Goal: Task Accomplishment & Management: Complete application form

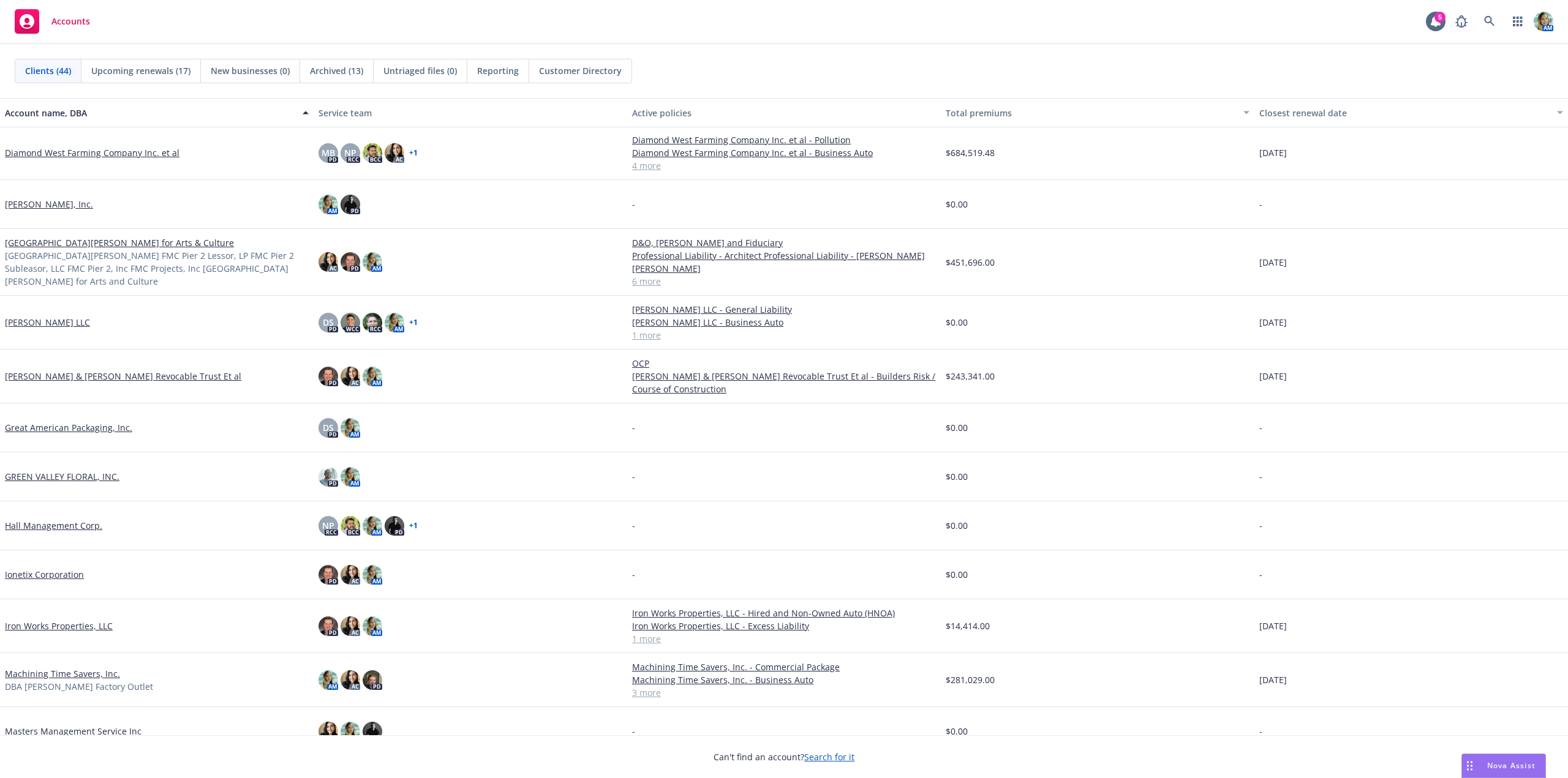
scroll to position [306, 0]
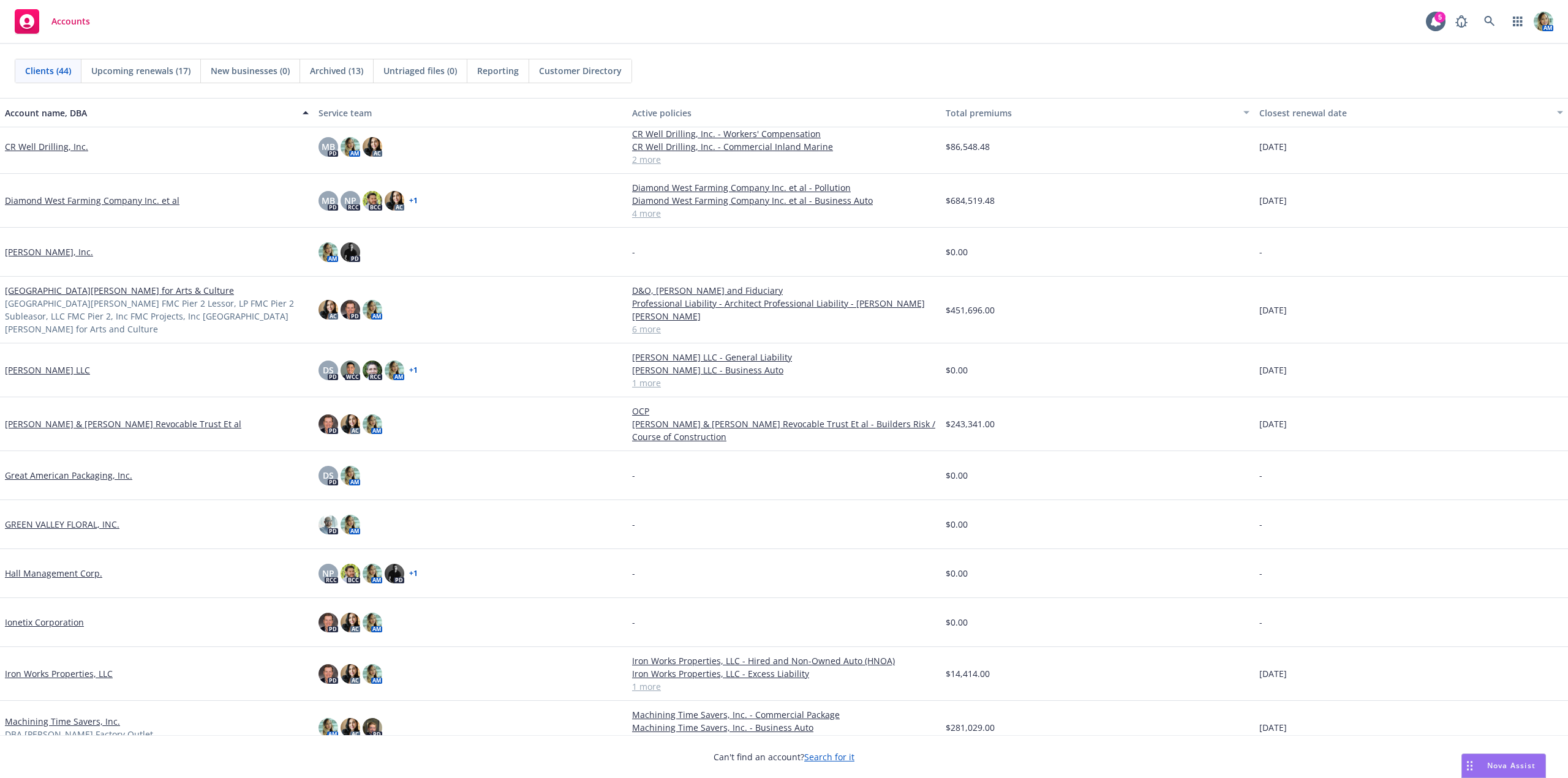
click at [53, 294] on link "Fort Mason Center for Arts & Culture" at bounding box center [119, 290] width 229 height 13
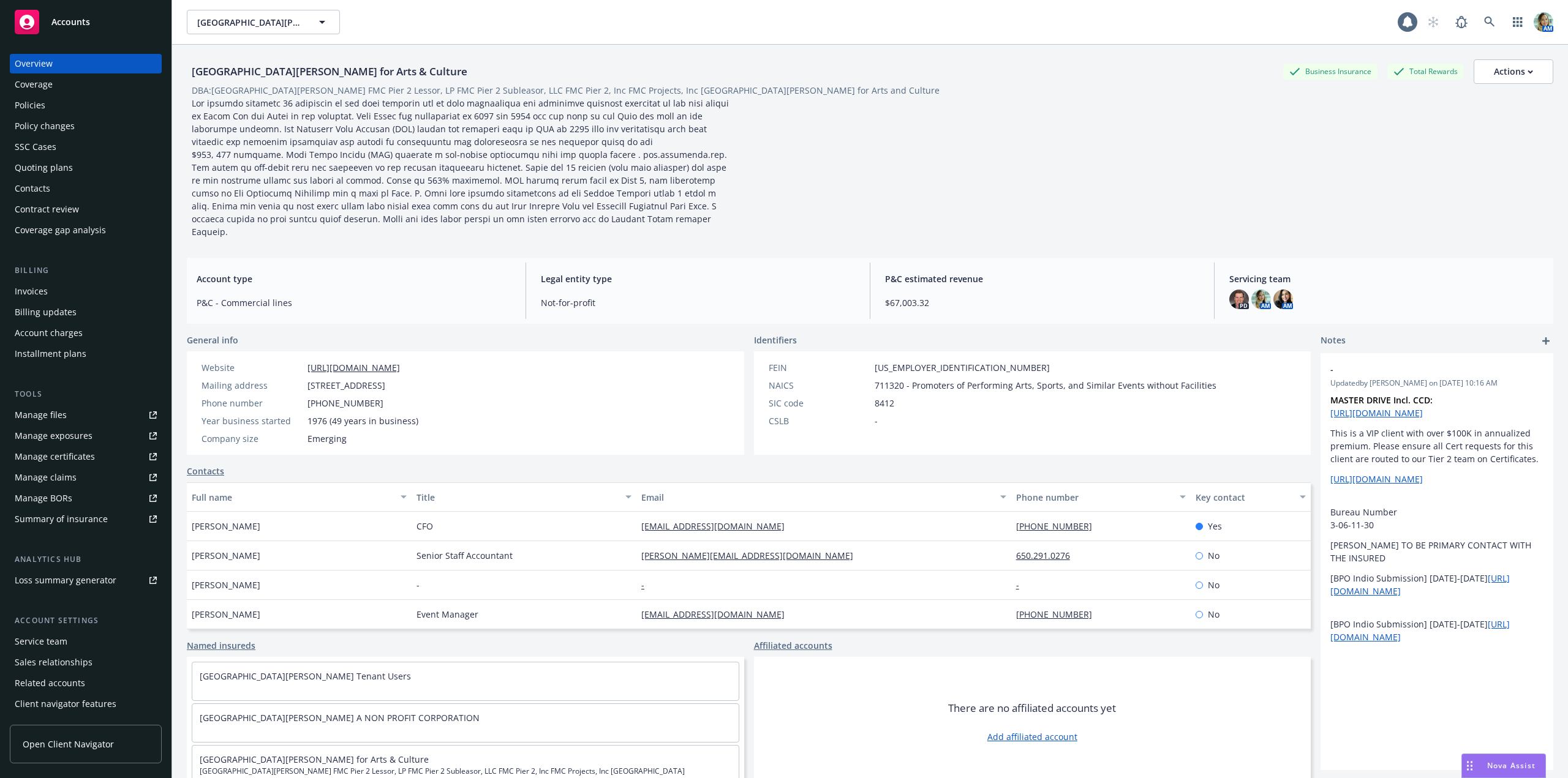
click at [60, 160] on div "Quoting plans" at bounding box center [44, 168] width 58 height 19
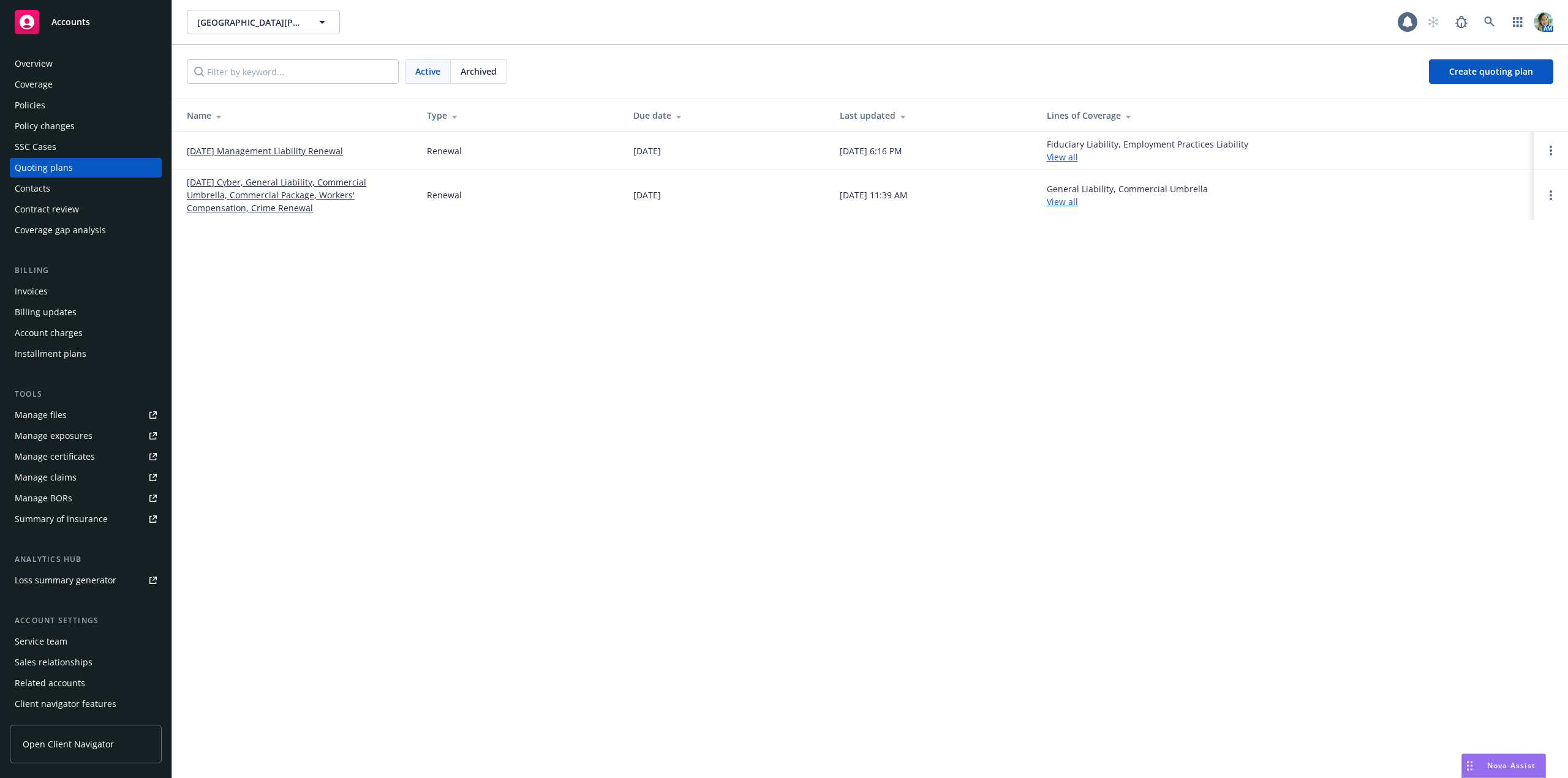
click at [253, 150] on link "[DATE] Management Liability Renewal" at bounding box center [265, 151] width 156 height 13
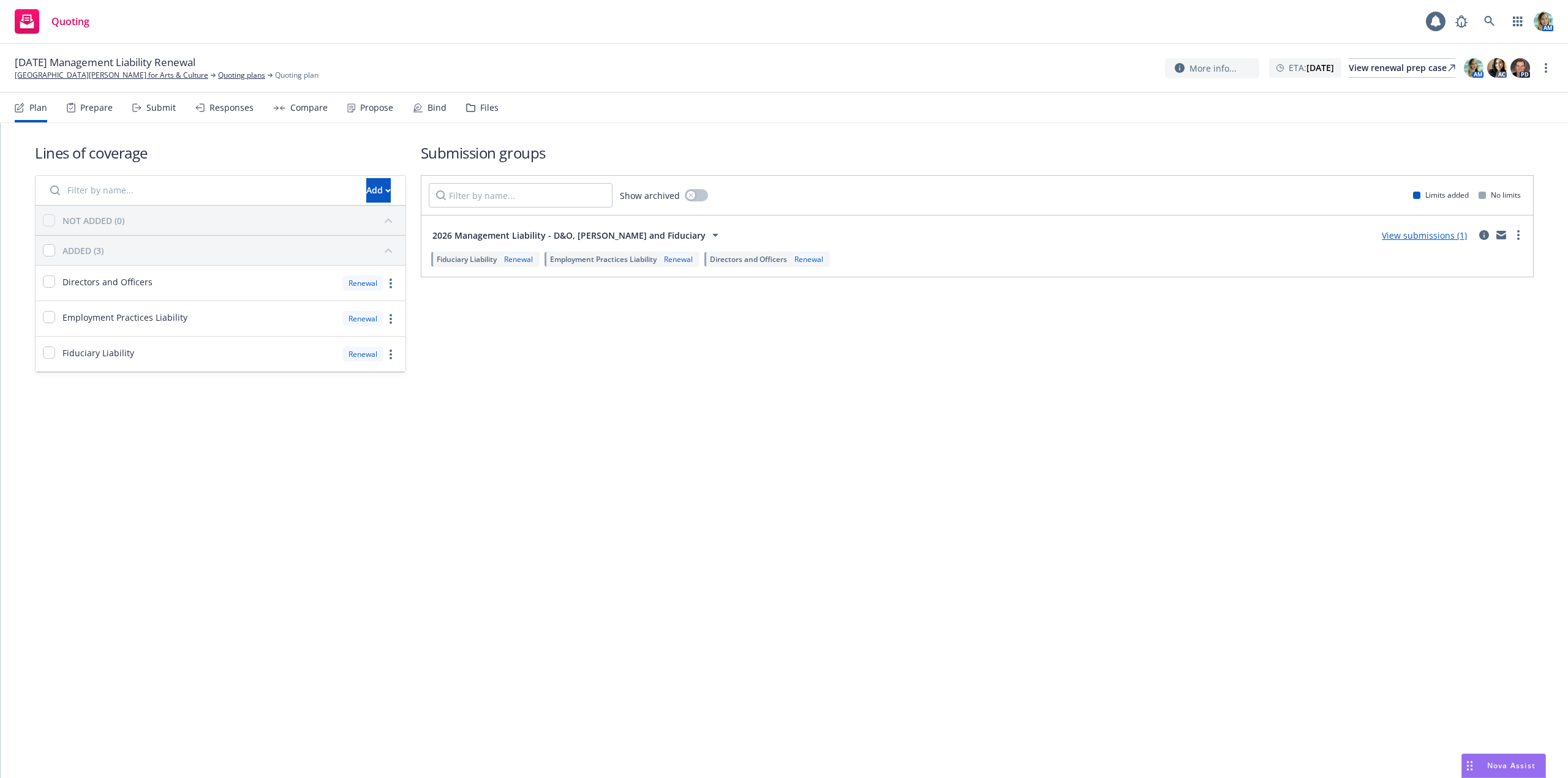
click at [484, 113] on div "Files" at bounding box center [489, 107] width 19 height 10
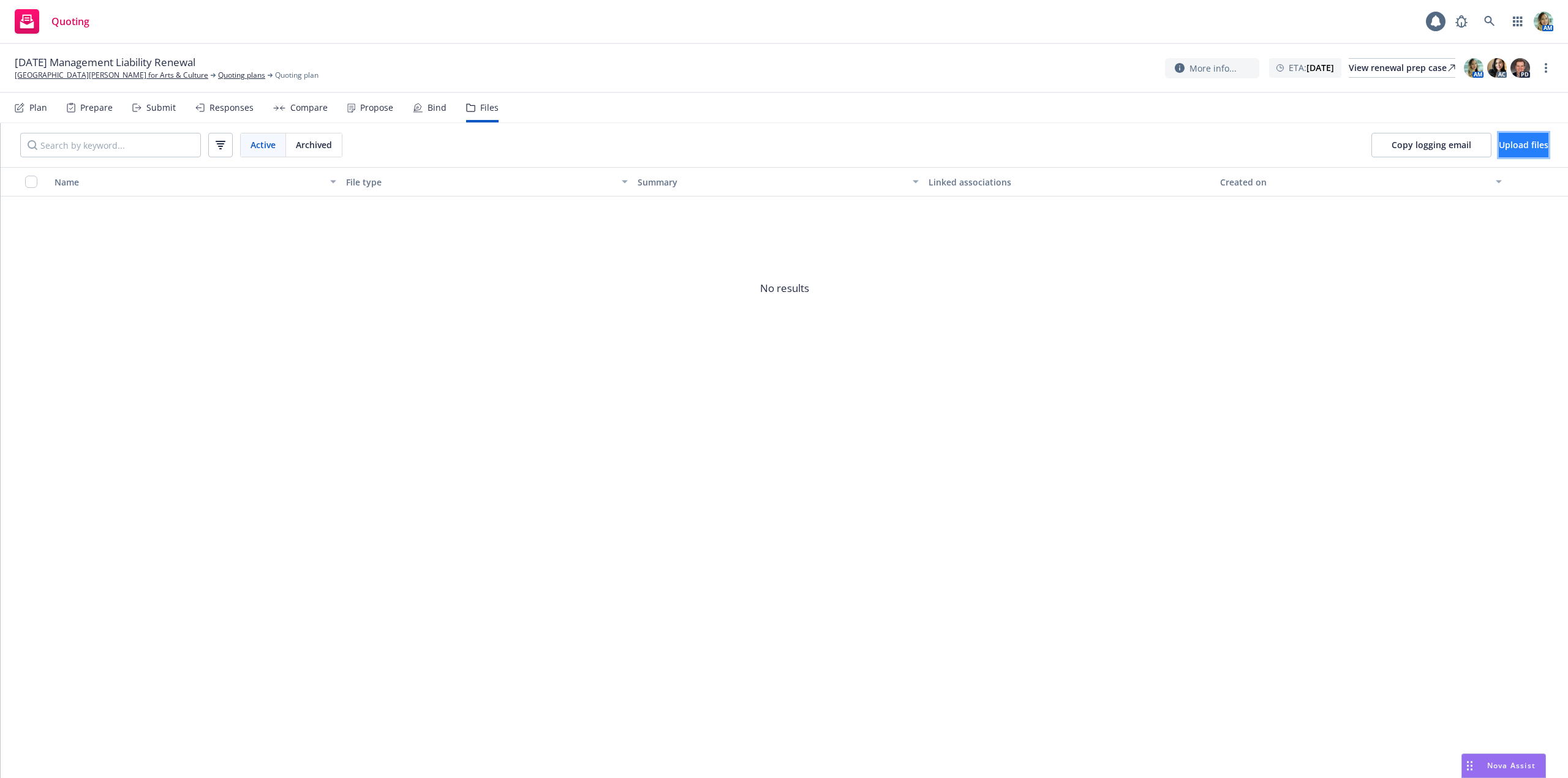
click at [1499, 154] on button "Upload files" at bounding box center [1524, 145] width 50 height 24
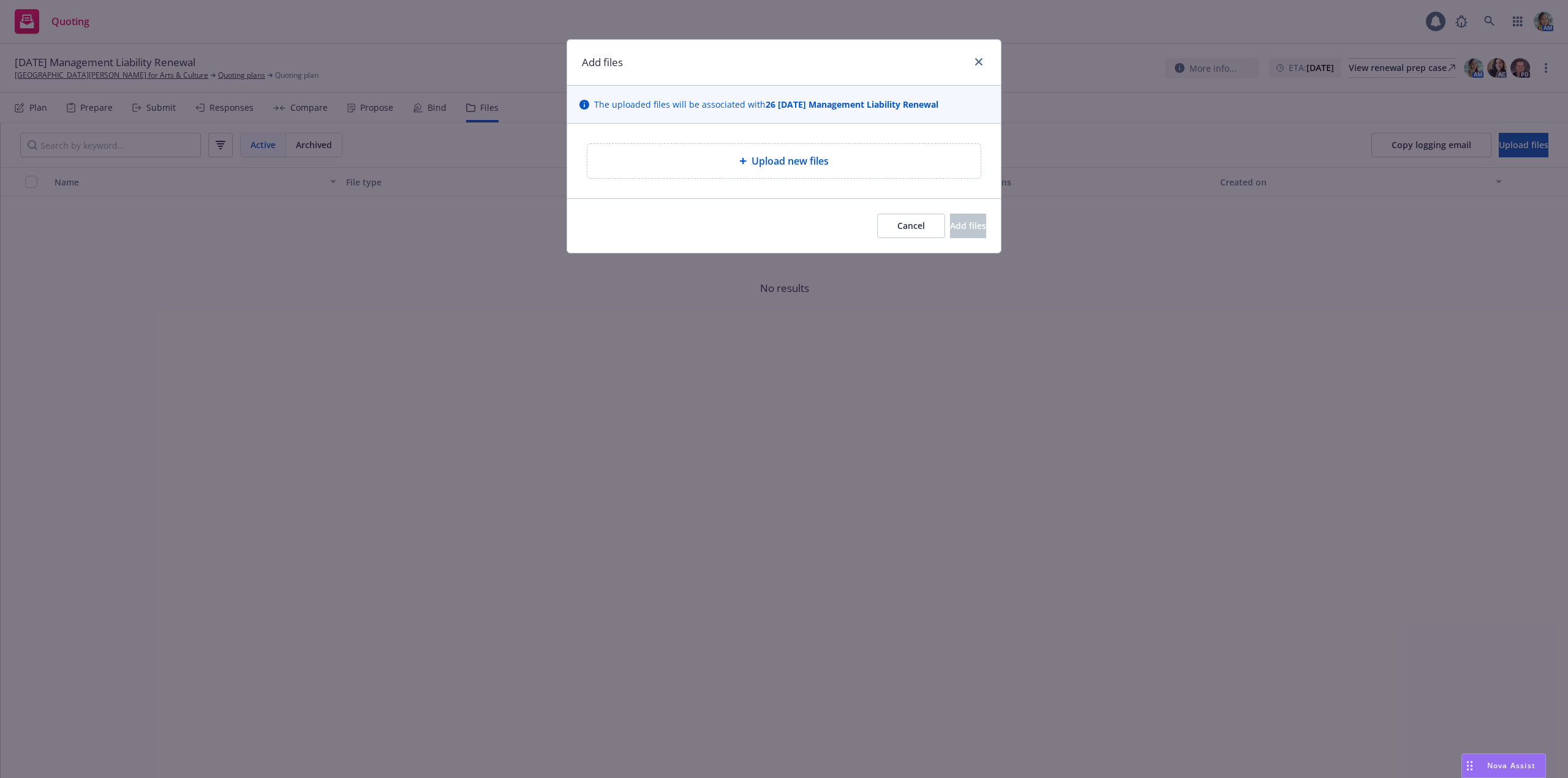
click at [816, 173] on div "Upload new files" at bounding box center [784, 161] width 393 height 34
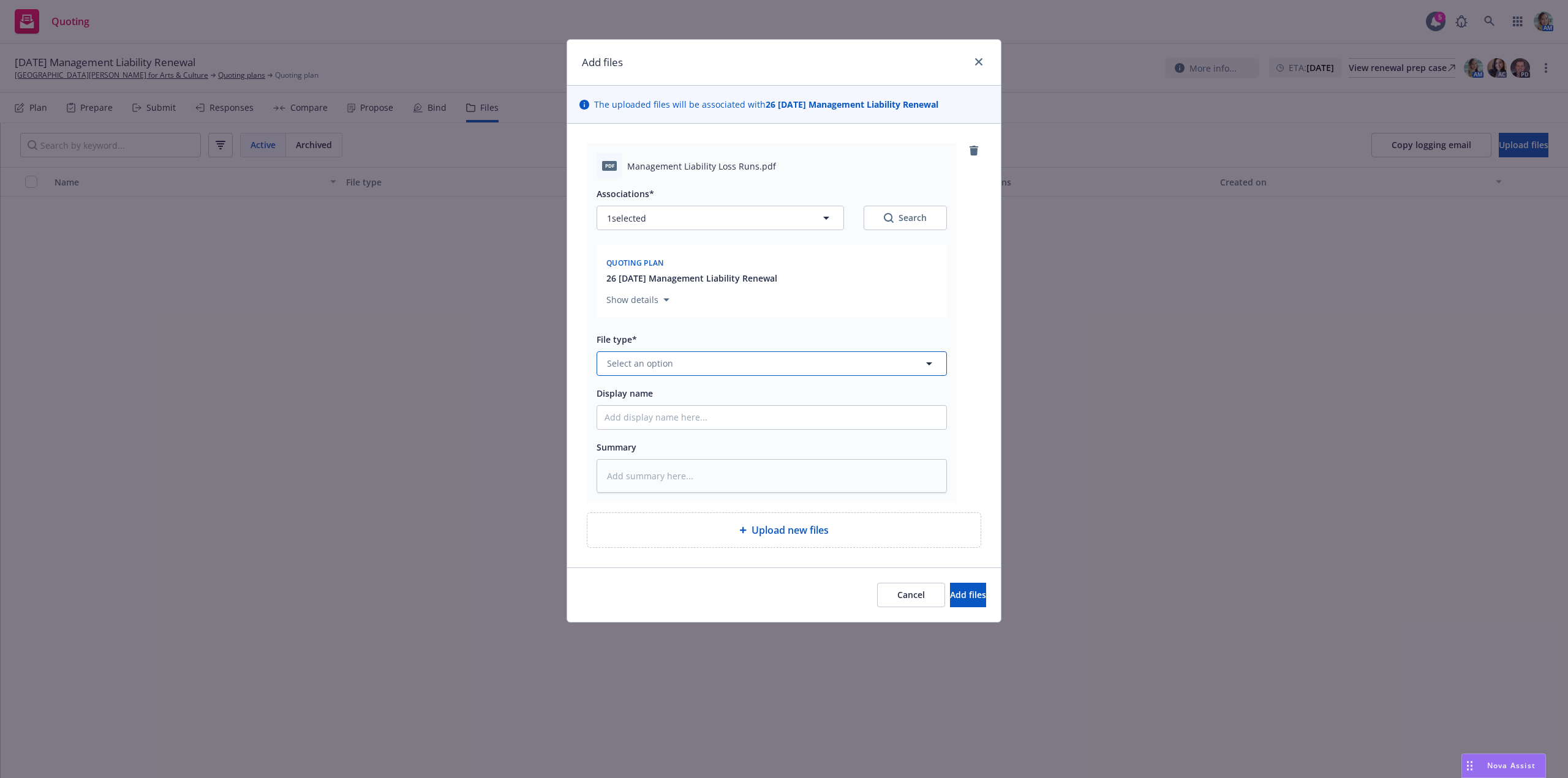
click at [662, 371] on button "Select an option" at bounding box center [772, 363] width 351 height 24
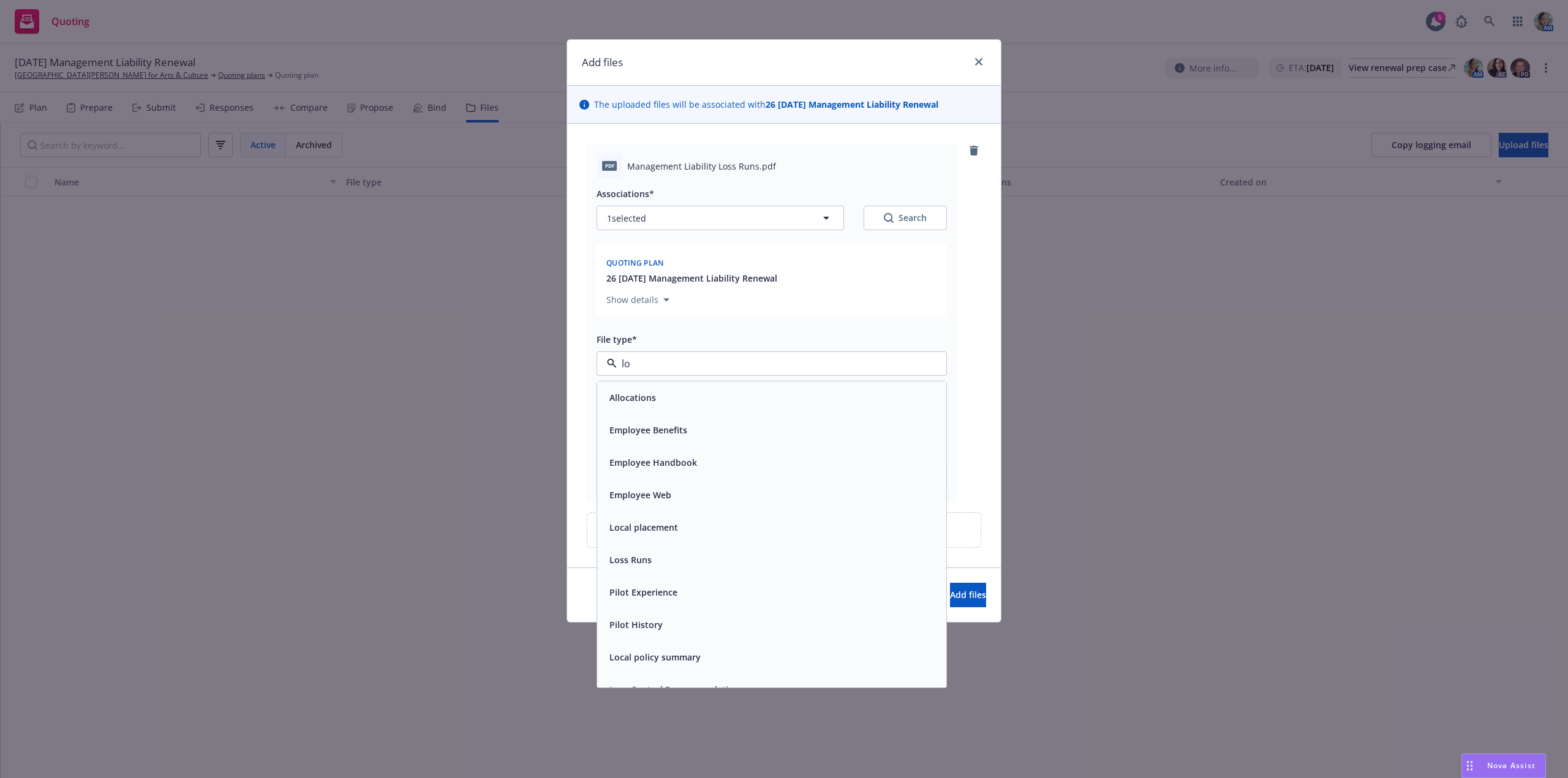
type input "los"
click at [641, 391] on span "Loss Runs" at bounding box center [630, 398] width 42 height 13
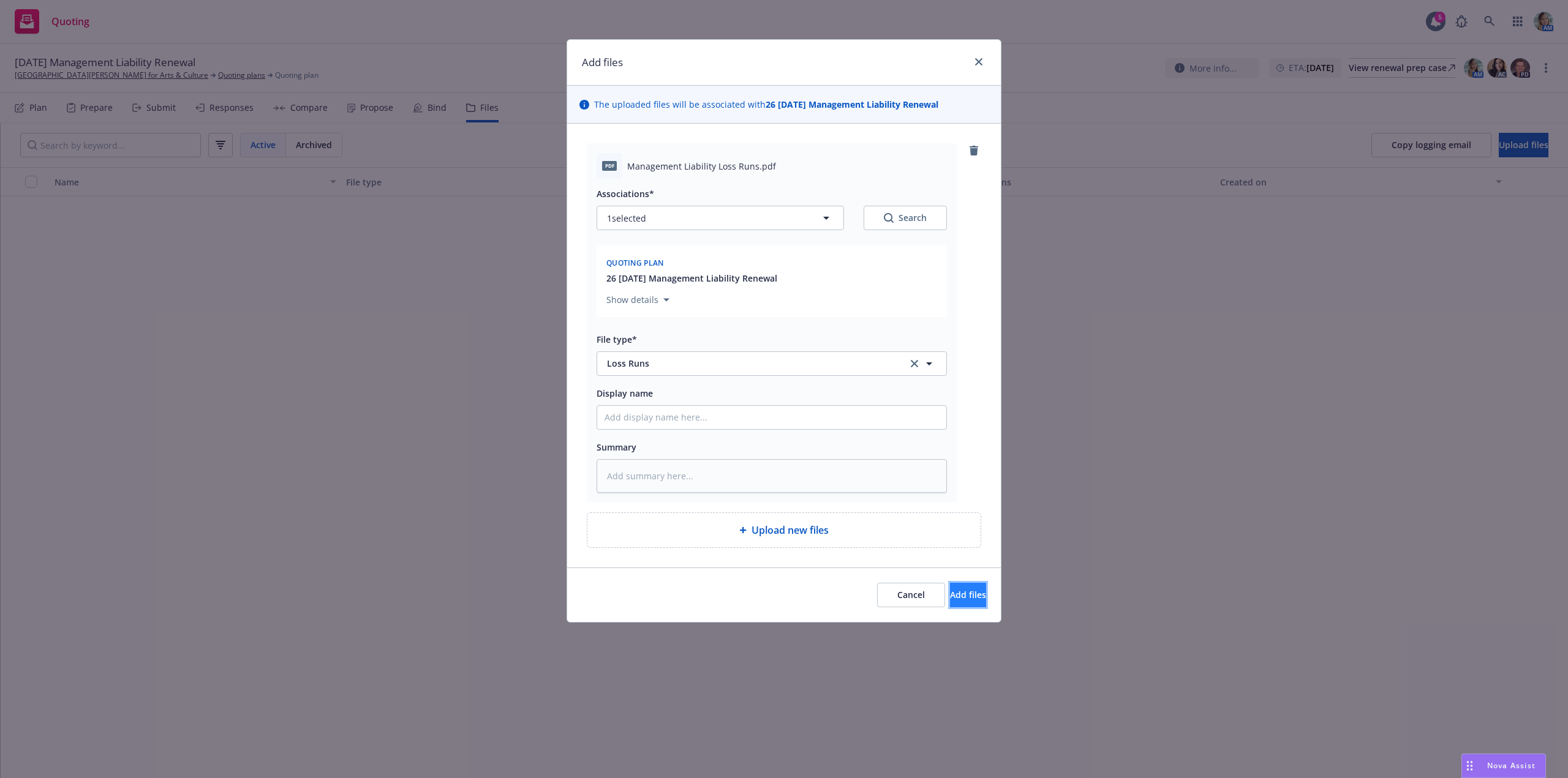
click at [950, 596] on span "Add files" at bounding box center [968, 594] width 36 height 12
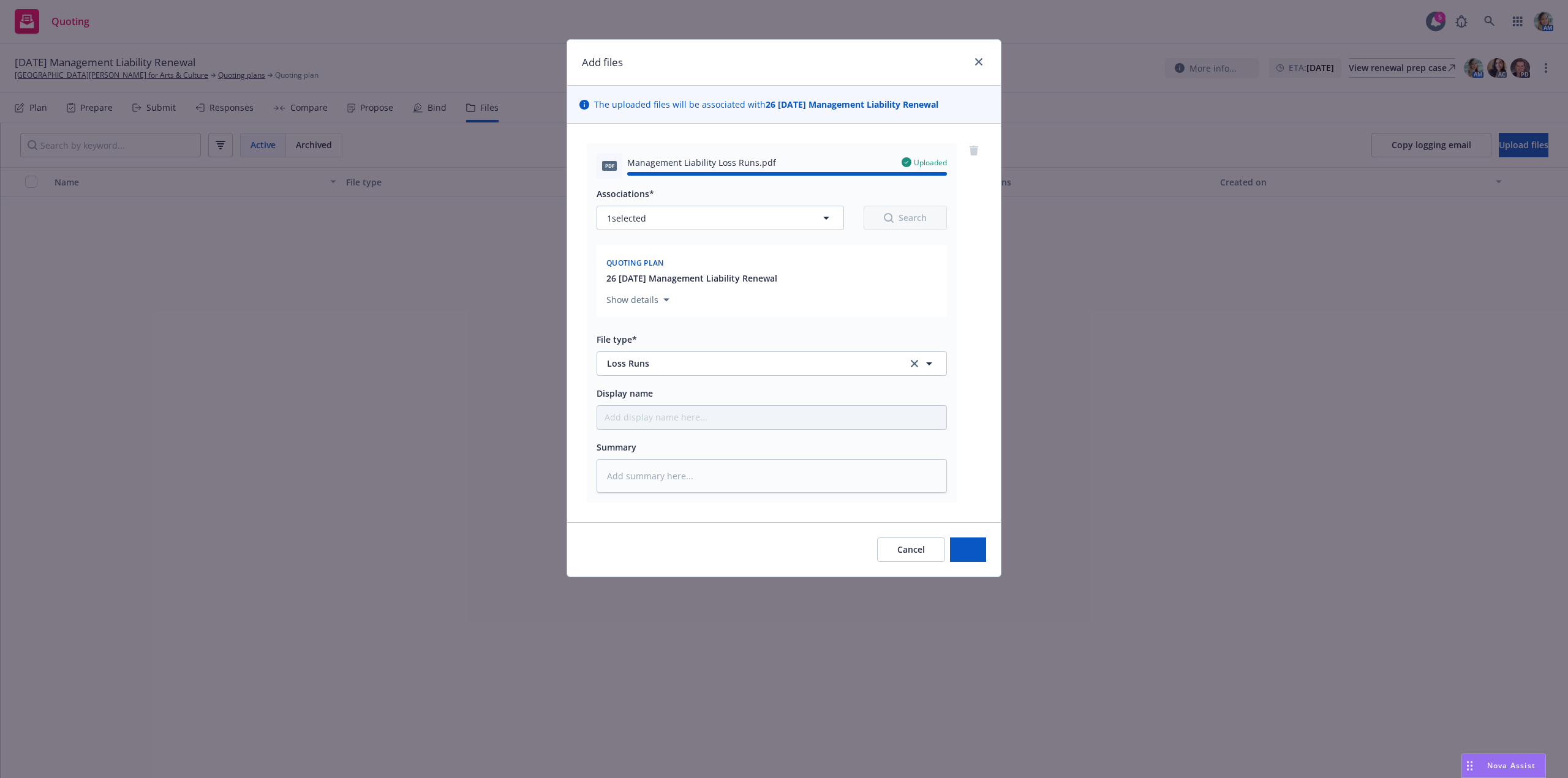
type textarea "x"
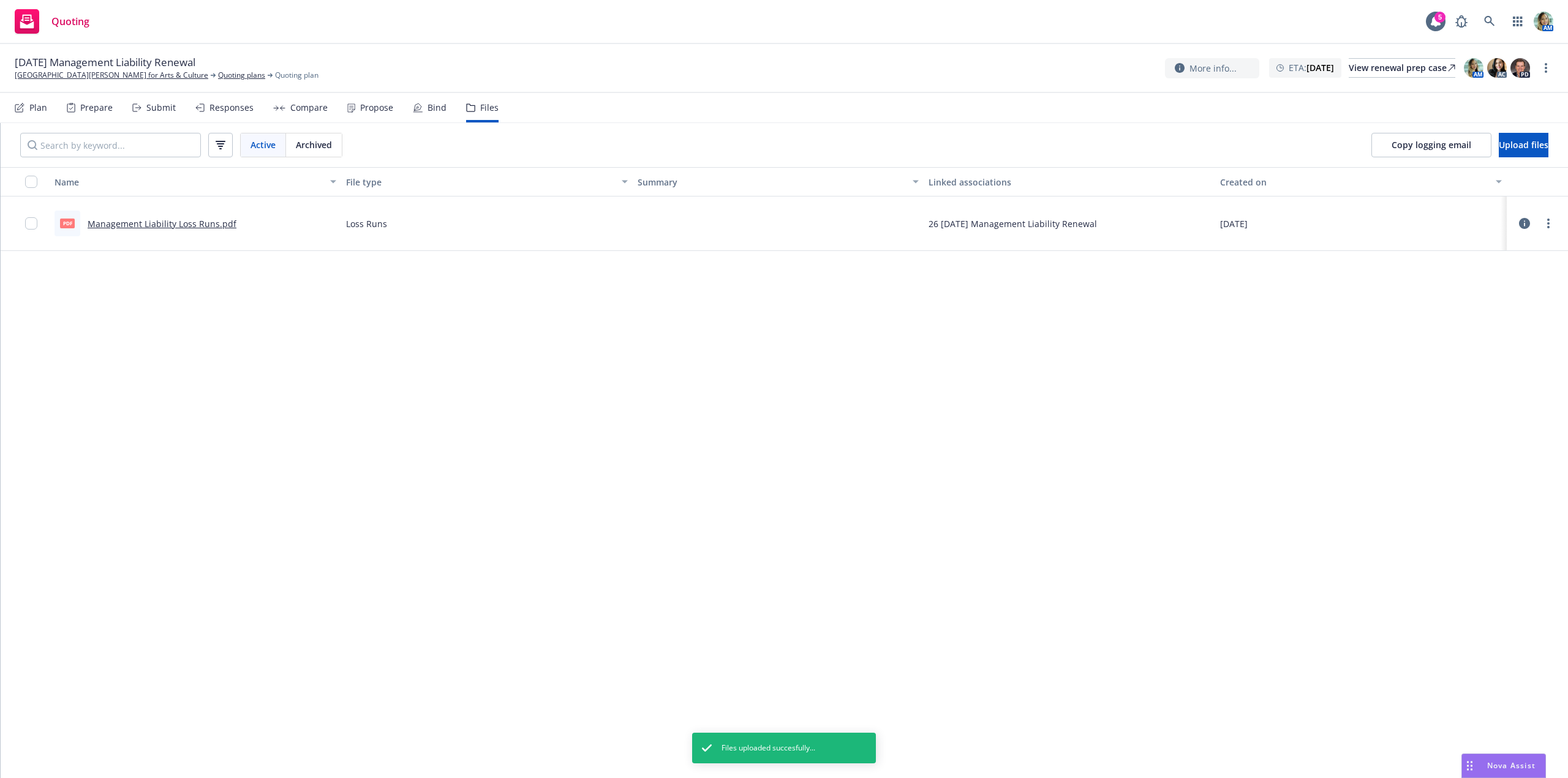
click at [44, 108] on div "Plan" at bounding box center [38, 107] width 18 height 10
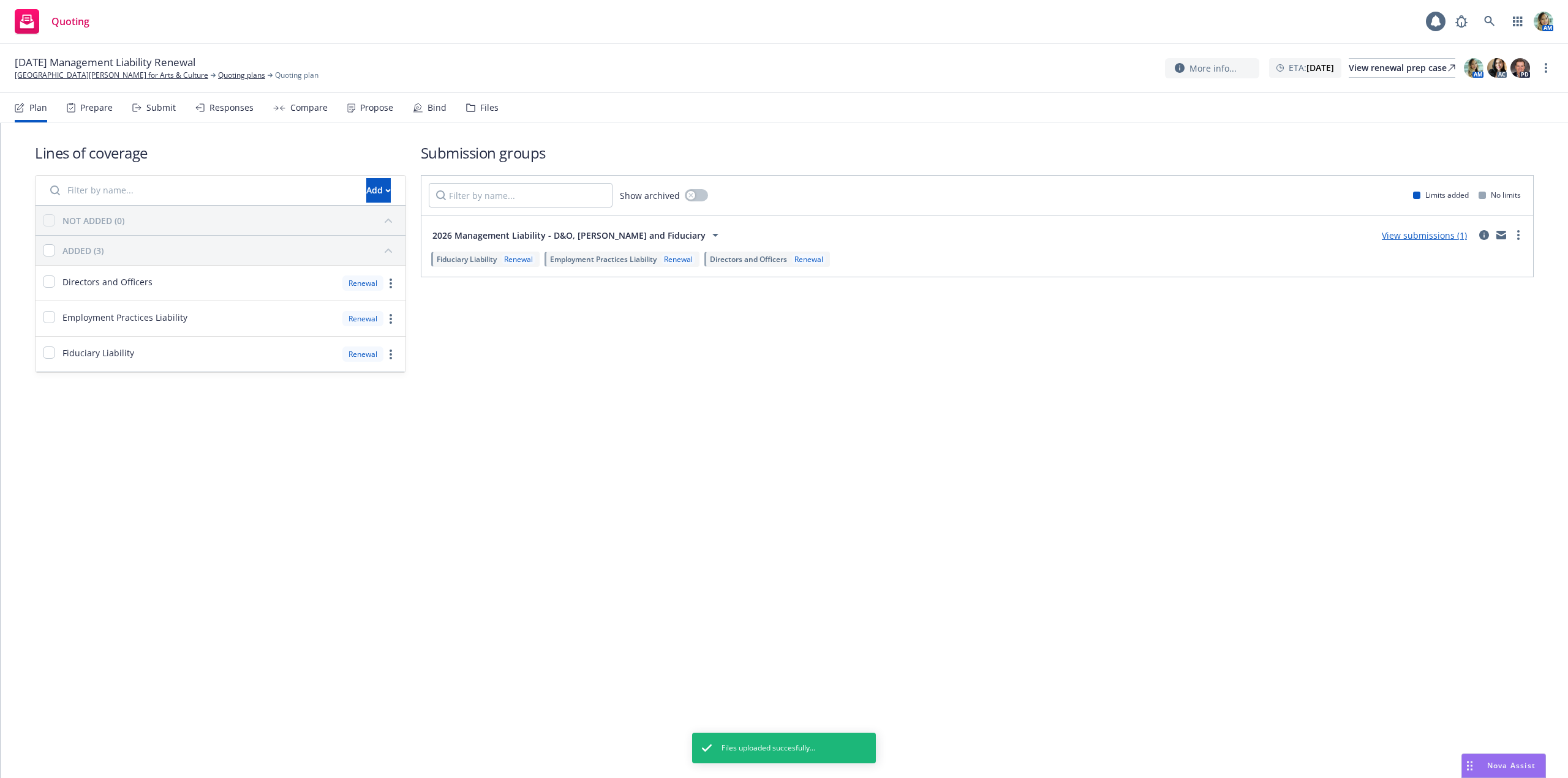
click at [1402, 235] on link "View submissions (1)" at bounding box center [1424, 235] width 85 height 12
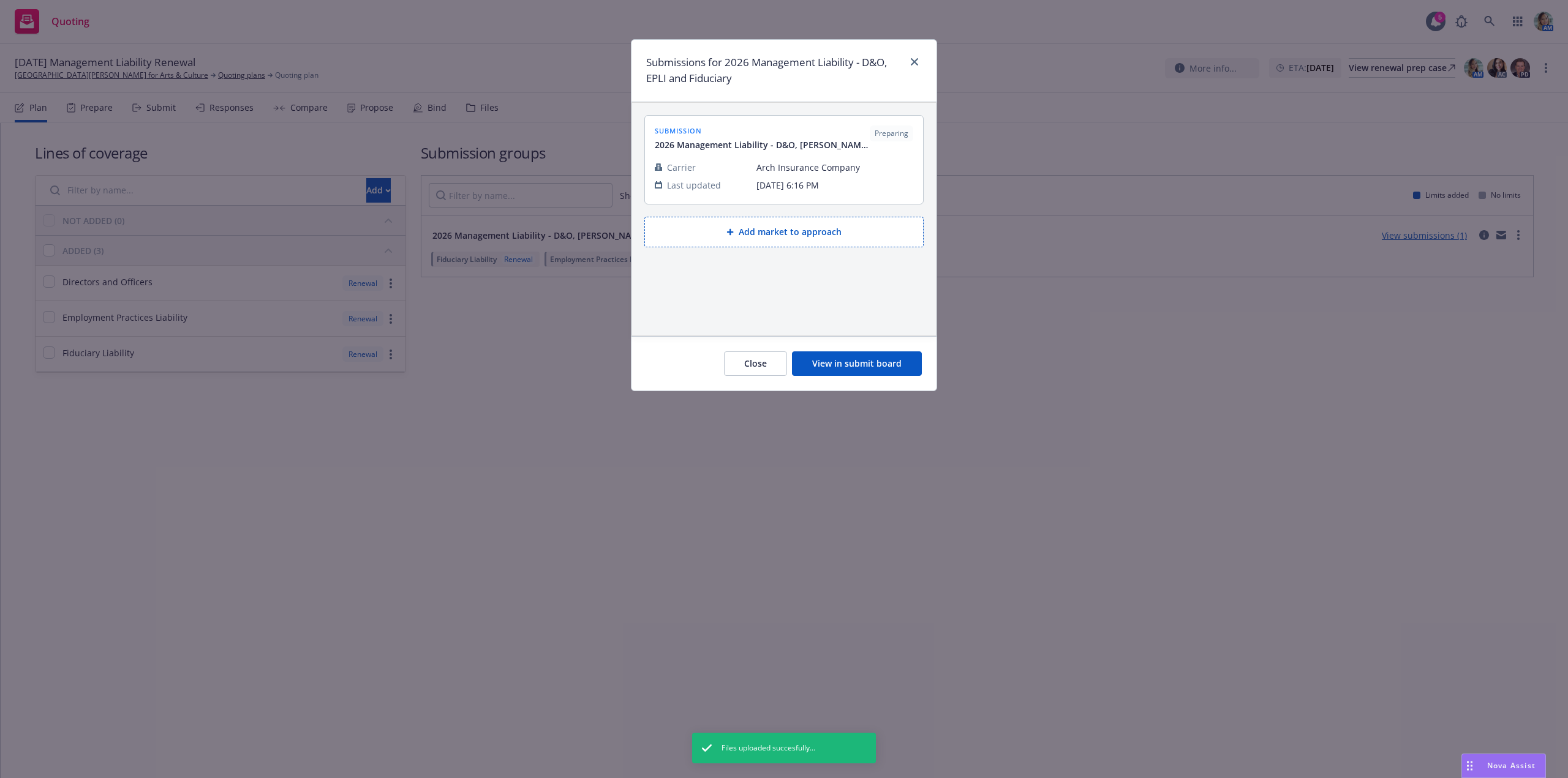
click at [887, 357] on button "View in submit board" at bounding box center [856, 363] width 130 height 24
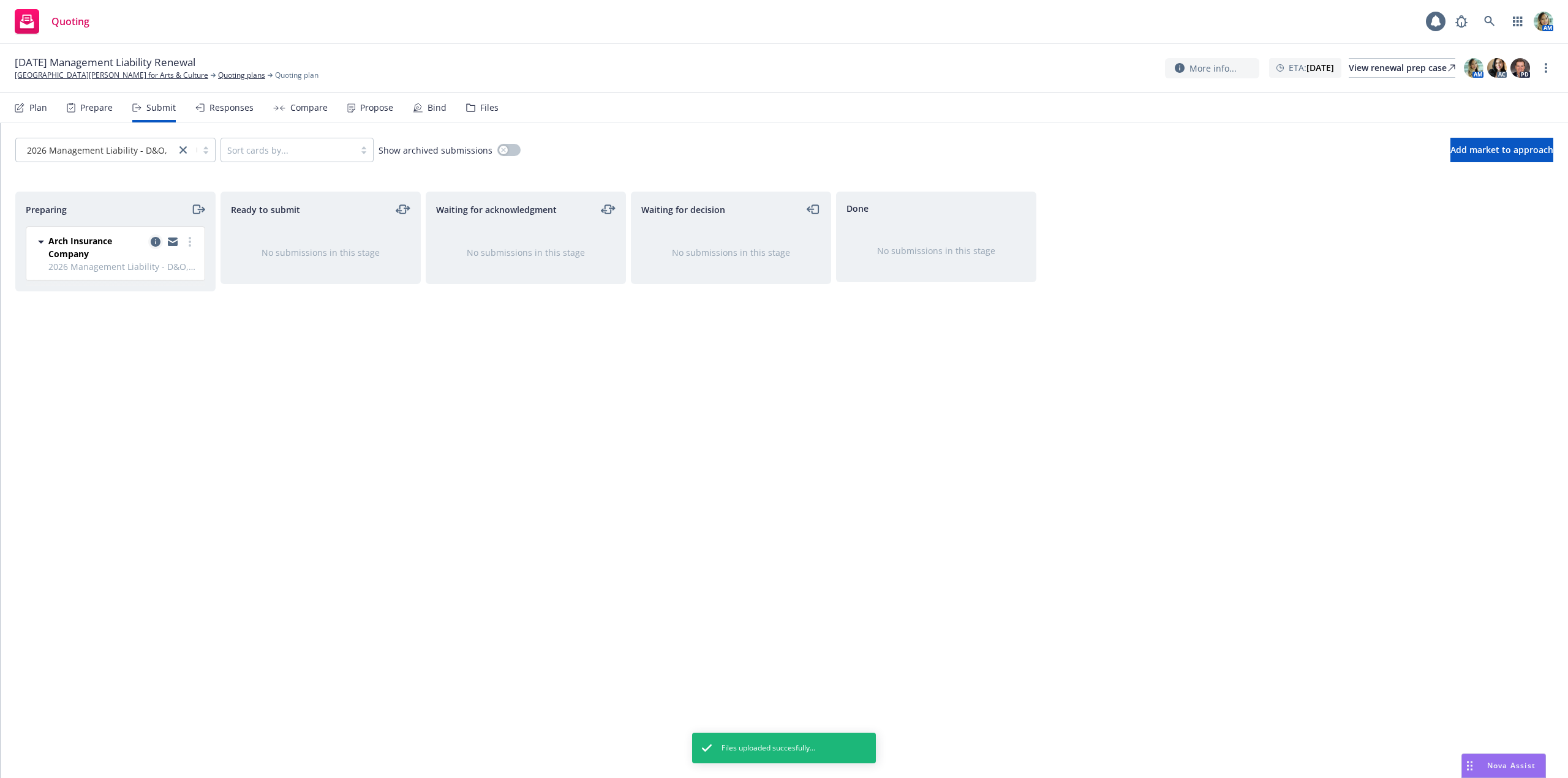
click at [152, 240] on icon "copy logging email" at bounding box center [155, 242] width 10 height 10
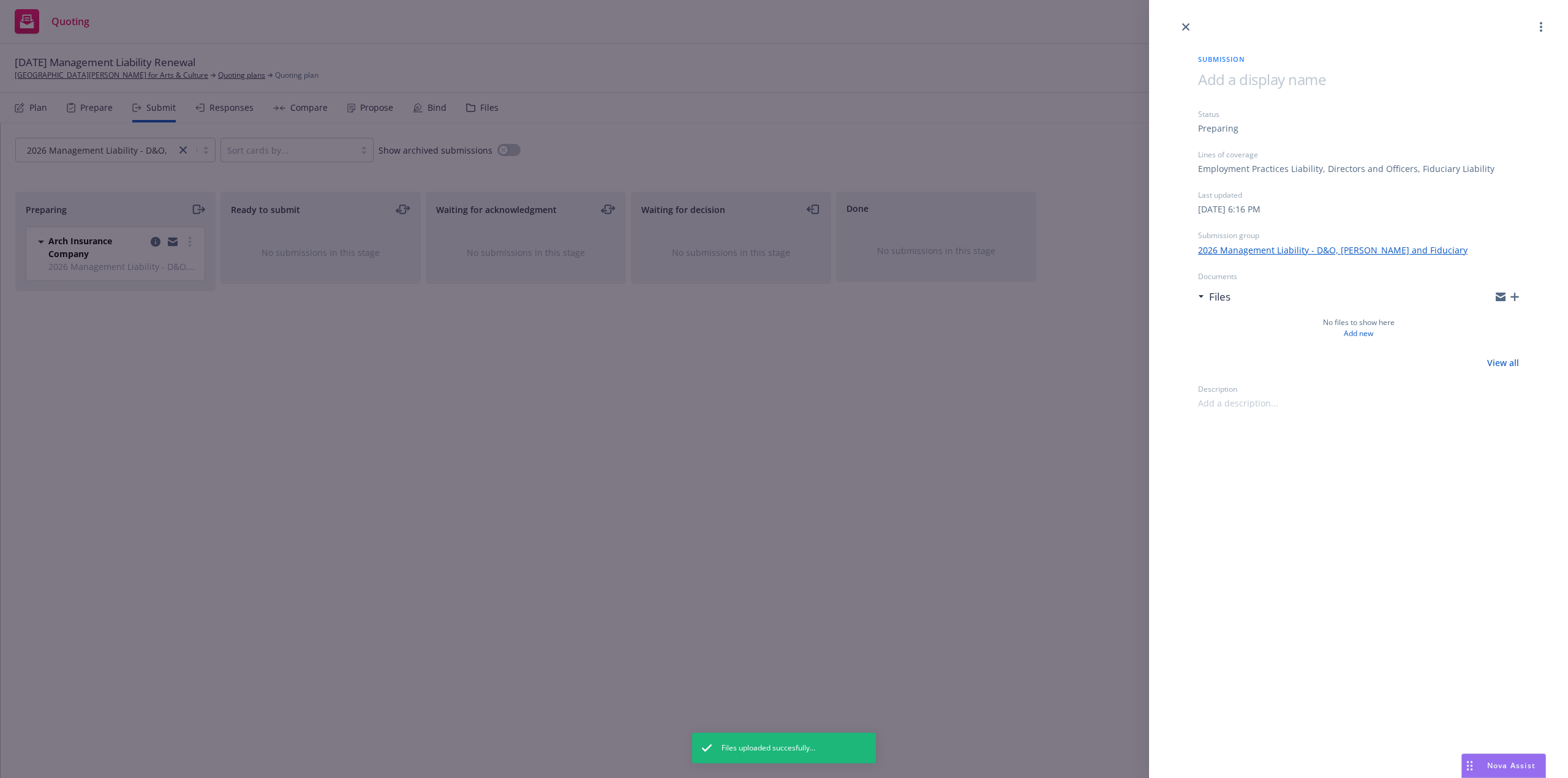
click at [1244, 82] on span at bounding box center [1262, 79] width 127 height 20
drag, startPoint x: 1030, startPoint y: 569, endPoint x: 1032, endPoint y: 554, distance: 15.1
click at [1028, 569] on div "Submission 1/1/26 Management Liability Status Preparing Lines of coverage Emplo…" at bounding box center [784, 389] width 1568 height 778
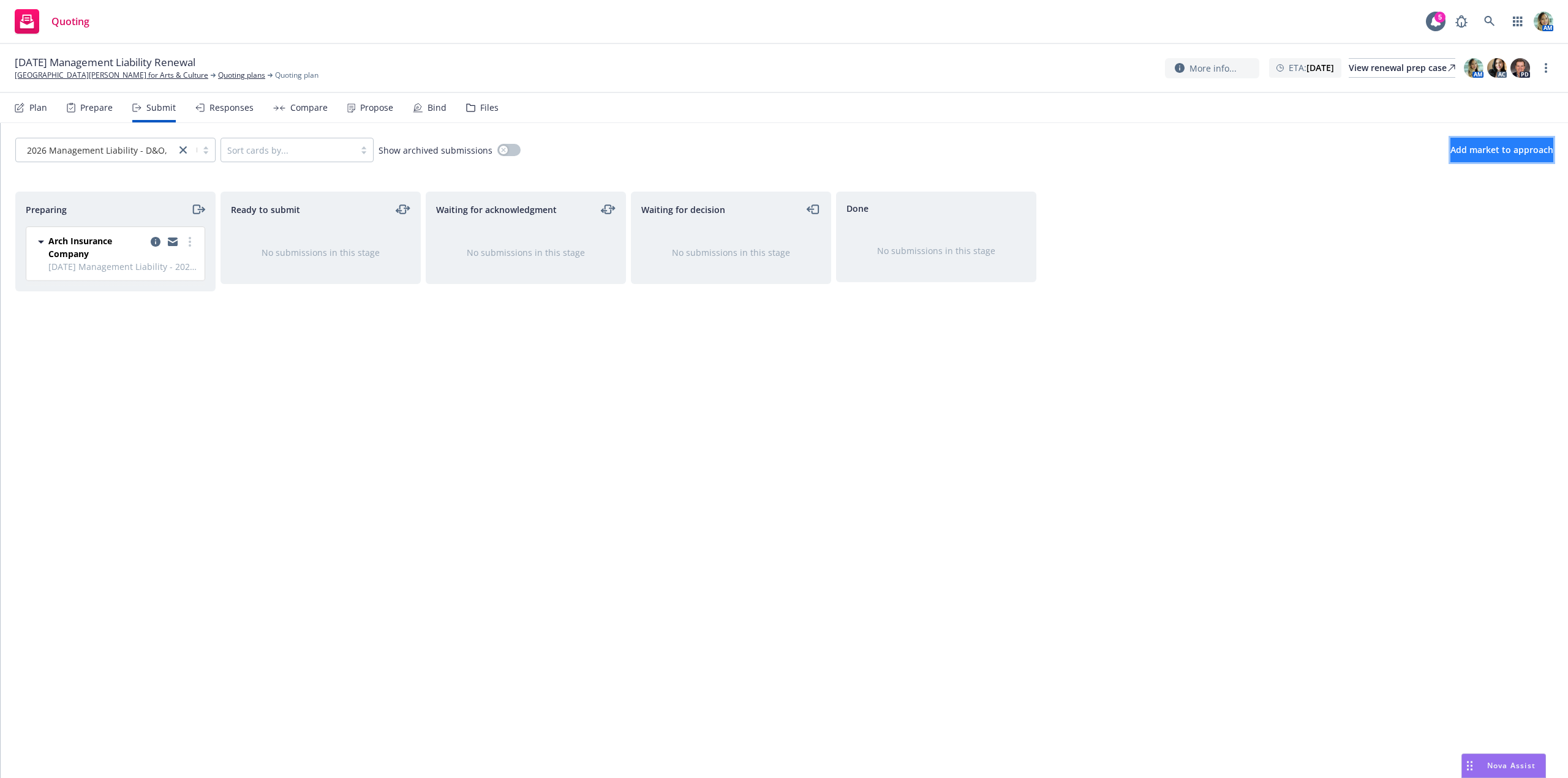
click at [1450, 141] on button "Add market to approach" at bounding box center [1501, 150] width 103 height 24
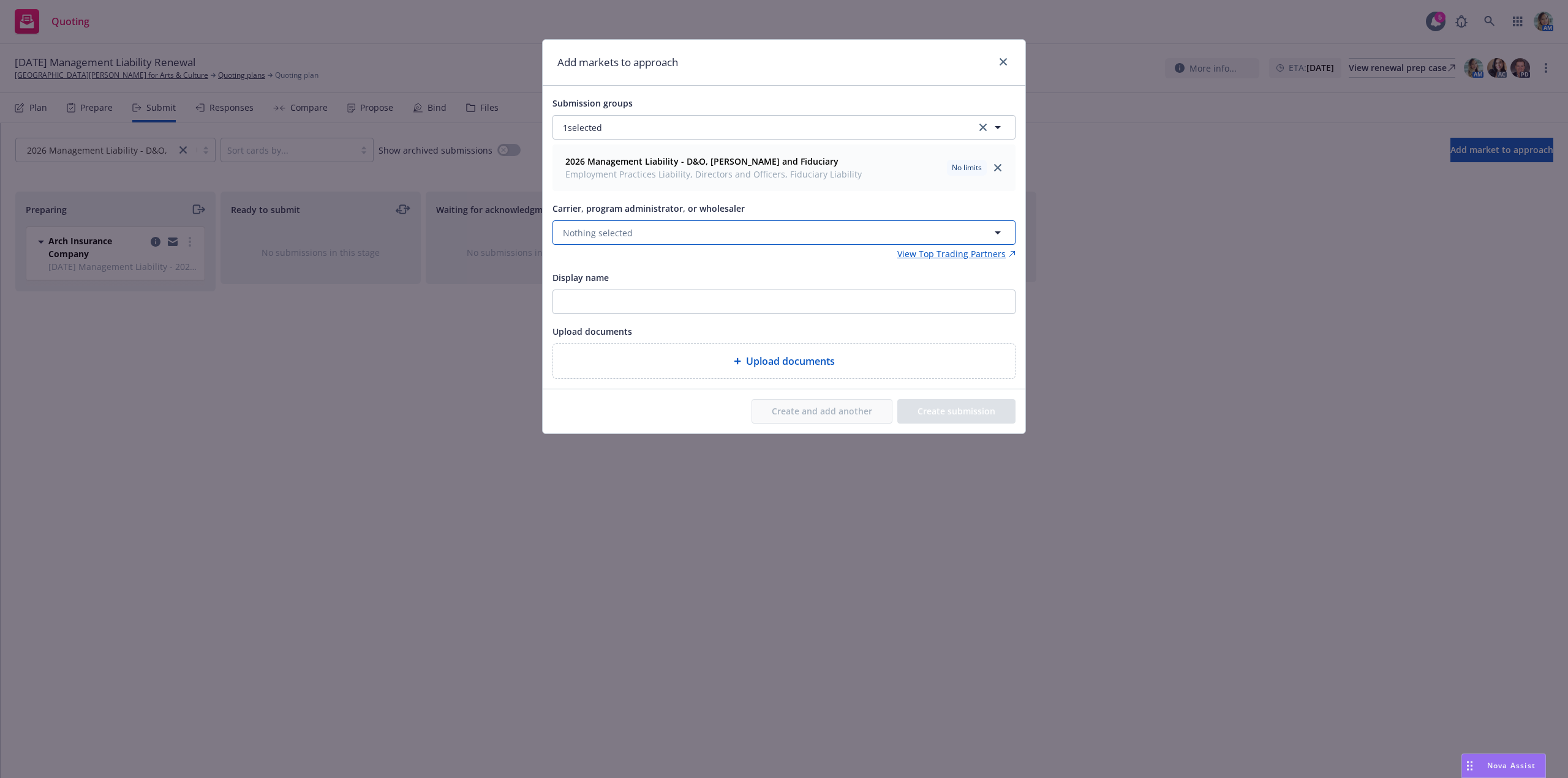
click at [689, 228] on button "Nothing selected" at bounding box center [784, 232] width 463 height 24
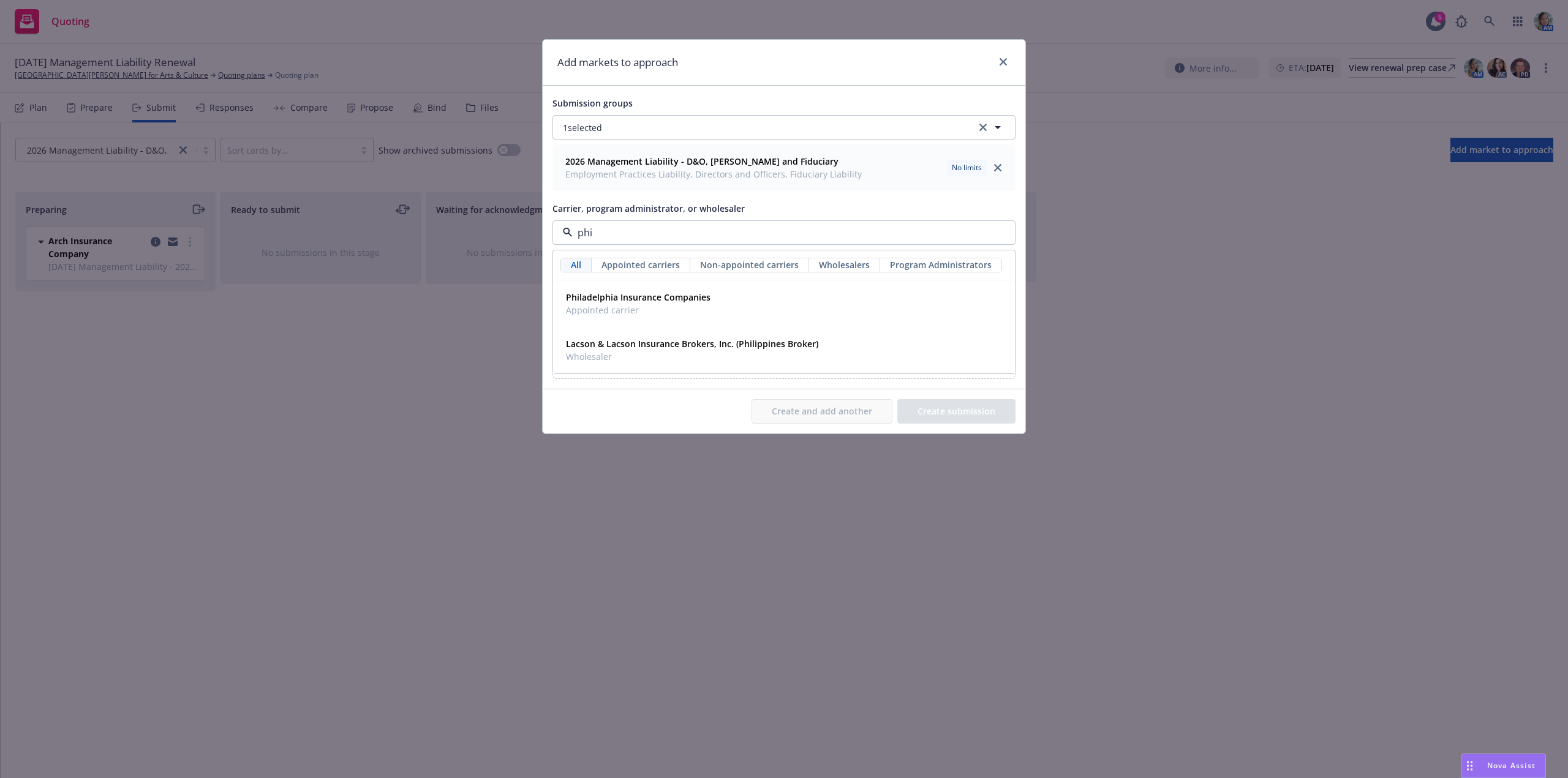
type input "phil"
click at [677, 292] on strong "Philadelphia Insurance Companies" at bounding box center [638, 297] width 145 height 12
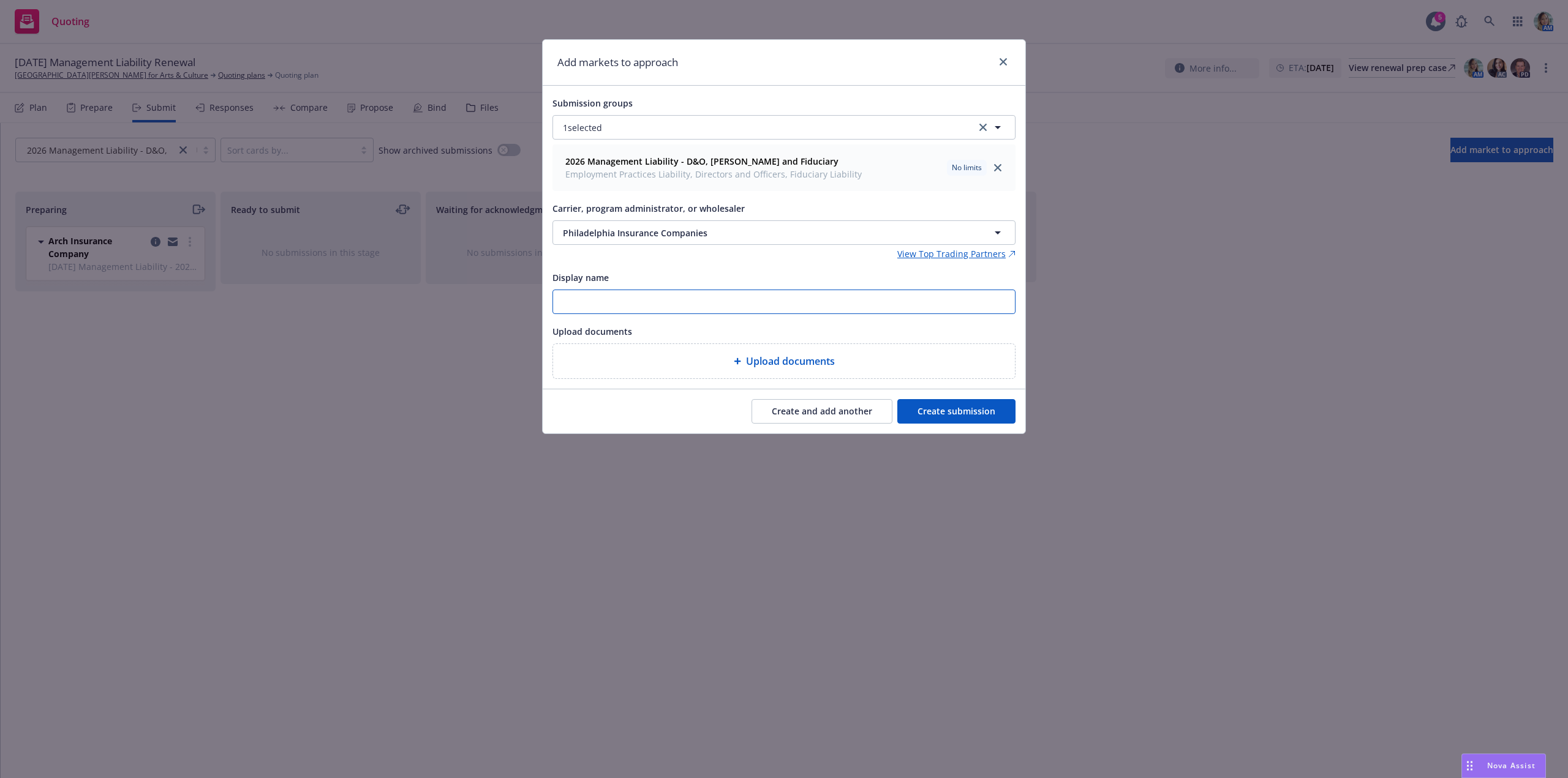
click at [673, 297] on input "Display name" at bounding box center [784, 302] width 461 height 24
type input "1/1/26 Management Liability"
click at [914, 405] on button "Create submission" at bounding box center [956, 411] width 118 height 24
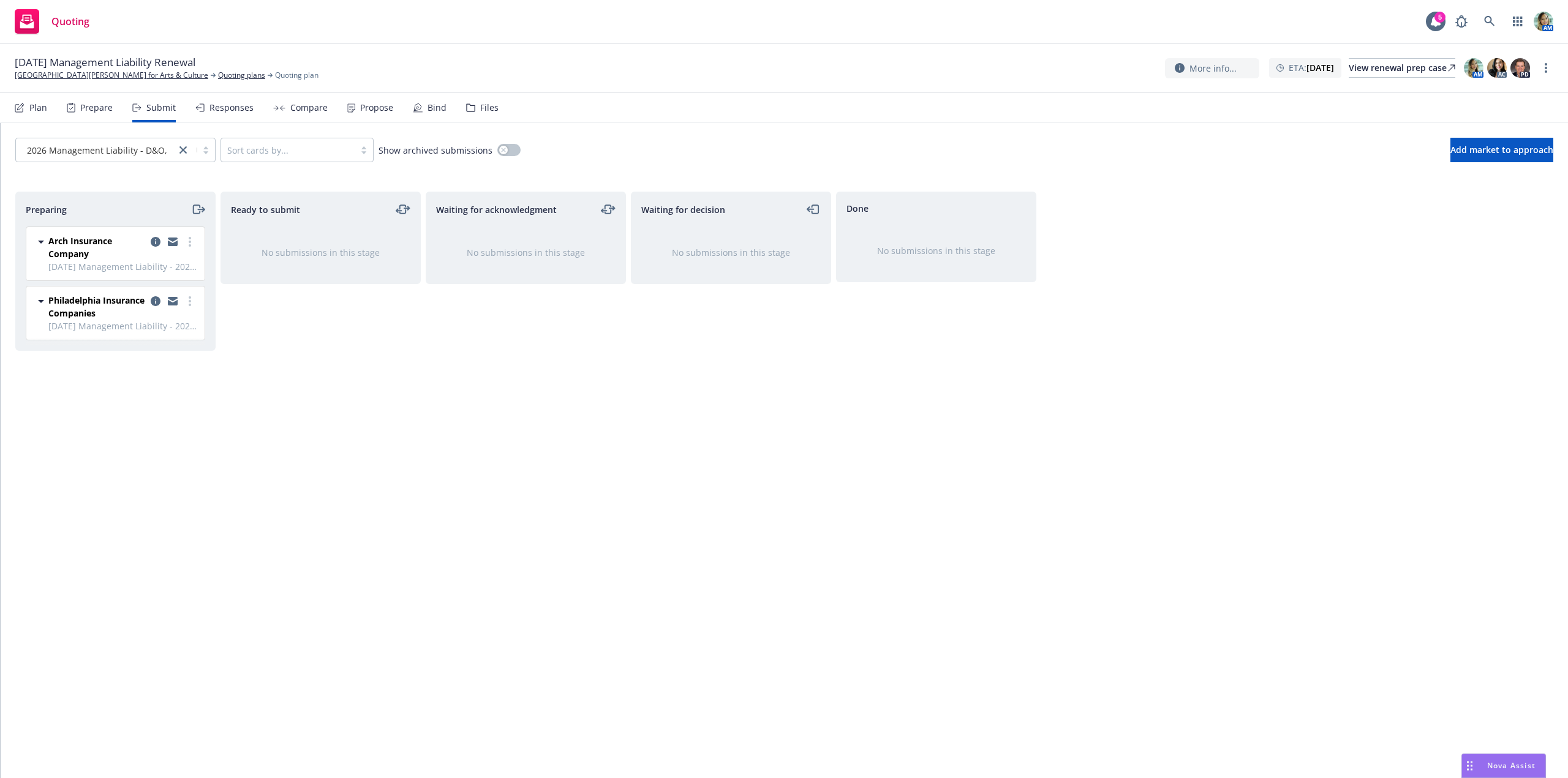
click at [342, 398] on div "Ready to submit No submissions in this stage" at bounding box center [320, 472] width 200 height 561
click at [218, 79] on link "Quoting plans" at bounding box center [242, 76] width 47 height 11
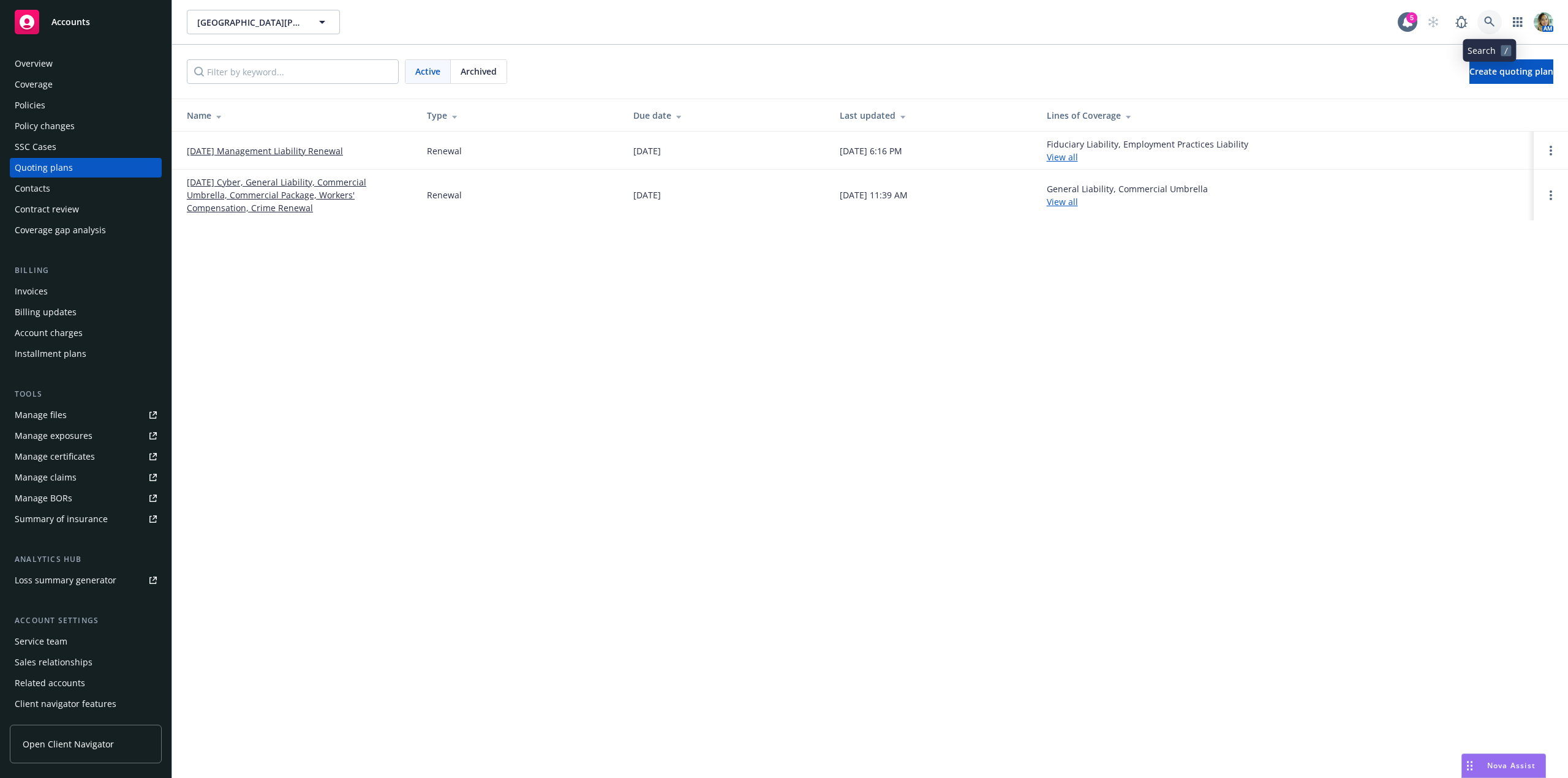
click at [1490, 24] on icon at bounding box center [1490, 22] width 11 height 11
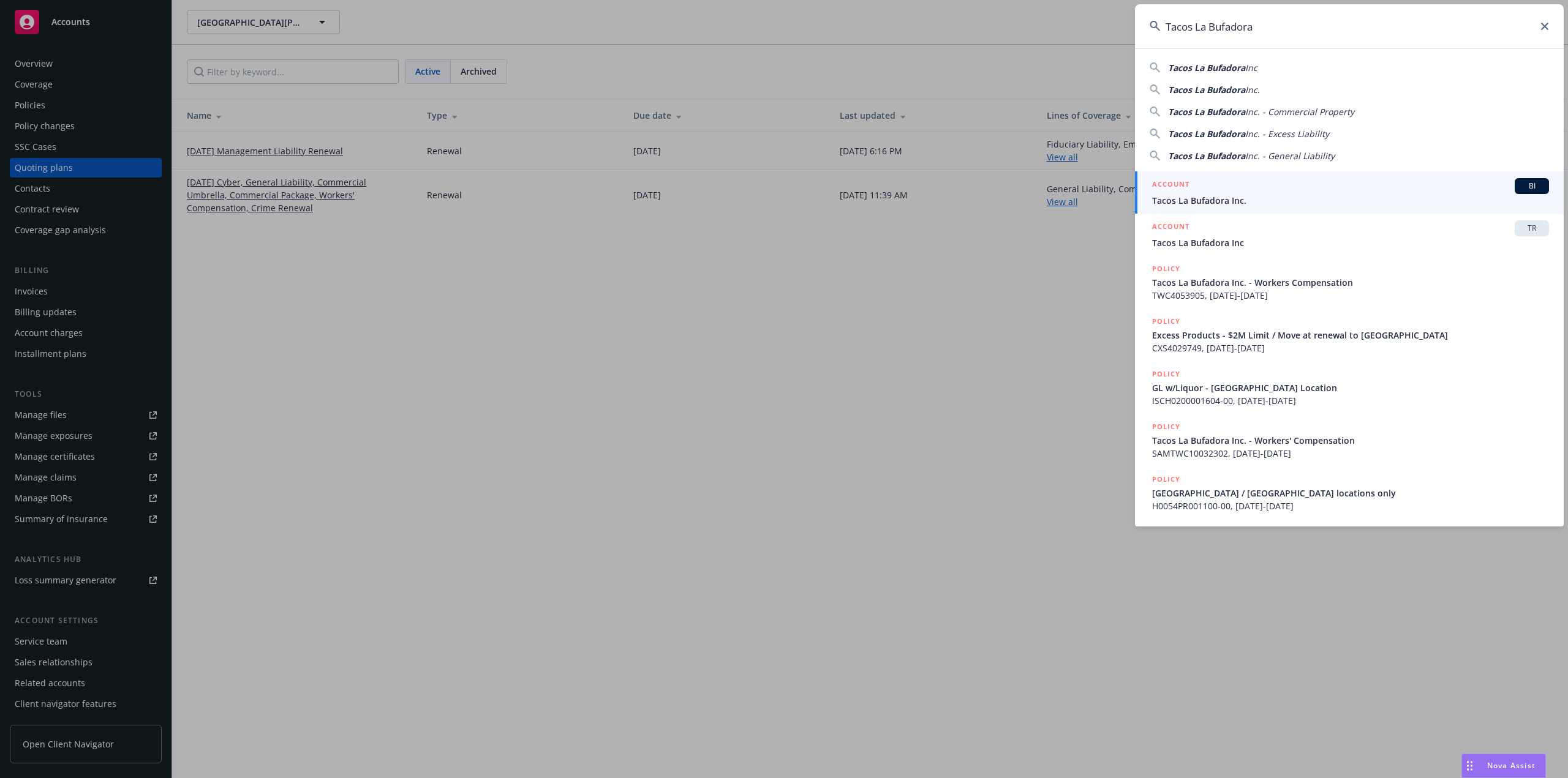
type input "Tacos La Bufadora"
click at [1195, 201] on span "Tacos La Bufadora Inc." at bounding box center [1350, 200] width 397 height 13
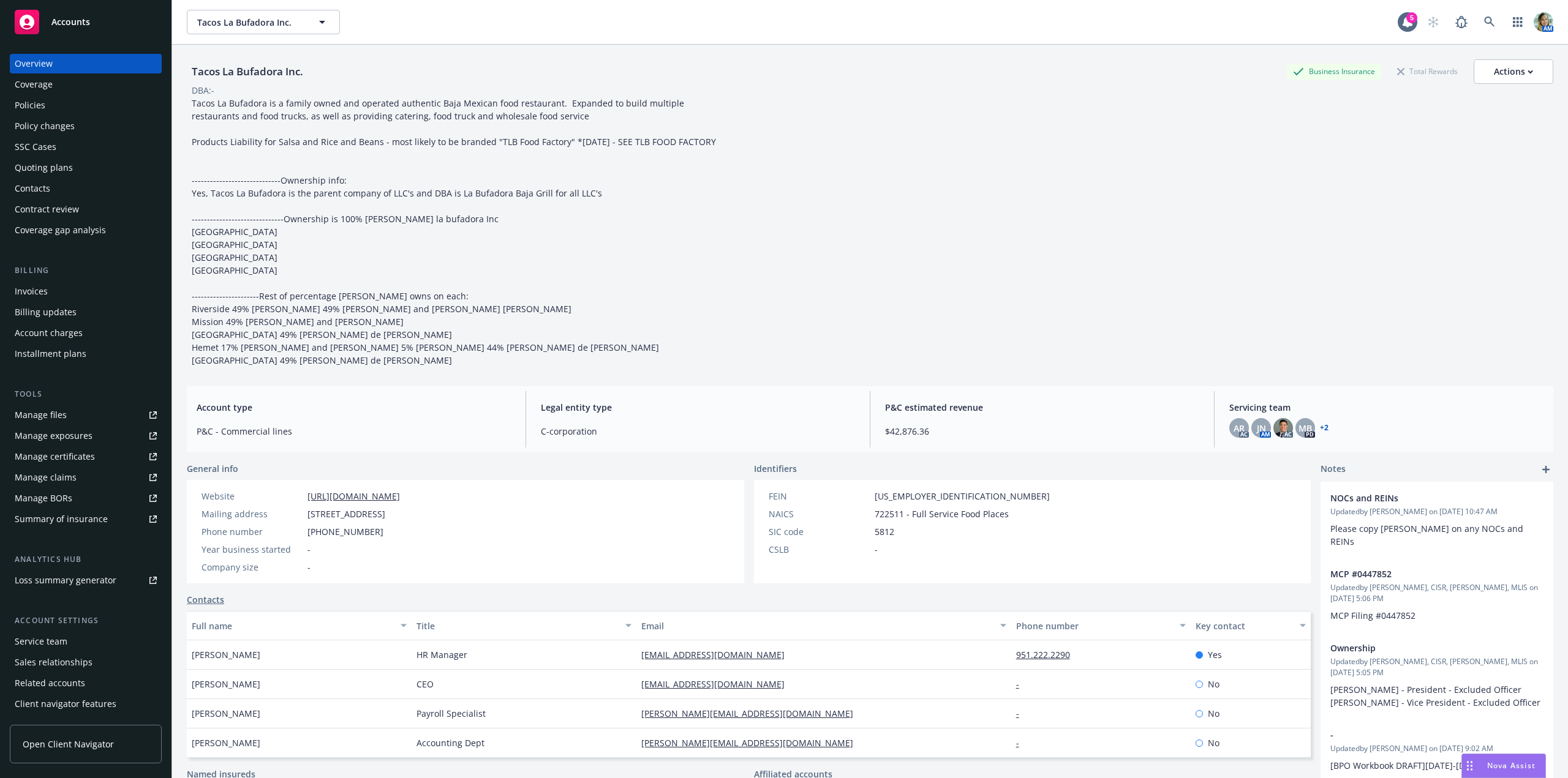
click at [1320, 432] on link "+ 2" at bounding box center [1324, 428] width 8 height 8
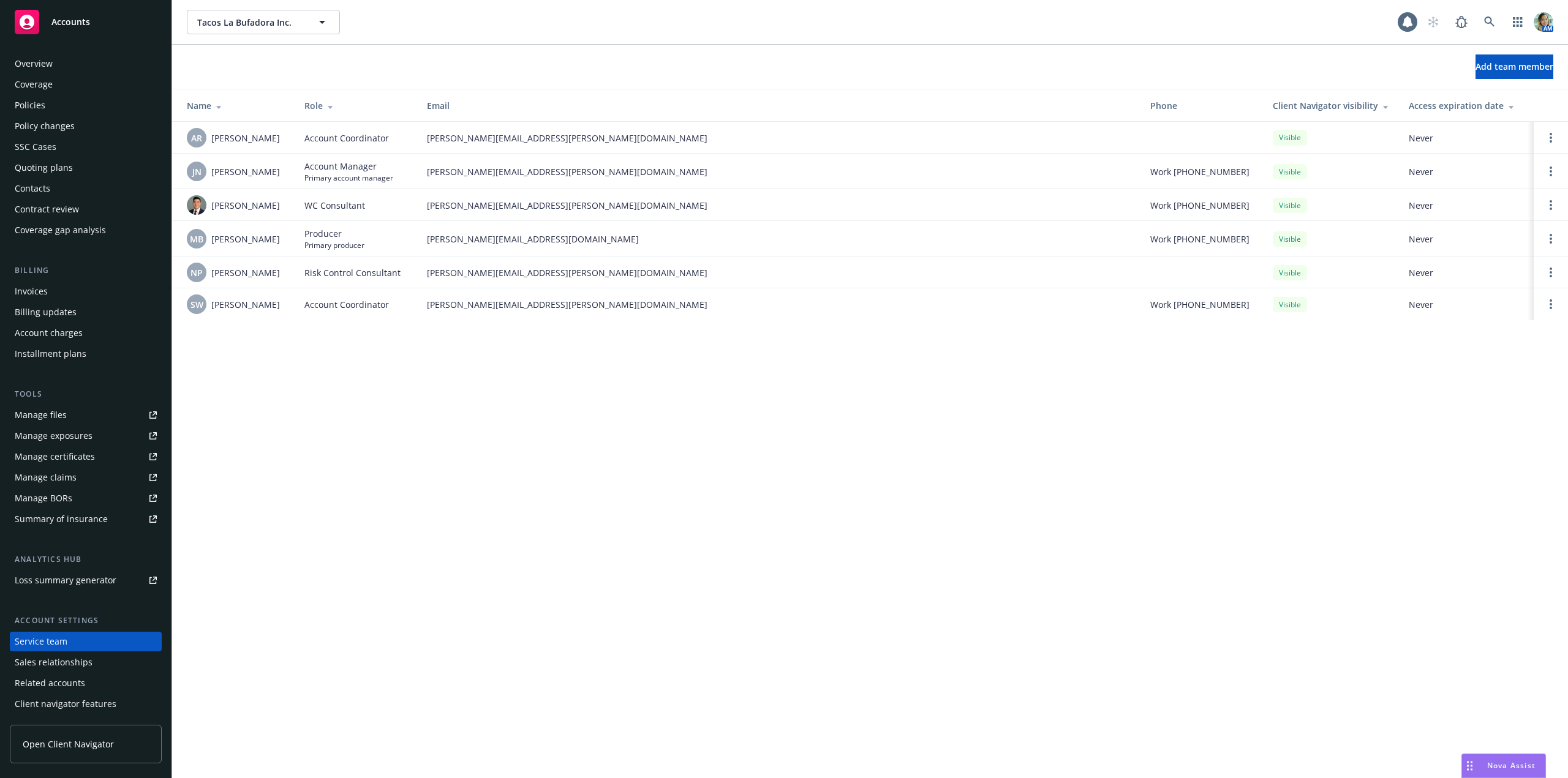
scroll to position [19, 0]
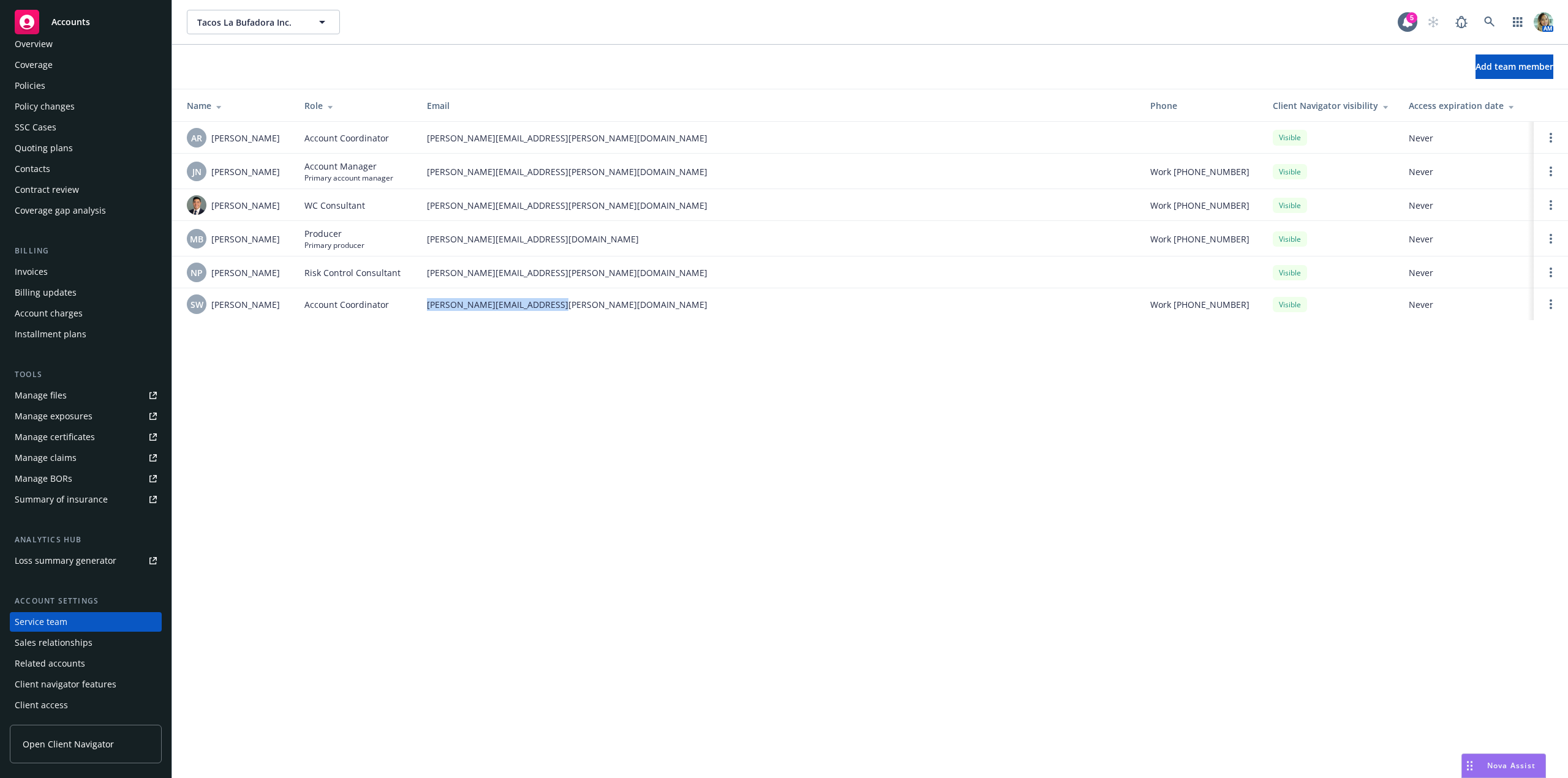
drag, startPoint x: 430, startPoint y: 306, endPoint x: 570, endPoint y: 305, distance: 140.0
click at [570, 305] on td "shanna.williams@newfront.com" at bounding box center [779, 304] width 723 height 32
copy span "shanna.williams@newfront.com"
drag, startPoint x: 414, startPoint y: 173, endPoint x: 551, endPoint y: 172, distance: 137.0
click at [551, 172] on tr "JN Judy Nace Account Manager Primary account manager judy.nace@newfront.com Wor…" at bounding box center [870, 171] width 1395 height 35
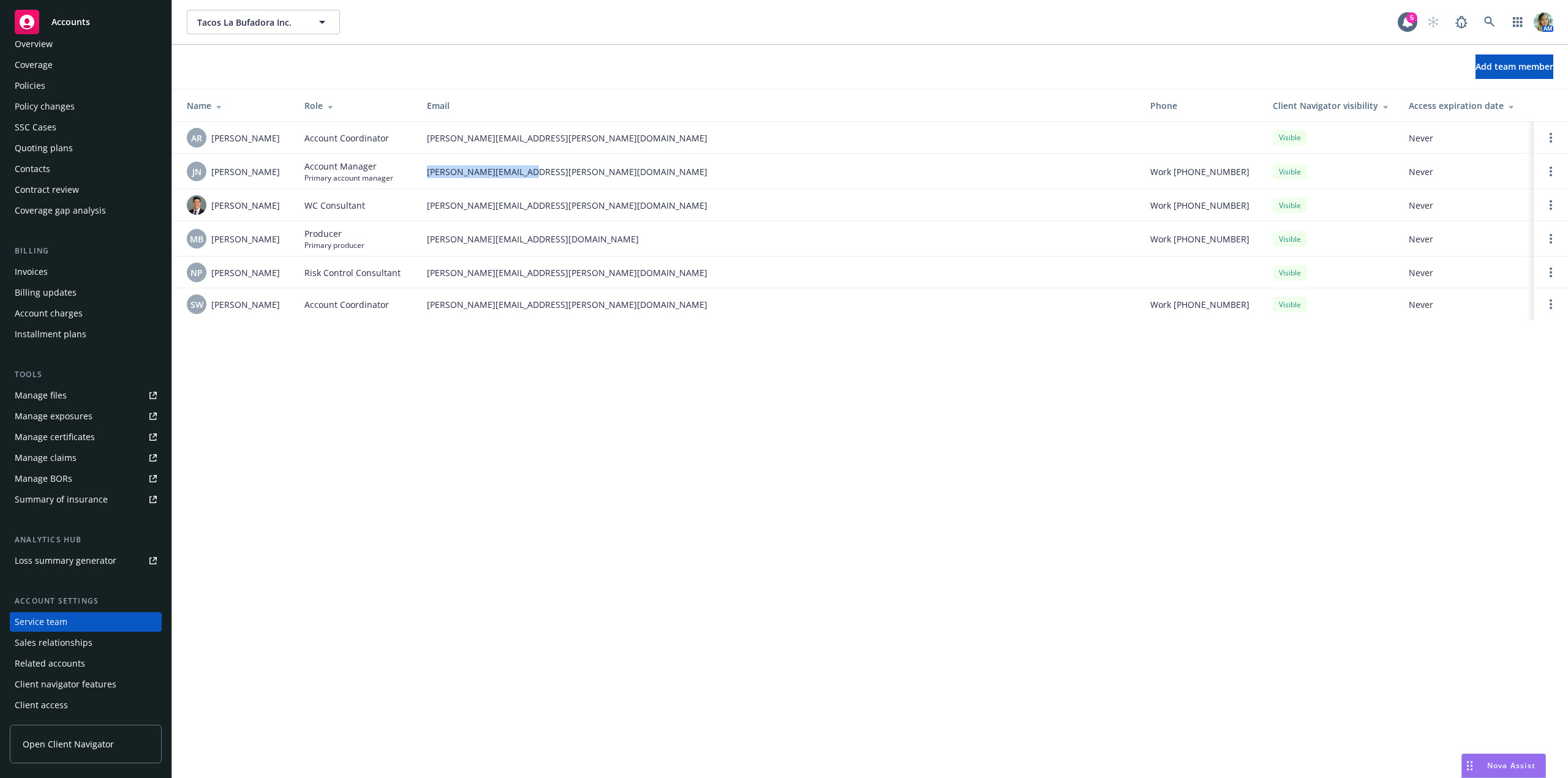
copy tr "judy.nace@newfront.com"
drag, startPoint x: 457, startPoint y: 139, endPoint x: 565, endPoint y: 147, distance: 108.3
click at [565, 146] on td "allan.ramirez@newfront.com" at bounding box center [779, 138] width 723 height 32
copy span "allan.ramirez@newfront.com"
drag, startPoint x: 525, startPoint y: 173, endPoint x: 403, endPoint y: 199, distance: 124.7
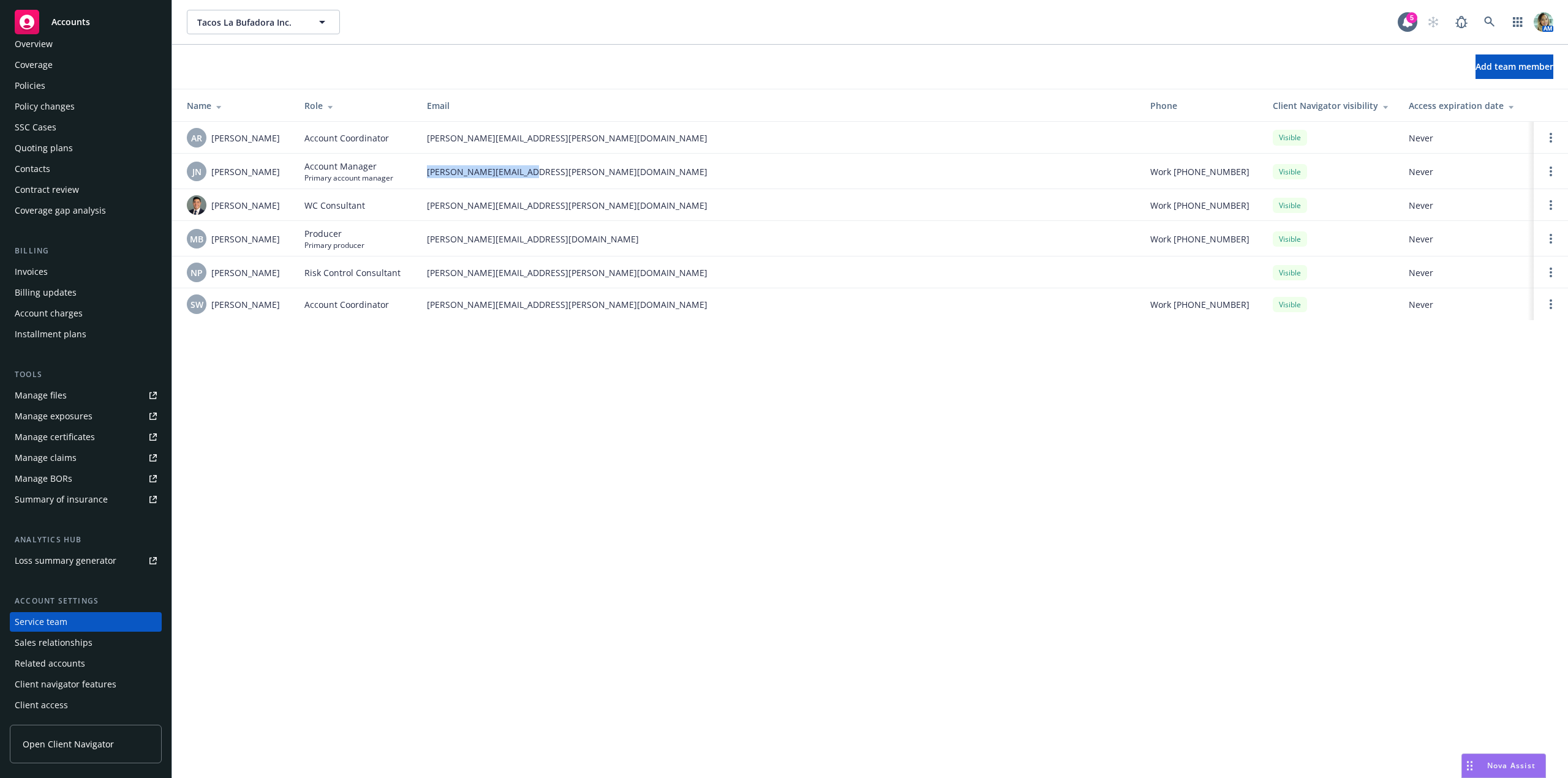
click at [423, 179] on td "judy.nace@newfront.com" at bounding box center [779, 171] width 723 height 35
copy span "judy.nace@newfront.com"
click at [77, 46] on div "Overview" at bounding box center [85, 44] width 142 height 19
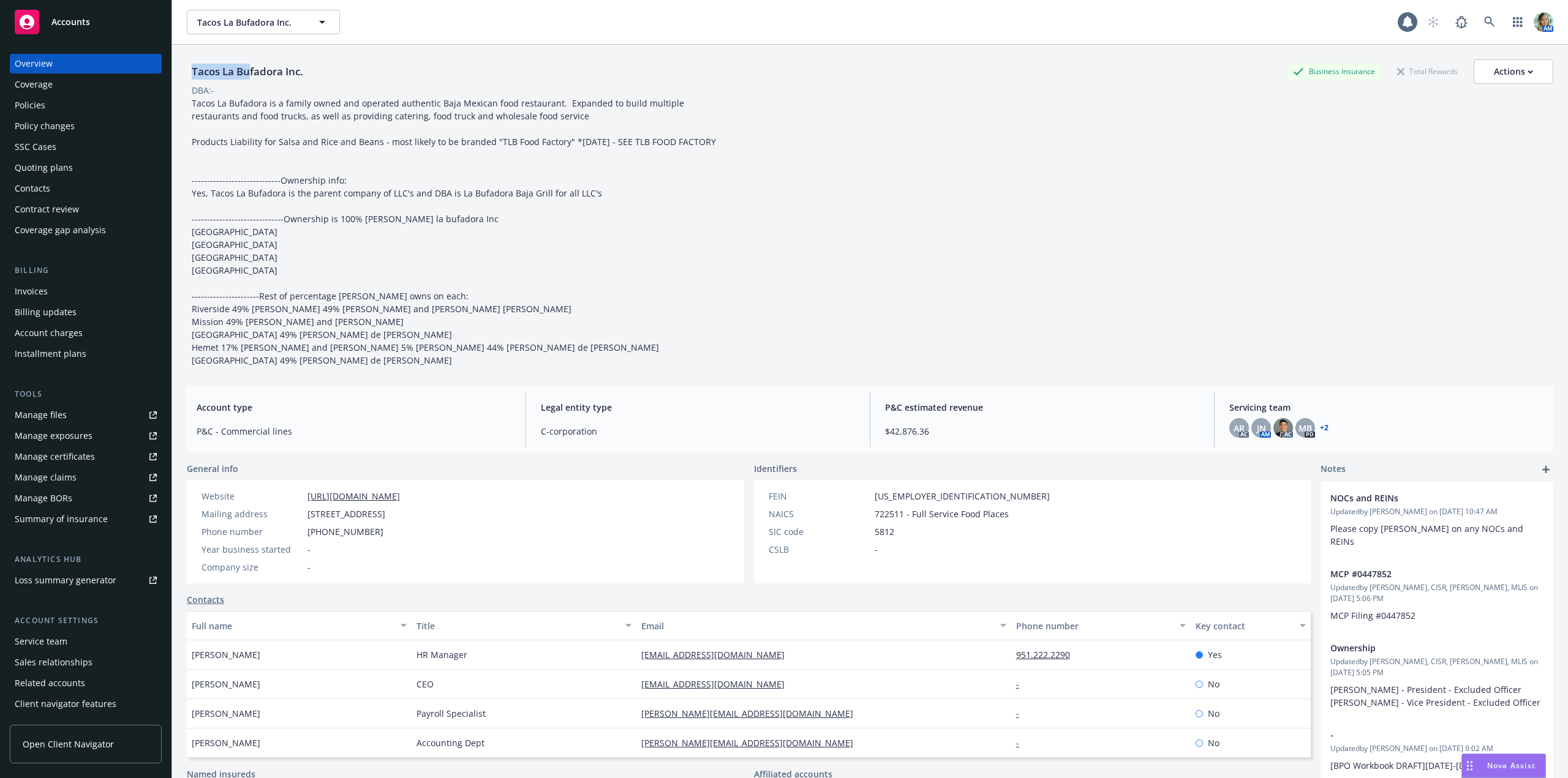
drag, startPoint x: 186, startPoint y: 71, endPoint x: 252, endPoint y: 76, distance: 66.2
click at [252, 76] on div "Tacos La Bufadora Inc. Business Insurance Total Rewards Actions DBA: - Account …" at bounding box center [870, 434] width 1395 height 778
copy div "Tacos La Bu"
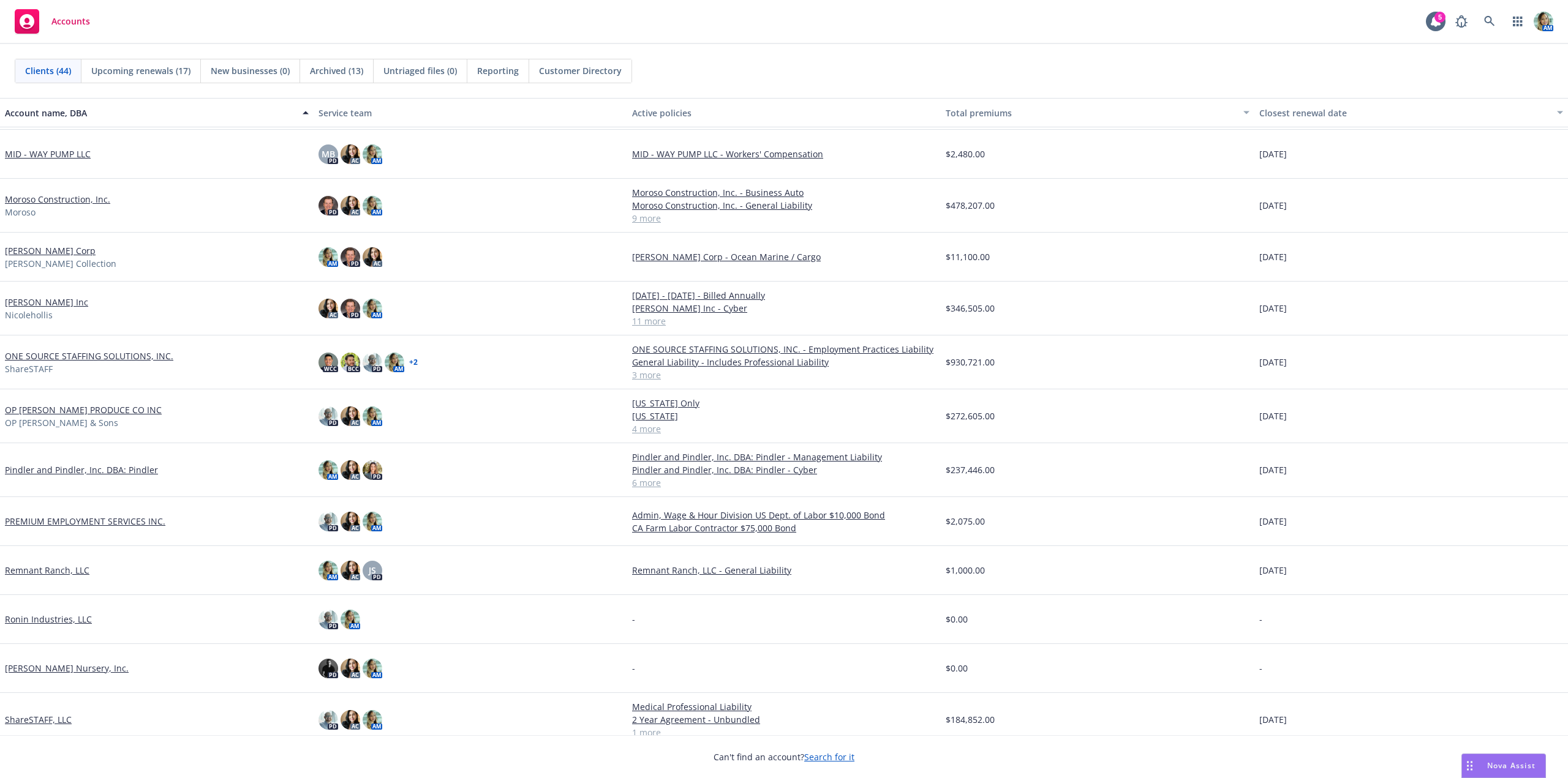
scroll to position [980, 0]
click at [111, 356] on link "ONE SOURCE STAFFING SOLUTIONS, INC." at bounding box center [89, 353] width 168 height 13
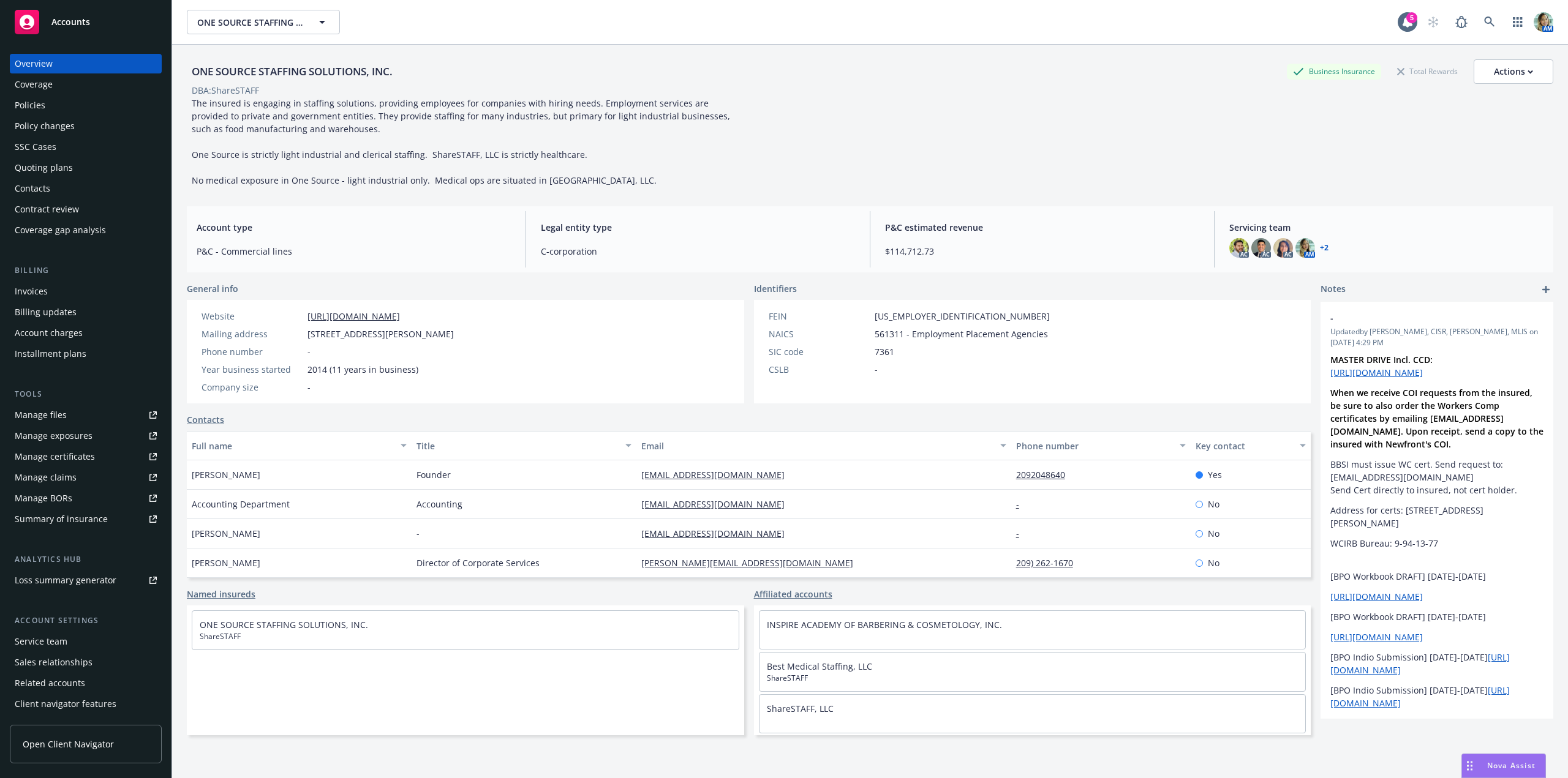
click at [44, 98] on div "Policies" at bounding box center [30, 105] width 30 height 19
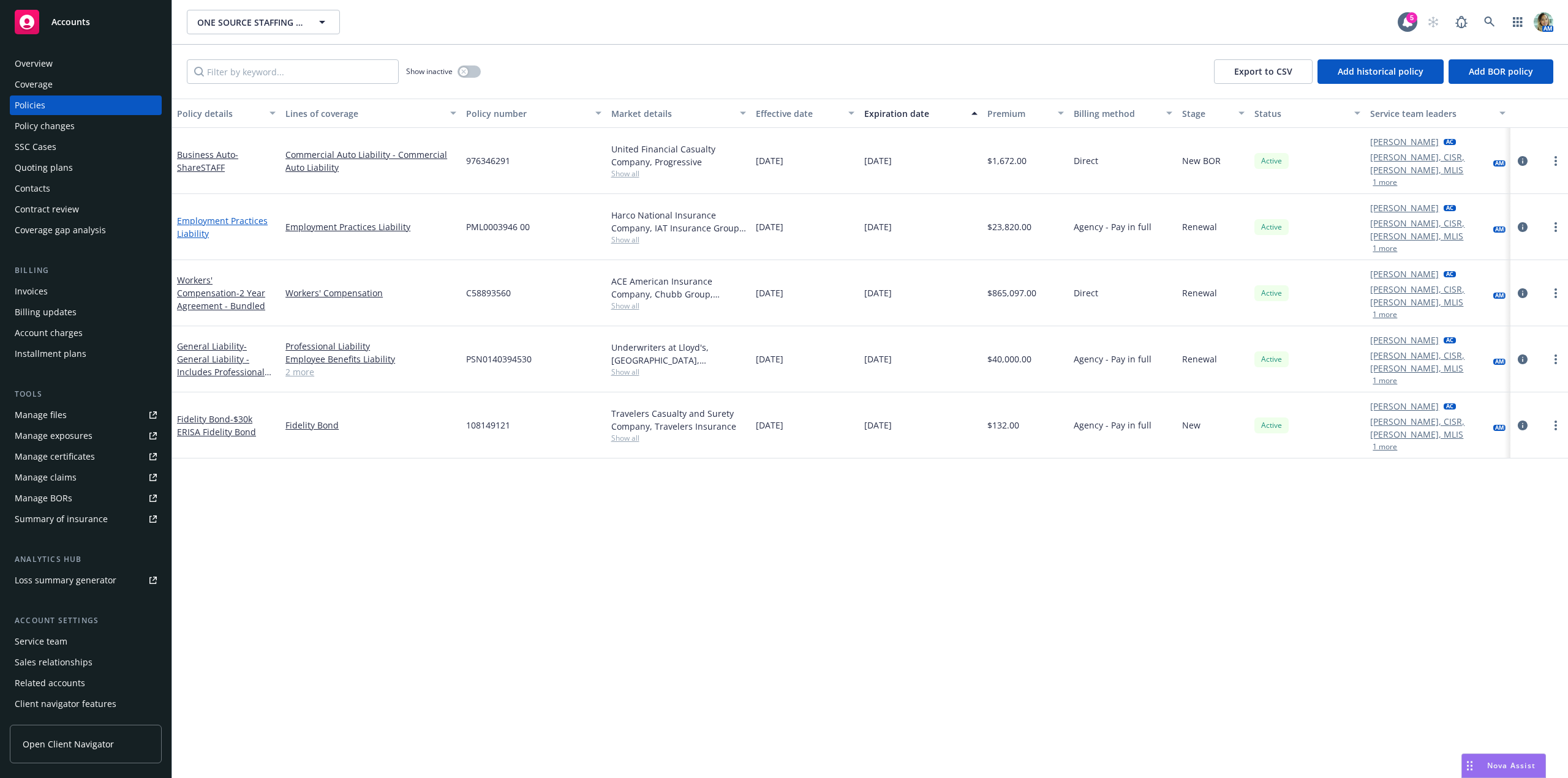
click at [207, 215] on link "Employment Practices Liability" at bounding box center [222, 227] width 91 height 24
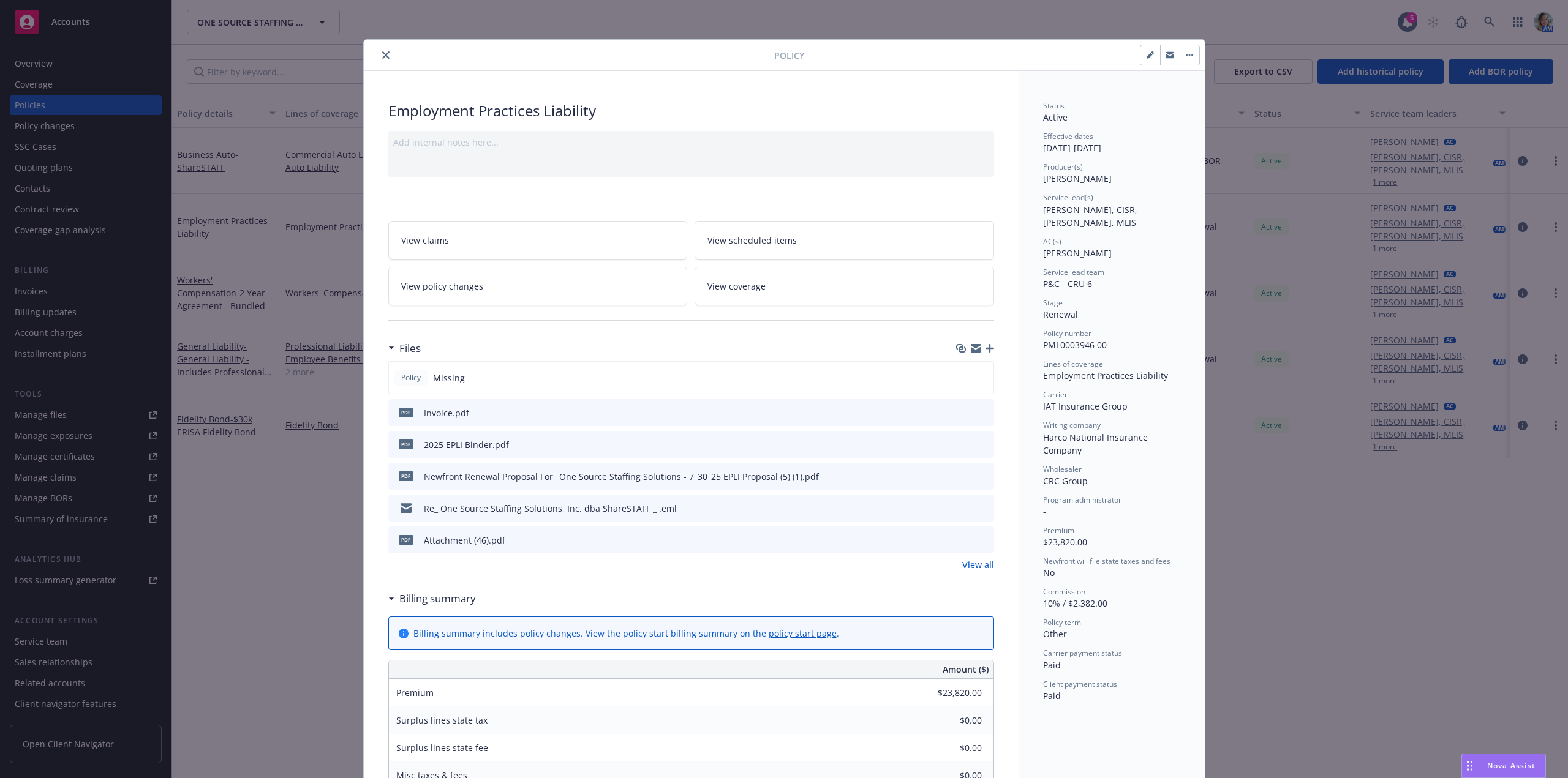
click at [985, 345] on icon "button" at bounding box center [989, 348] width 8 height 8
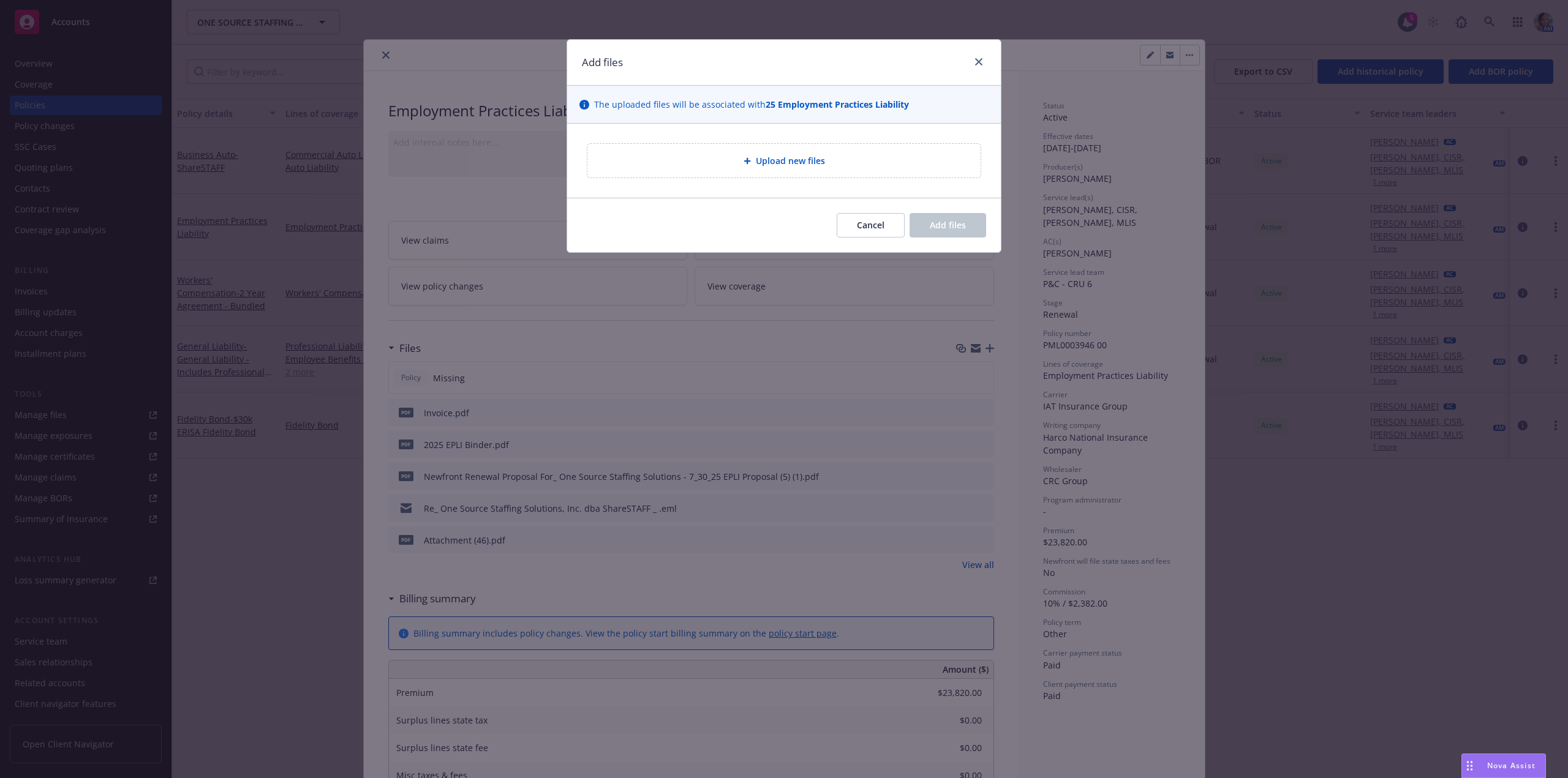
click at [673, 157] on div "Upload new files" at bounding box center [784, 161] width 373 height 14
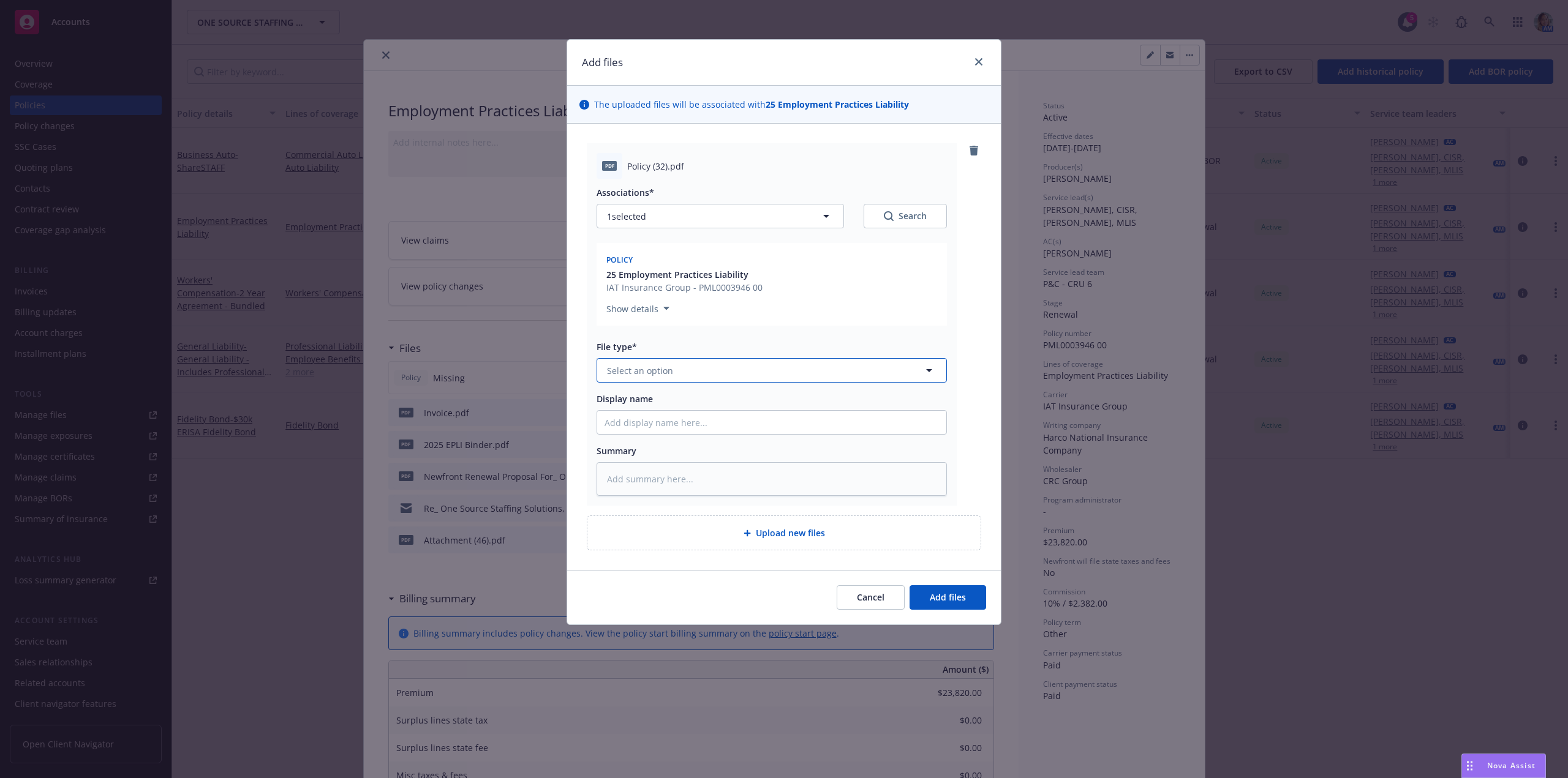
click at [641, 369] on span "Select an option" at bounding box center [640, 371] width 66 height 13
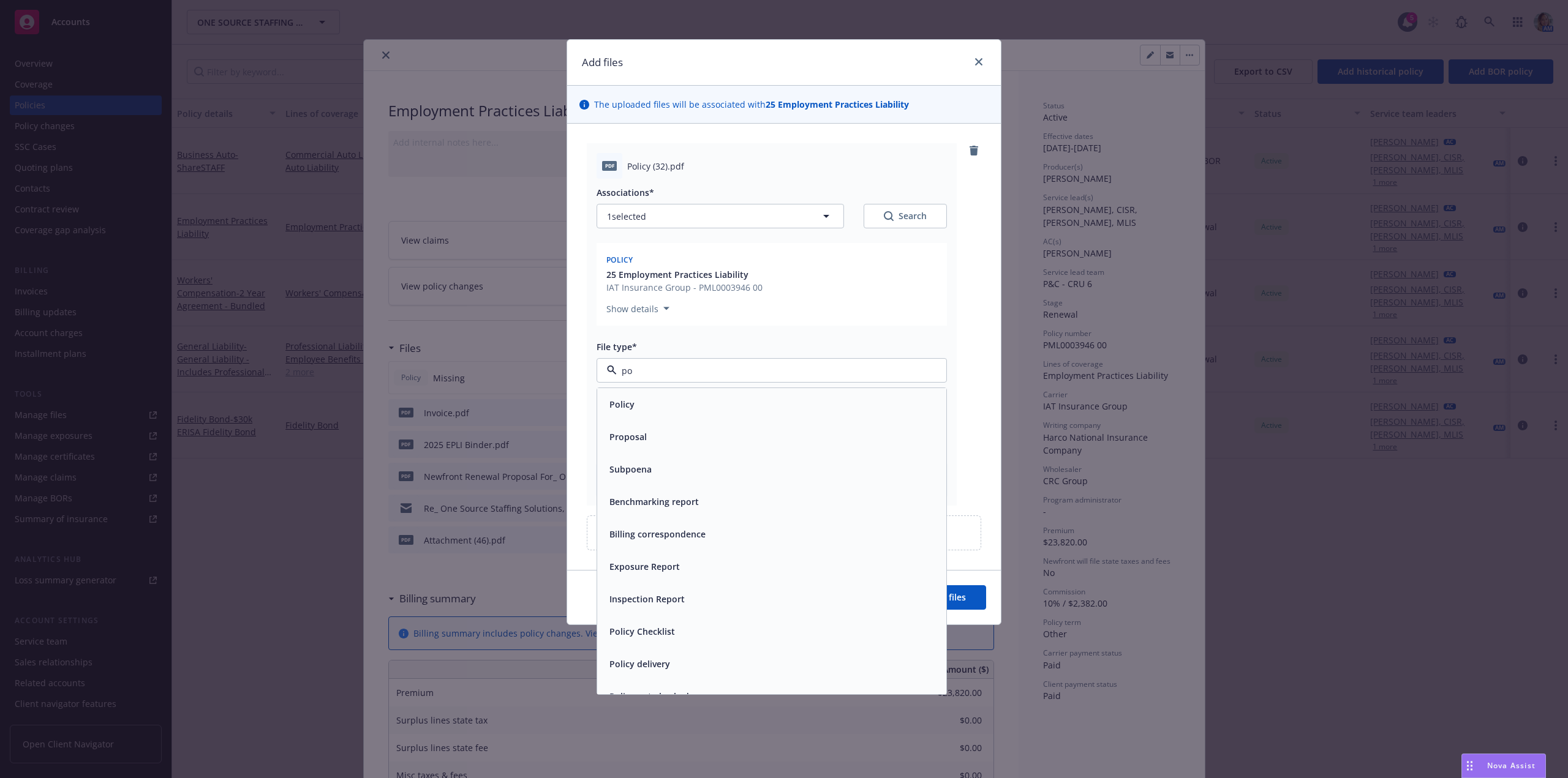
type input "pol"
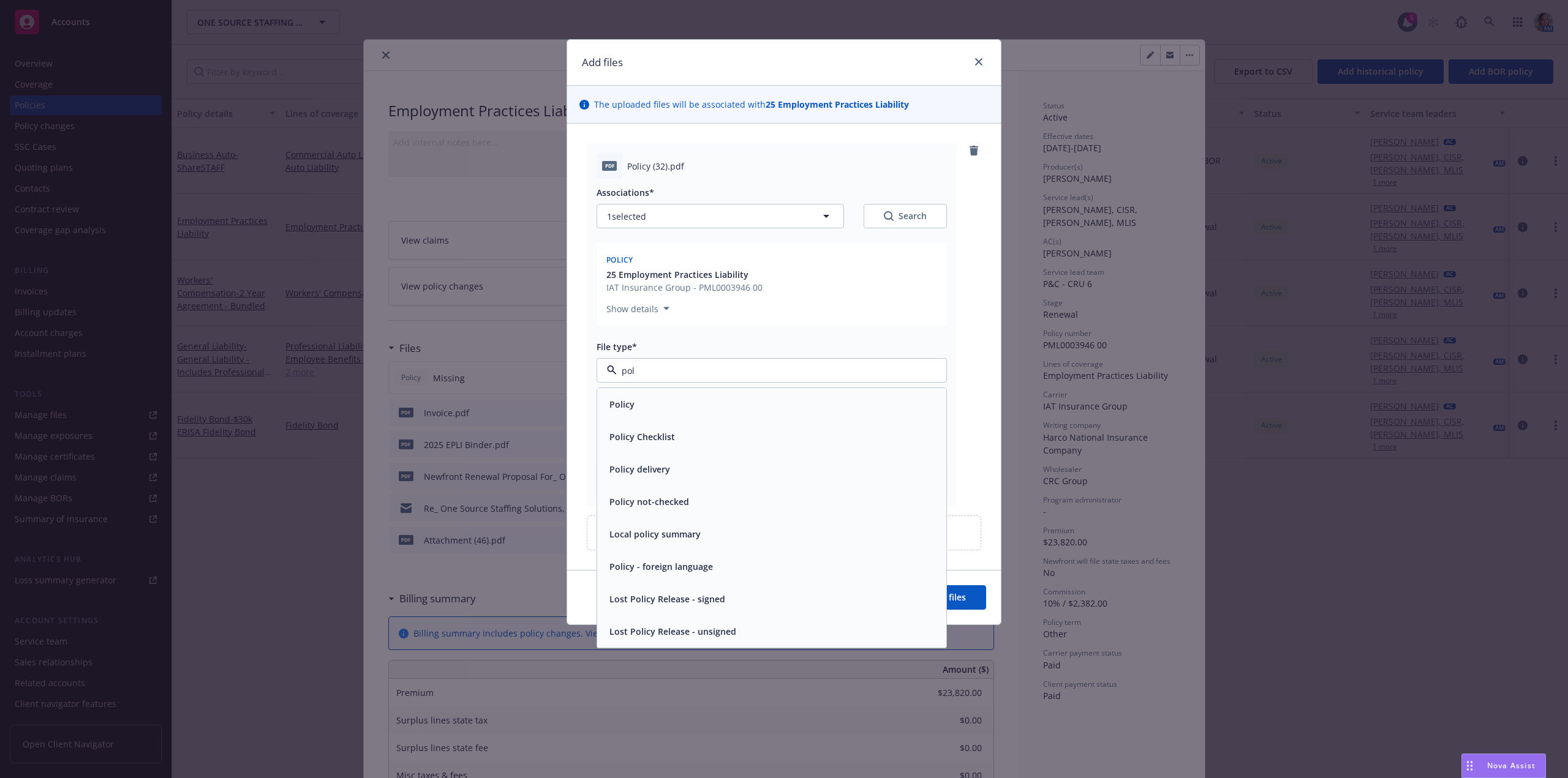
click at [629, 394] on div "Policy" at bounding box center [772, 404] width 349 height 33
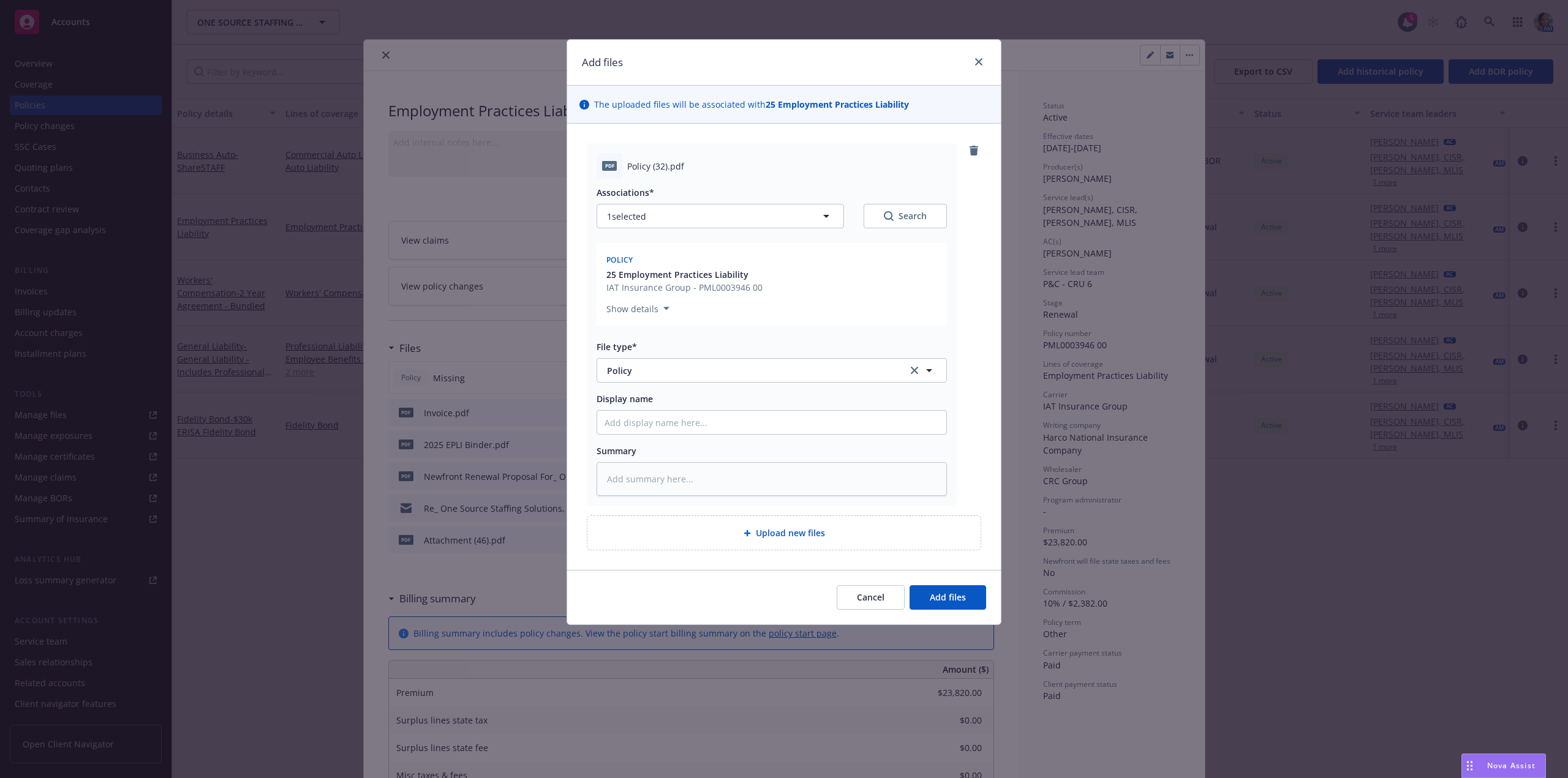
click at [646, 437] on div "Associations* 1 selected Search Policy 25 Employment Practices Liability IAT In…" at bounding box center [772, 337] width 351 height 317
click at [646, 430] on input "Display name" at bounding box center [772, 423] width 349 height 24
type textarea "x"
type input "2"
type textarea "x"
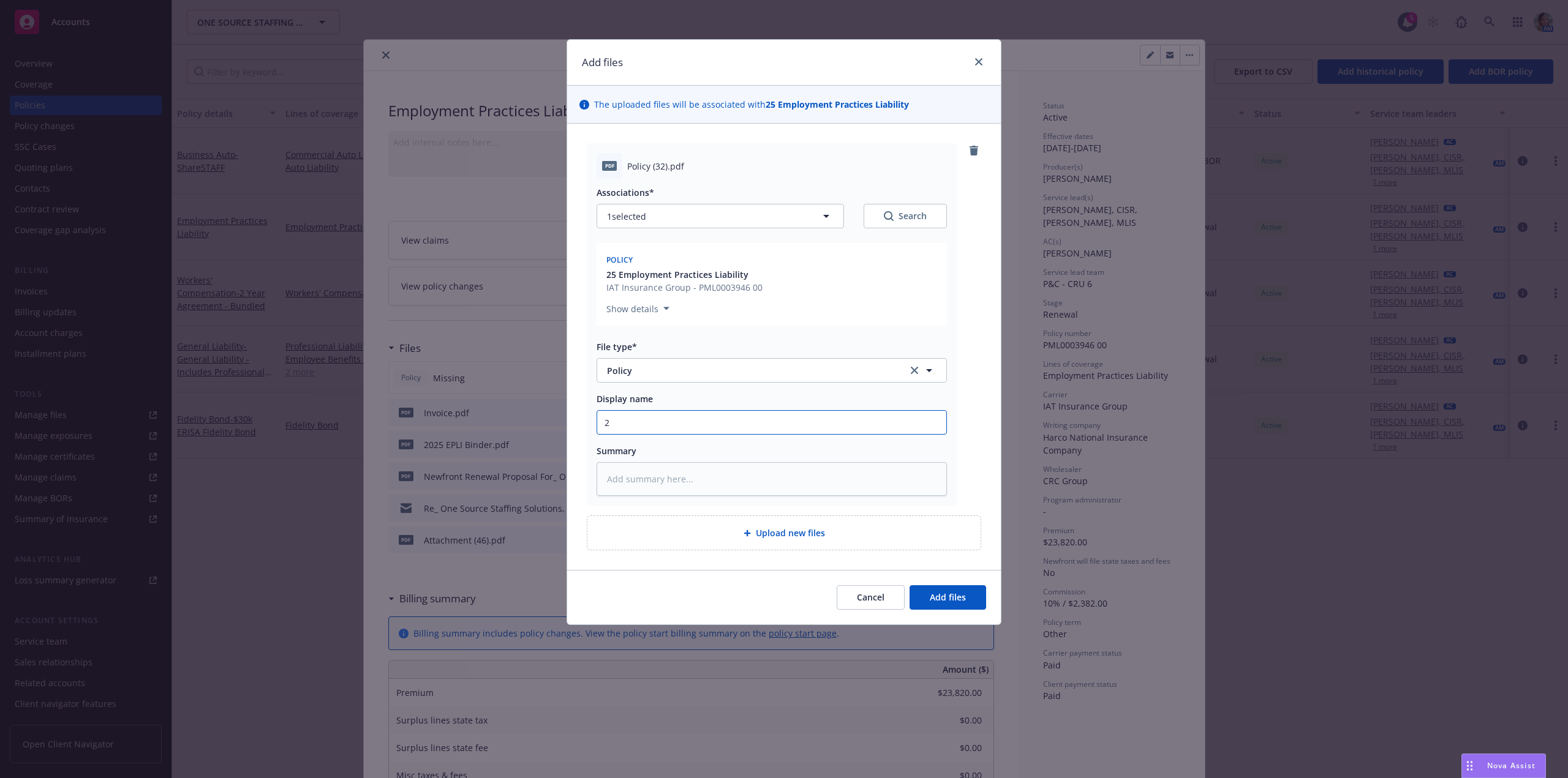
type input "20"
type textarea "x"
type input "202"
type textarea "x"
type input "2025"
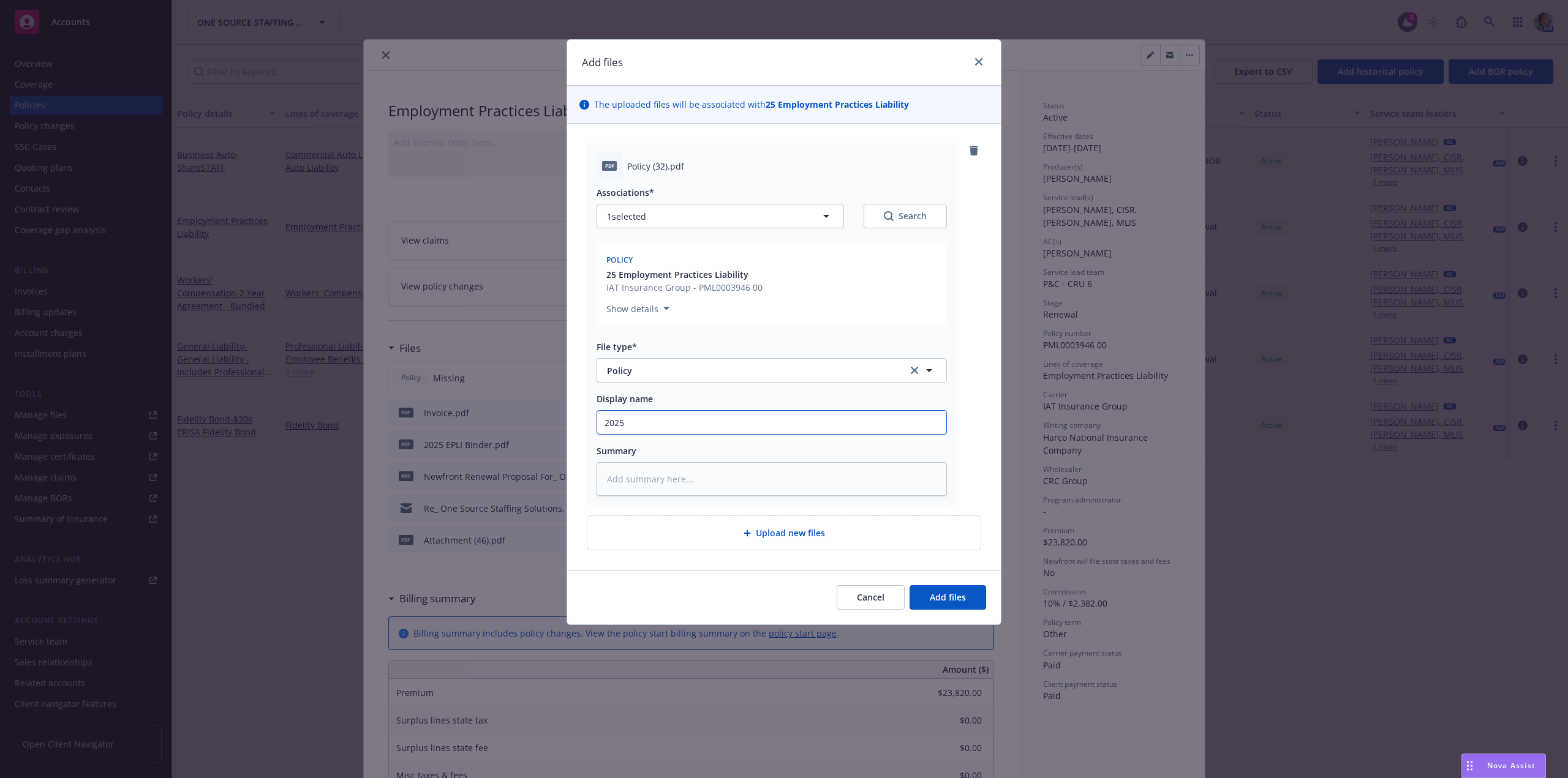
type textarea "x"
type input "2025"
type textarea "x"
type input "2025 EP"
type textarea "x"
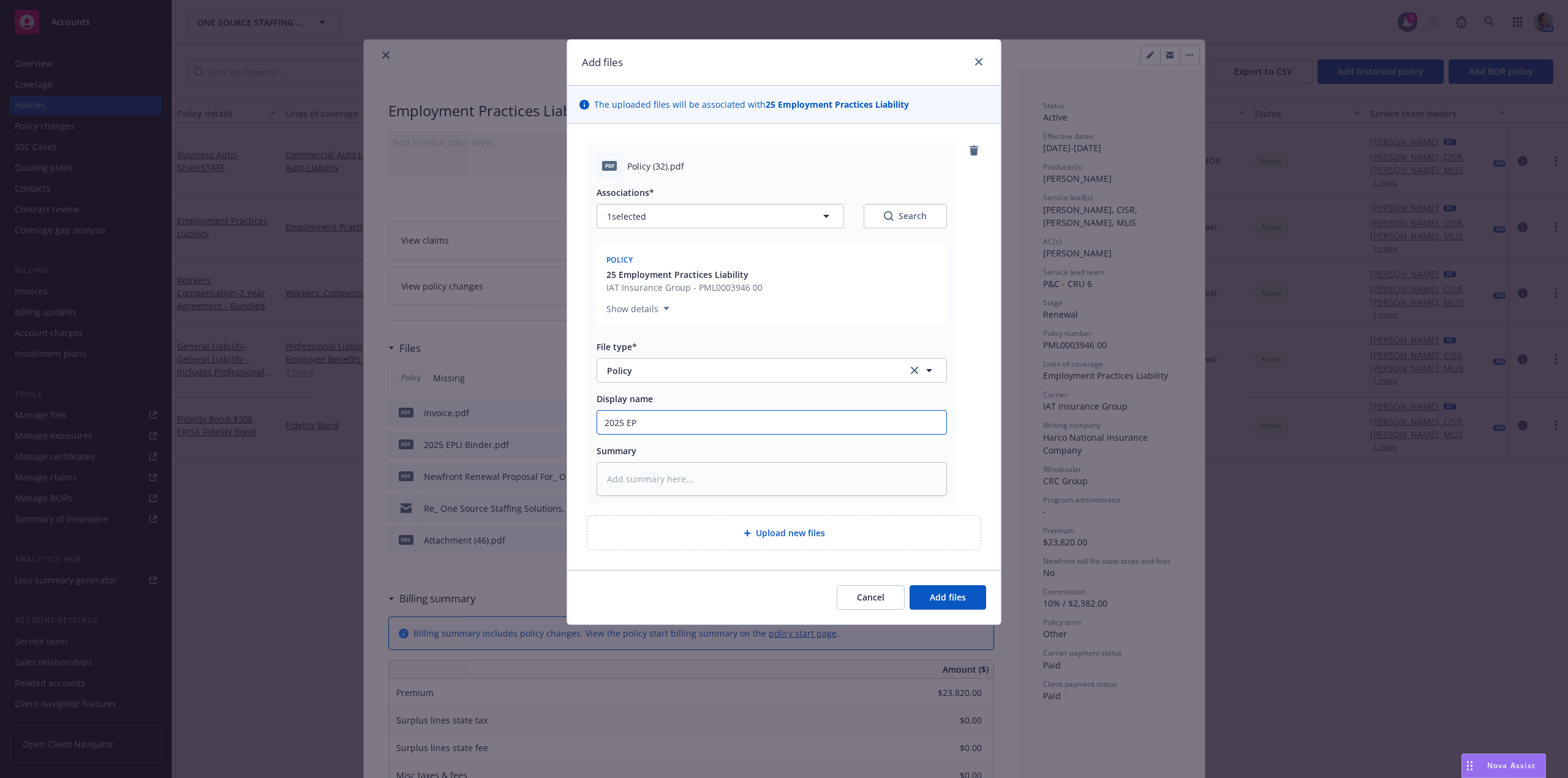
type input "2025 EPL"
type textarea "x"
type input "2025 EPLI"
type textarea "x"
type input "2025 EPLI"
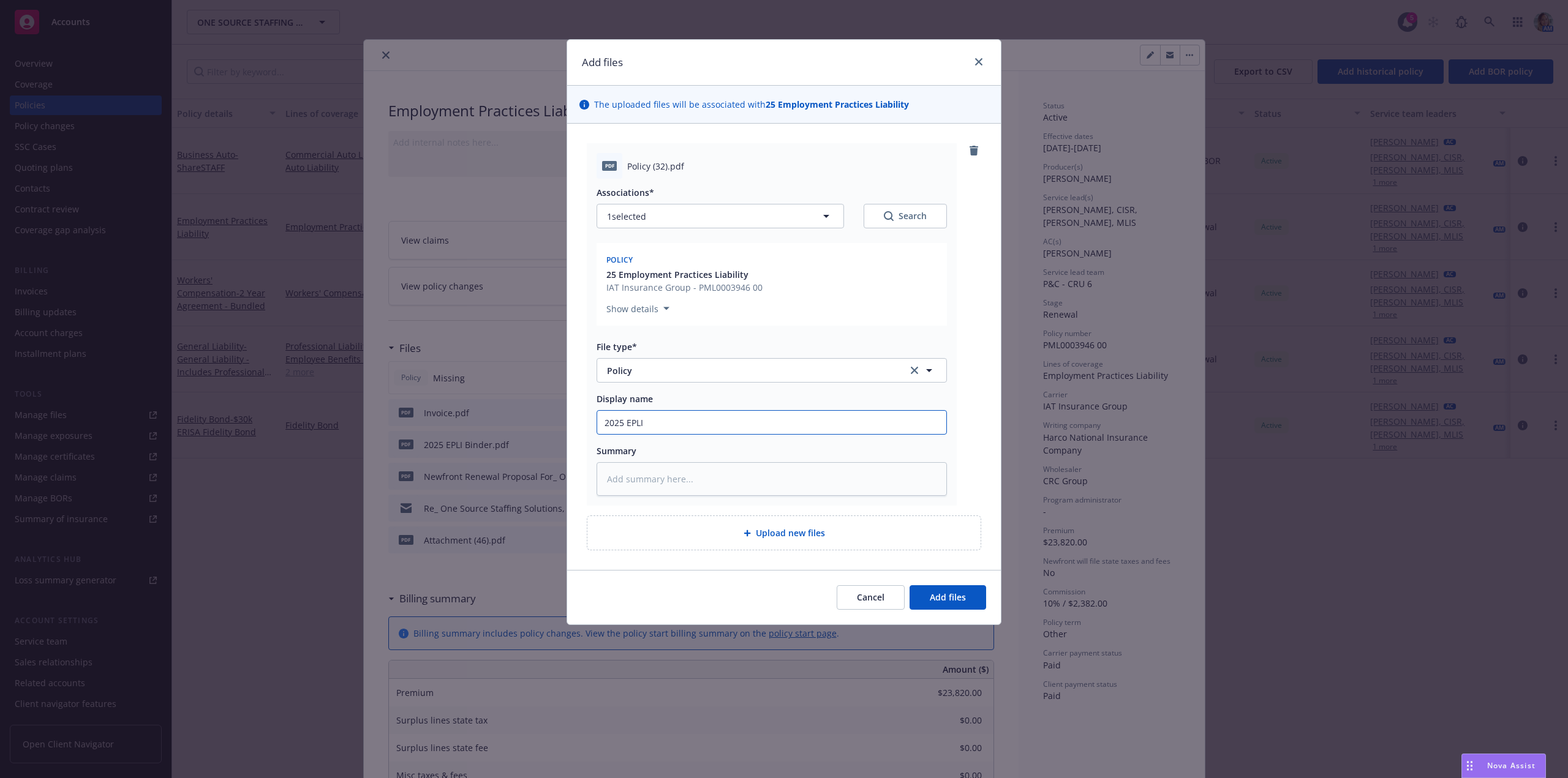
type textarea "x"
type input "2025 EPLI P"
type textarea "x"
type input "2025 EPLI Po"
type textarea "x"
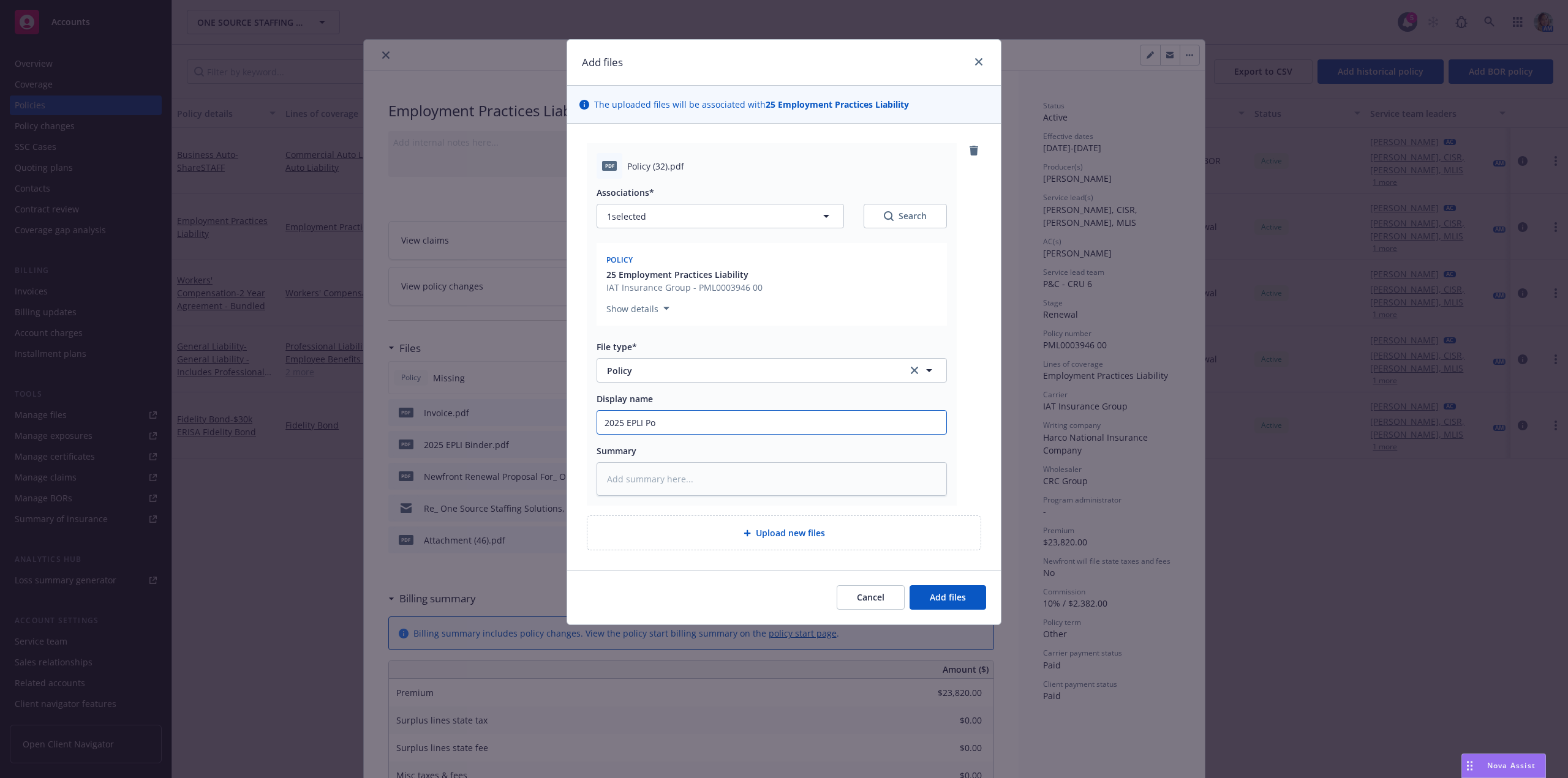
type input "2025 EPLI Pol"
type textarea "x"
type input "2025 EPLI Poli"
type textarea "x"
type input "2025 EPLI Polic"
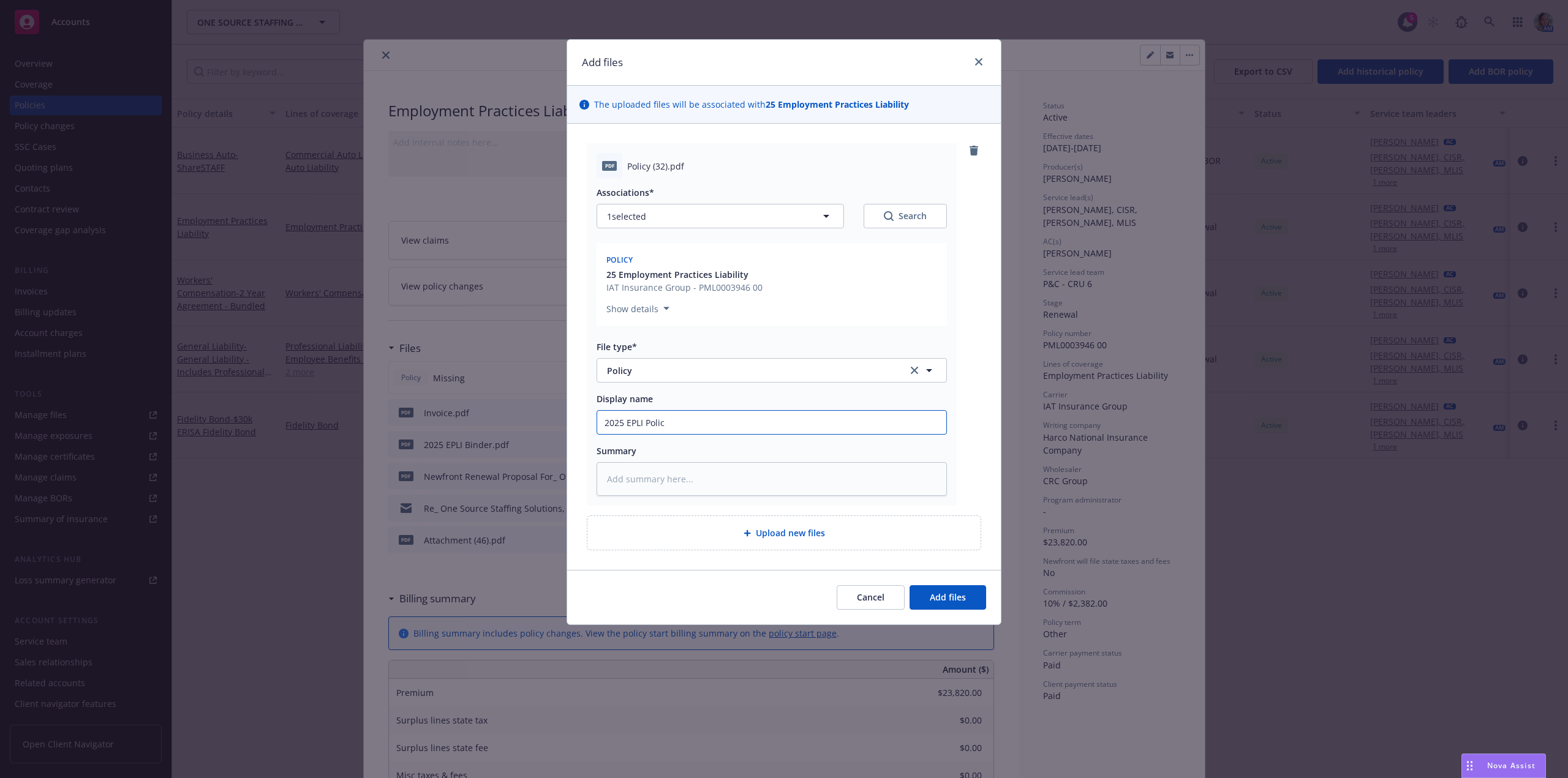
type textarea "x"
type input "2025 EPLI Policy"
click at [646, 420] on input "2025 EPLI Policy" at bounding box center [772, 423] width 349 height 24
type textarea "x"
type input "2025 EPLI HPolicy"
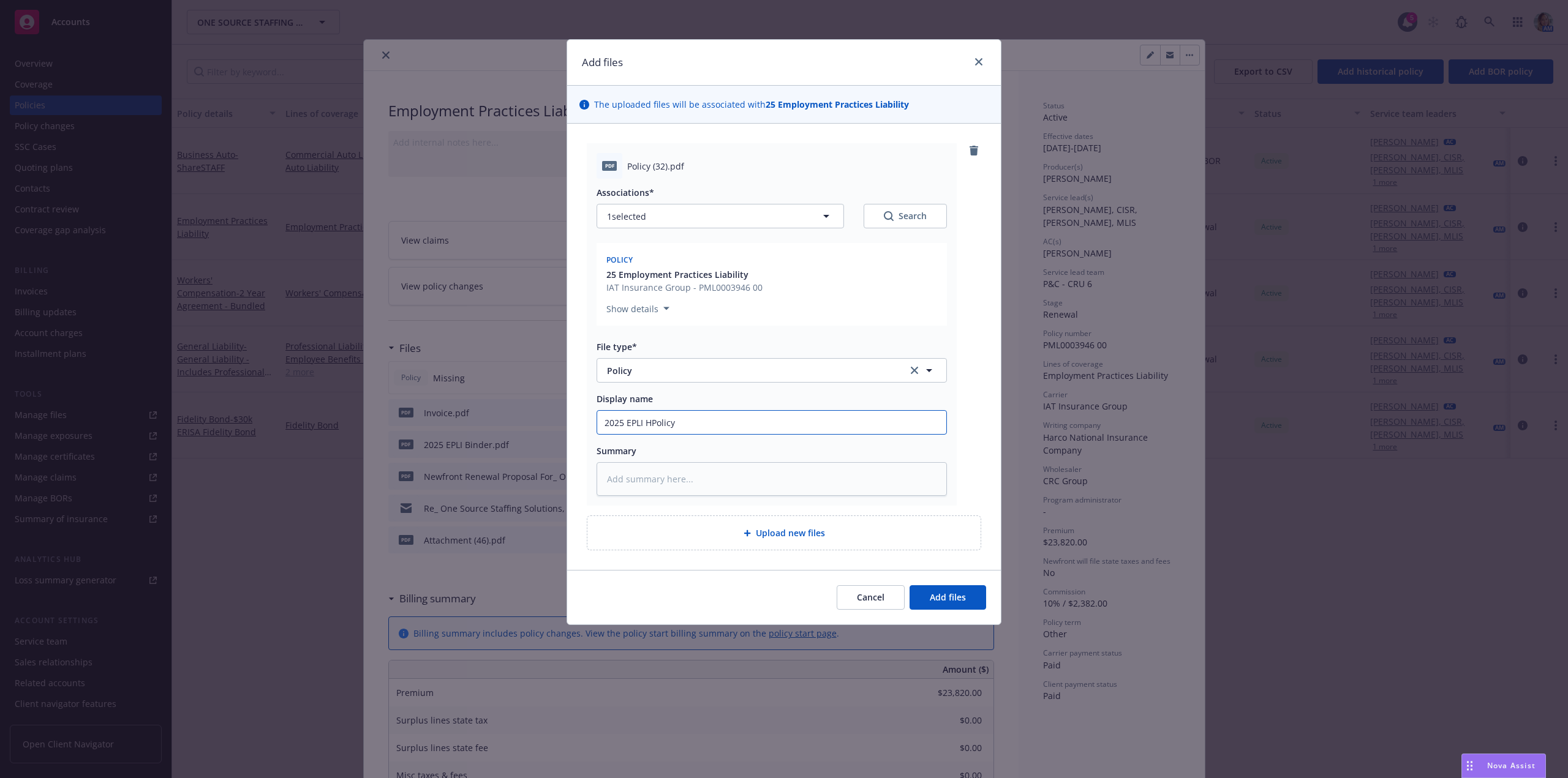
type textarea "x"
type input "2025 EPLI HaPolicy"
type textarea "x"
type input "2025 EPLI HarPolicy"
type textarea "x"
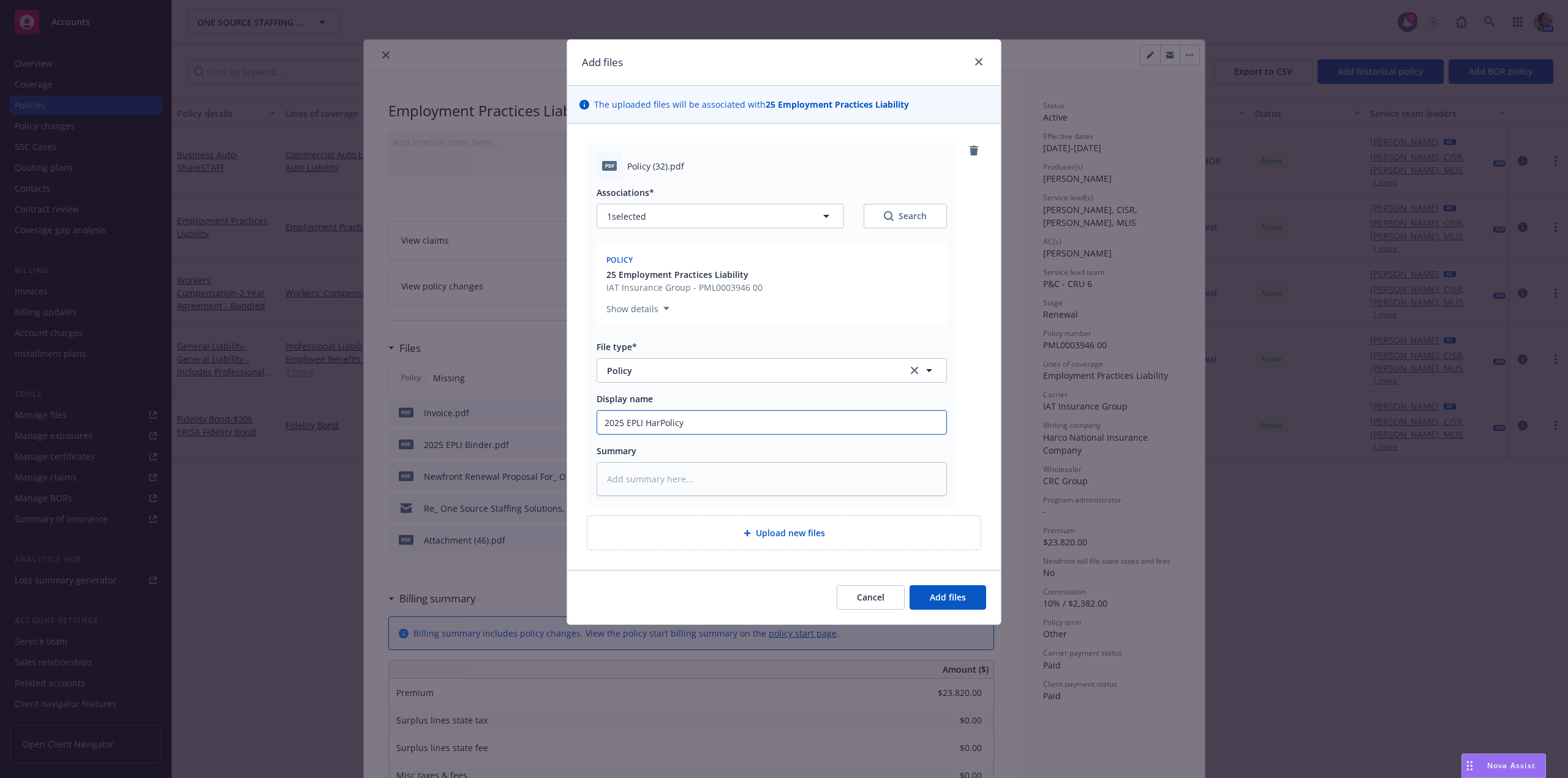
type input "2025 EPLI HarcPolicy"
type textarea "x"
type input "2025 EPLI HarcoPolicy"
type textarea "x"
type input "2025 EPLI Harco Policy"
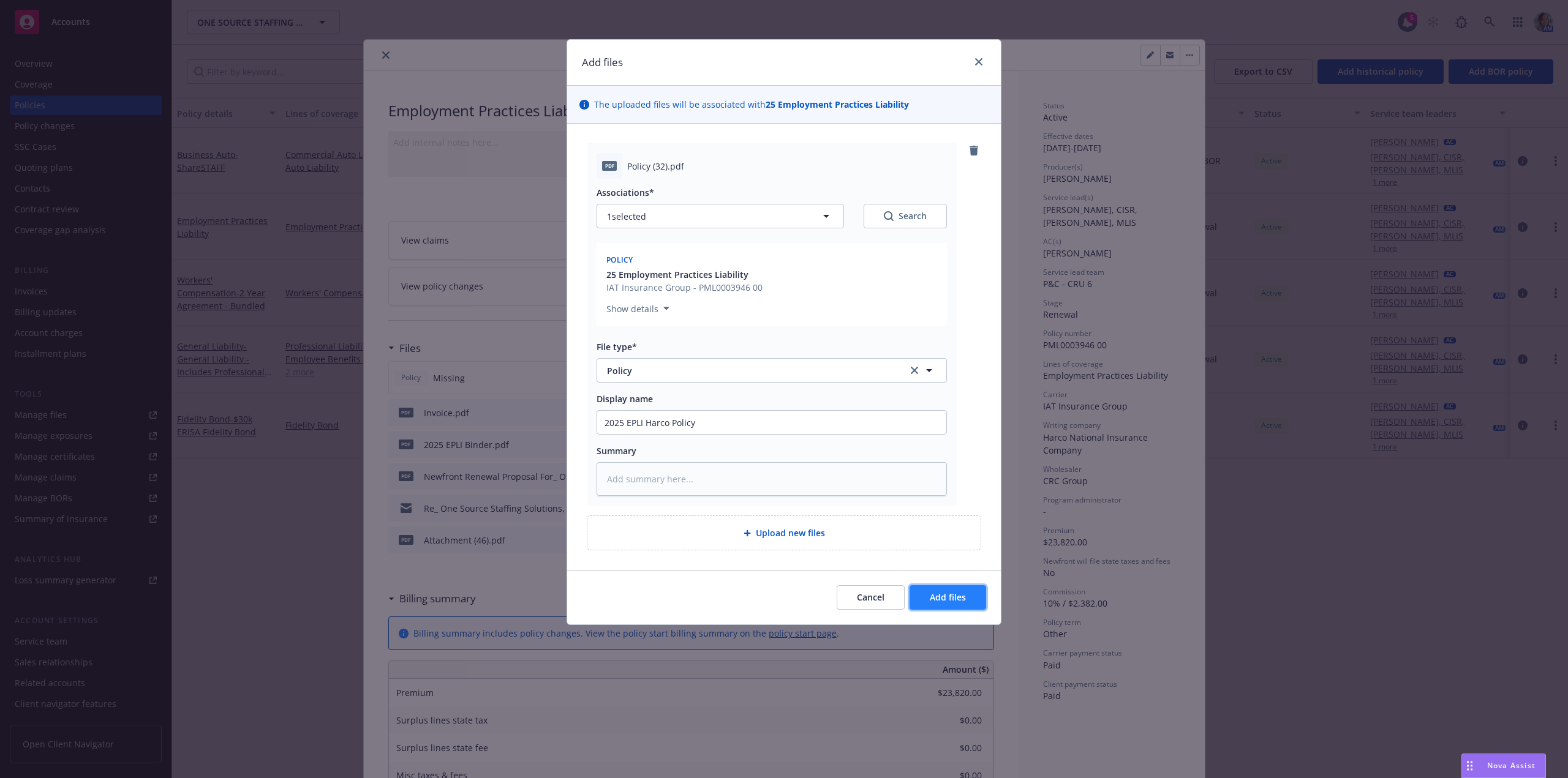
click at [958, 603] on button "Add files" at bounding box center [948, 597] width 76 height 24
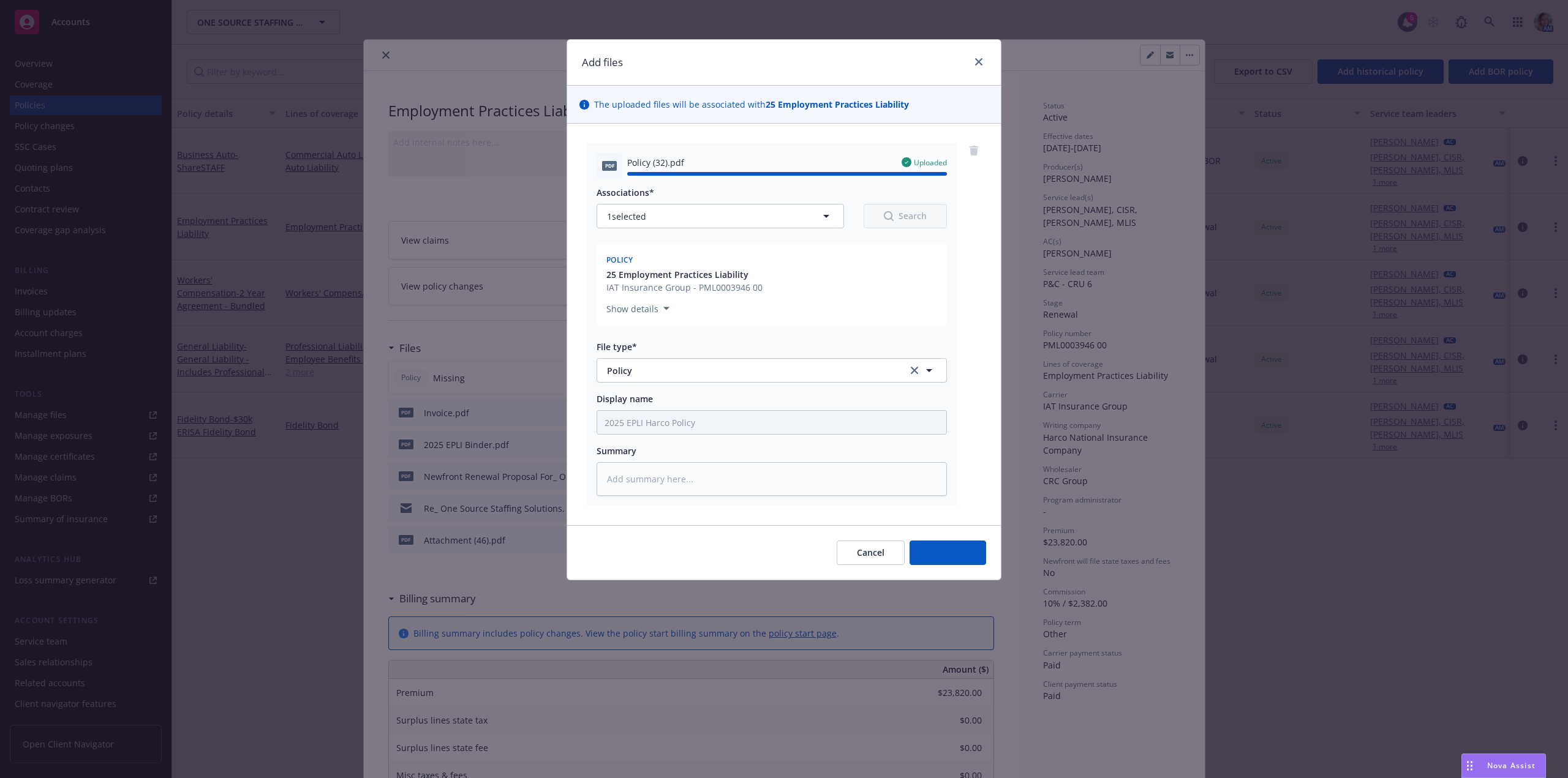
type textarea "x"
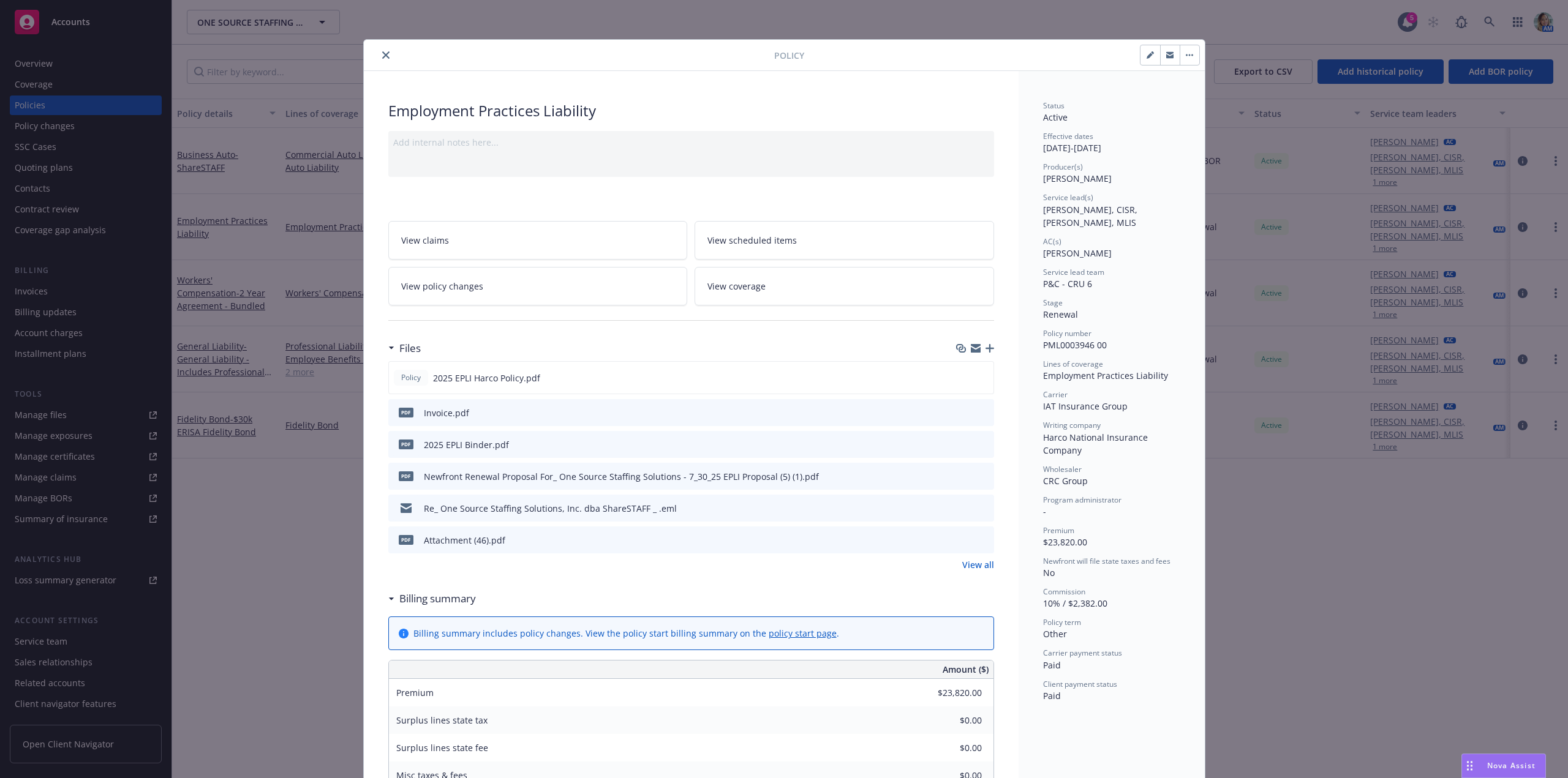
click at [382, 52] on icon "close" at bounding box center [386, 55] width 8 height 8
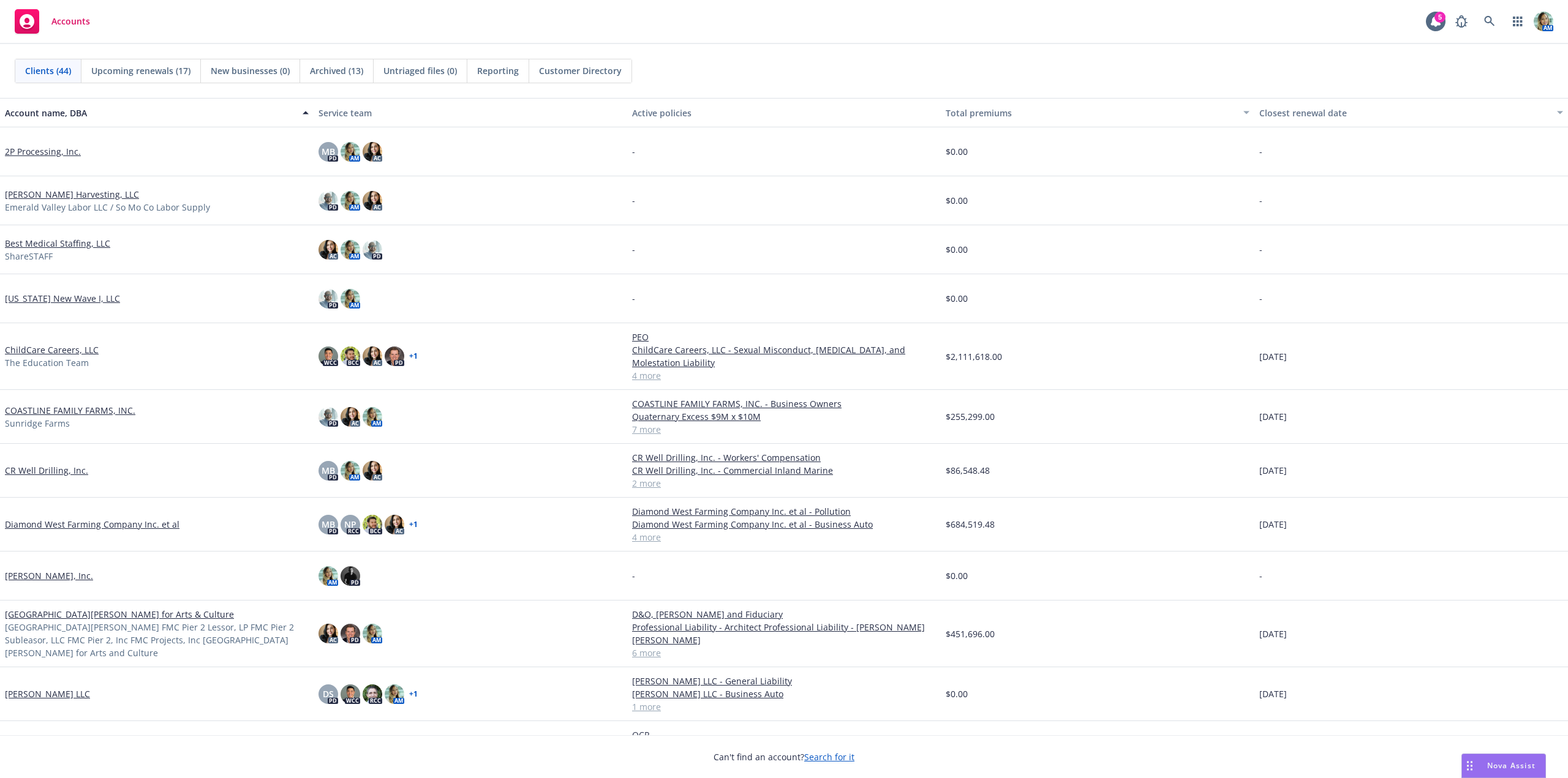
click at [69, 348] on link "ChildCare Careers, LLC" at bounding box center [51, 350] width 94 height 13
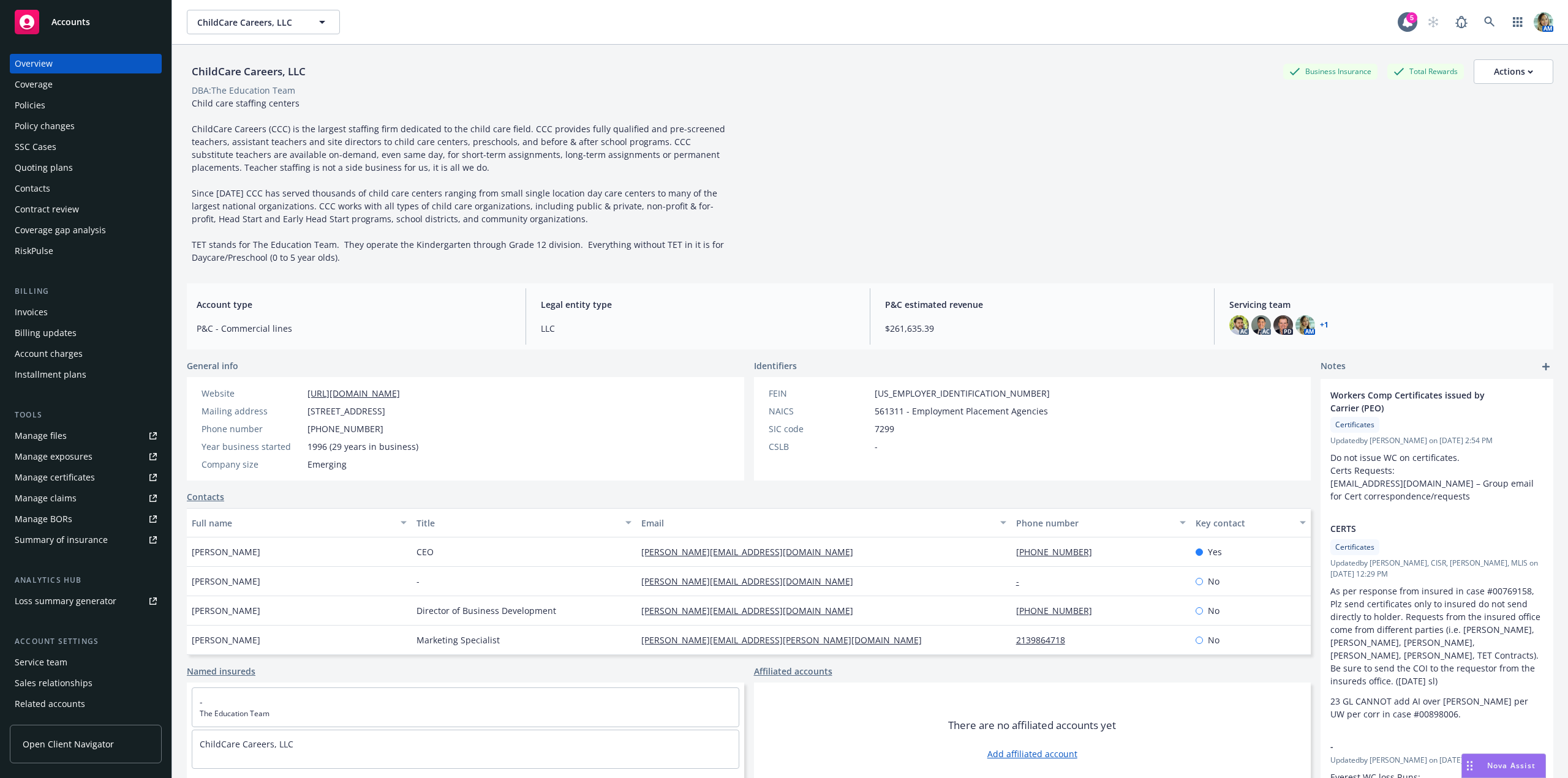
click at [69, 127] on div "Policy changes" at bounding box center [44, 126] width 60 height 19
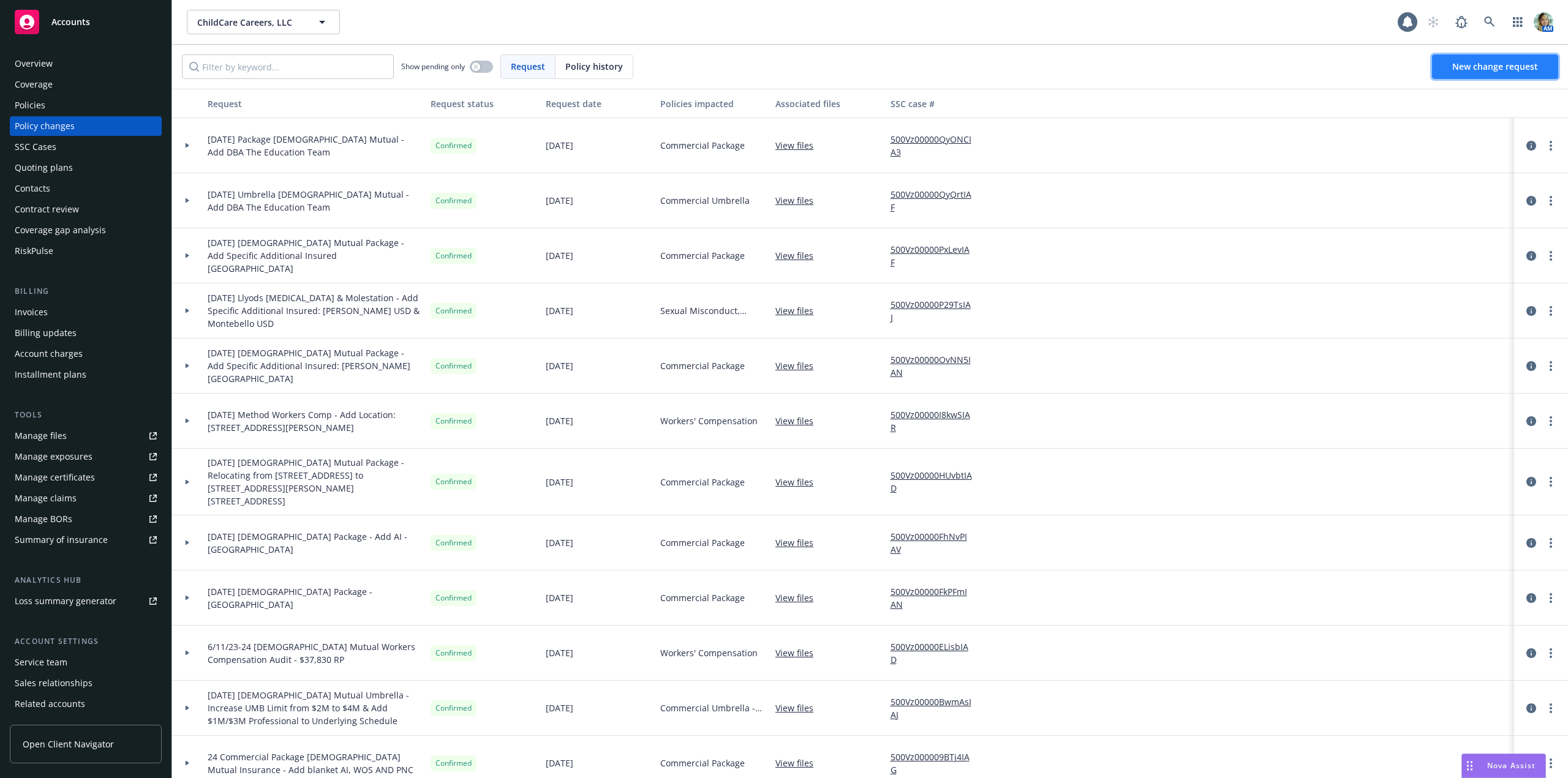
click at [1470, 63] on span "New change request" at bounding box center [1495, 67] width 86 height 12
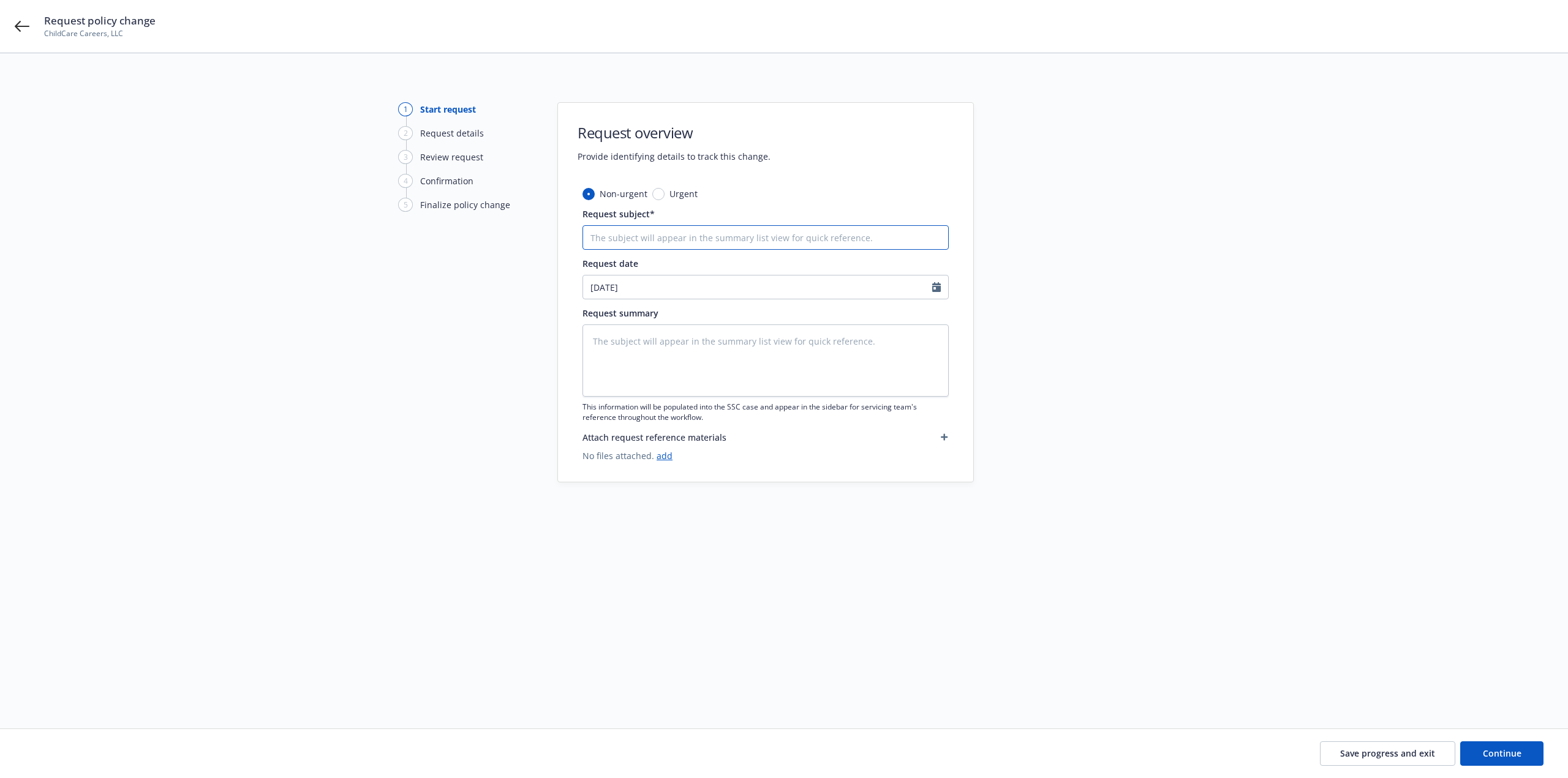
click at [662, 239] on input "Request subject*" at bounding box center [766, 237] width 367 height 24
paste input "[DATE] Package [DEMOGRAPHIC_DATA] Mutual - Add DBA The Education Team"
type textarea "x"
type input "[DATE] Package [DEMOGRAPHIC_DATA] Mutual - Add DBA The Education Team"
drag, startPoint x: 653, startPoint y: 239, endPoint x: 648, endPoint y: 242, distance: 5.8
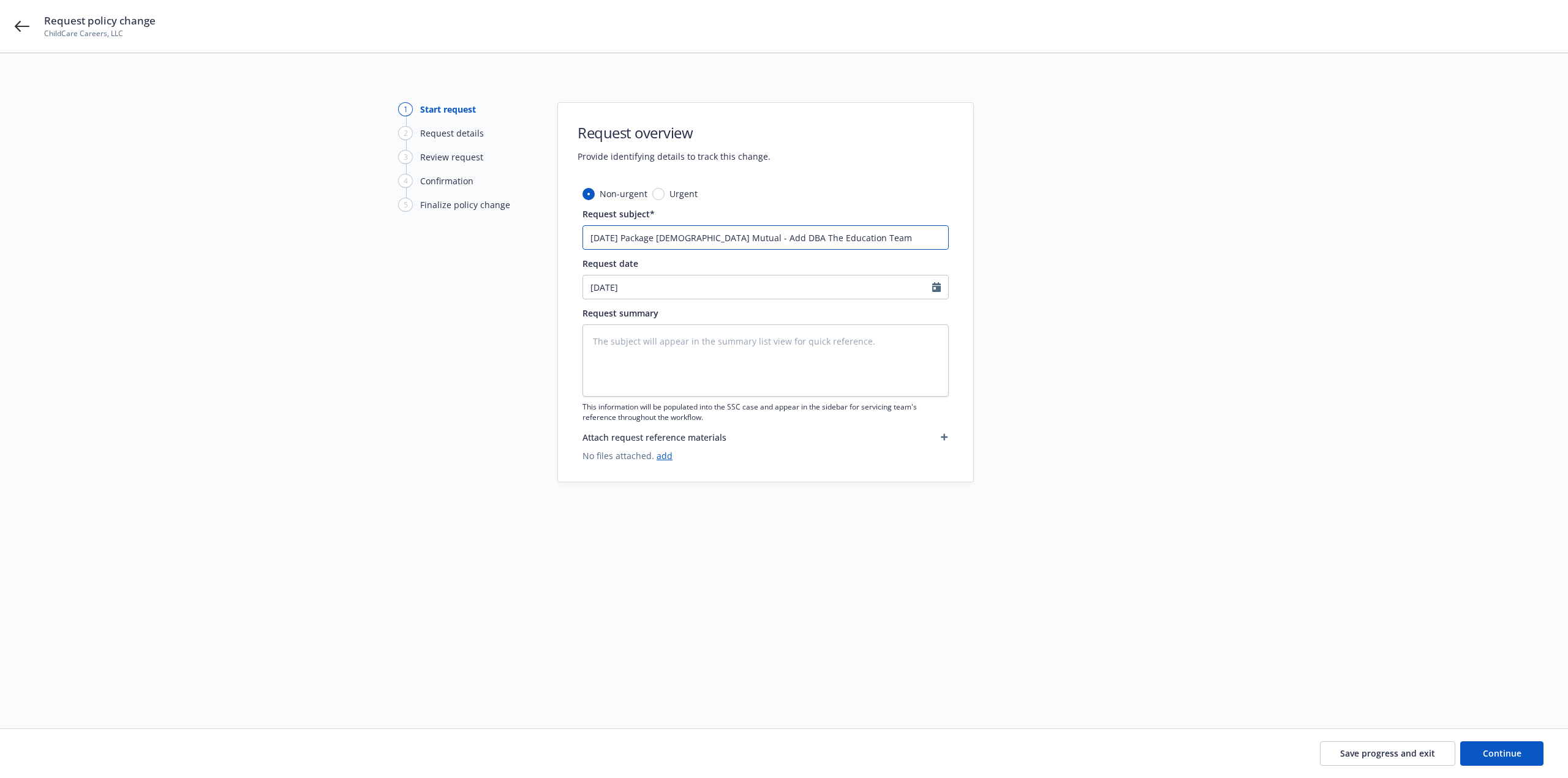
click at [625, 242] on input "[DATE] Package [DEMOGRAPHIC_DATA] Mutual - Add DBA The Education Team" at bounding box center [766, 237] width 367 height 24
drag, startPoint x: 656, startPoint y: 238, endPoint x: 624, endPoint y: 244, distance: 32.6
click at [624, 244] on input "[DATE] Package [DEMOGRAPHIC_DATA] Mutual - Add DBA The Education Team" at bounding box center [766, 237] width 367 height 24
type textarea "x"
type input "[DATE] B [DEMOGRAPHIC_DATA] Mutual - Add DBA The Education Team"
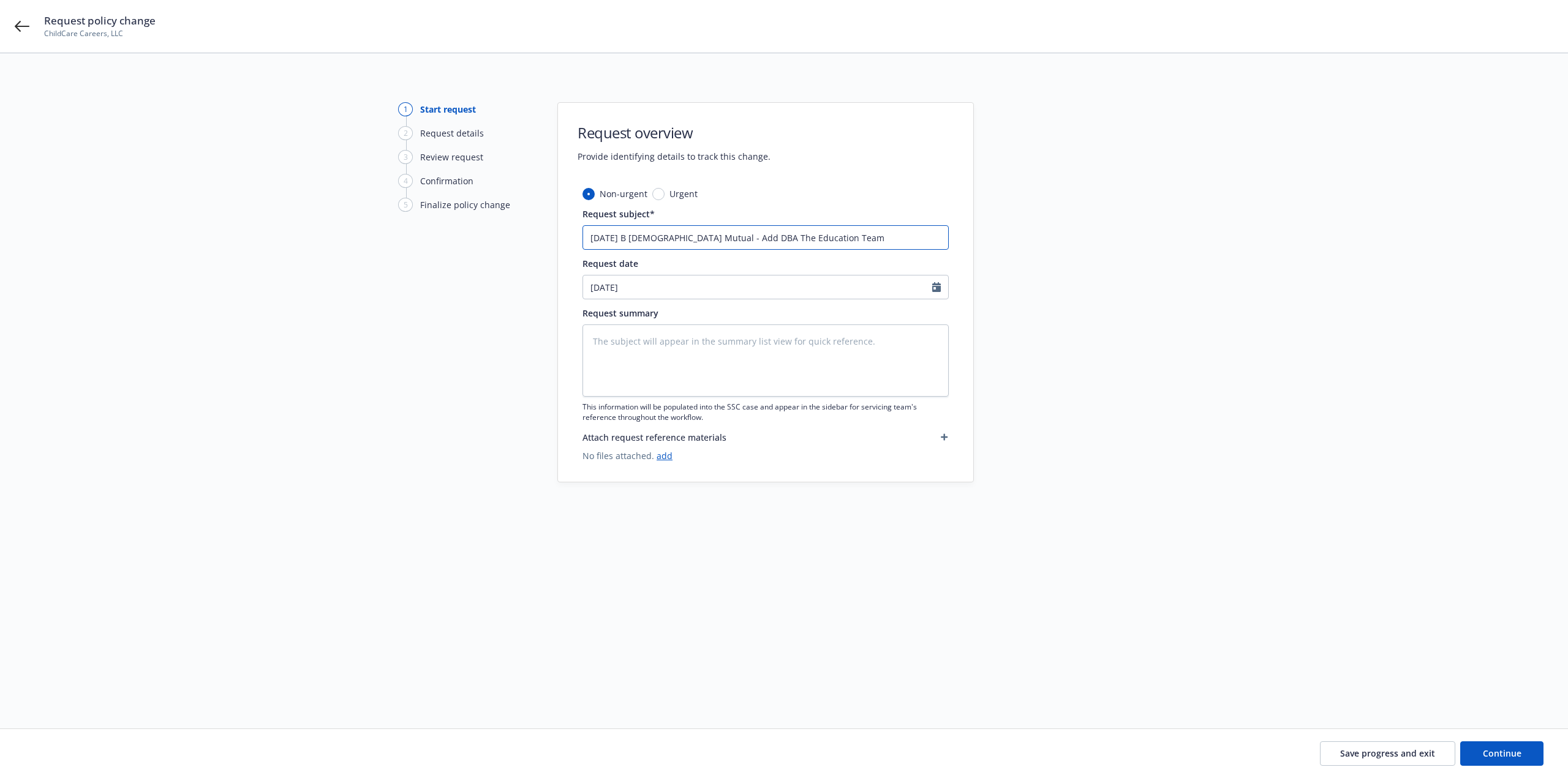
type textarea "x"
type input "[DATE] Bu [DEMOGRAPHIC_DATA] Mutual - Add DBA The Education Team"
type textarea "x"
type input "[DATE] Bus [DEMOGRAPHIC_DATA] Mutual - Add DBA The Education Team"
type textarea "x"
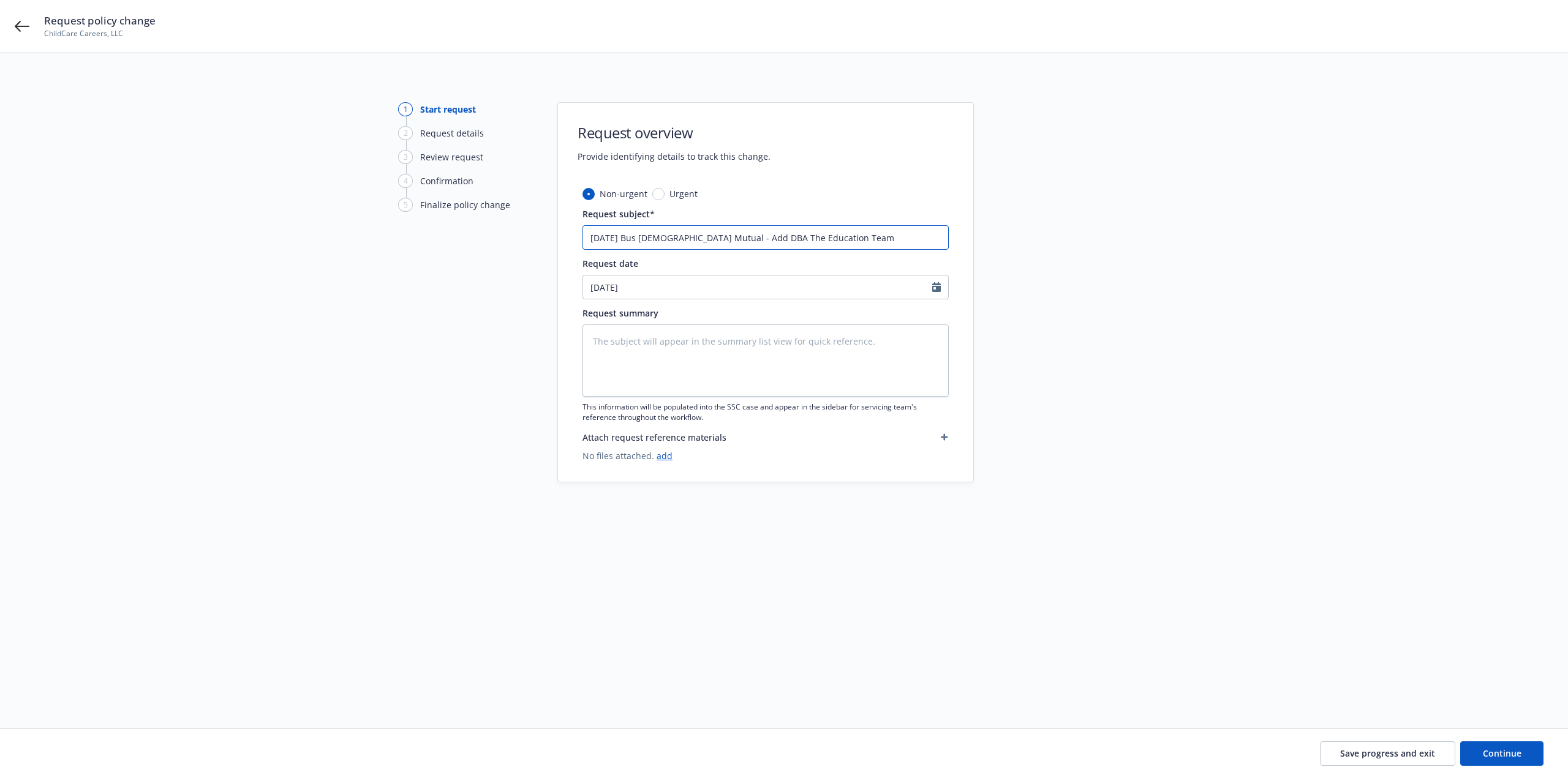
type input "[DATE] Busi [DEMOGRAPHIC_DATA] Mutual - Add DBA The Education Team"
type textarea "x"
type input "[DATE] Busin [DEMOGRAPHIC_DATA] Mutual - Add DBA The Education Team"
type textarea "x"
type input "[DATE] Busine [DEMOGRAPHIC_DATA] Mutual - Add DBA The Education Team"
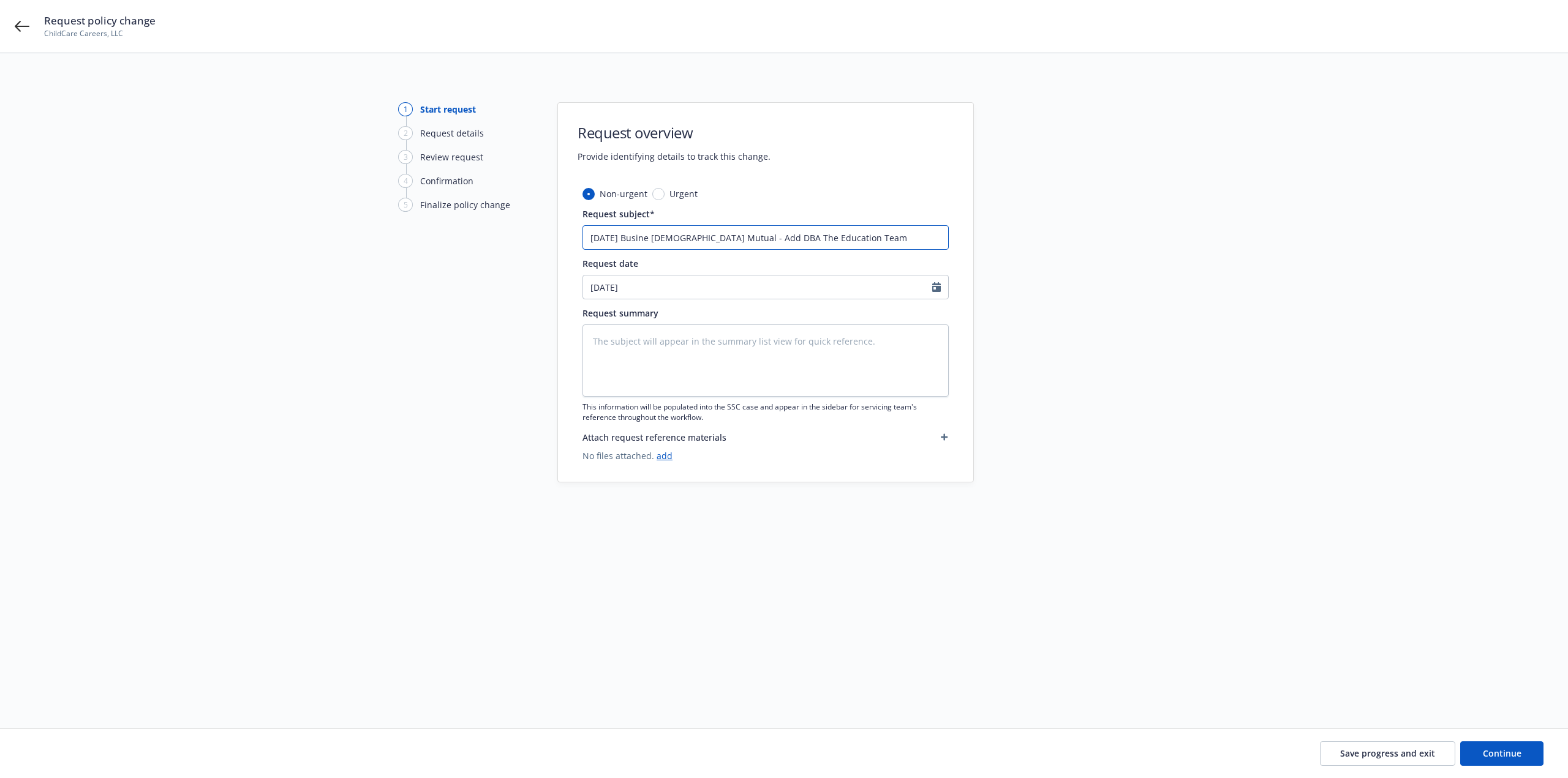
type textarea "x"
type input "[DATE] Busines [DEMOGRAPHIC_DATA] Mutual - Add DBA The Education Team"
type textarea "x"
type input "[DATE] Busines [DEMOGRAPHIC_DATA] Mutual - Add DBA The Education Team"
type textarea "x"
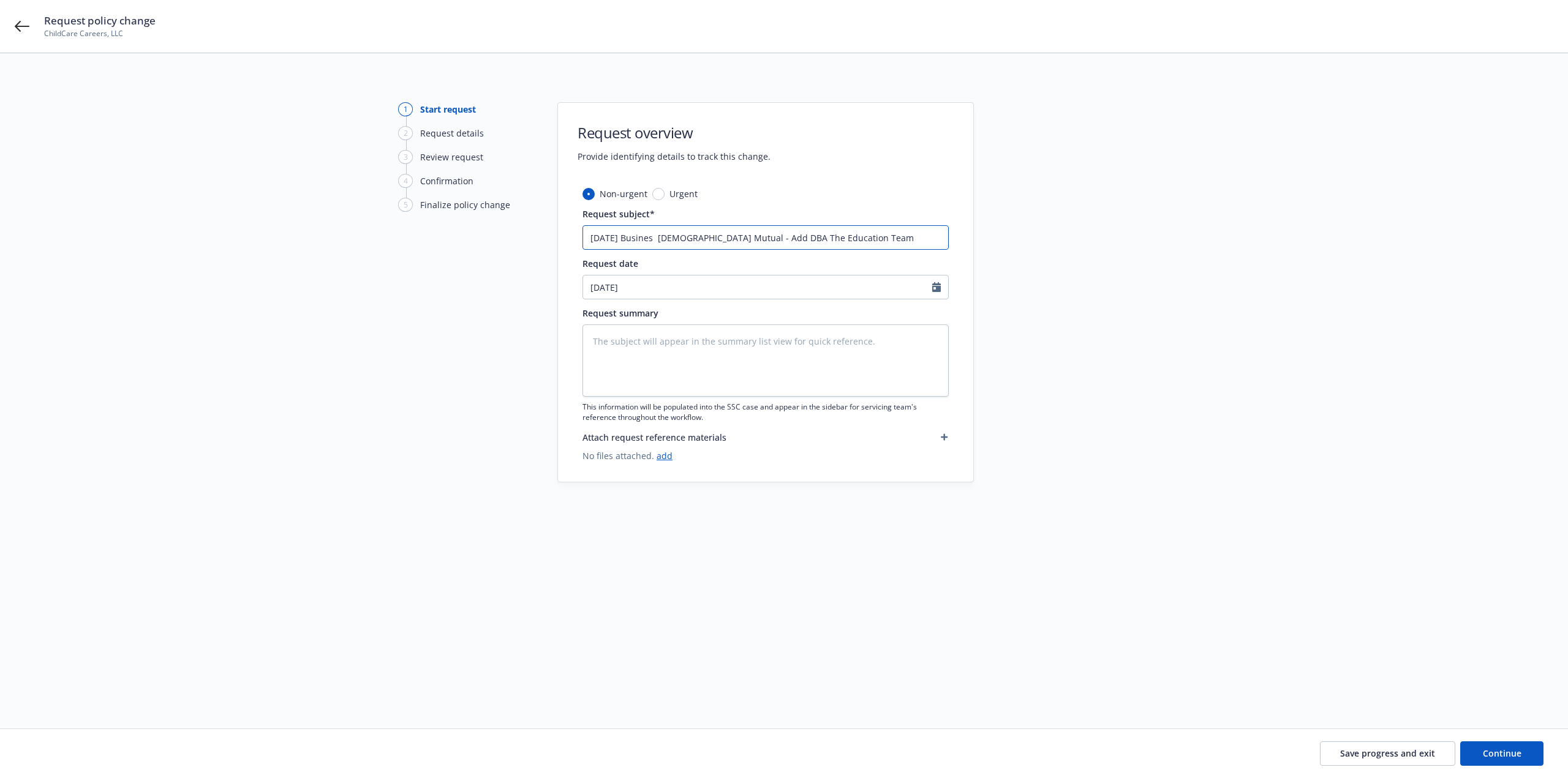
type input "[DATE] Busines [DEMOGRAPHIC_DATA] Mutual - Add DBA The Education Team"
type textarea "x"
type input "[DATE] Business [DEMOGRAPHIC_DATA] Mutual - Add DBA The Education Team"
type textarea "x"
type input "[DATE] Business [DEMOGRAPHIC_DATA] Mutual - Add DBA The Education Team"
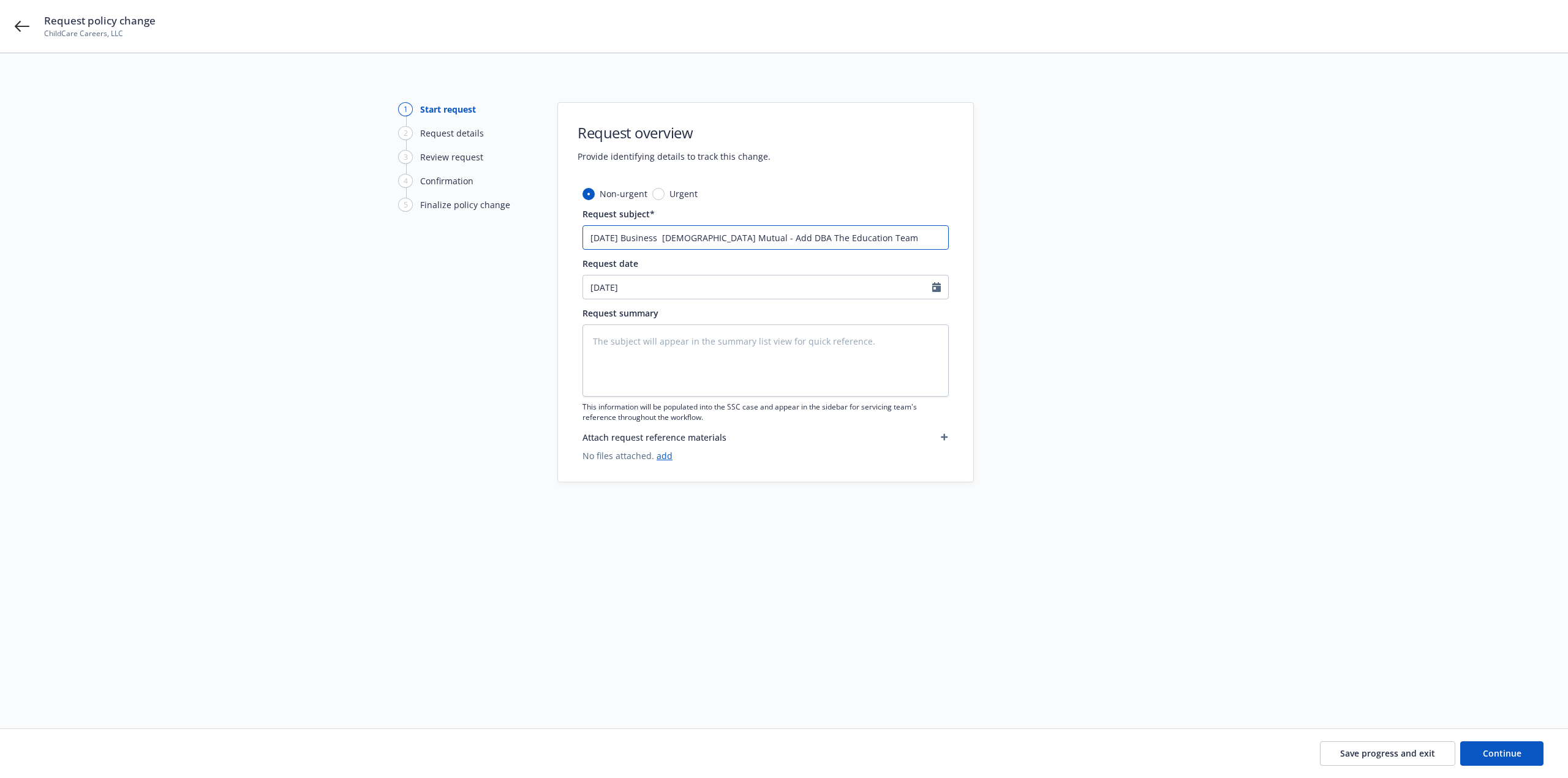
type textarea "x"
type input "[DATE] Business Au [DEMOGRAPHIC_DATA] Mutual - Add DBA The Education Team"
type textarea "x"
type input "[DATE] Business [DEMOGRAPHIC_DATA] Mutual - Add DBA The Education Team"
type textarea "x"
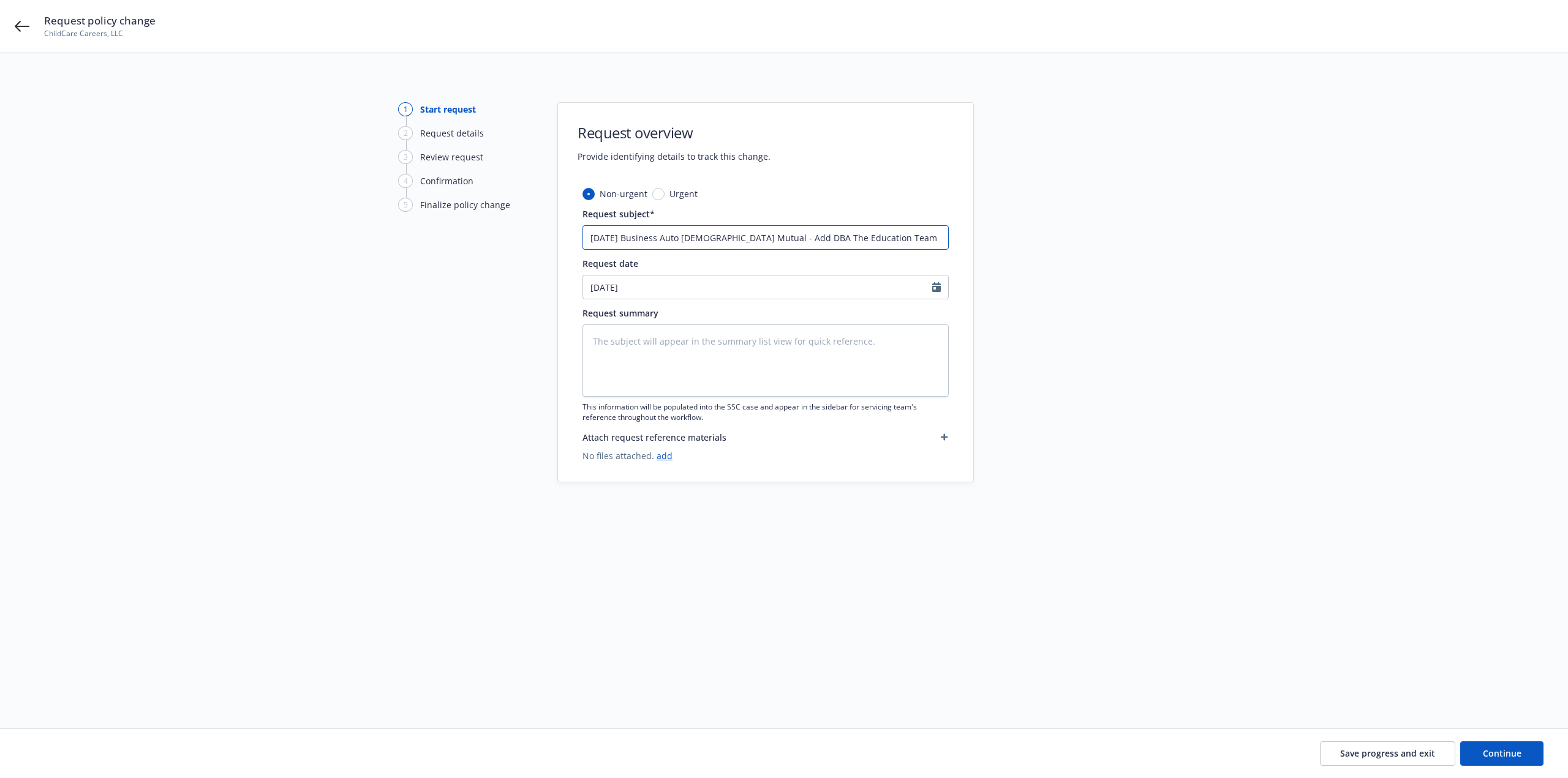
drag, startPoint x: 714, startPoint y: 245, endPoint x: 548, endPoint y: 257, distance: 166.4
click at [548, 257] on div "1 Start request 2 Request details 3 Review request 4 Confirmation 5 Finalize po…" at bounding box center [784, 376] width 1538 height 548
type input "[DATE] Business Auto [DEMOGRAPHIC_DATA] Mutual - Add DBA The Education Team"
click at [694, 349] on textarea at bounding box center [766, 360] width 367 height 72
paste textarea "6/11/25 Business Auto Church Mutual - Add DBA The Education Team"
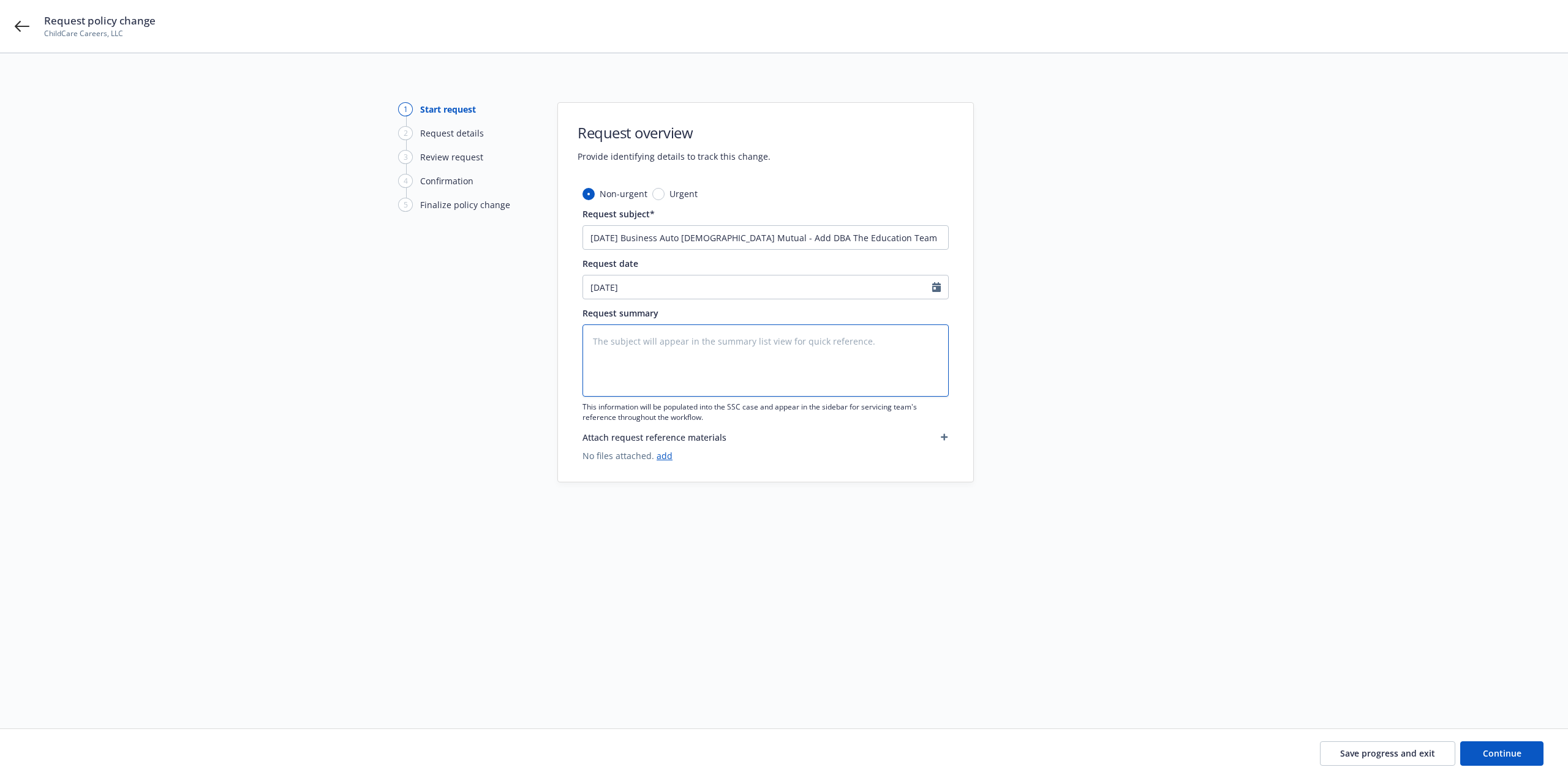
type textarea "x"
type textarea "6/11/25 Business Auto Church Mutual - Add DBA The Education Team"
type textarea "x"
type textarea "6/11/25 Business Auto Church Mutual - Add DBA The Education Team"
type textarea "x"
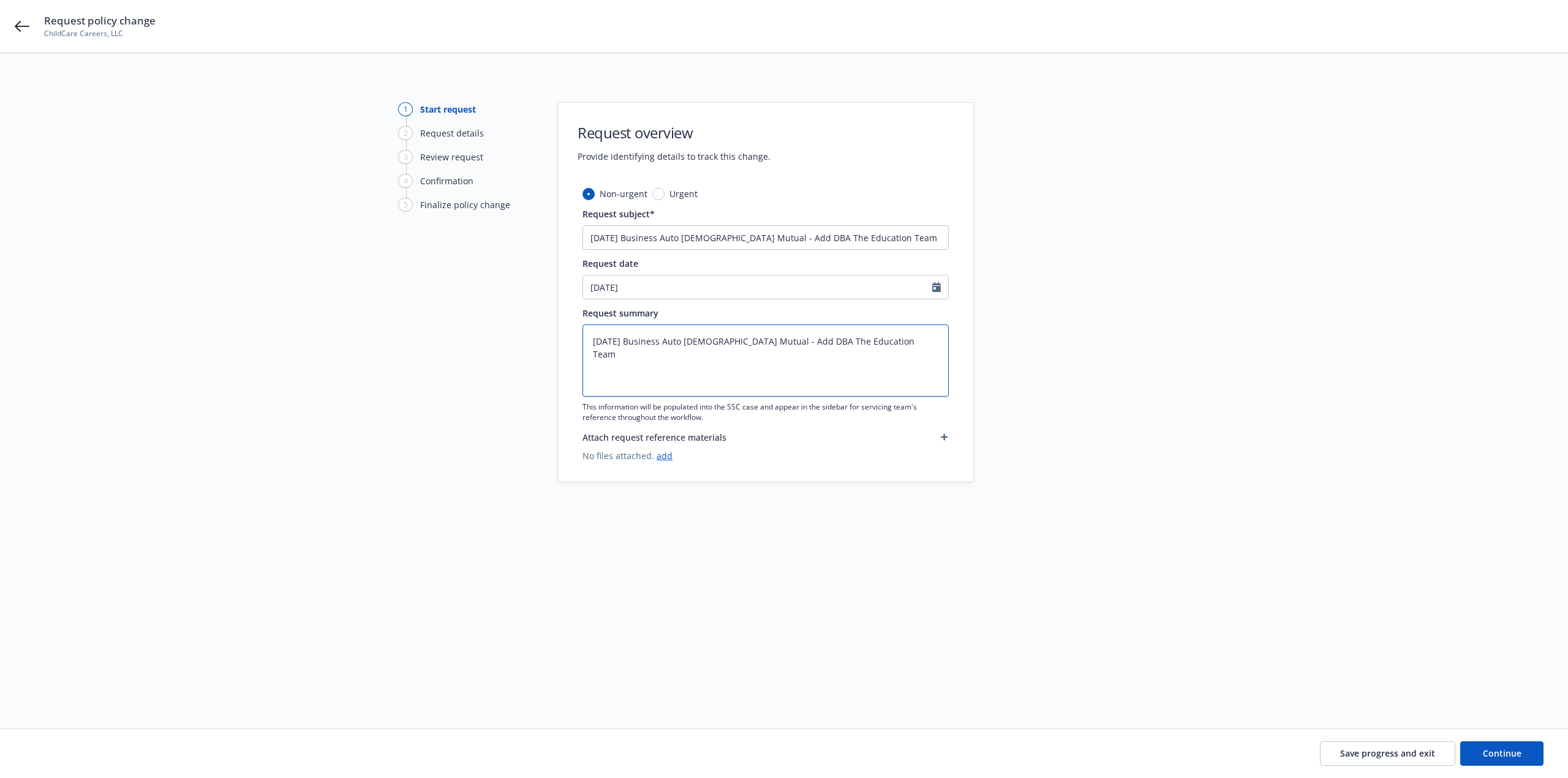
type textarea "6/11/25 Business Auto Church Mutual - Add DBA The Education Team a"
type textarea "x"
type textarea "6/11/25 Business Auto Church Mutual - Add DBA The Education Team as"
type textarea "x"
type textarea "6/11/25 Business Auto Church Mutual - Add DBA The Education Team as N"
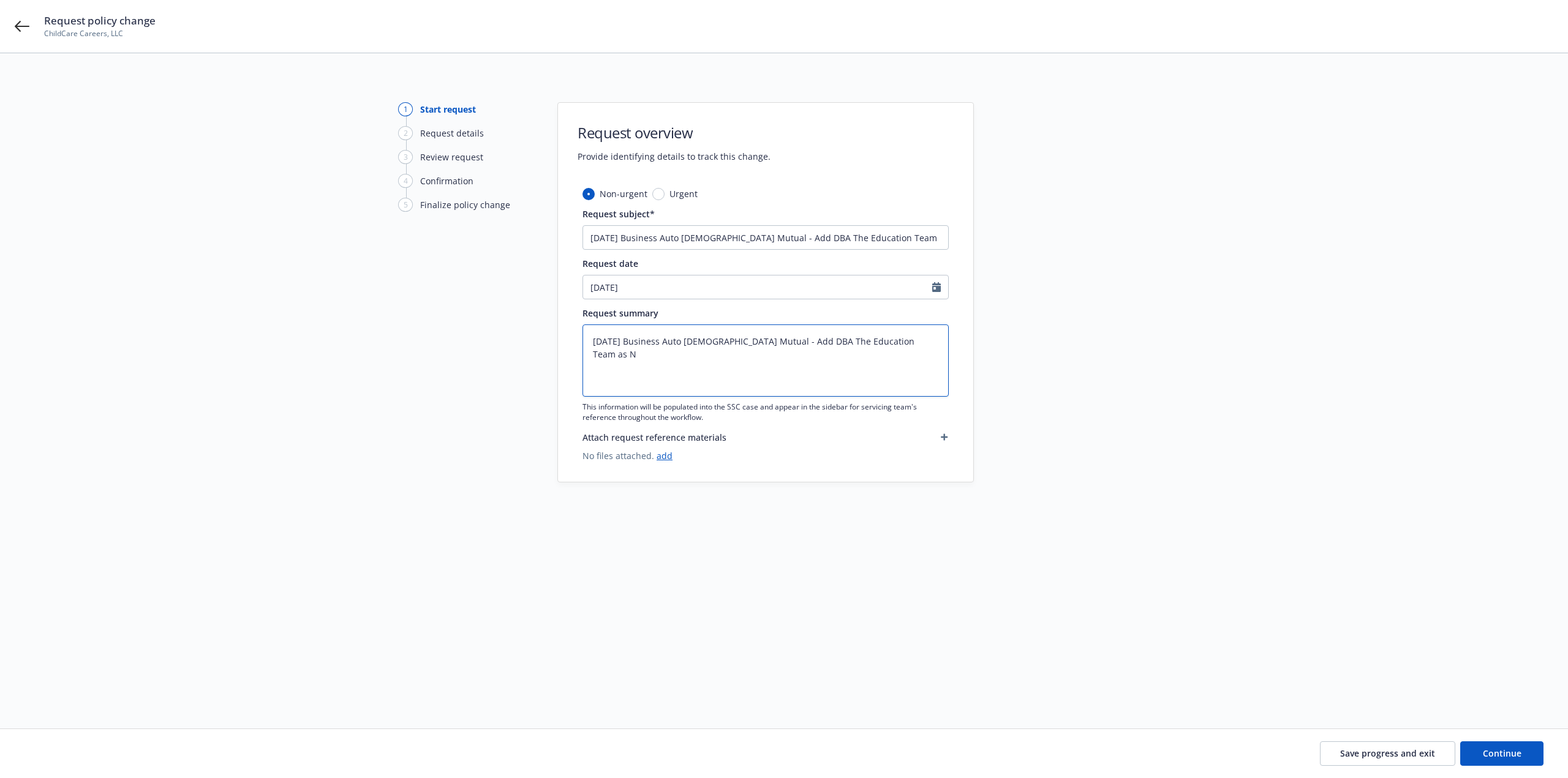
type textarea "x"
type textarea "6/11/25 Business Auto Church Mutual - Add DBA The Education Team as Na"
type textarea "x"
type textarea "6/11/25 Business Auto Church Mutual - Add DBA The Education Team as Nam"
type textarea "x"
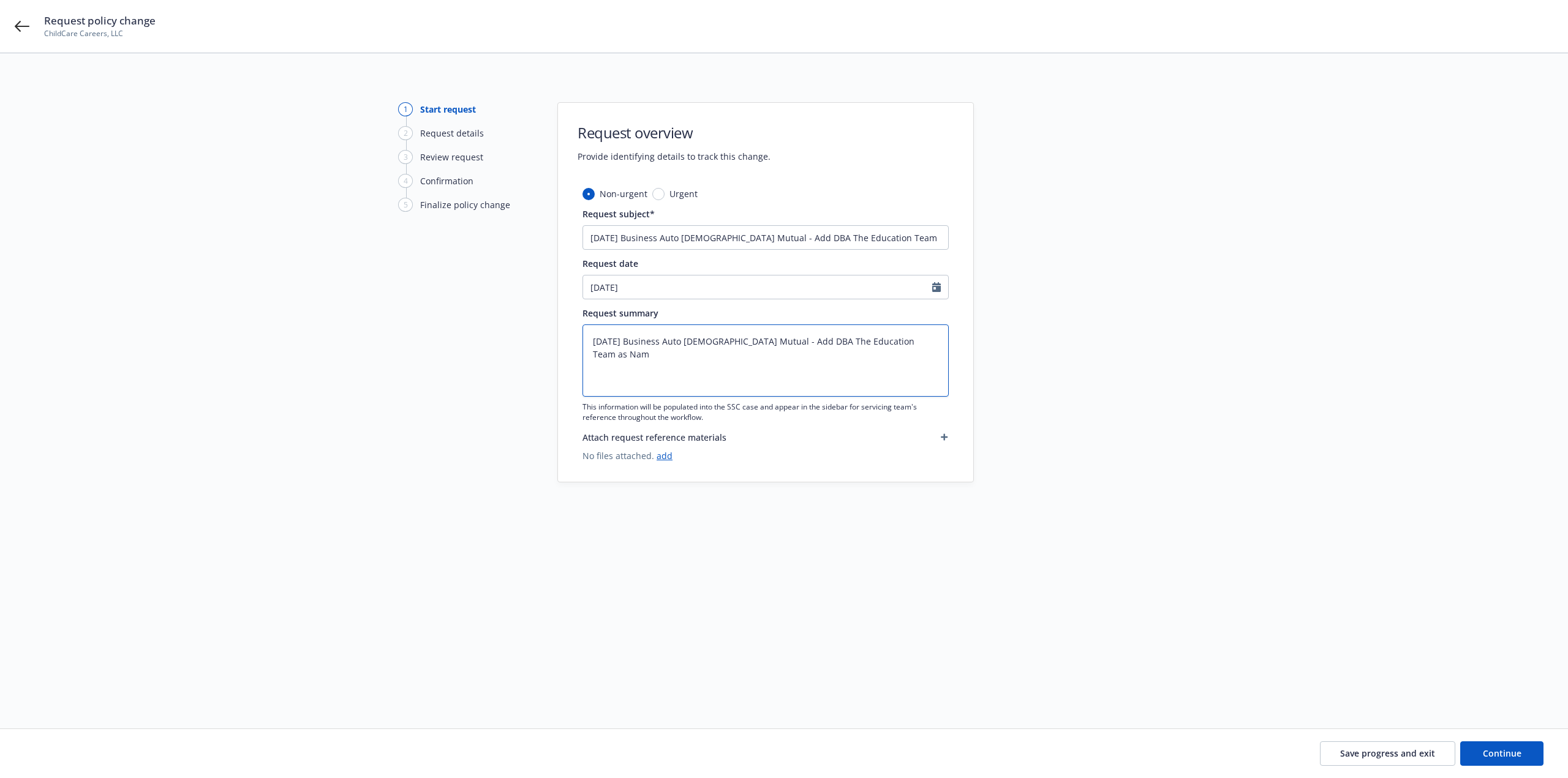
type textarea "6/11/25 Business Auto Church Mutual - Add DBA The Education Team as Name"
type textarea "x"
type textarea "6/11/25 Business Auto Church Mutual - Add DBA The Education Team as Named"
type textarea "x"
type textarea "6/11/25 Business Auto Church Mutual - Add DBA The Education Team as Named I"
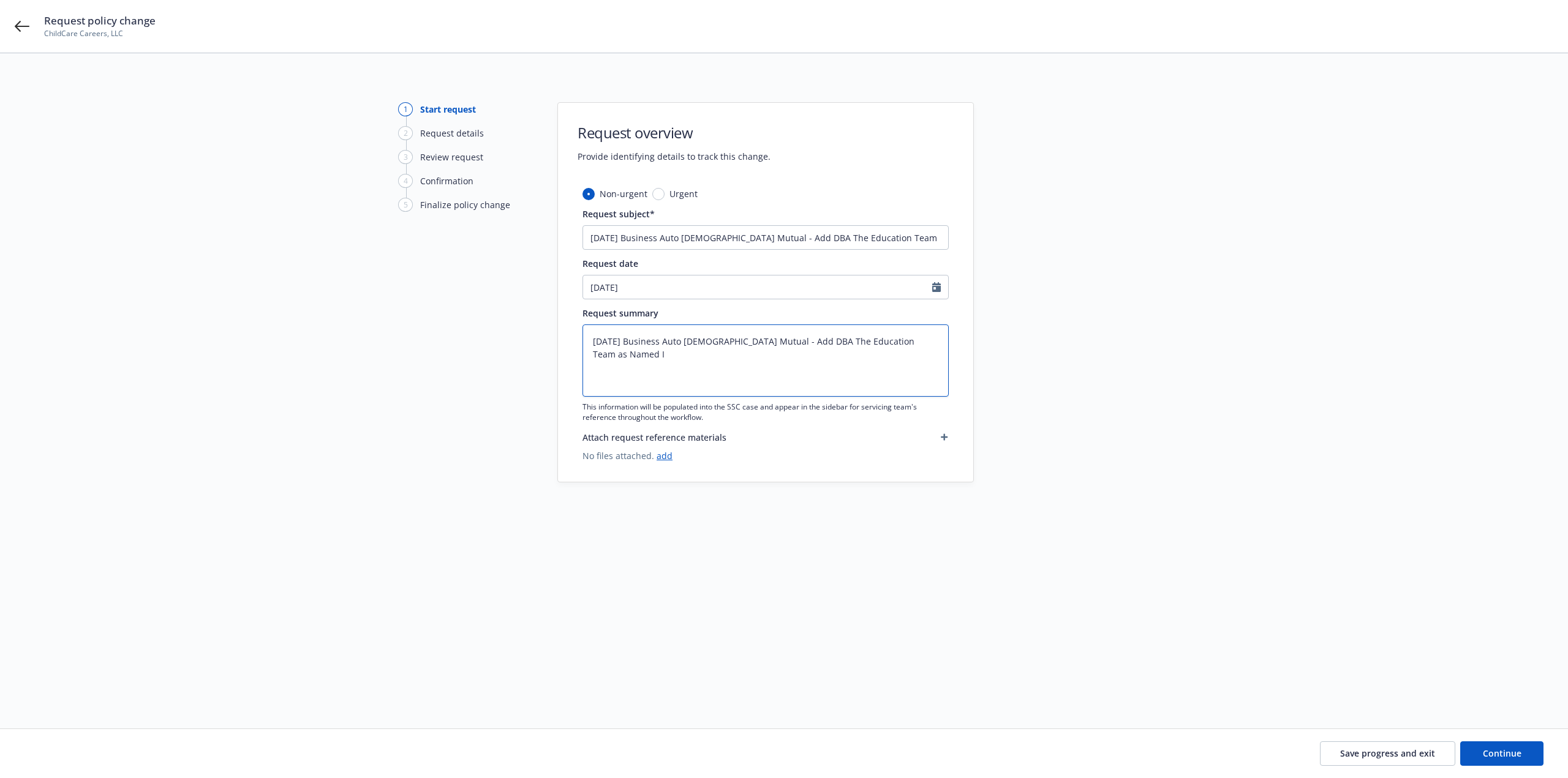
type textarea "x"
type textarea "6/11/25 Business Auto Church Mutual - Add DBA The Education Team as Named In"
type textarea "x"
type textarea "6/11/25 Business Auto Church Mutual - Add DBA The Education Team as Named Ins"
type textarea "x"
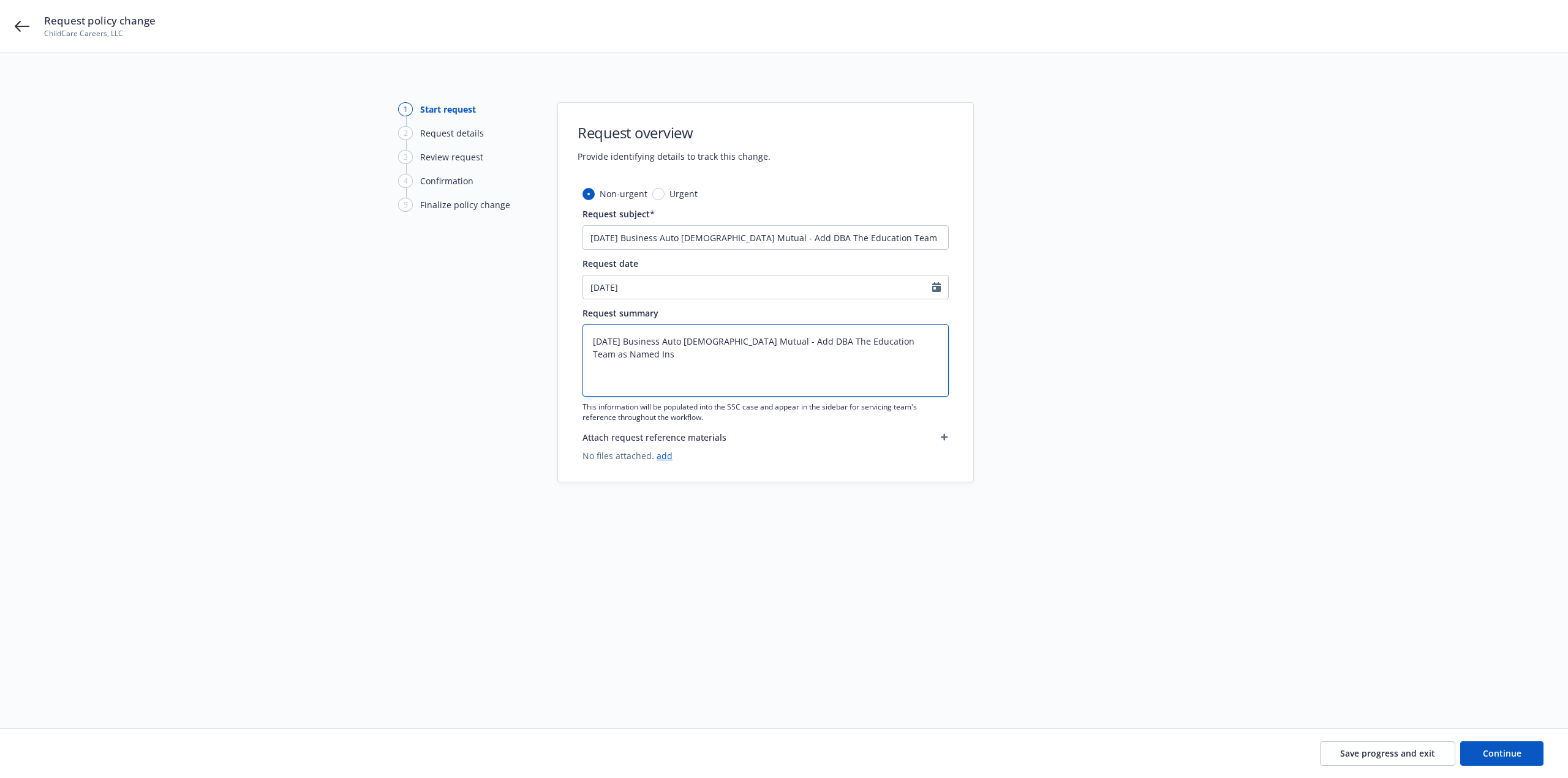
type textarea "6/11/25 Business Auto Church Mutual - Add DBA The Education Team as Named Insu"
type textarea "x"
type textarea "6/11/25 Business Auto Church Mutual - Add DBA The Education Team as Named Insure"
type textarea "x"
type textarea "6/11/25 Business Auto Church Mutual - Add DBA The Education Team as Named Insur…"
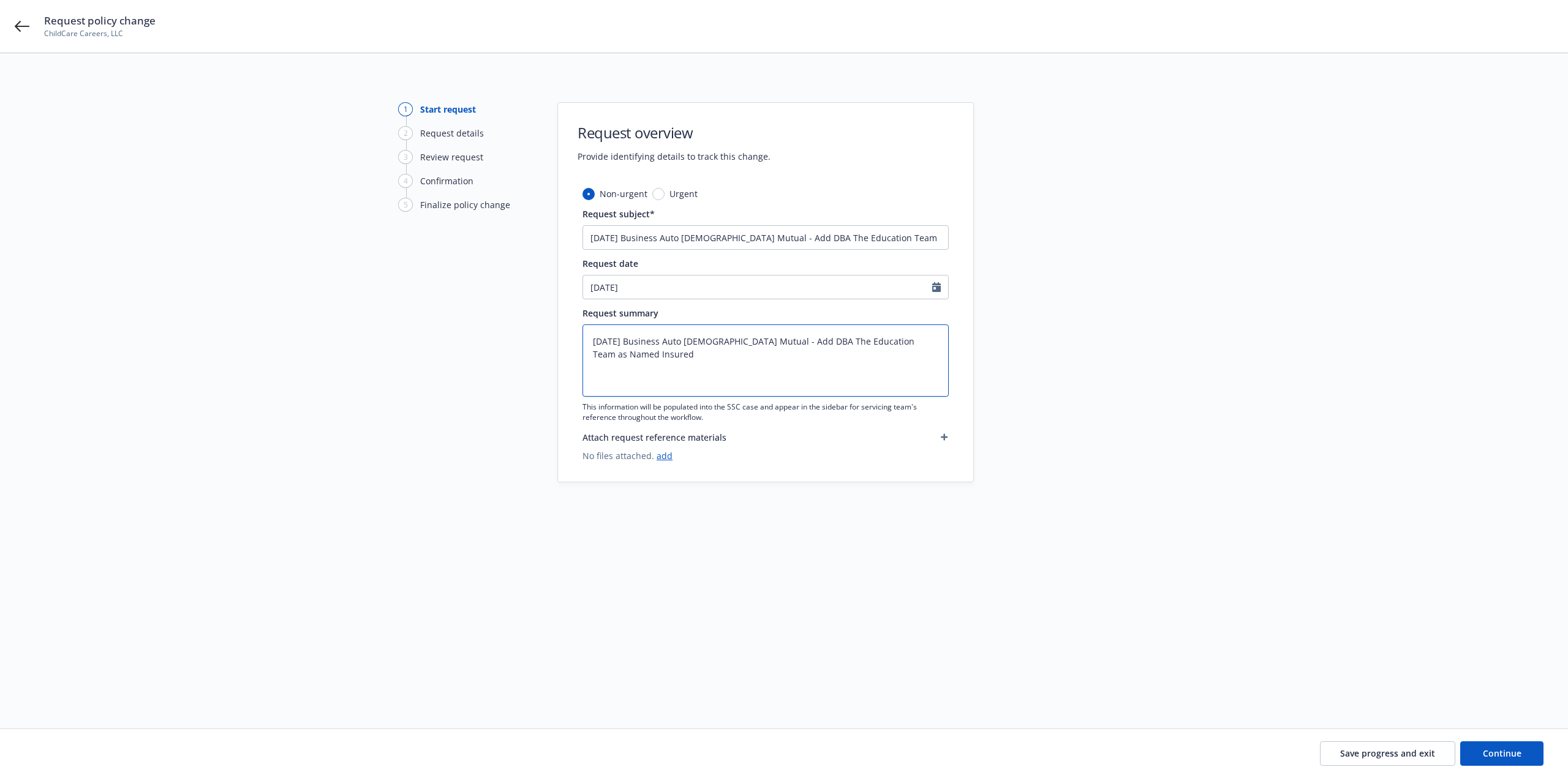
type textarea "x"
drag, startPoint x: 572, startPoint y: 350, endPoint x: 558, endPoint y: 345, distance: 14.9
click at [558, 345] on div "Non-urgent Urgent Request subject* 6/11/25 Business Auto Church Mutual - Add DB…" at bounding box center [765, 334] width 415 height 294
type textarea "6/11/25 Business Auto Church Mutual - Add DBA The Education Team as Named Insur…"
drag, startPoint x: 886, startPoint y: 235, endPoint x: 460, endPoint y: 236, distance: 426.0
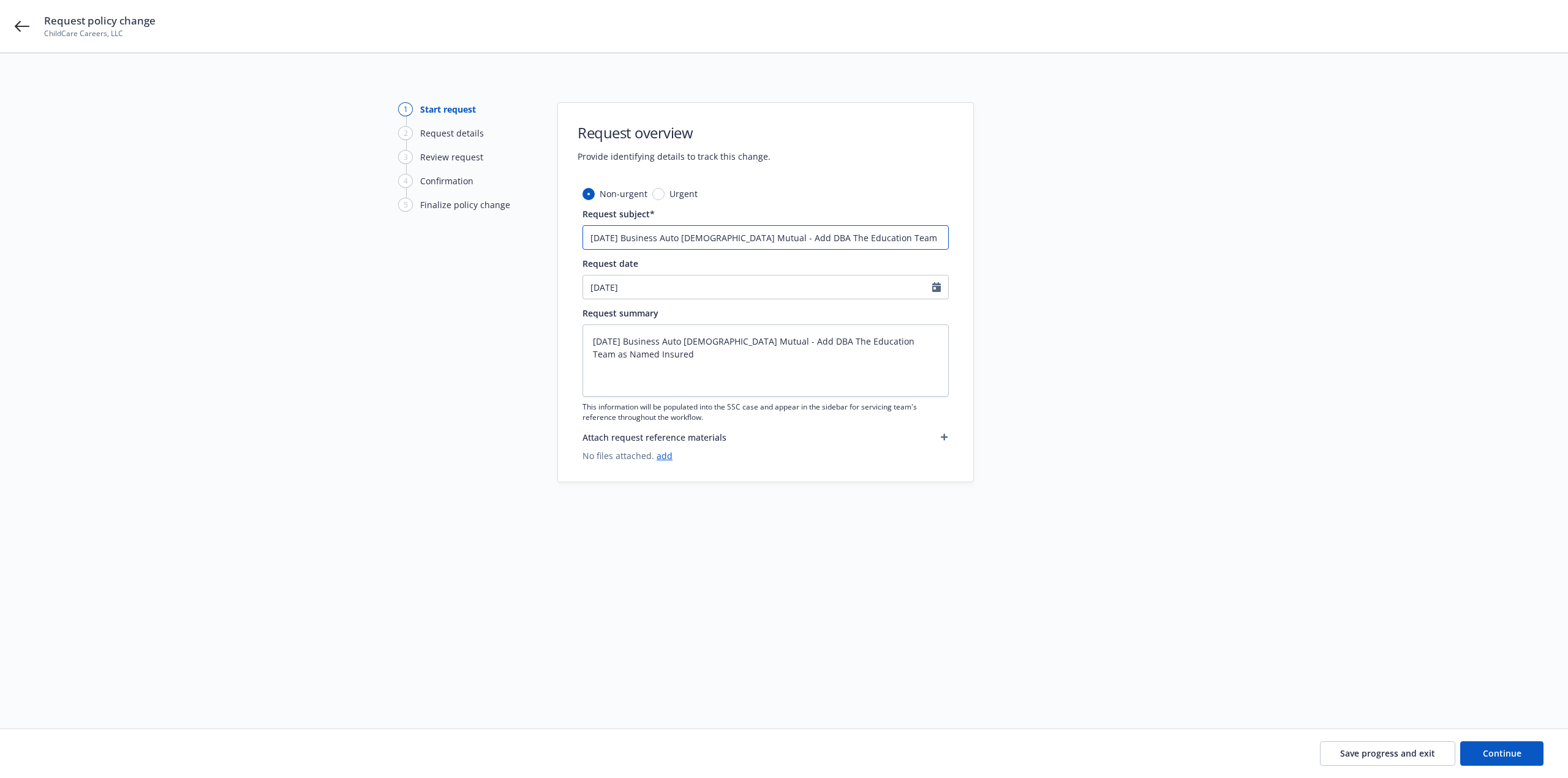
click at [462, 236] on div "1 Start request 2 Request details 3 Review request 4 Confirmation 5 Finalize po…" at bounding box center [784, 376] width 1538 height 548
paste input "as Named Insured"
type textarea "x"
type input "6/11/25 Business Auto Church Mutual - Add DBA The Education Team as Named Insur…"
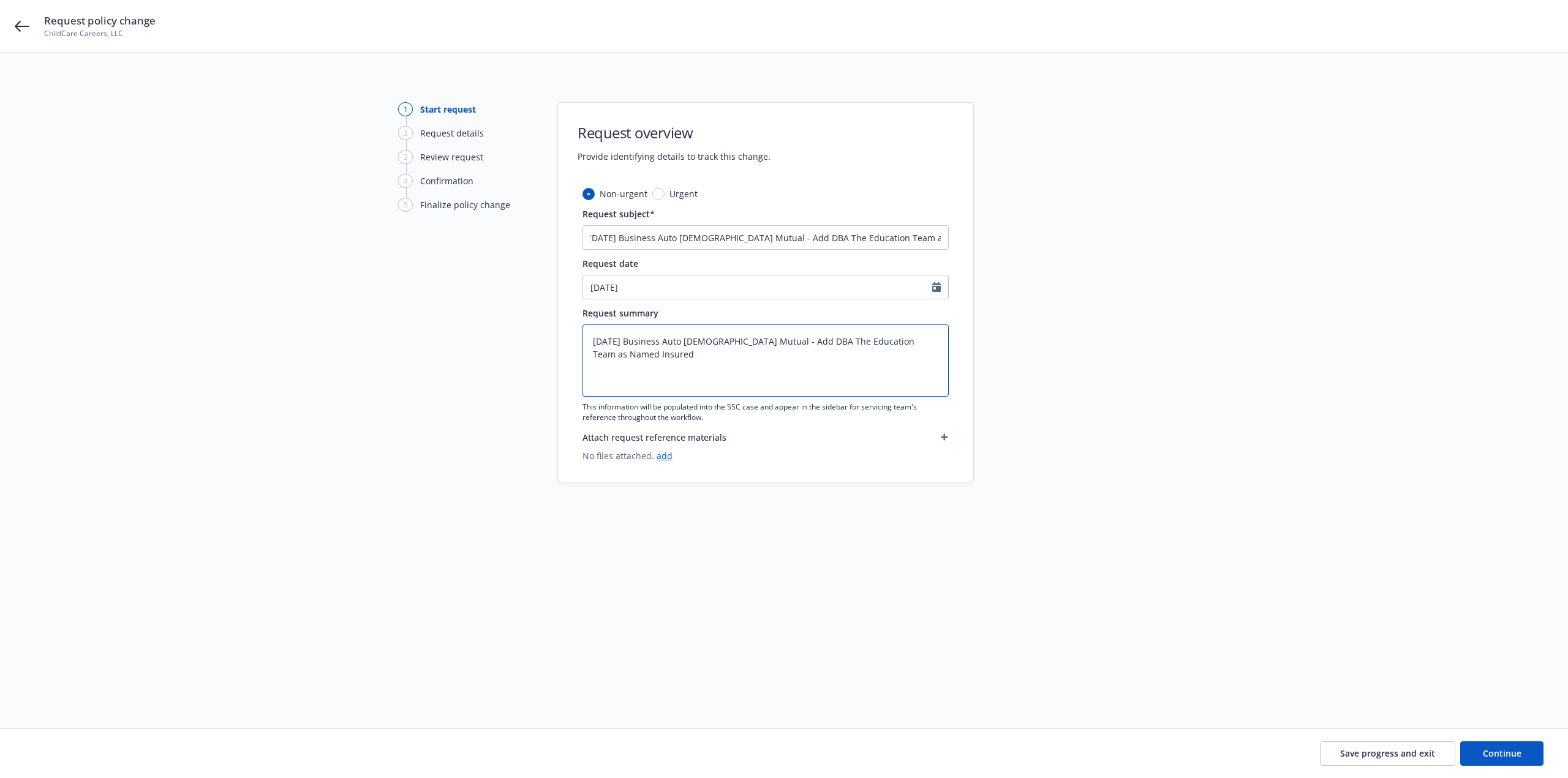
scroll to position [0, 0]
drag, startPoint x: 910, startPoint y: 372, endPoint x: 953, endPoint y: 379, distance: 43.6
click at [915, 371] on textarea "6/11/25 Business Auto Church Mutual - Add DBA The Education Team as Named Insur…" at bounding box center [766, 360] width 367 height 72
click at [1501, 749] on span "Continue" at bounding box center [1502, 753] width 39 height 12
type textarea "x"
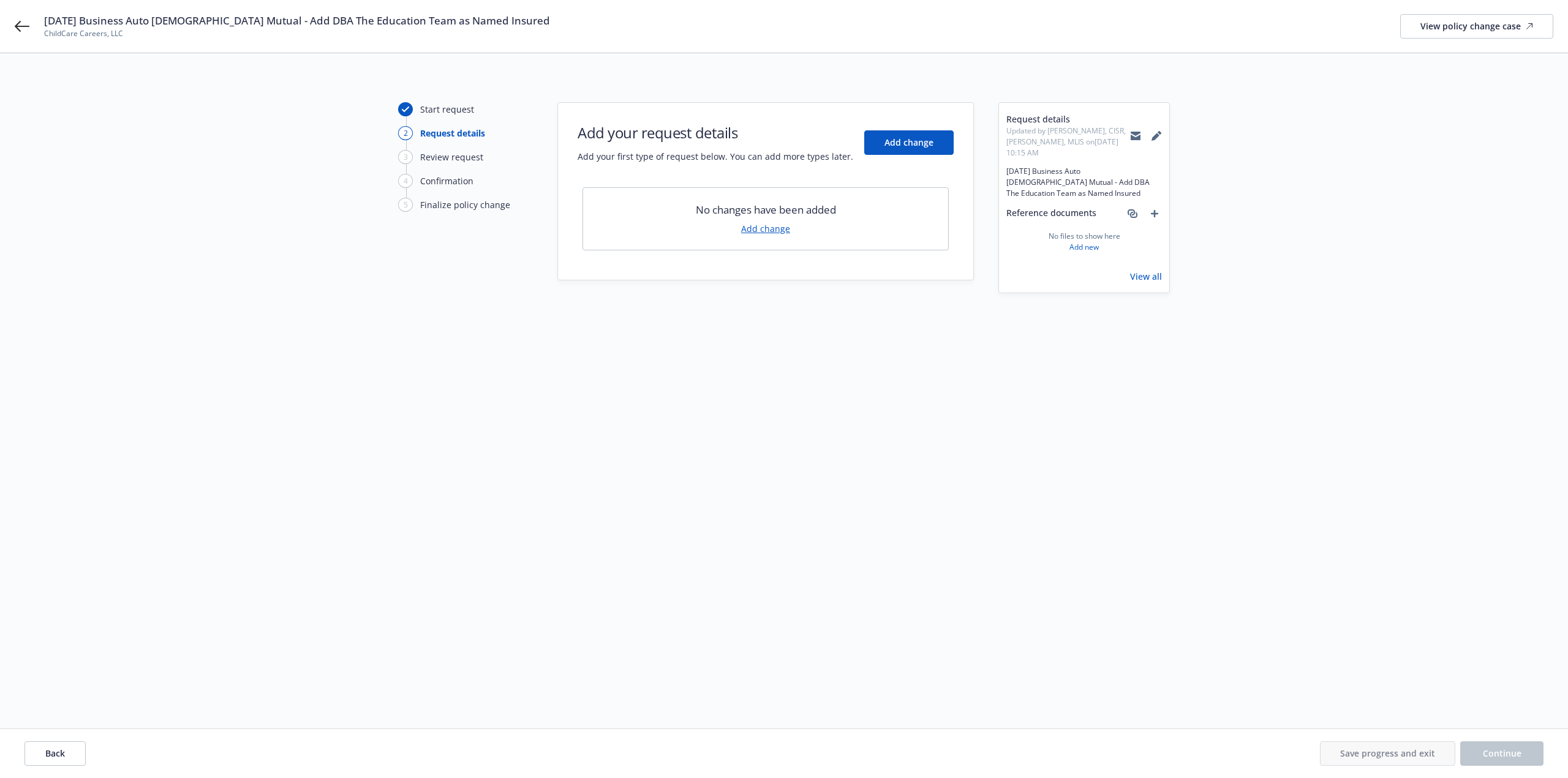
click at [776, 233] on link "Add change" at bounding box center [765, 229] width 49 height 13
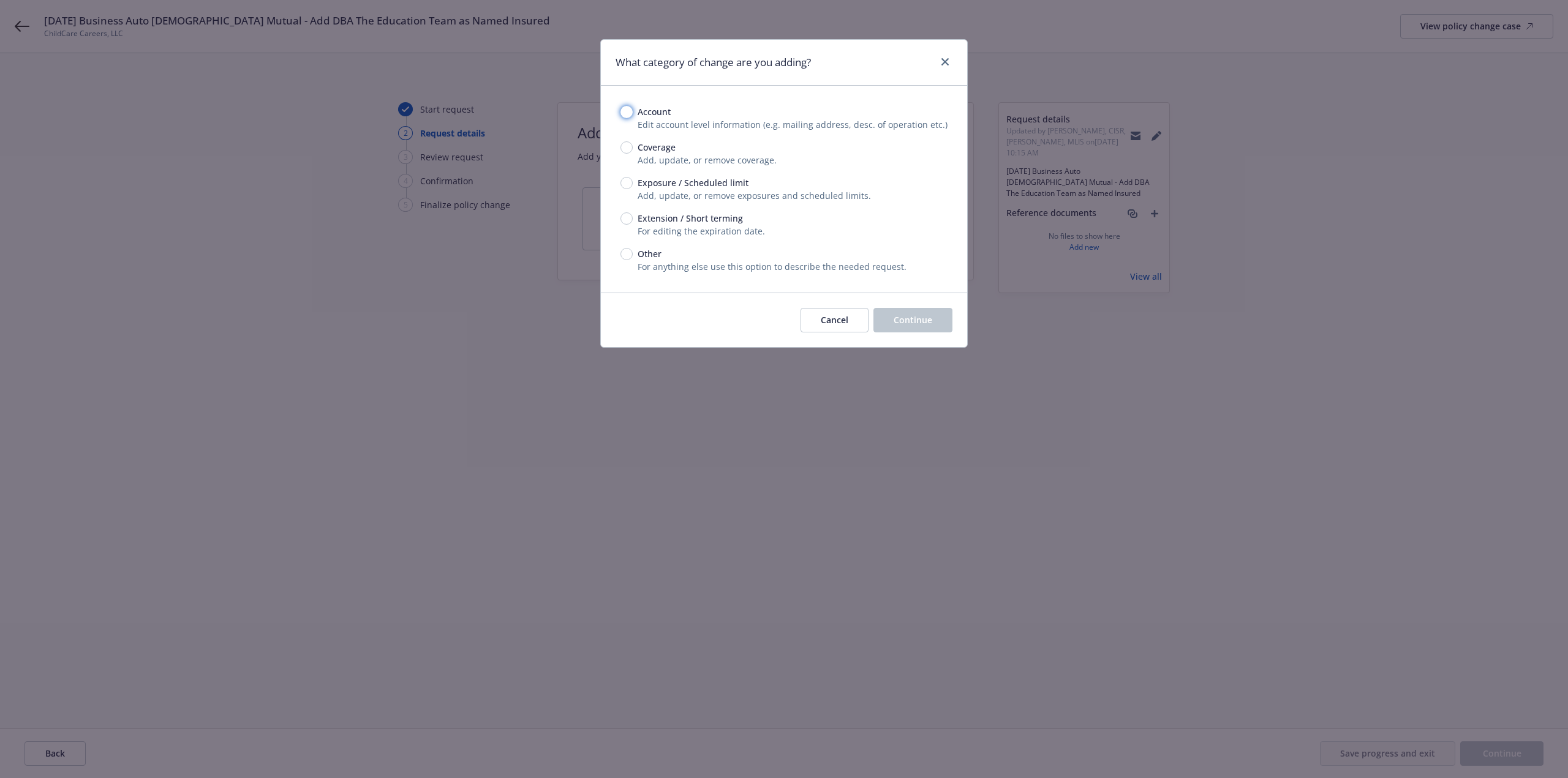
drag, startPoint x: 626, startPoint y: 112, endPoint x: 646, endPoint y: 126, distance: 24.4
click at [627, 112] on input "Account" at bounding box center [626, 112] width 12 height 12
radio input "true"
click at [899, 324] on span "Continue" at bounding box center [913, 319] width 39 height 12
select select "US"
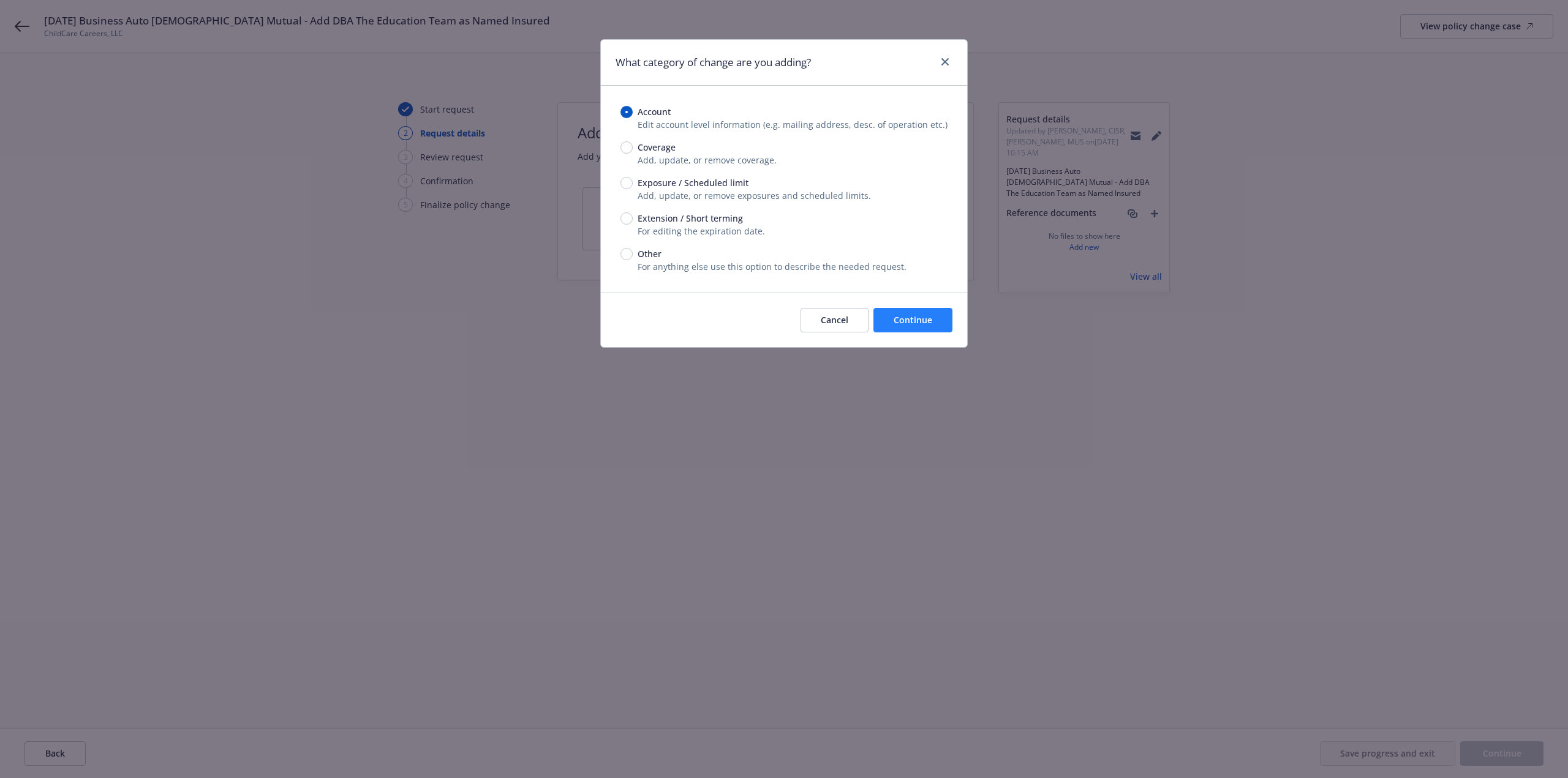
select select "LLC"
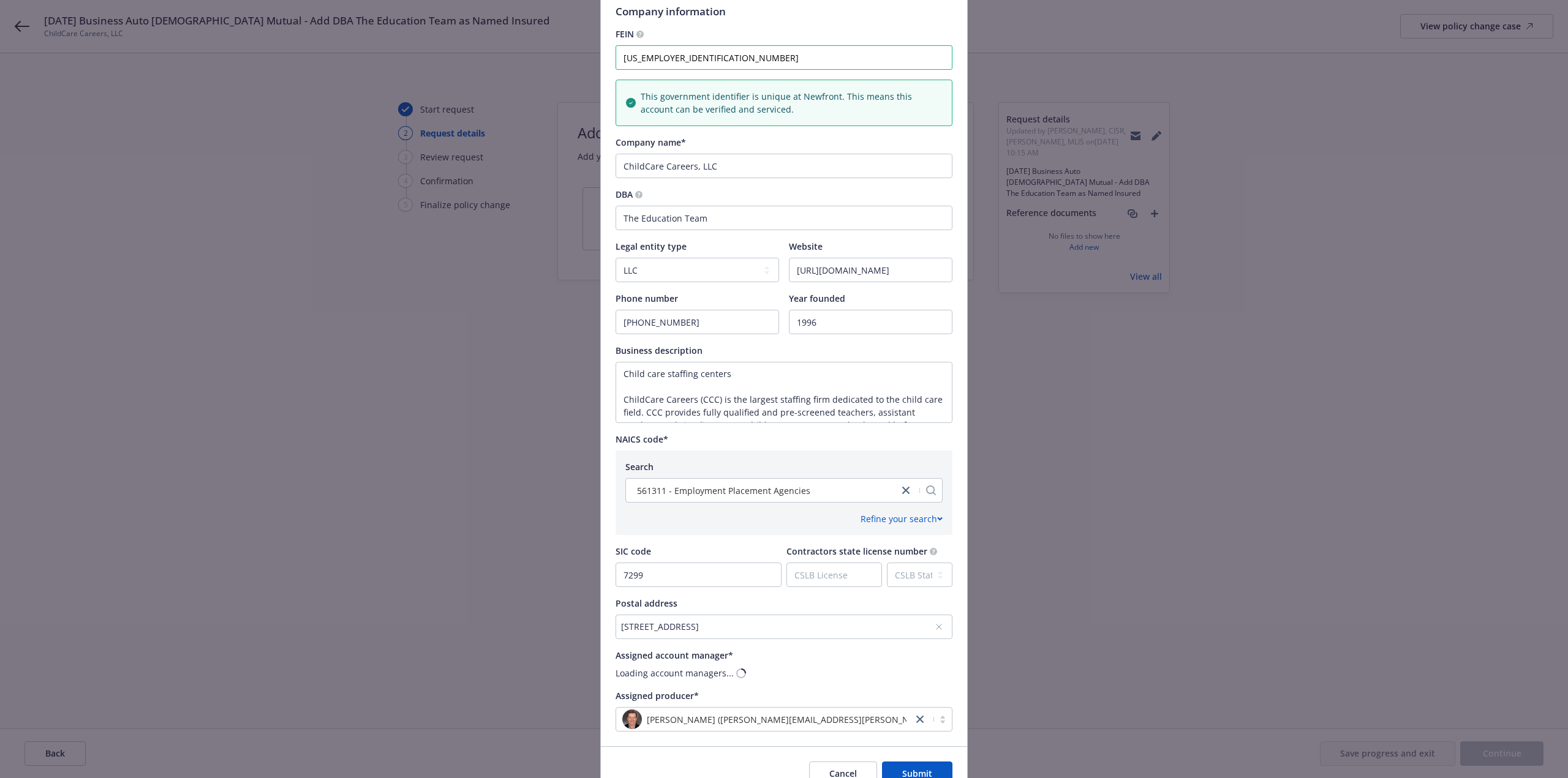
scroll to position [183, 0]
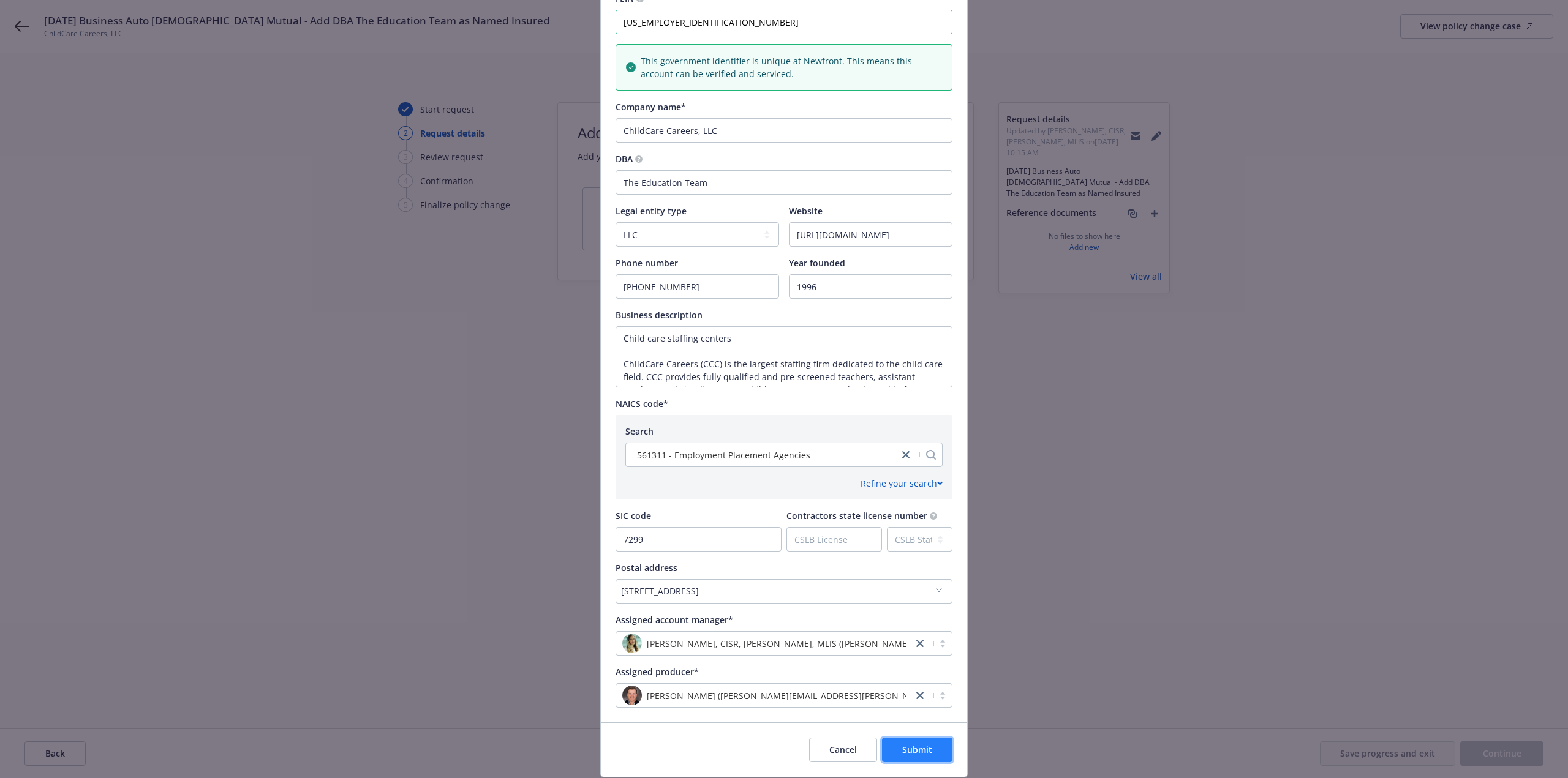
click at [923, 748] on span "Submit" at bounding box center [917, 750] width 30 height 12
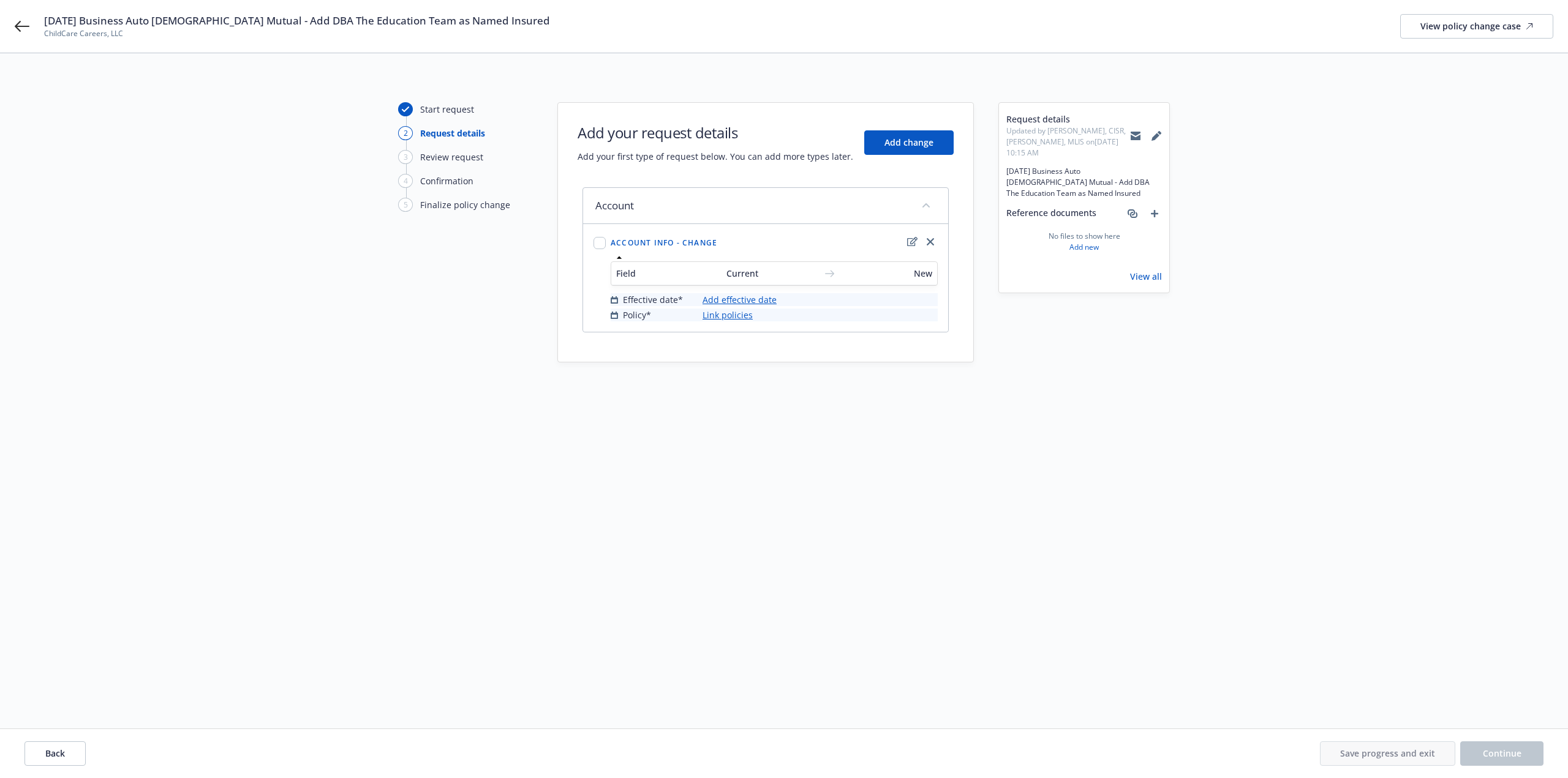
click at [757, 298] on link "Add effective date" at bounding box center [739, 299] width 74 height 13
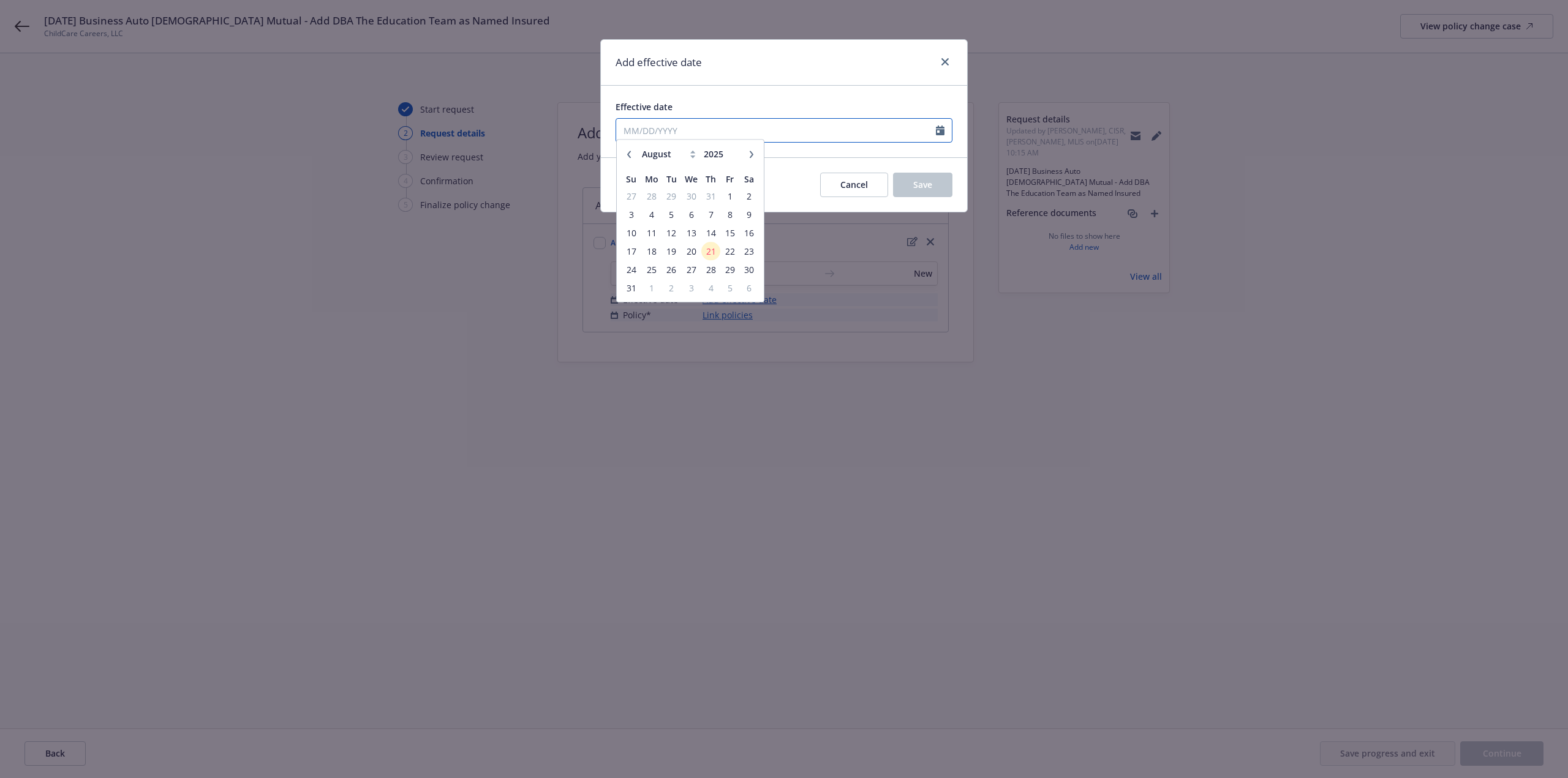
click at [657, 136] on input "Effective date" at bounding box center [775, 130] width 319 height 24
click at [630, 161] on icon "button" at bounding box center [628, 159] width 8 height 8
select select "6"
drag, startPoint x: 689, startPoint y: 220, endPoint x: 834, endPoint y: 237, distance: 146.0
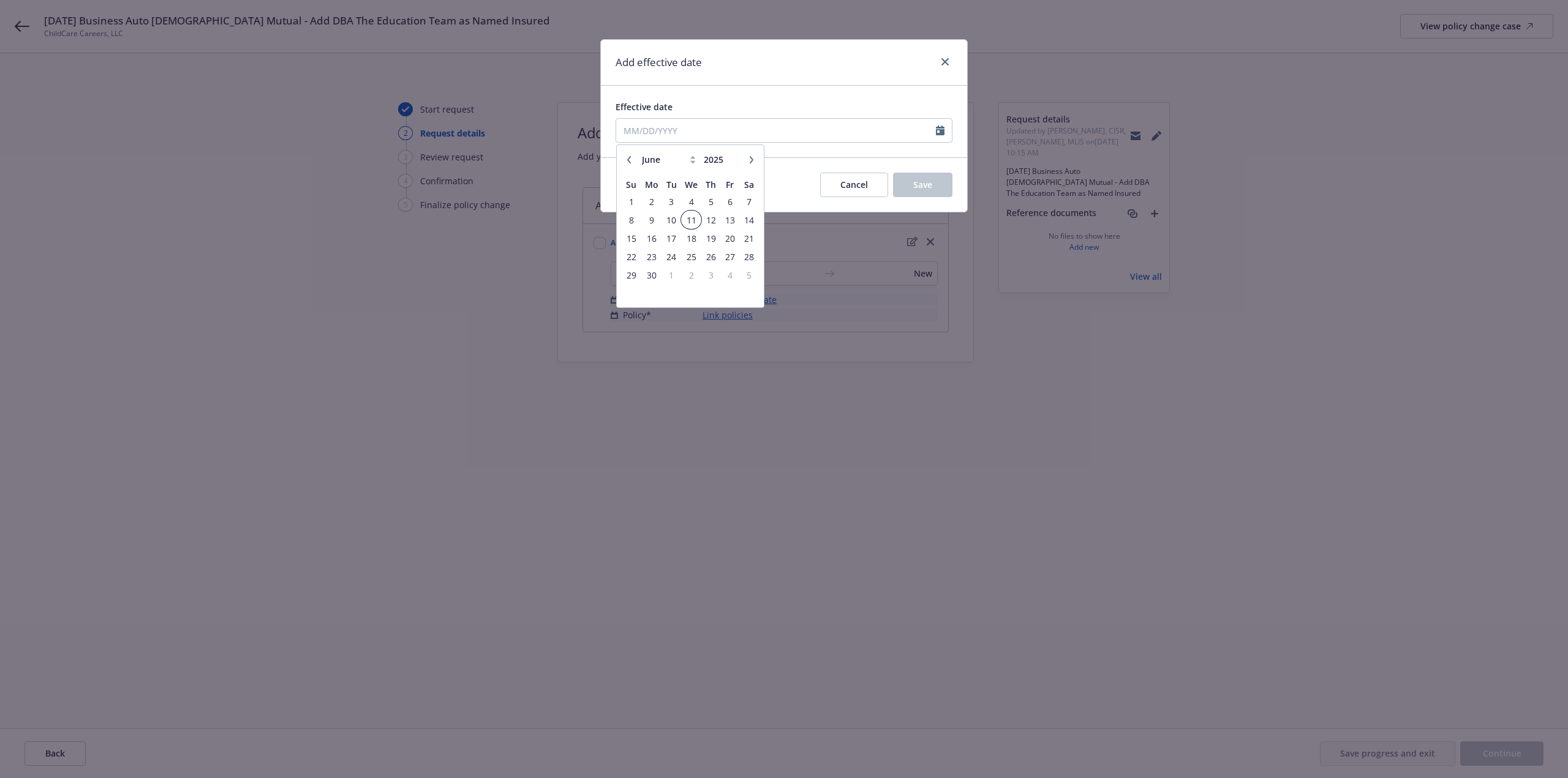
click at [691, 220] on span "11" at bounding box center [691, 220] width 18 height 15
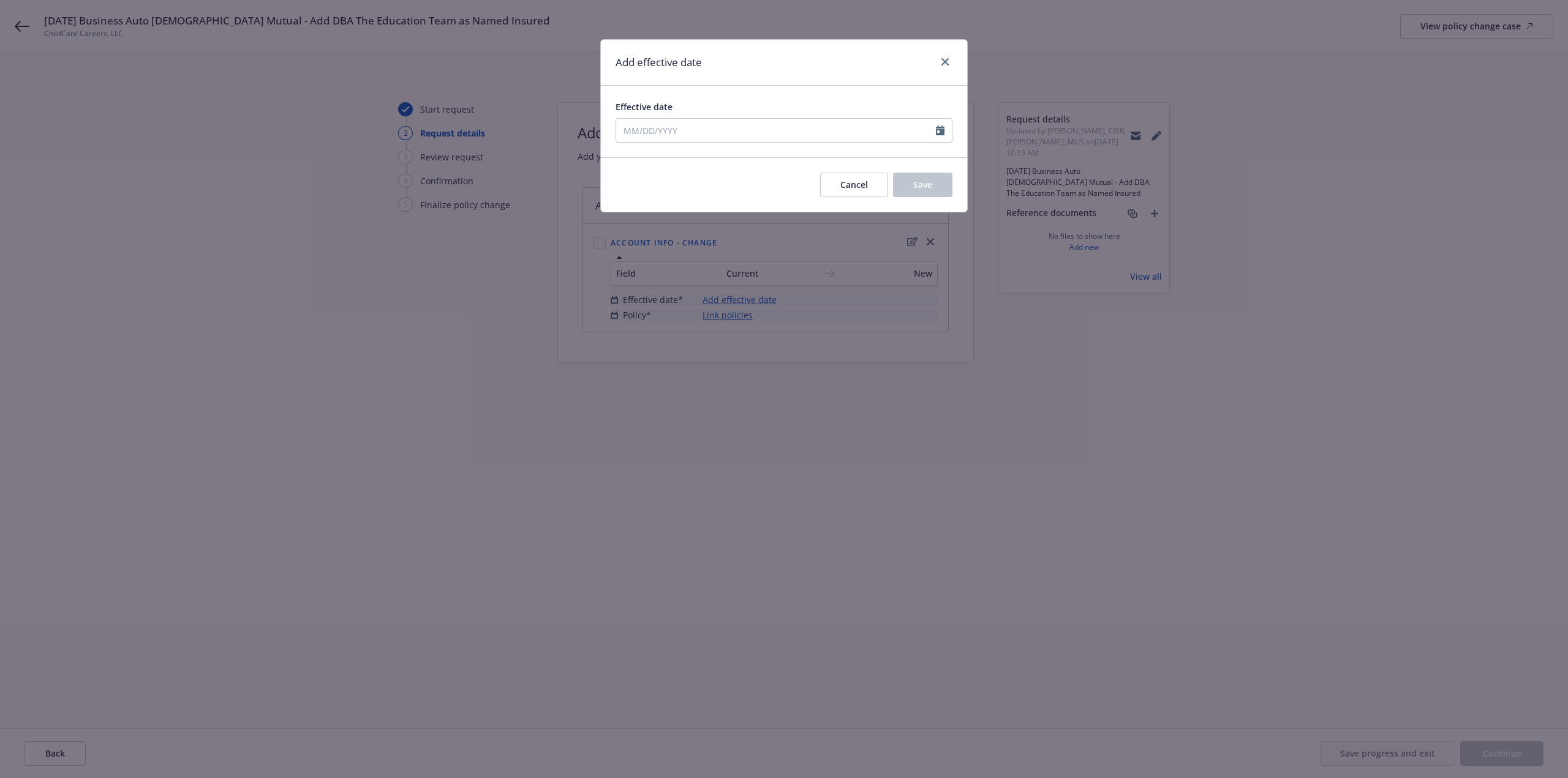
type input "06/11/2025"
click at [914, 188] on button "Save" at bounding box center [923, 184] width 60 height 24
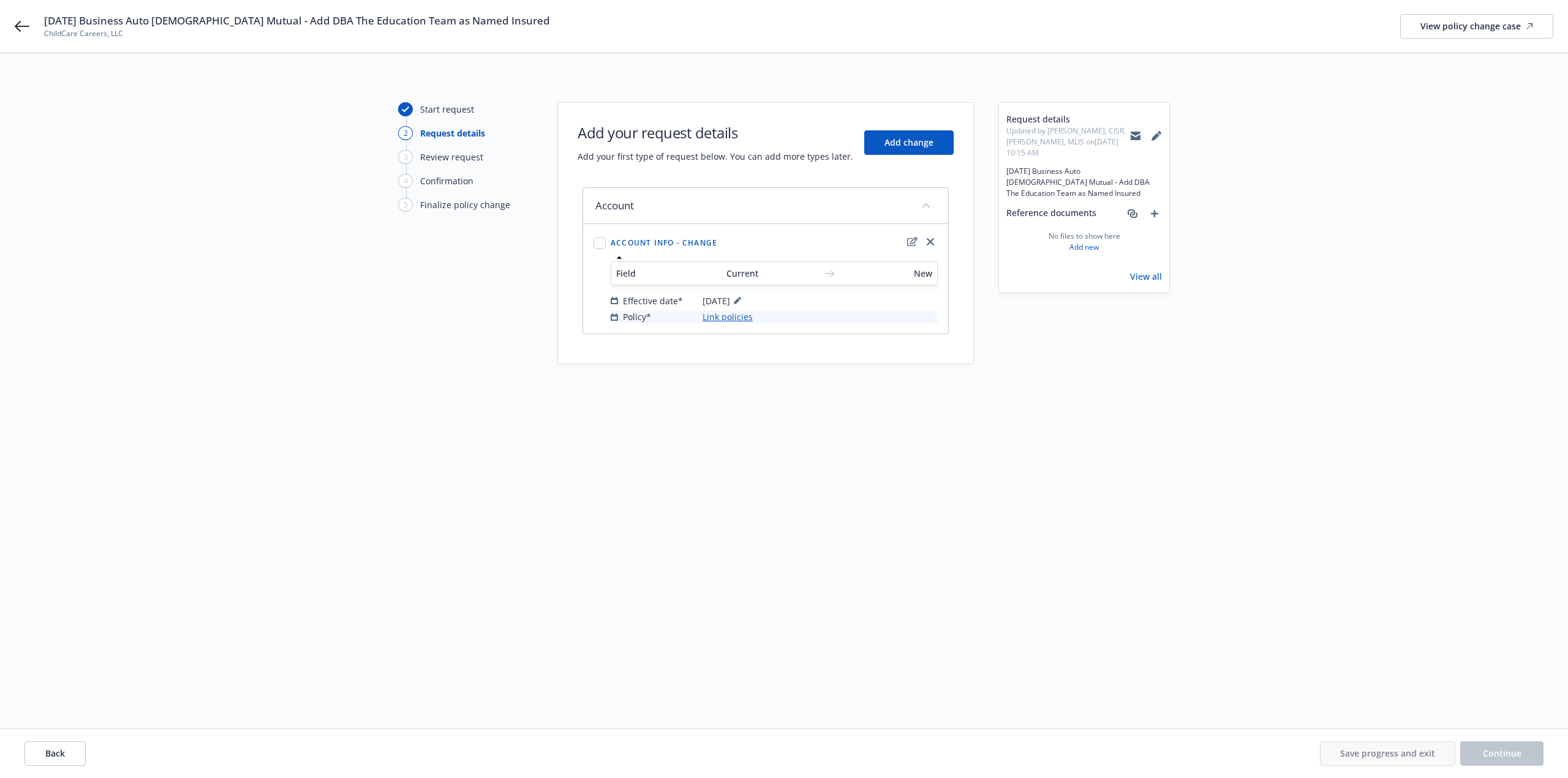
click at [737, 324] on div "Field Current New Effective date* 06/11/2025 Policy* Link policies" at bounding box center [774, 288] width 332 height 74
click at [736, 319] on link "Link policies" at bounding box center [728, 317] width 50 height 13
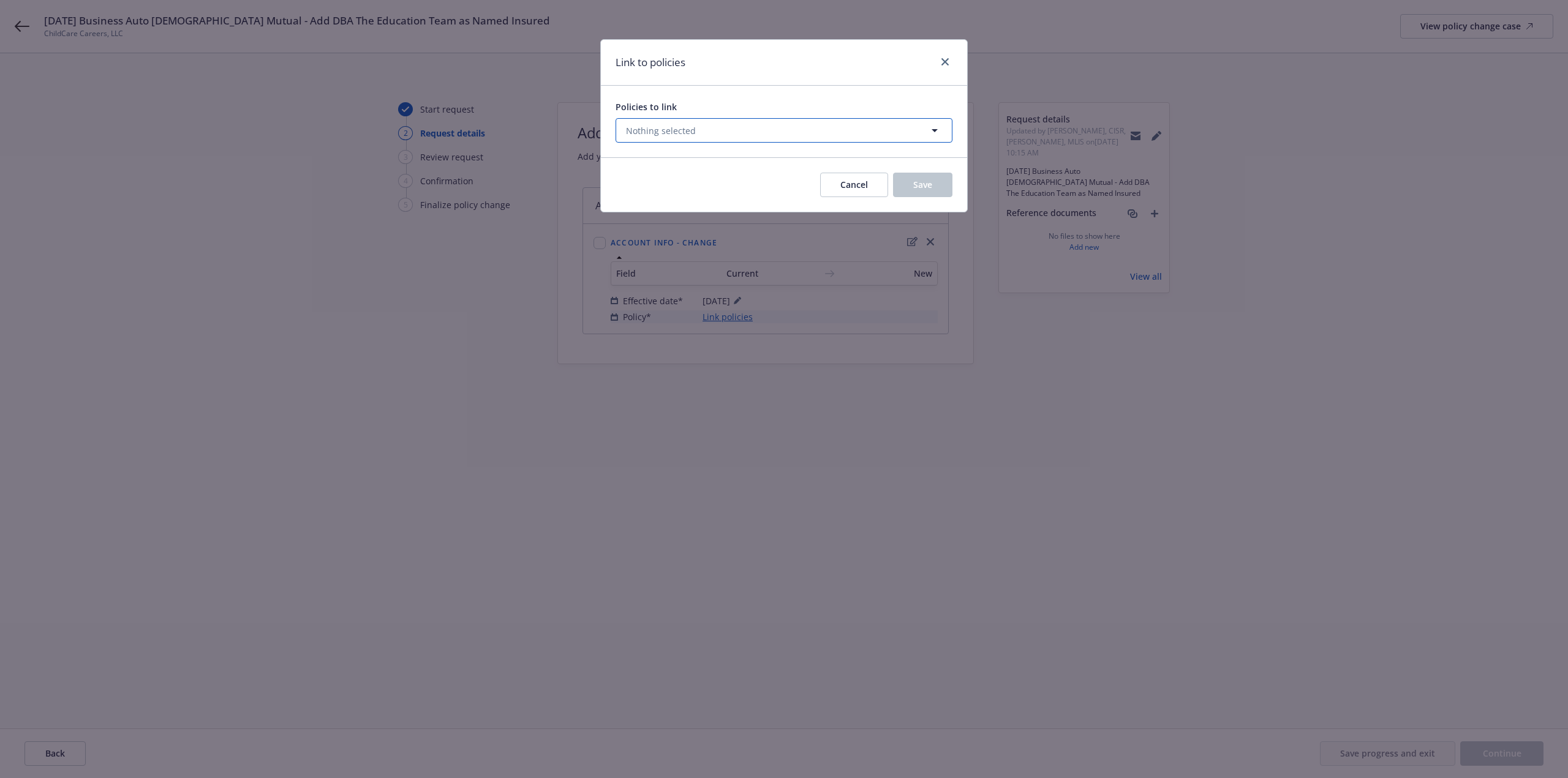
click at [718, 135] on button "Nothing selected" at bounding box center [784, 130] width 337 height 24
select select "ACTIVE"
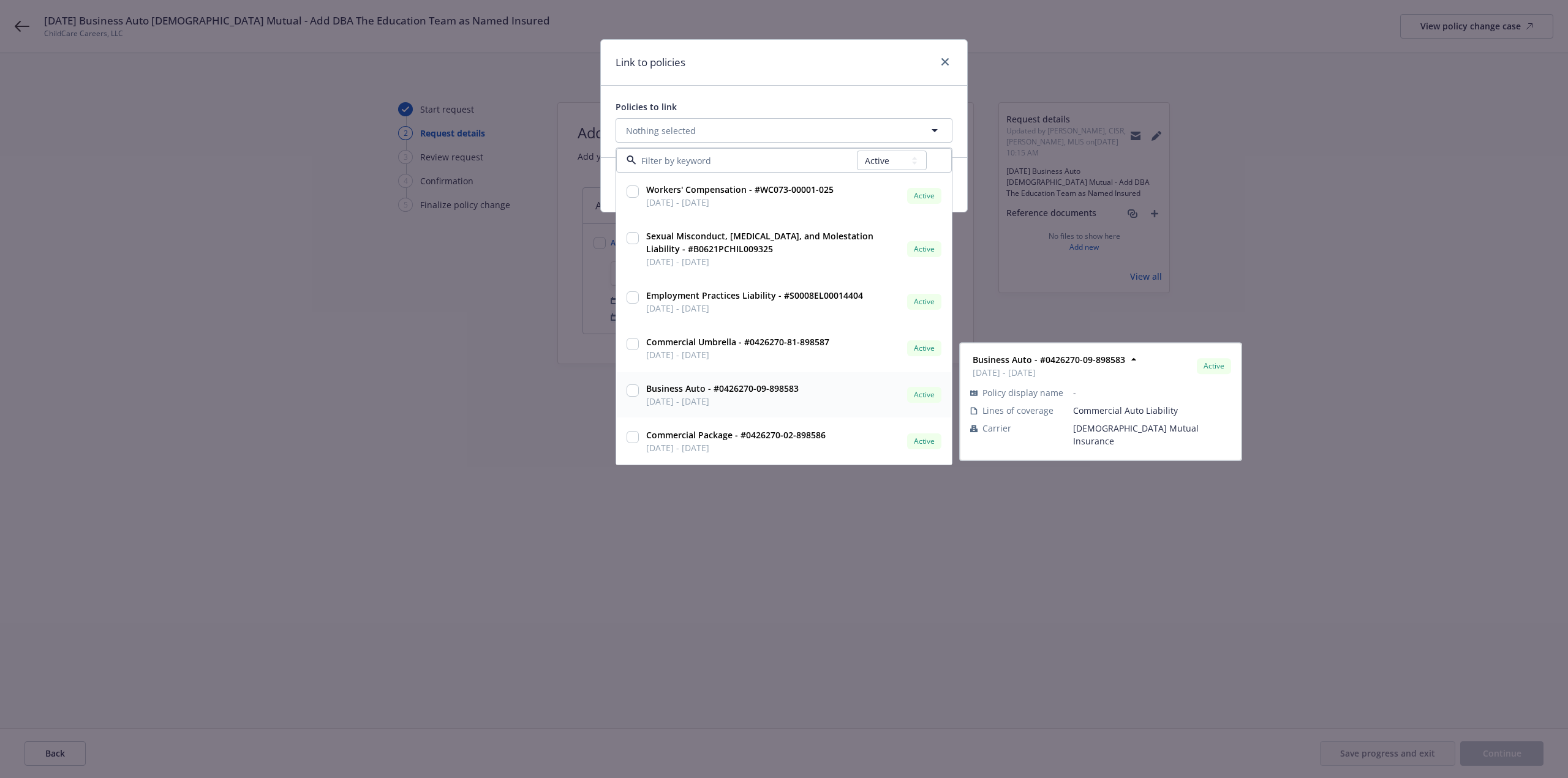
click at [630, 388] on input "checkbox" at bounding box center [633, 391] width 12 height 12
checkbox input "true"
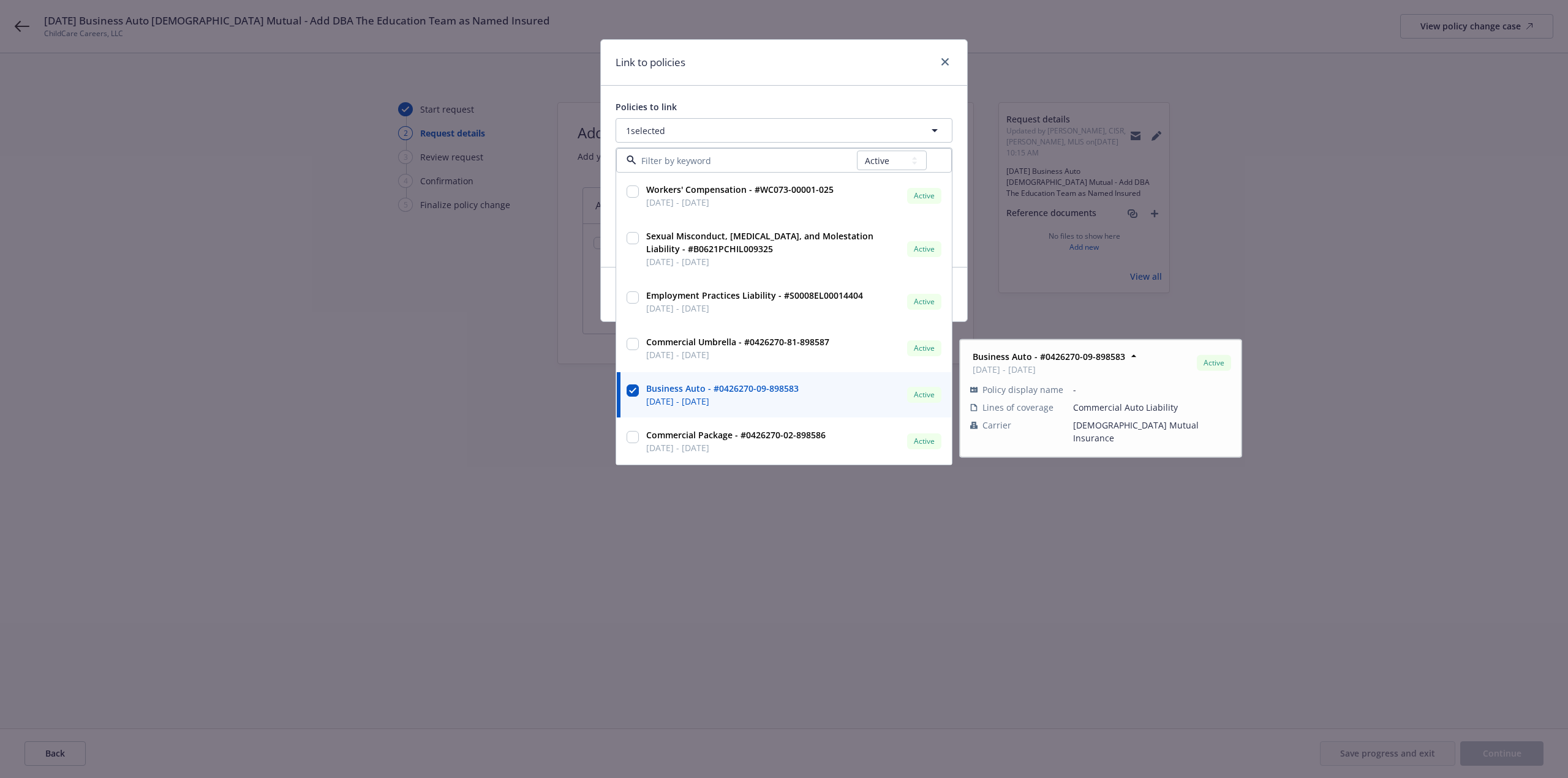
drag, startPoint x: 655, startPoint y: 568, endPoint x: 732, endPoint y: 573, distance: 77.2
click at [680, 574] on div "Link to policies Policies to link 1 selected All Active Upcoming Expired Cancel…" at bounding box center [784, 389] width 1568 height 778
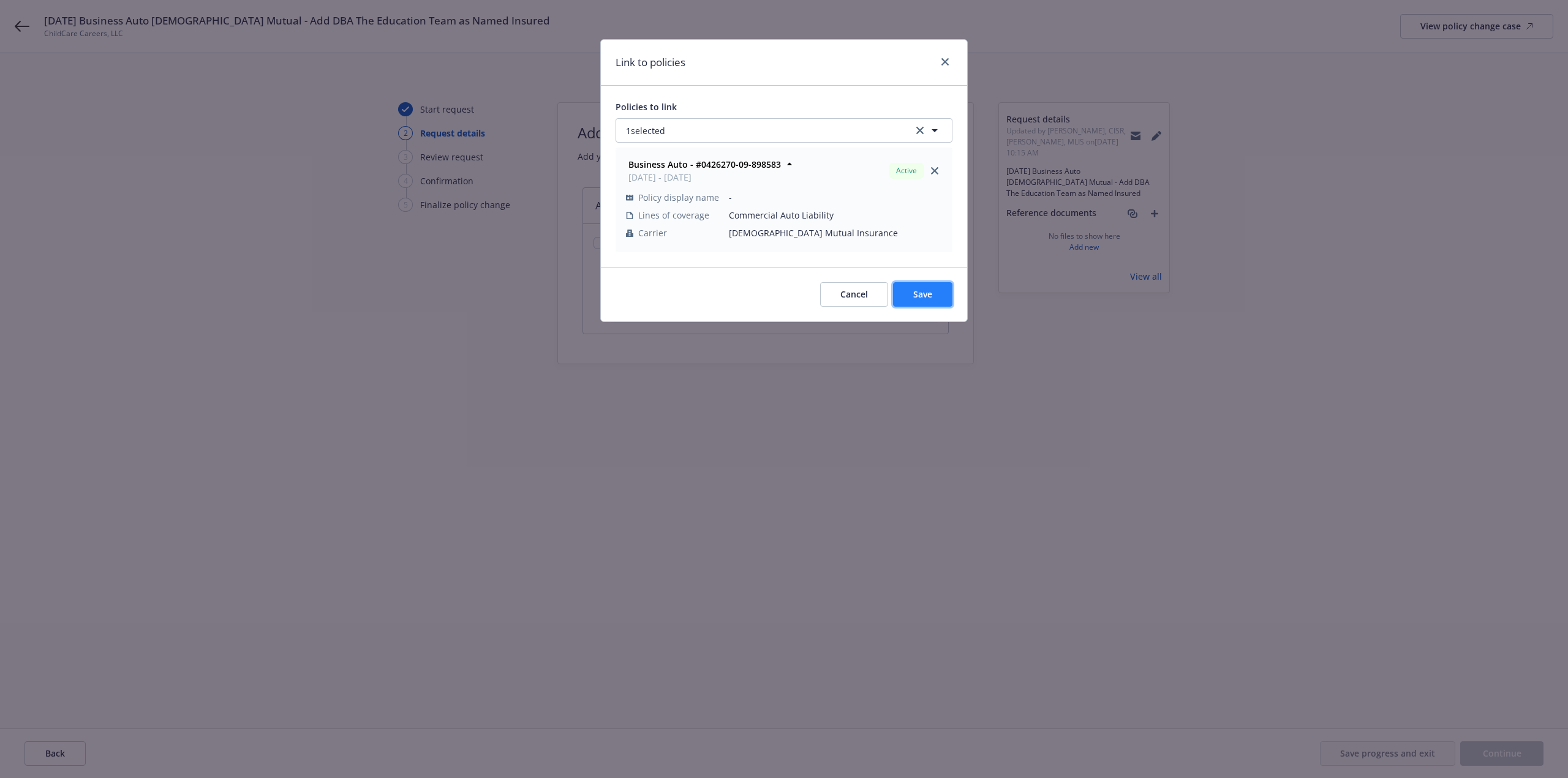
click at [937, 298] on button "Save" at bounding box center [923, 294] width 60 height 24
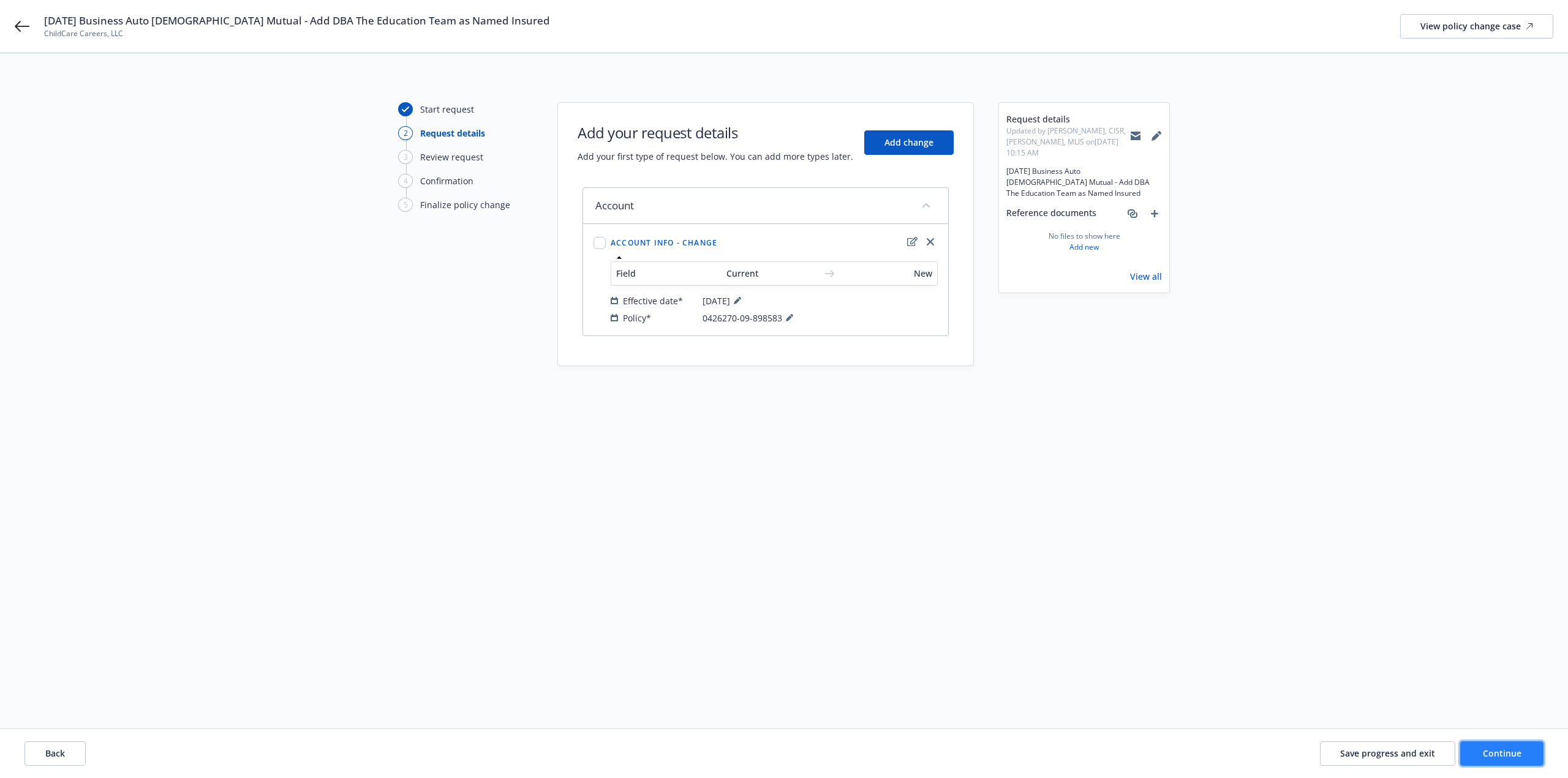
click at [1510, 759] on span "Continue" at bounding box center [1502, 753] width 39 height 12
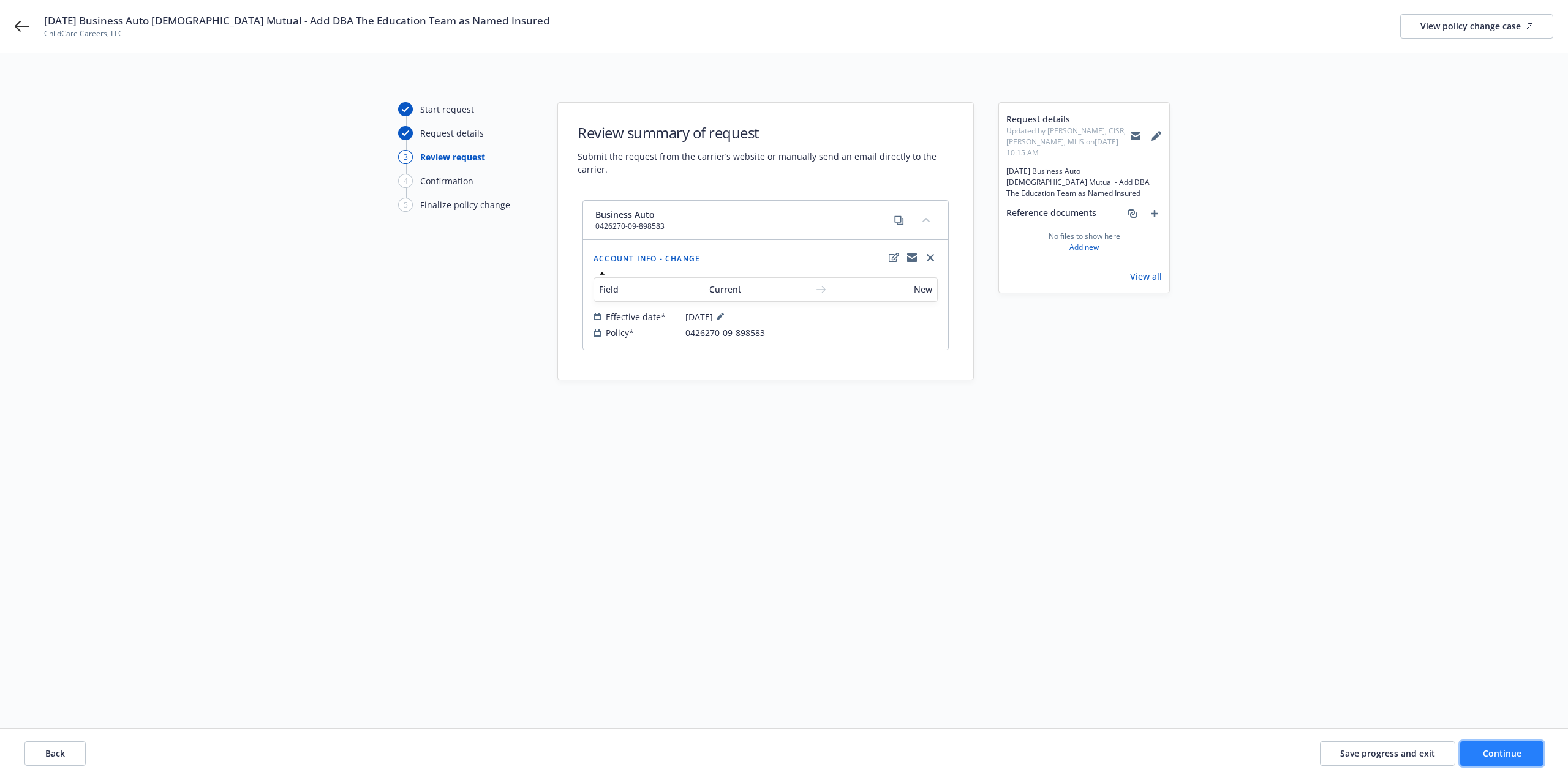
click at [1492, 761] on button "Continue" at bounding box center [1501, 753] width 83 height 24
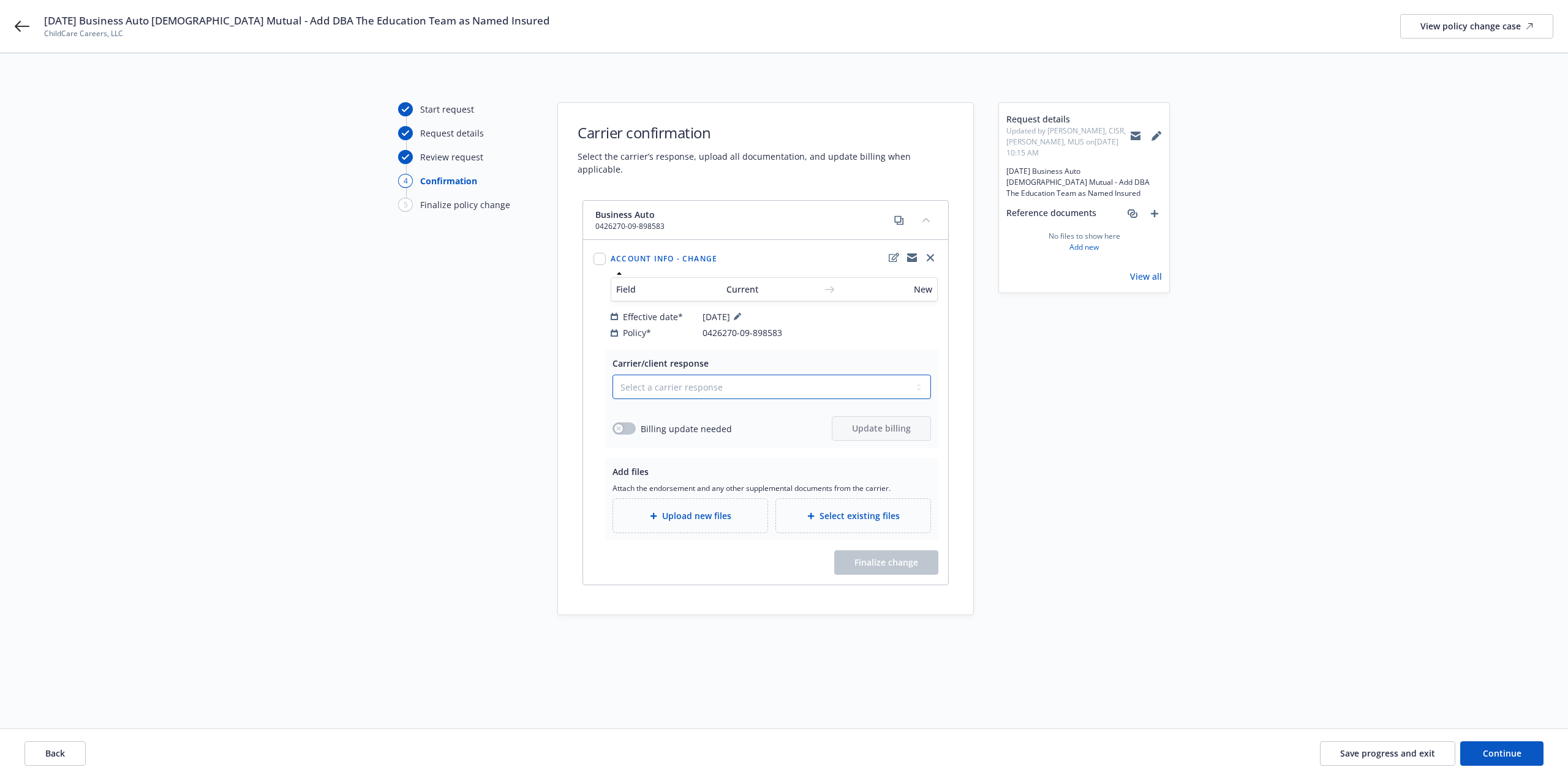
click at [720, 375] on select "Select a carrier response Accepted Accepted with revision No endorsement needed…" at bounding box center [772, 387] width 319 height 24
select select "ACCEPTED"
click at [613, 375] on select "Select a carrier response Accepted Accepted with revision No endorsement needed…" at bounding box center [772, 387] width 319 height 24
click at [730, 520] on div "Upload new files" at bounding box center [690, 515] width 155 height 34
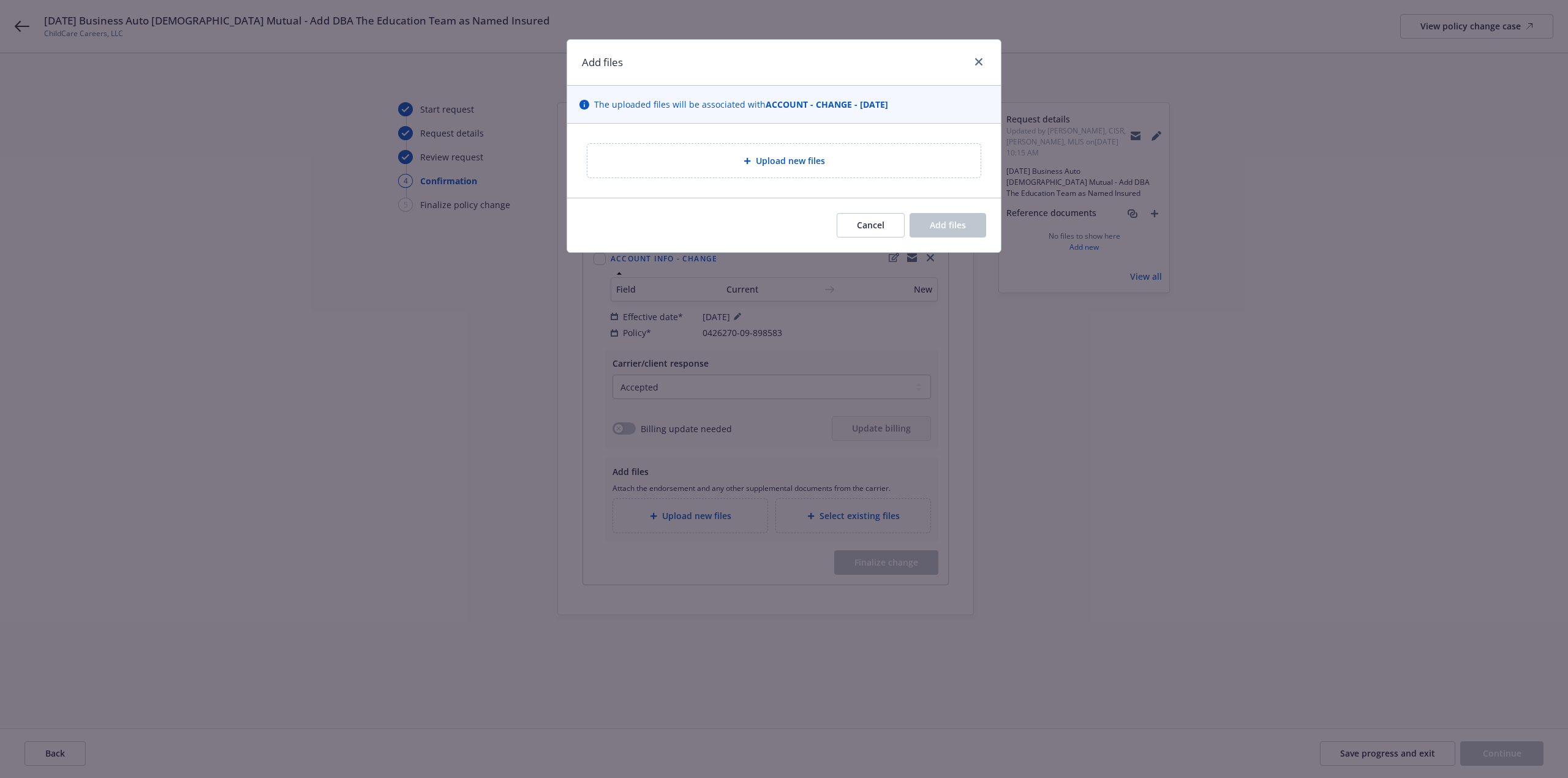
click at [682, 154] on div "Upload new files" at bounding box center [784, 161] width 373 height 14
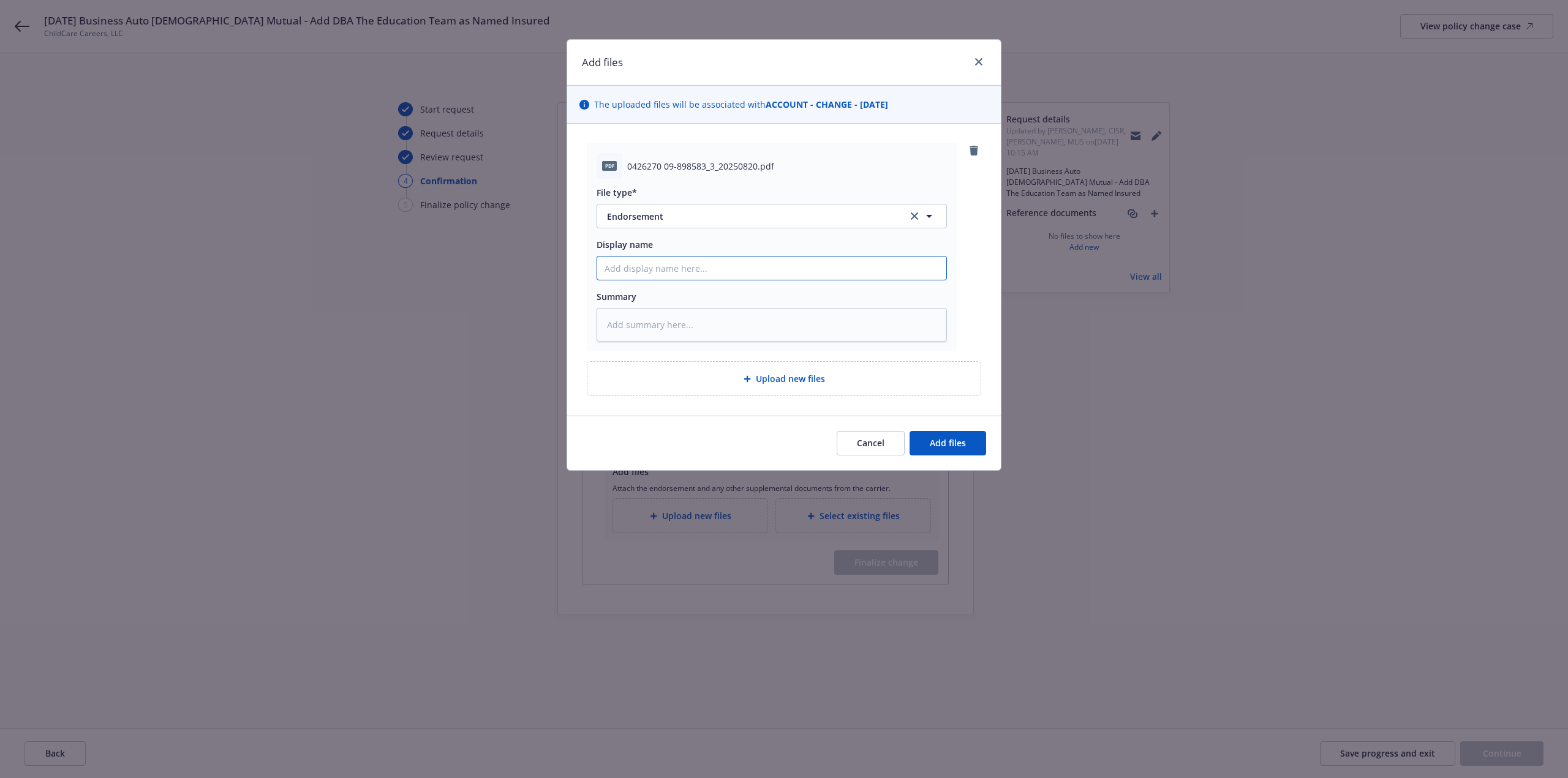
click at [658, 269] on input "Display name" at bounding box center [772, 268] width 349 height 24
type textarea "x"
type input "2"
type textarea "x"
type input "20"
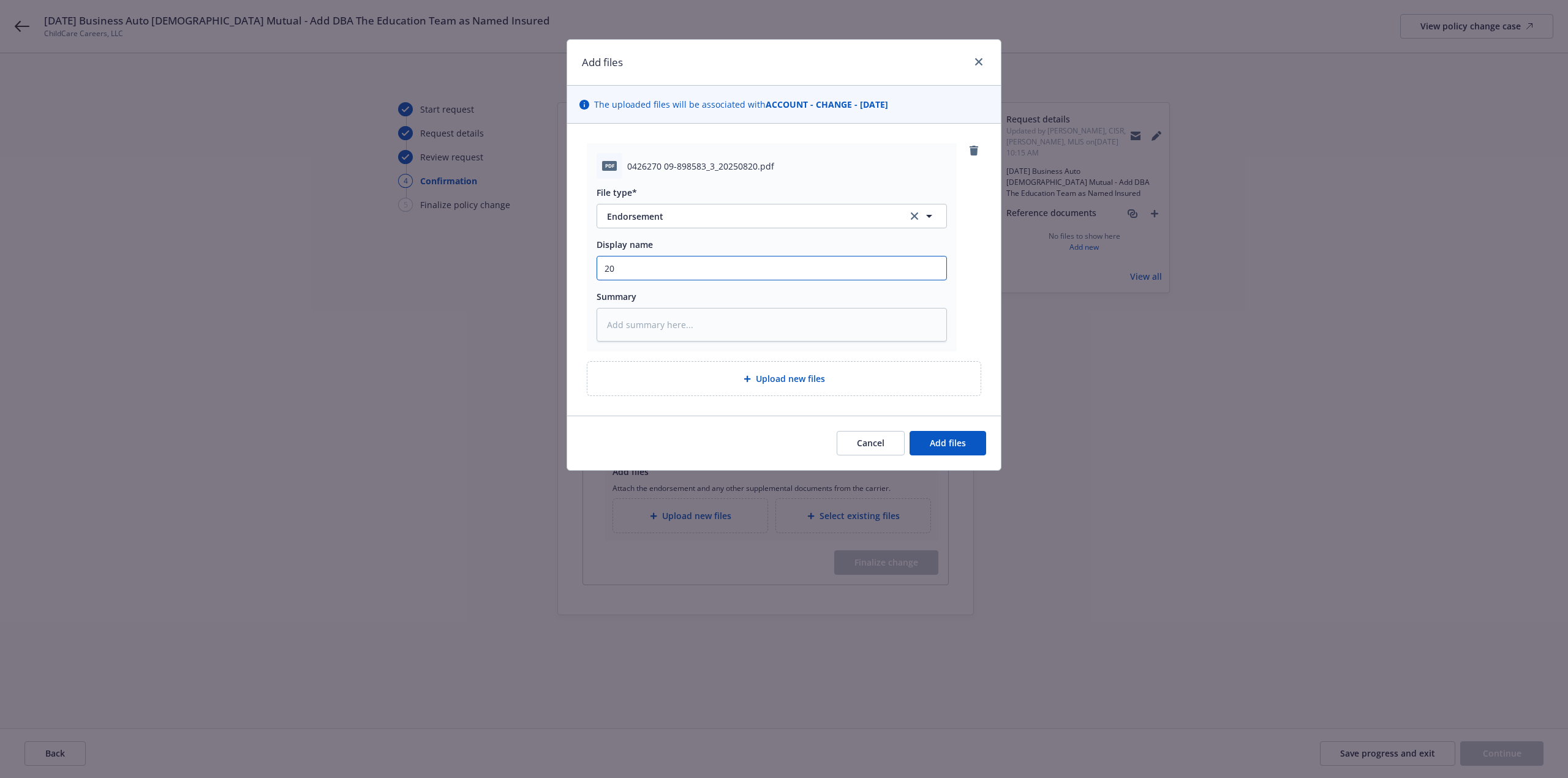
type textarea "x"
type input "202"
type textarea "x"
type input "2025"
type textarea "x"
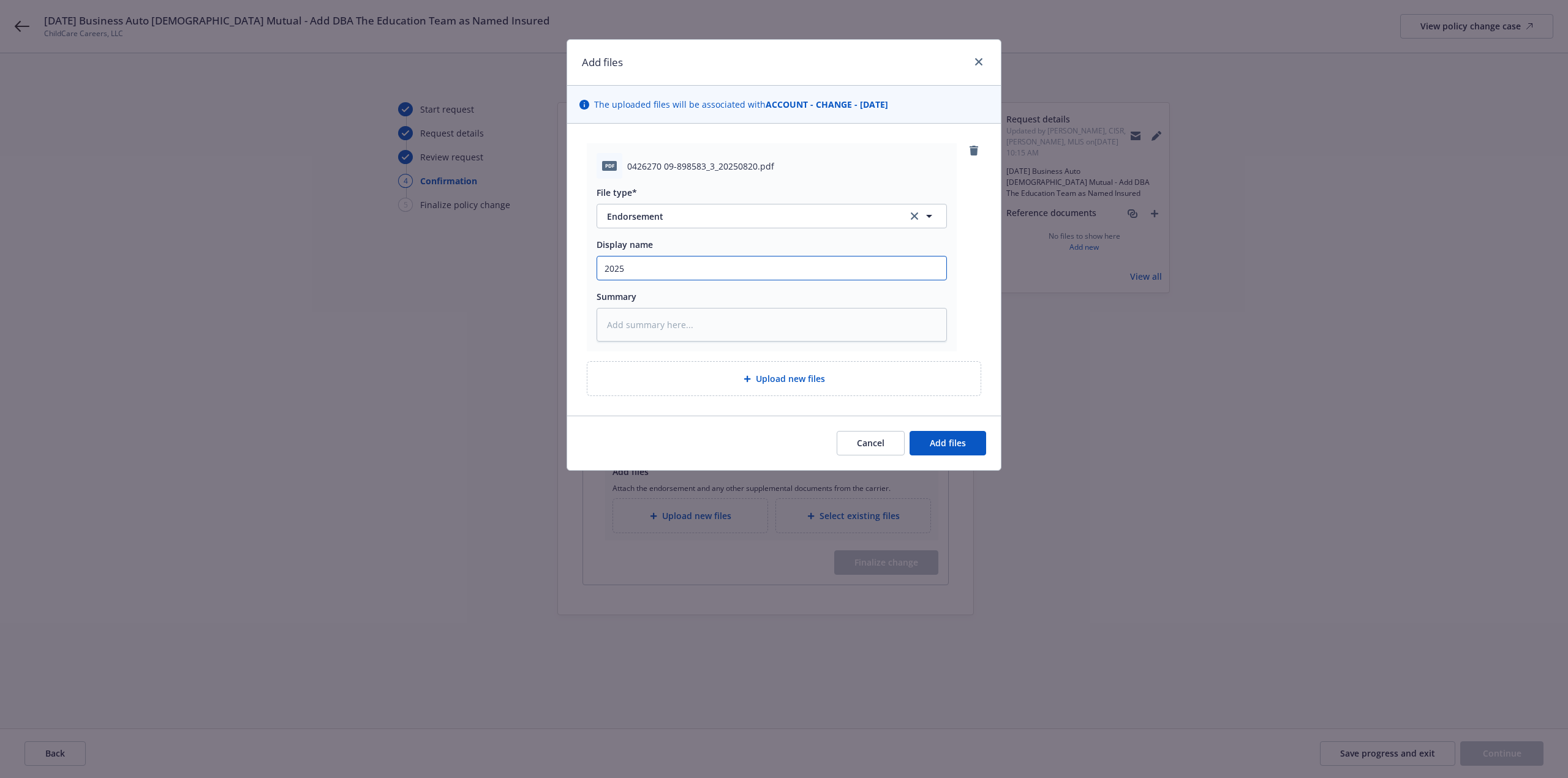
type input "2025"
type textarea "x"
type input "2025 B"
type textarea "x"
type input "2025 Bu"
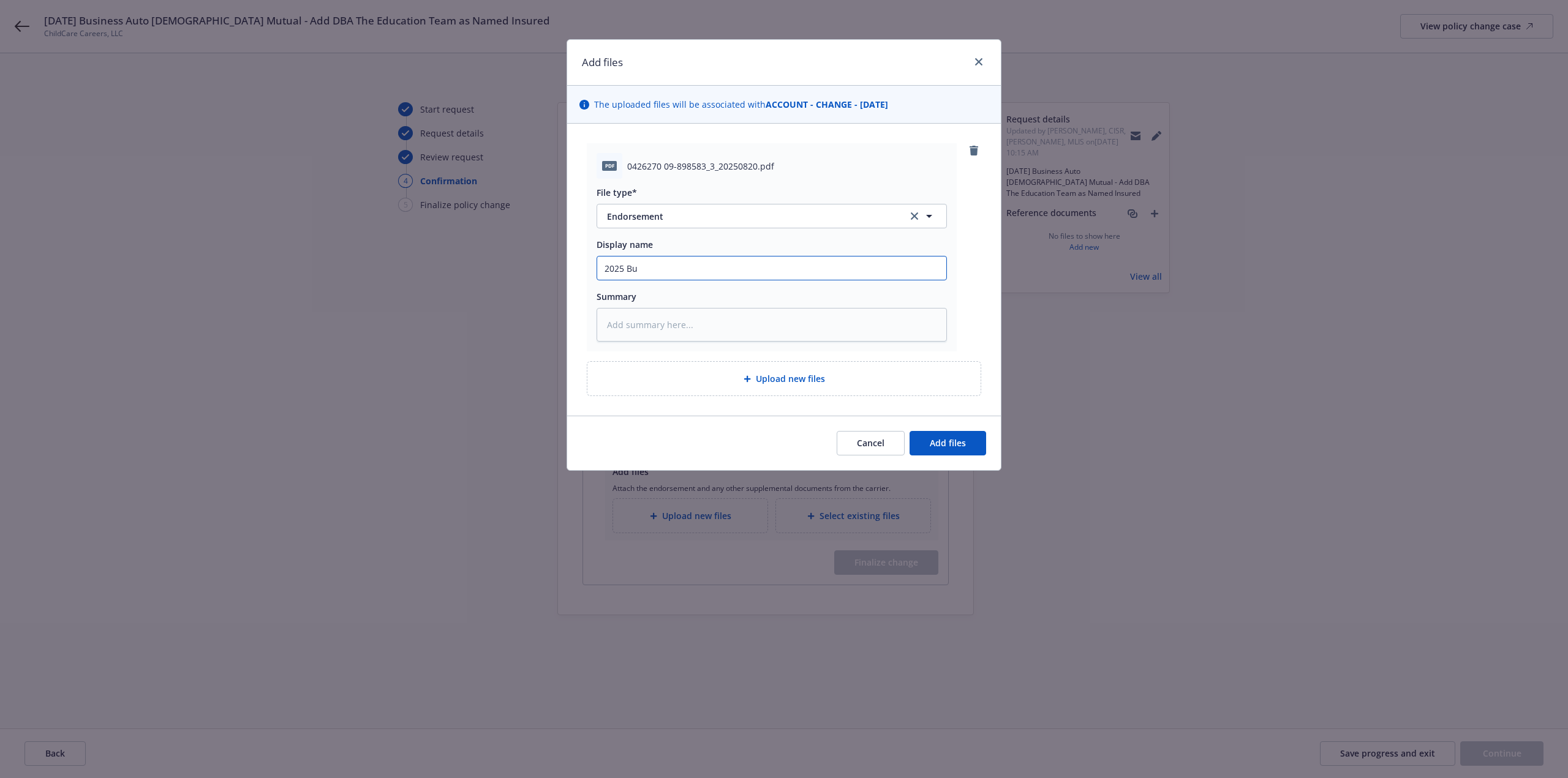
type textarea "x"
type input "2025 Bus"
type textarea "x"
type input "2025 Busi"
type textarea "x"
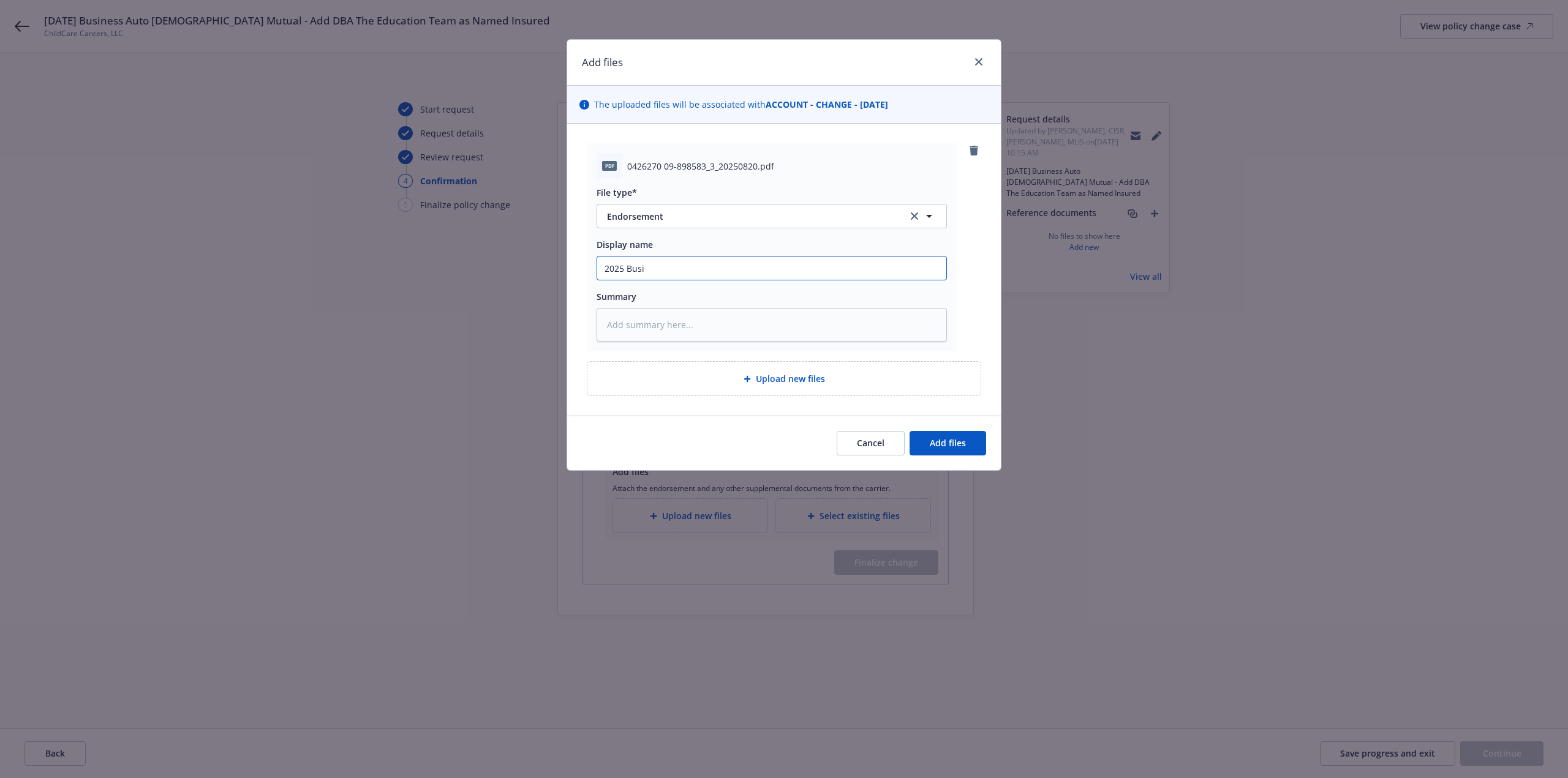
type input "2025 Busin"
type textarea "x"
type input "2025 Busine"
type textarea "x"
type input "2025 Busines"
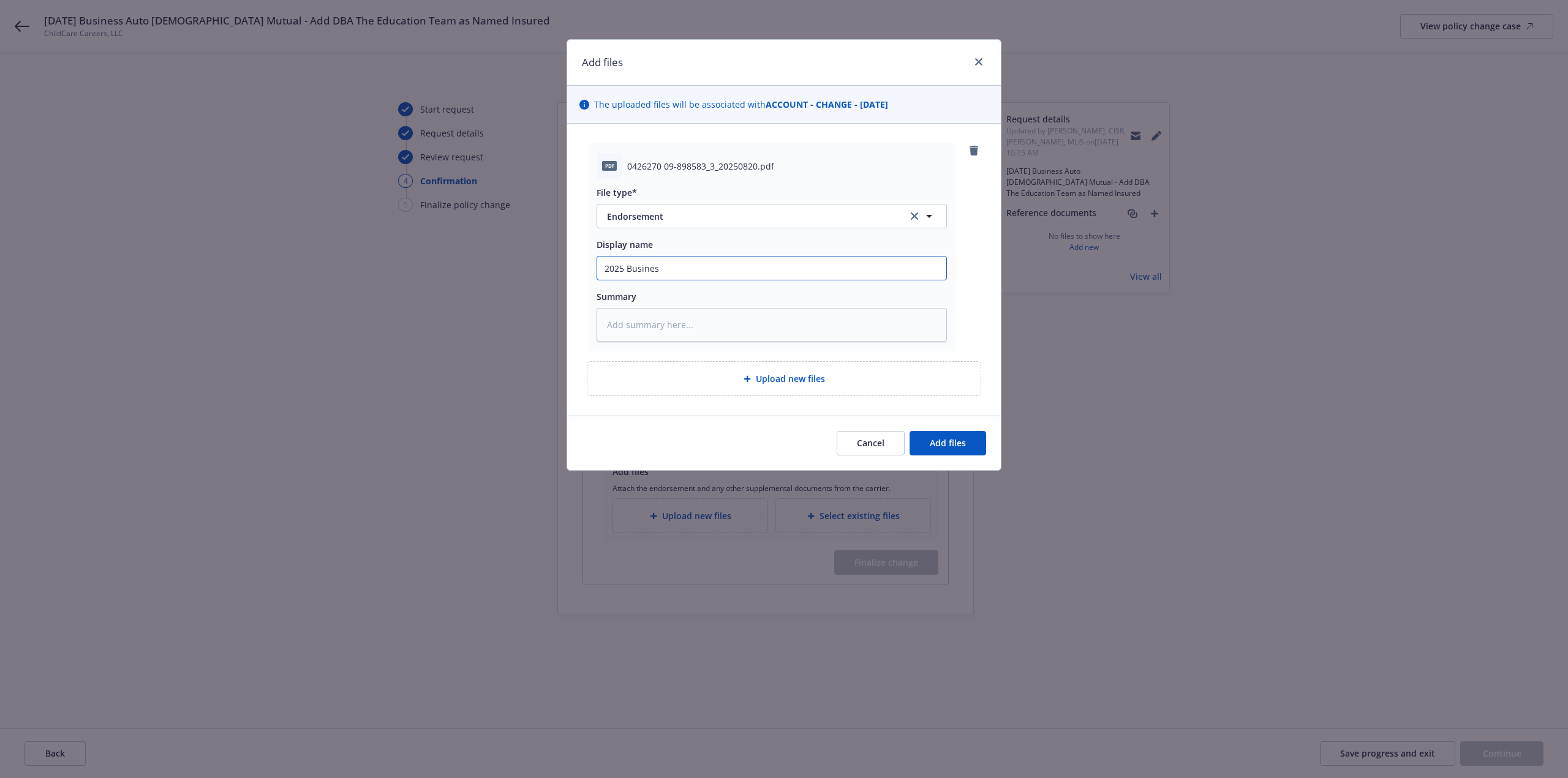
type textarea "x"
type input "2025 Business"
type textarea "x"
type input "2025 Business"
type textarea "x"
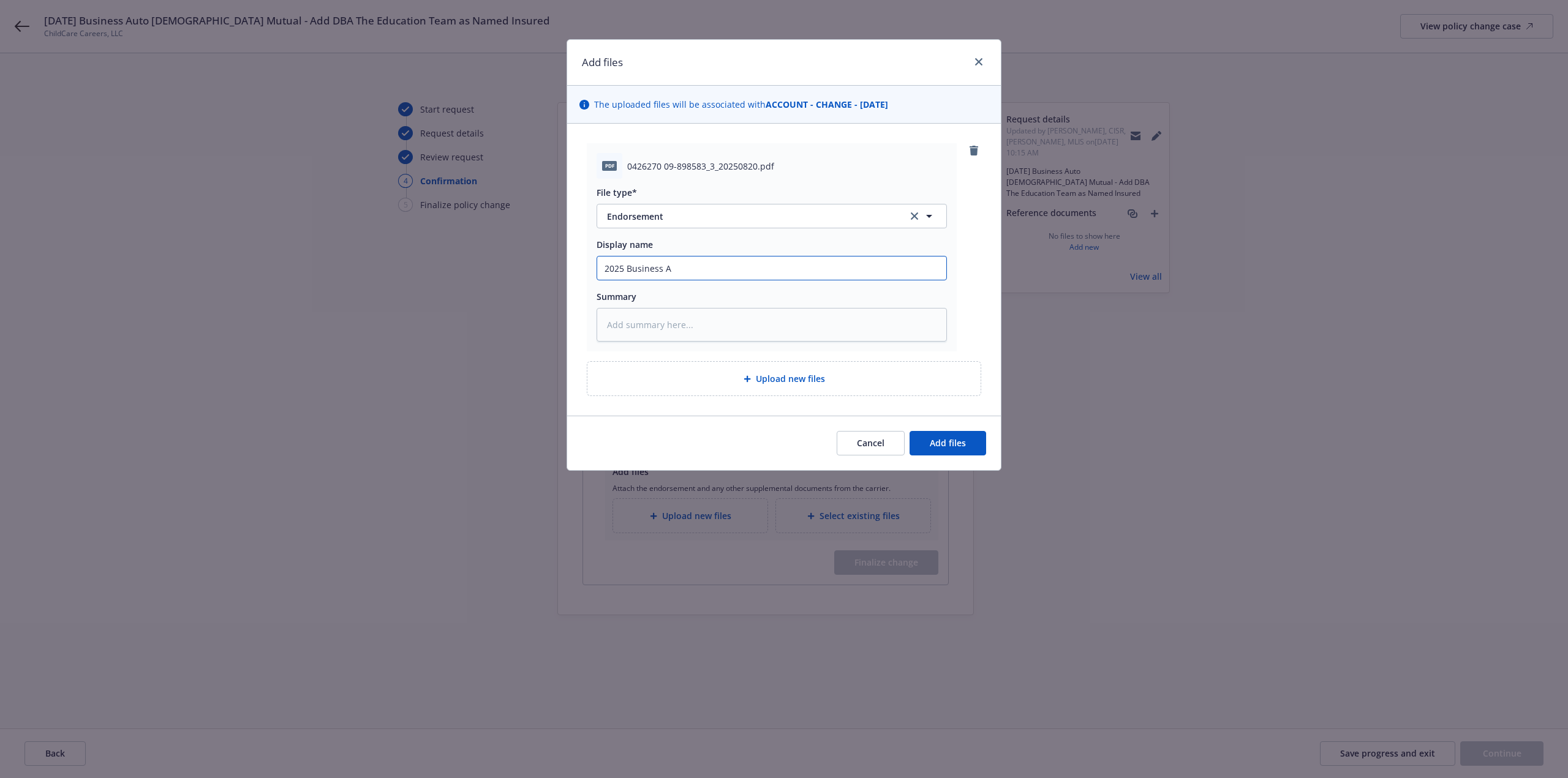
type input "2025 Business Au"
type textarea "x"
type input "2025 Business Aut"
type textarea "x"
type input "2025 Business Auto"
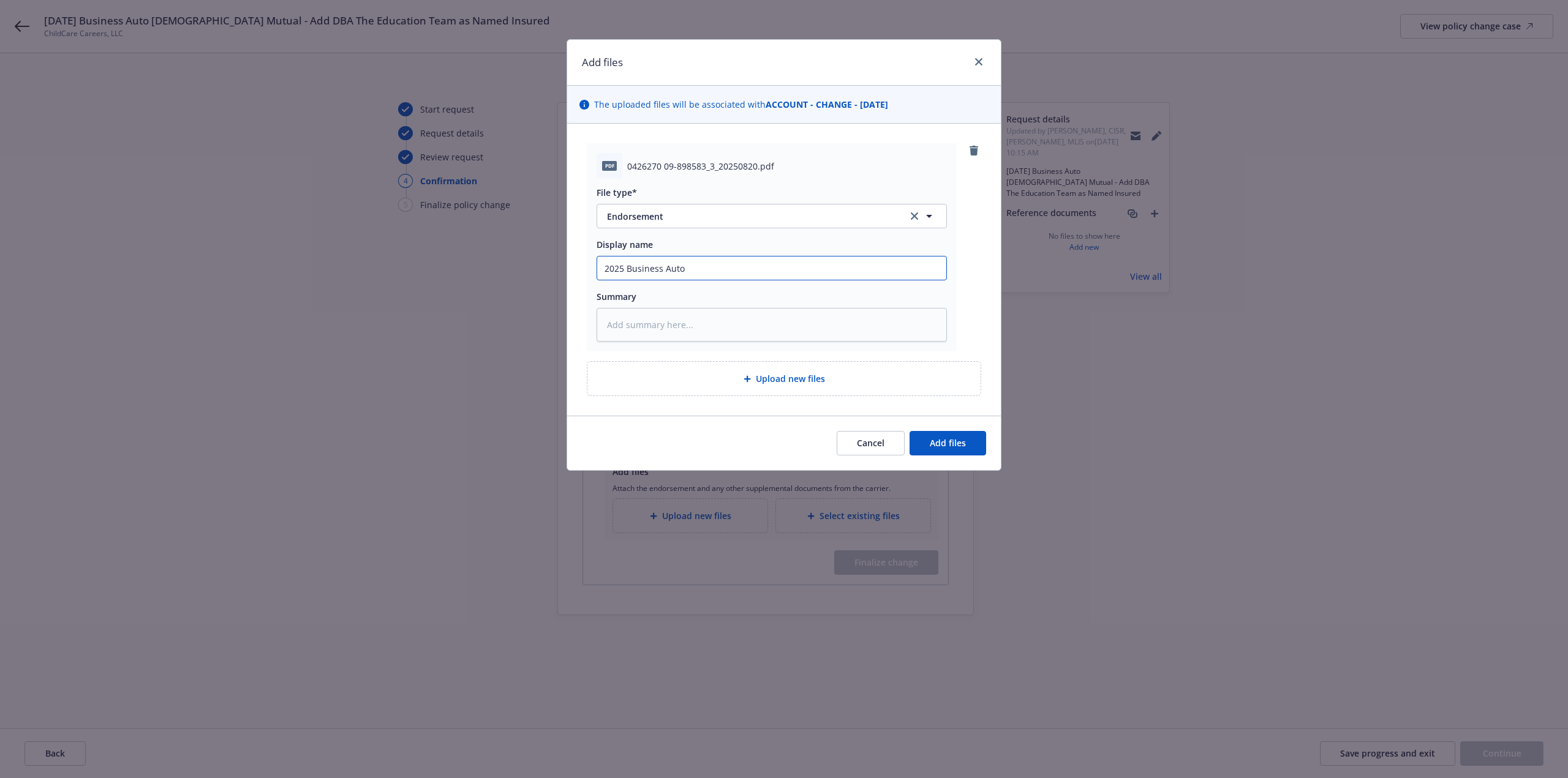
type textarea "x"
type input "2025 Business Auto"
type textarea "x"
type input "2025 Business Auto E"
type textarea "x"
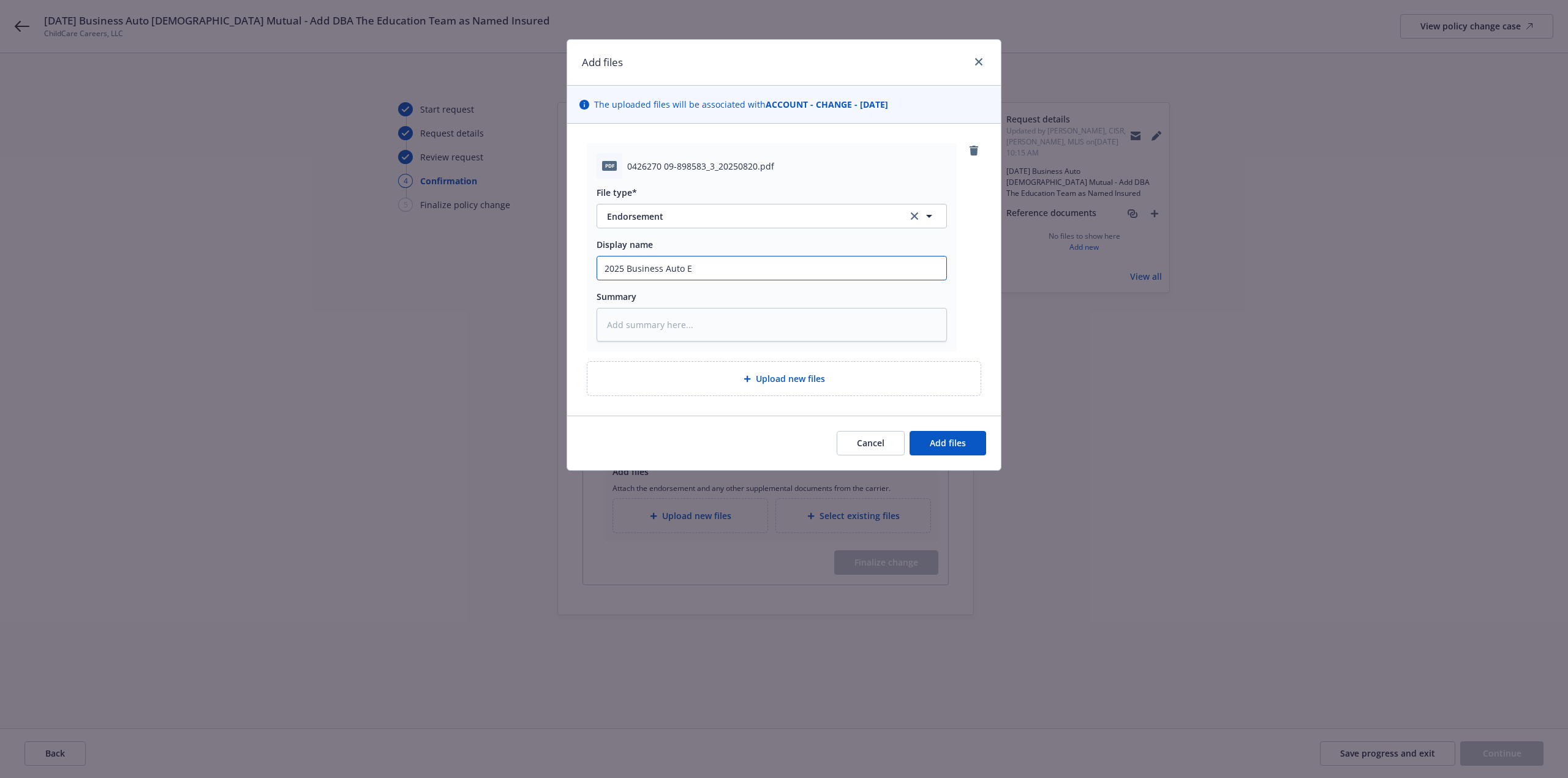
type input "2025 Business Auto En"
type textarea "x"
type input "2025 Business Auto End"
type textarea "x"
type input "2025 Business Auto Endo"
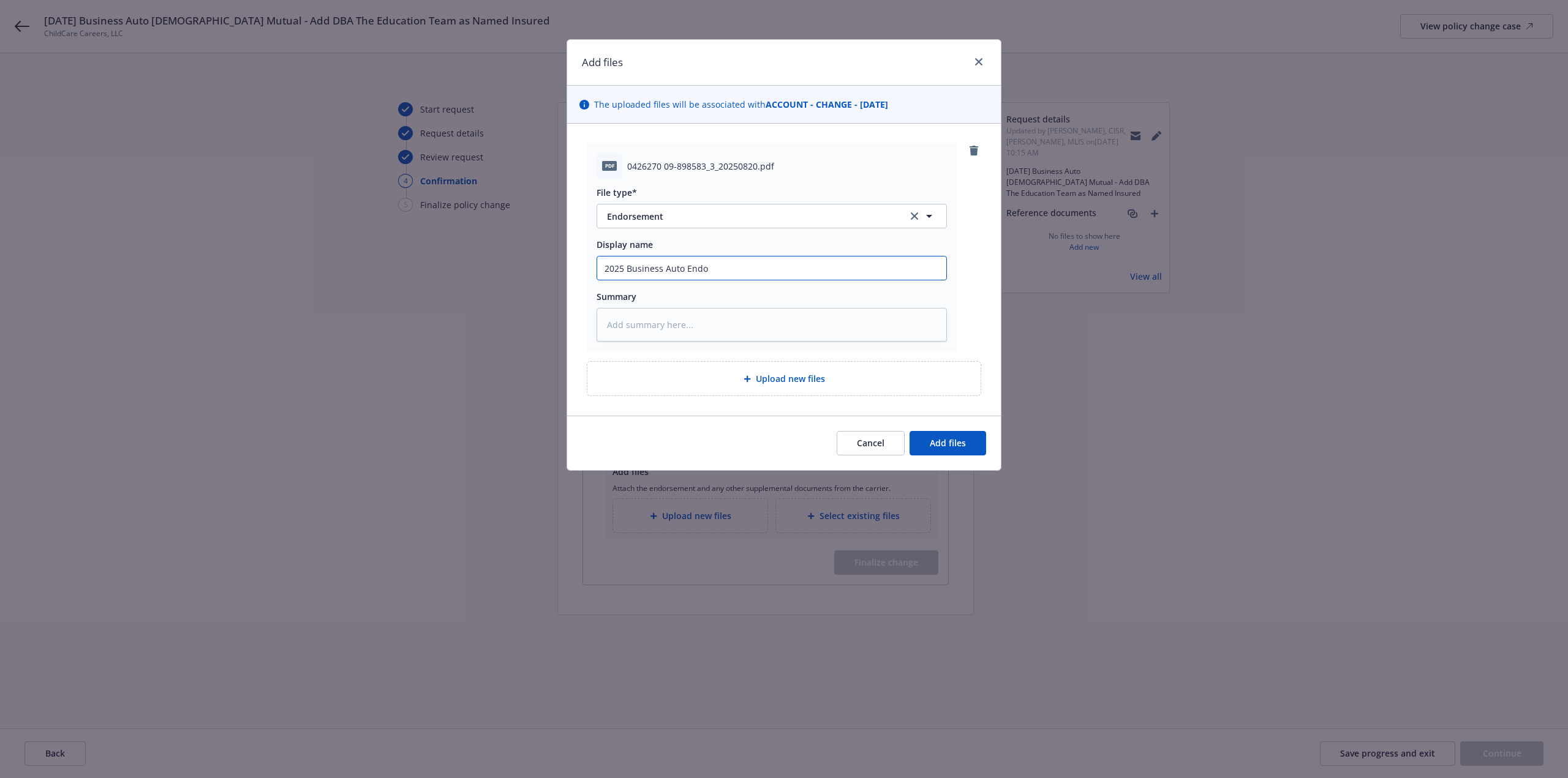
type textarea "x"
type input "2025 Business Auto Endor"
type textarea "x"
type input "2025 Business Auto Endors"
type textarea "x"
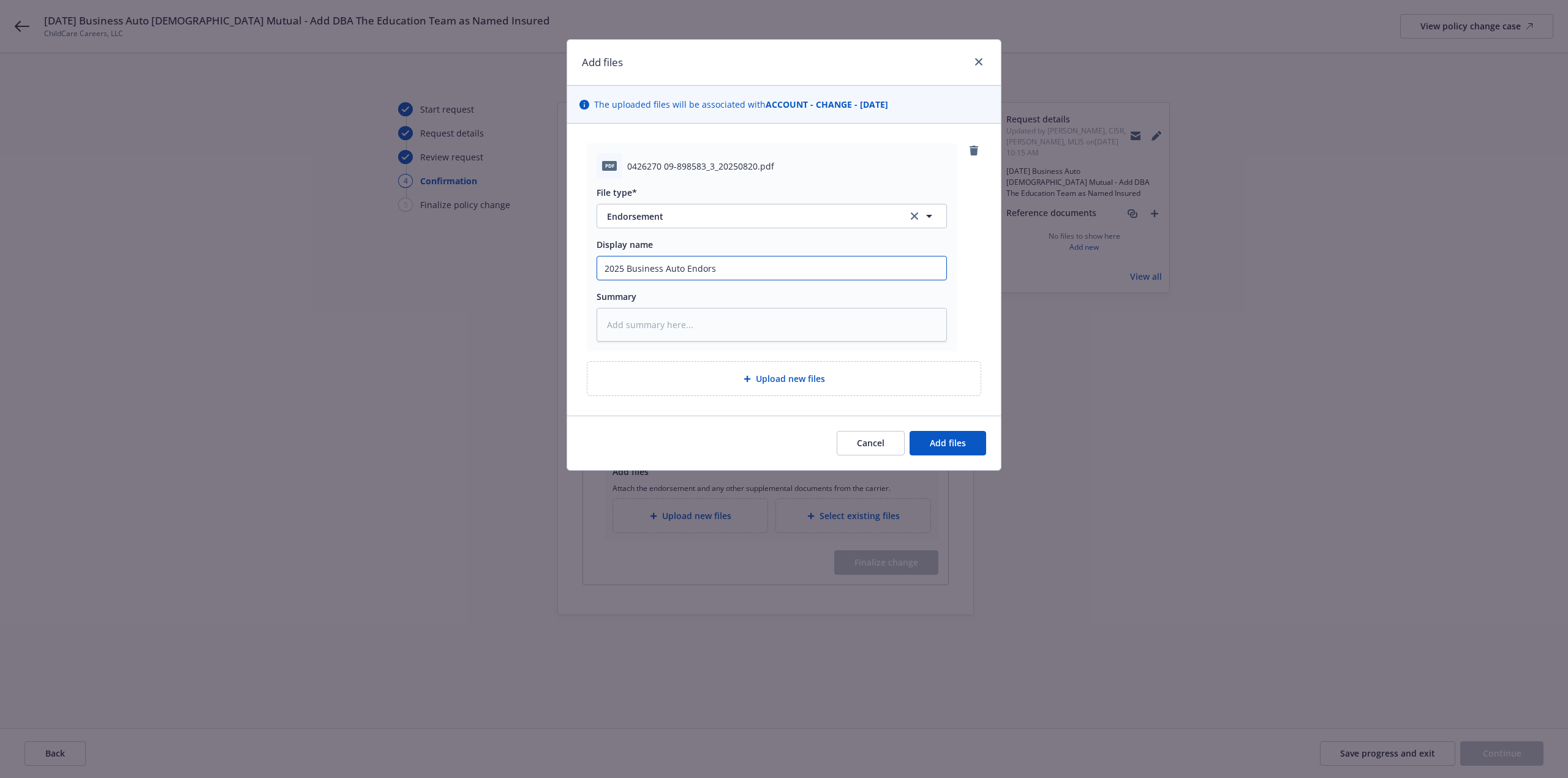
type input "2025 Business Auto Endorse"
type textarea "x"
type input "2025 Business Auto Endorsee"
type textarea "x"
type input "2025 Business Auto Endorseem"
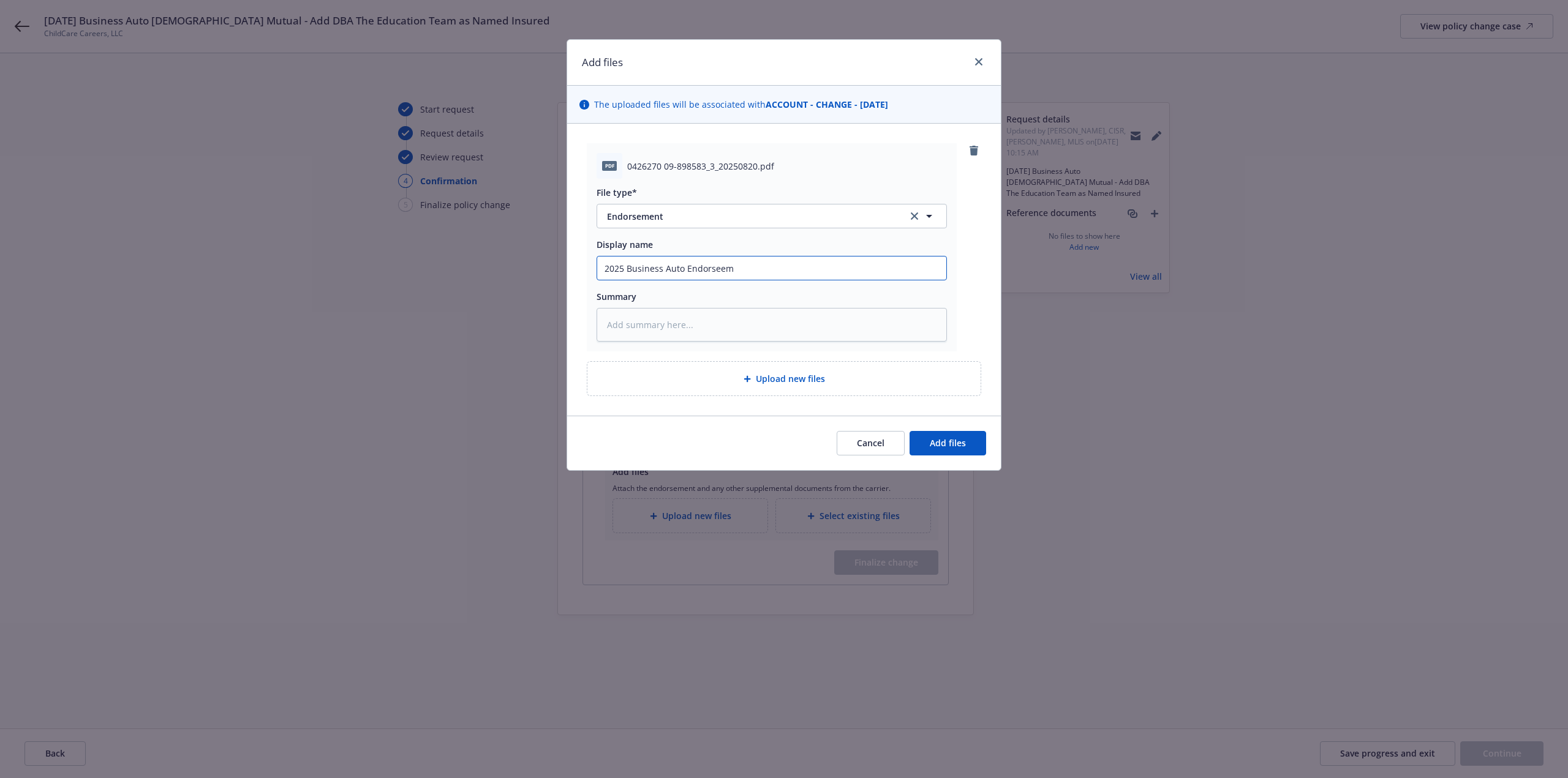
type textarea "x"
type input "2025 Business Auto Endorsee"
type textarea "x"
type input "2025 Business Auto Endorseem"
type textarea "x"
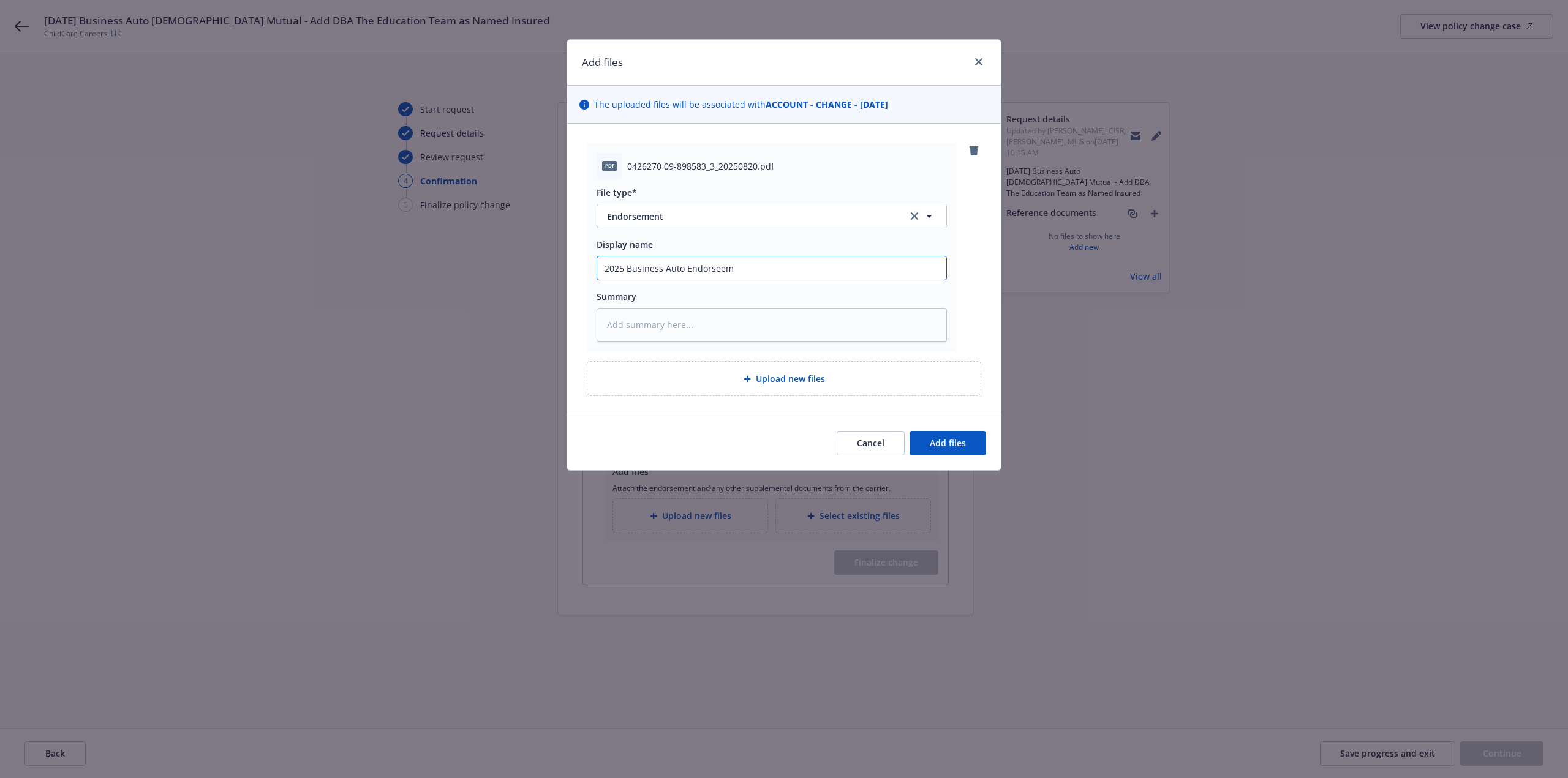
type input "2025 Business Auto Endorsee"
type textarea "x"
type input "2025 Business Auto Endorse"
type textarea "x"
type input "2025 Business Auto Endorsem"
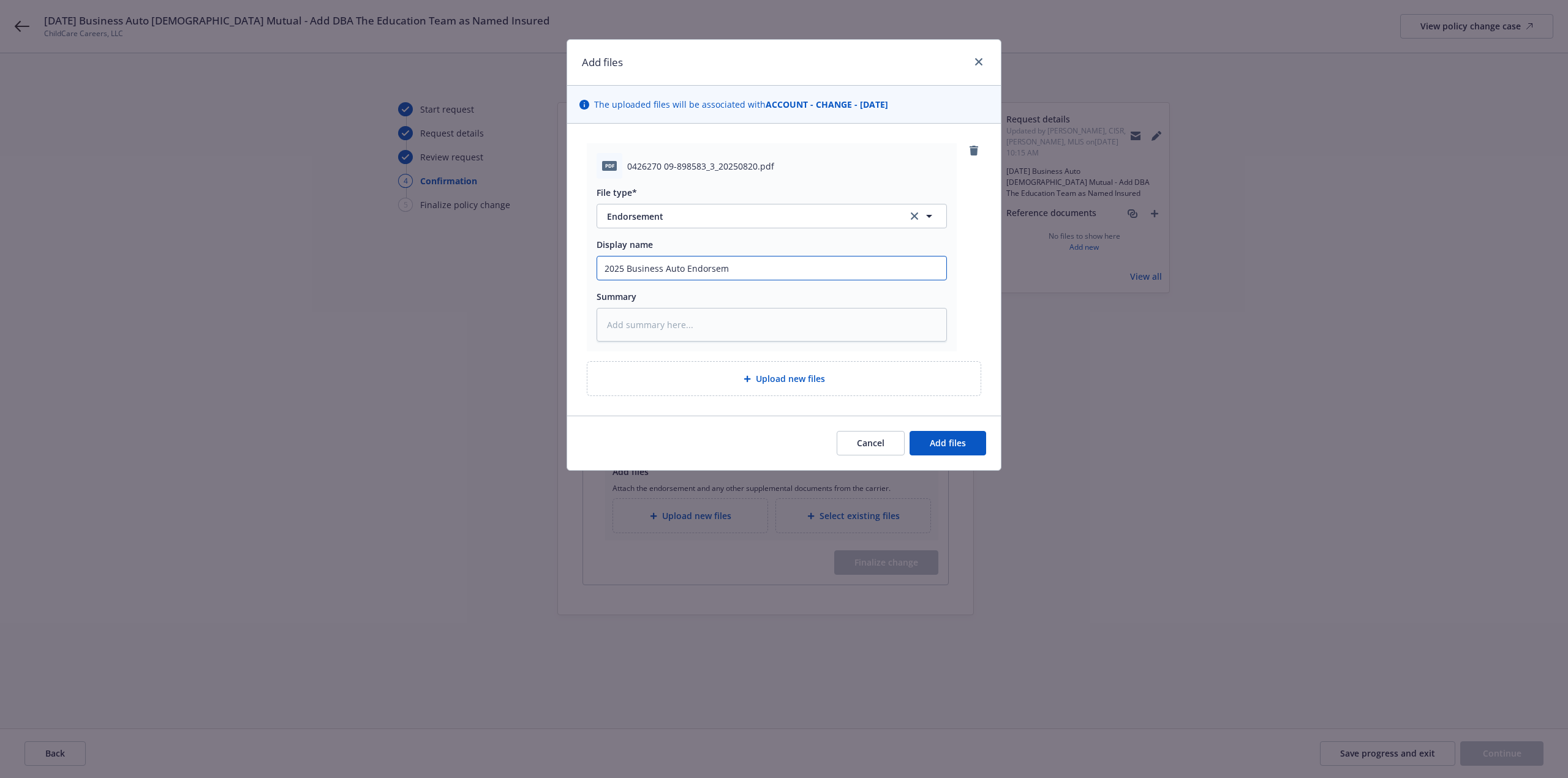
type textarea "x"
type input "2025 Business Auto Endorsemen"
type textarea "x"
type input "2025 Business Auto Endorsement"
click at [972, 438] on button "Add files" at bounding box center [948, 443] width 76 height 24
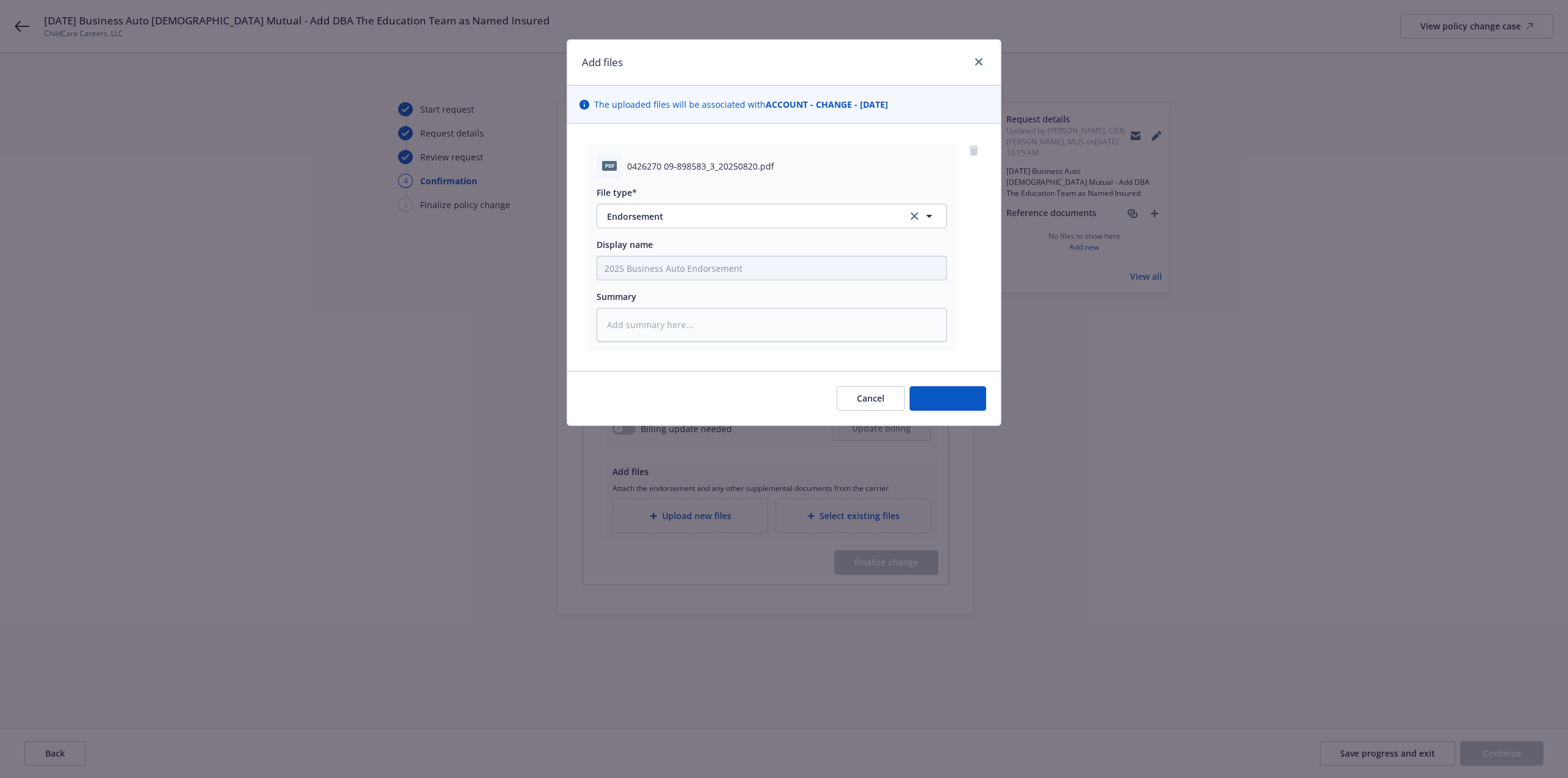
type textarea "x"
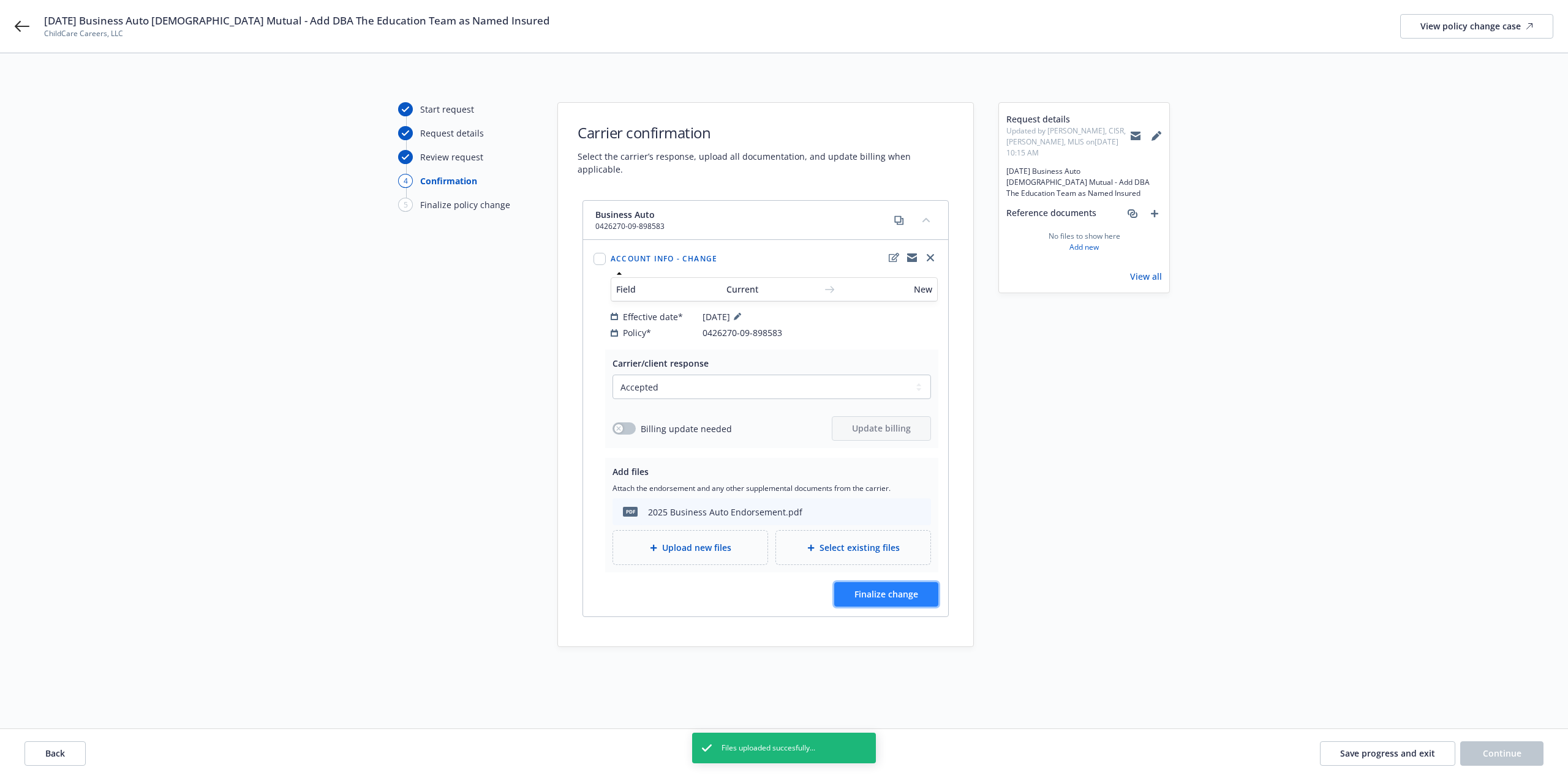
click at [907, 588] on span "Finalize change" at bounding box center [886, 594] width 64 height 12
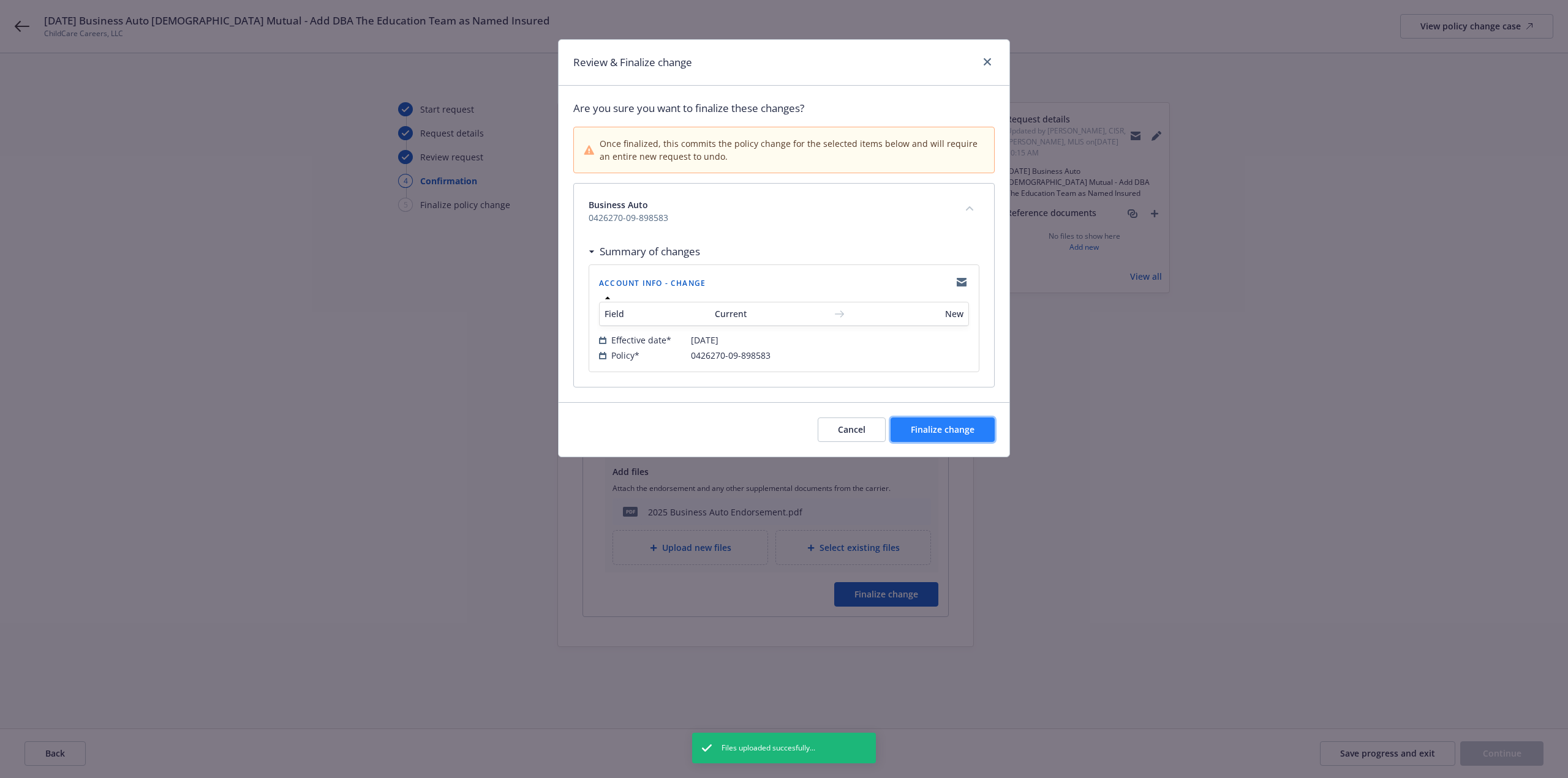
click at [970, 440] on button "Finalize change" at bounding box center [942, 430] width 104 height 24
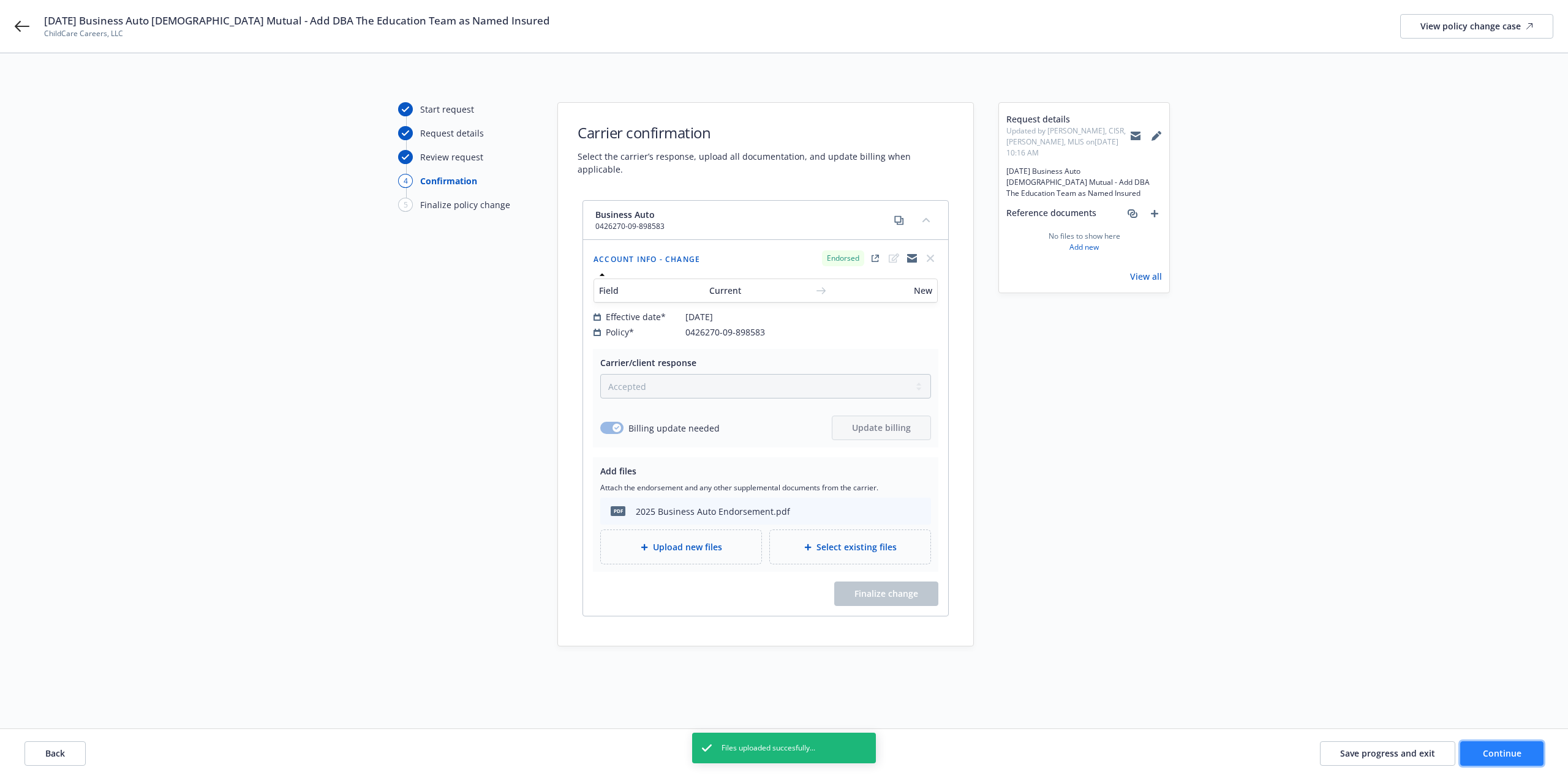
drag, startPoint x: 1487, startPoint y: 749, endPoint x: 1481, endPoint y: 751, distance: 6.3
click at [1485, 750] on button "Continue" at bounding box center [1501, 753] width 83 height 24
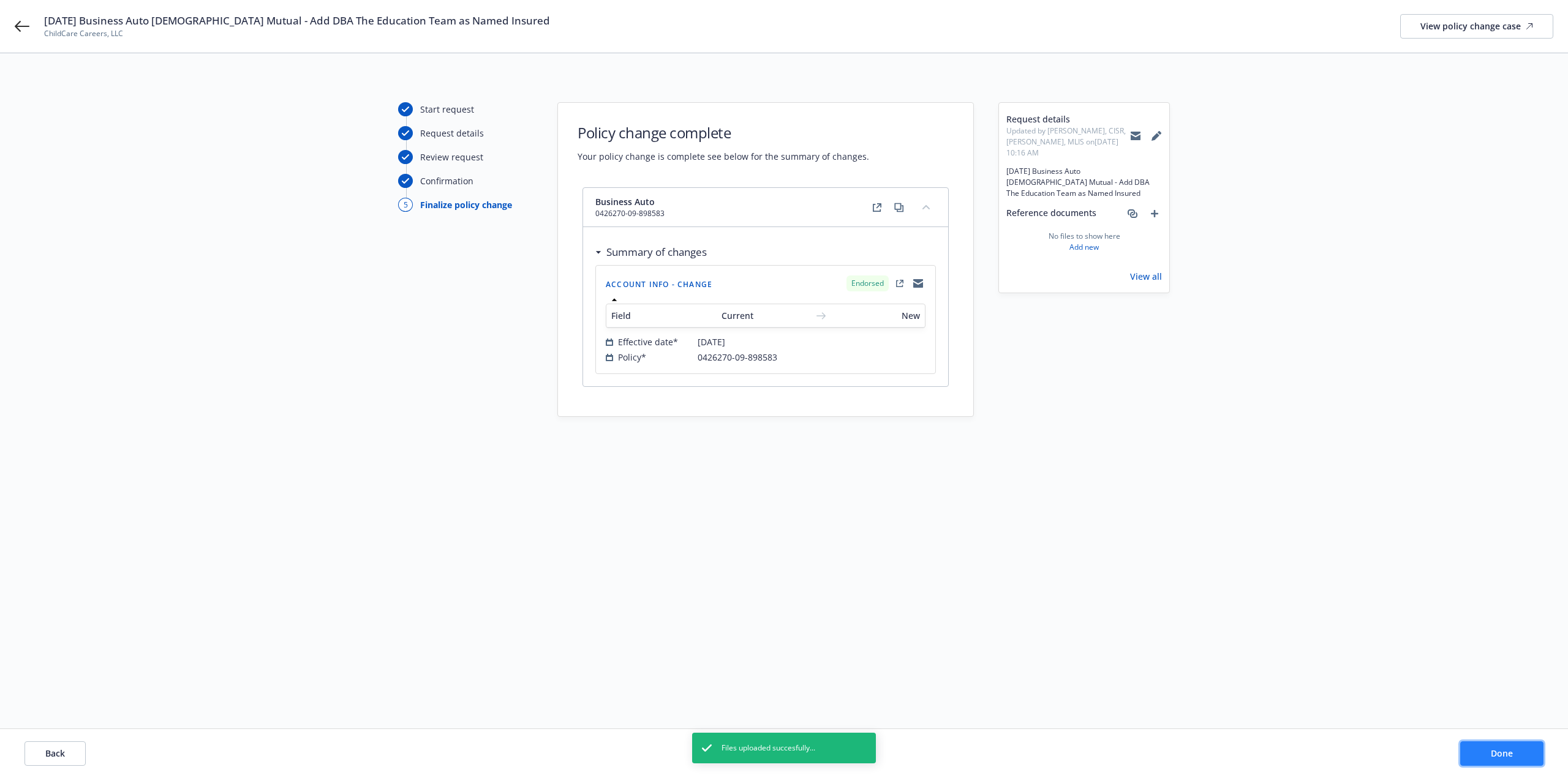
click at [1486, 753] on button "Done" at bounding box center [1501, 753] width 83 height 24
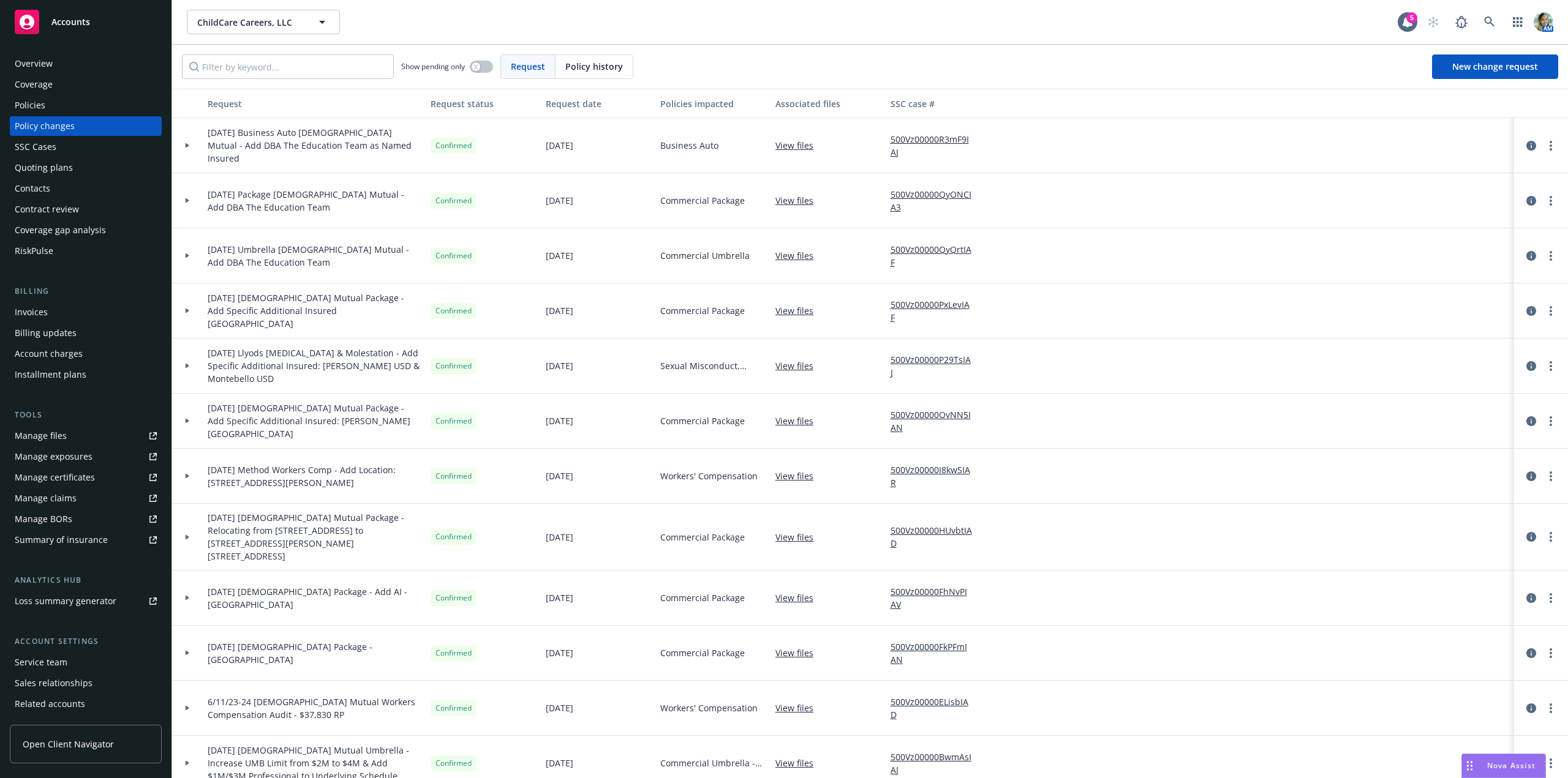
click at [52, 434] on div "Manage files" at bounding box center [40, 436] width 52 height 19
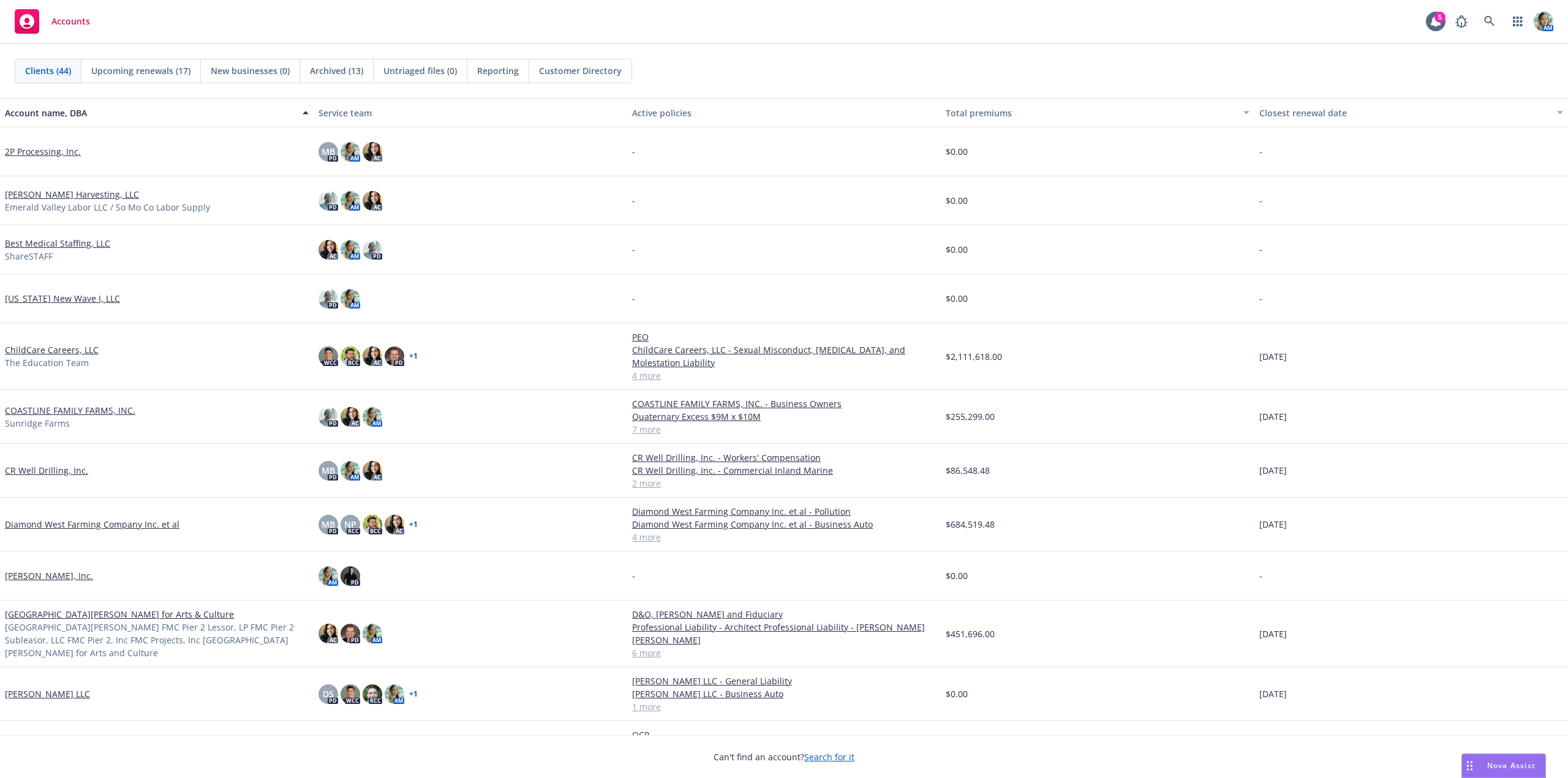
click at [507, 72] on span "Reporting" at bounding box center [498, 71] width 42 height 13
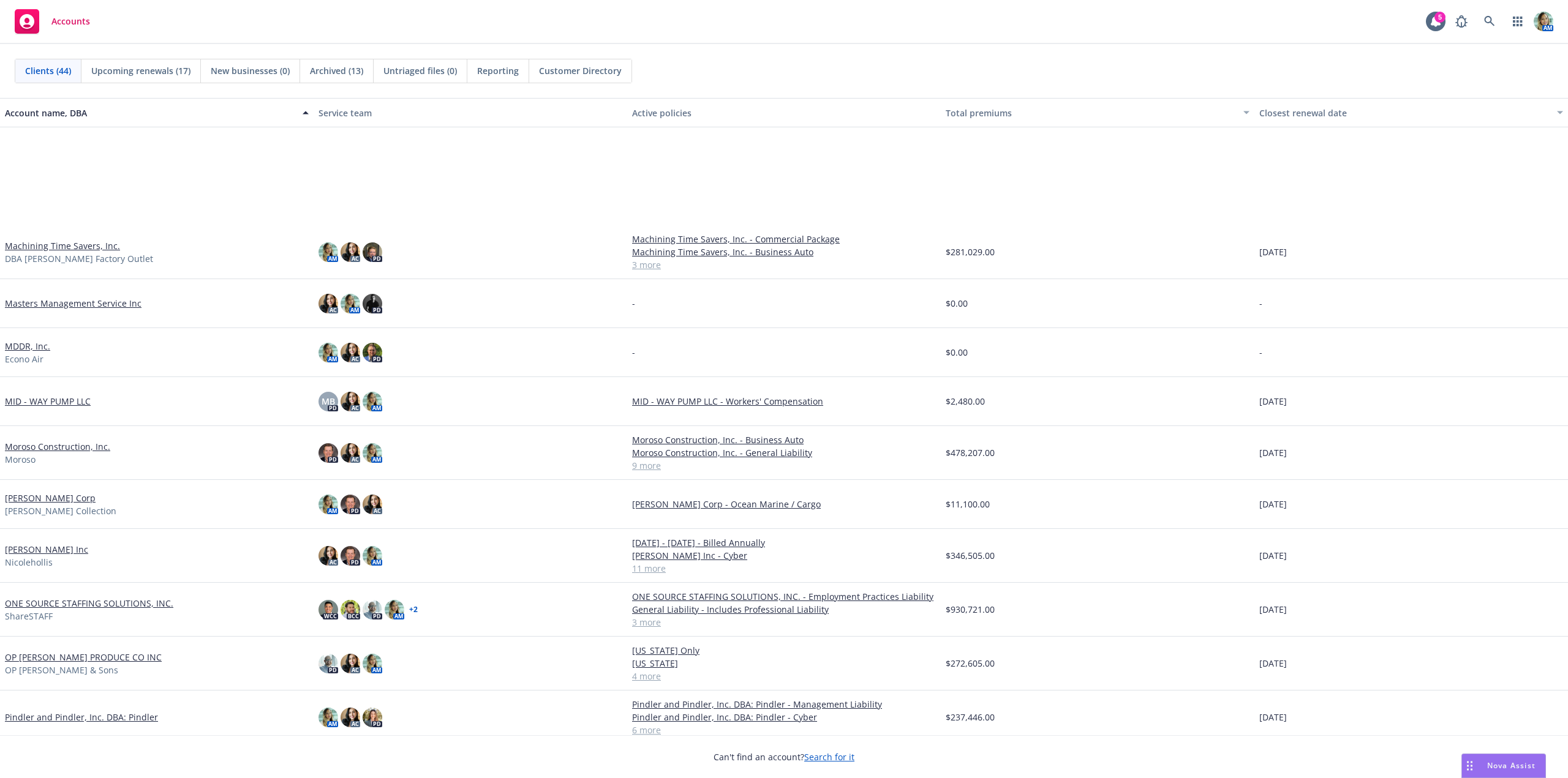
scroll to position [980, 0]
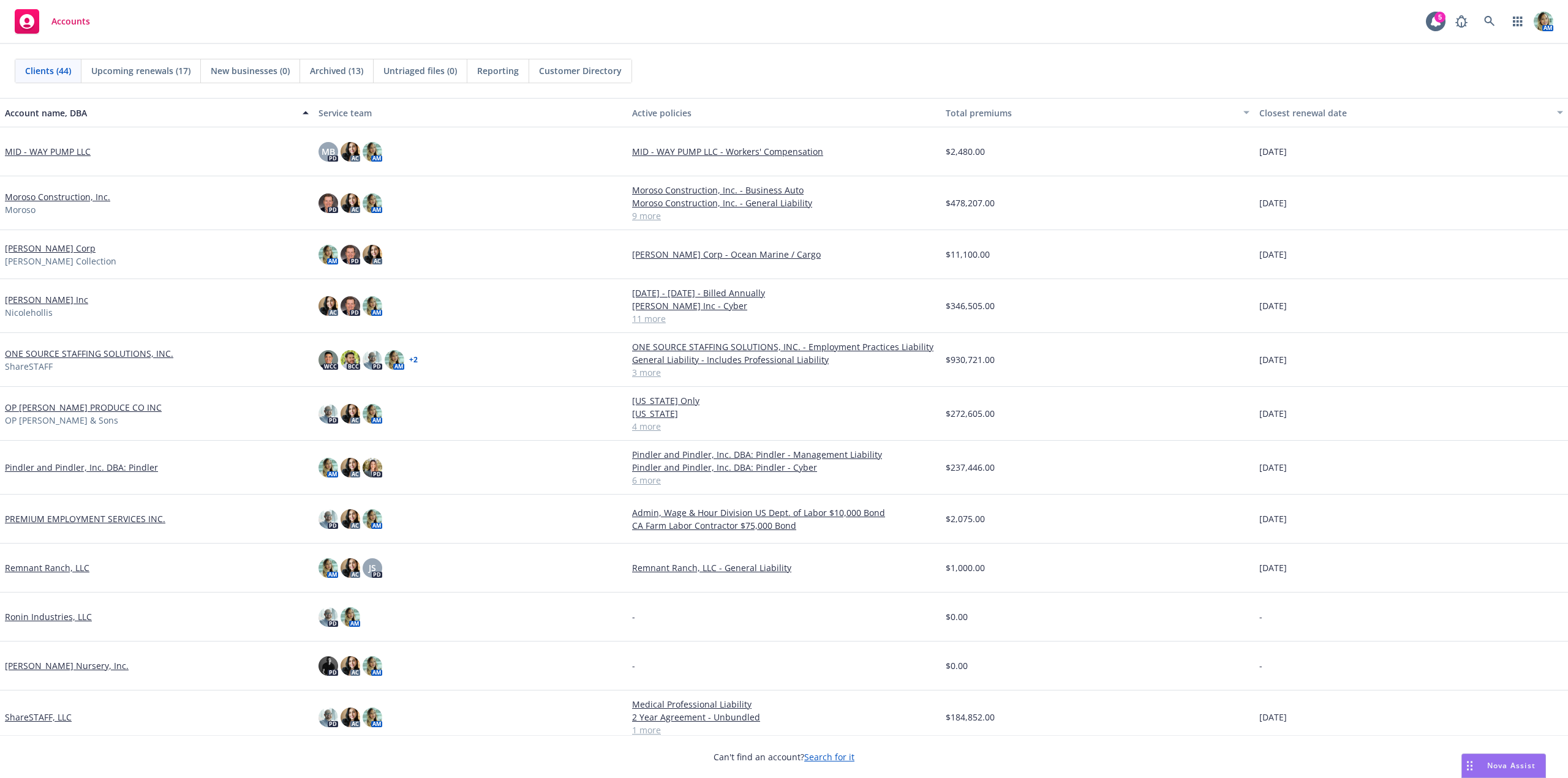
click at [121, 405] on link "OP MURPHY PRODUCE CO INC" at bounding box center [83, 407] width 157 height 13
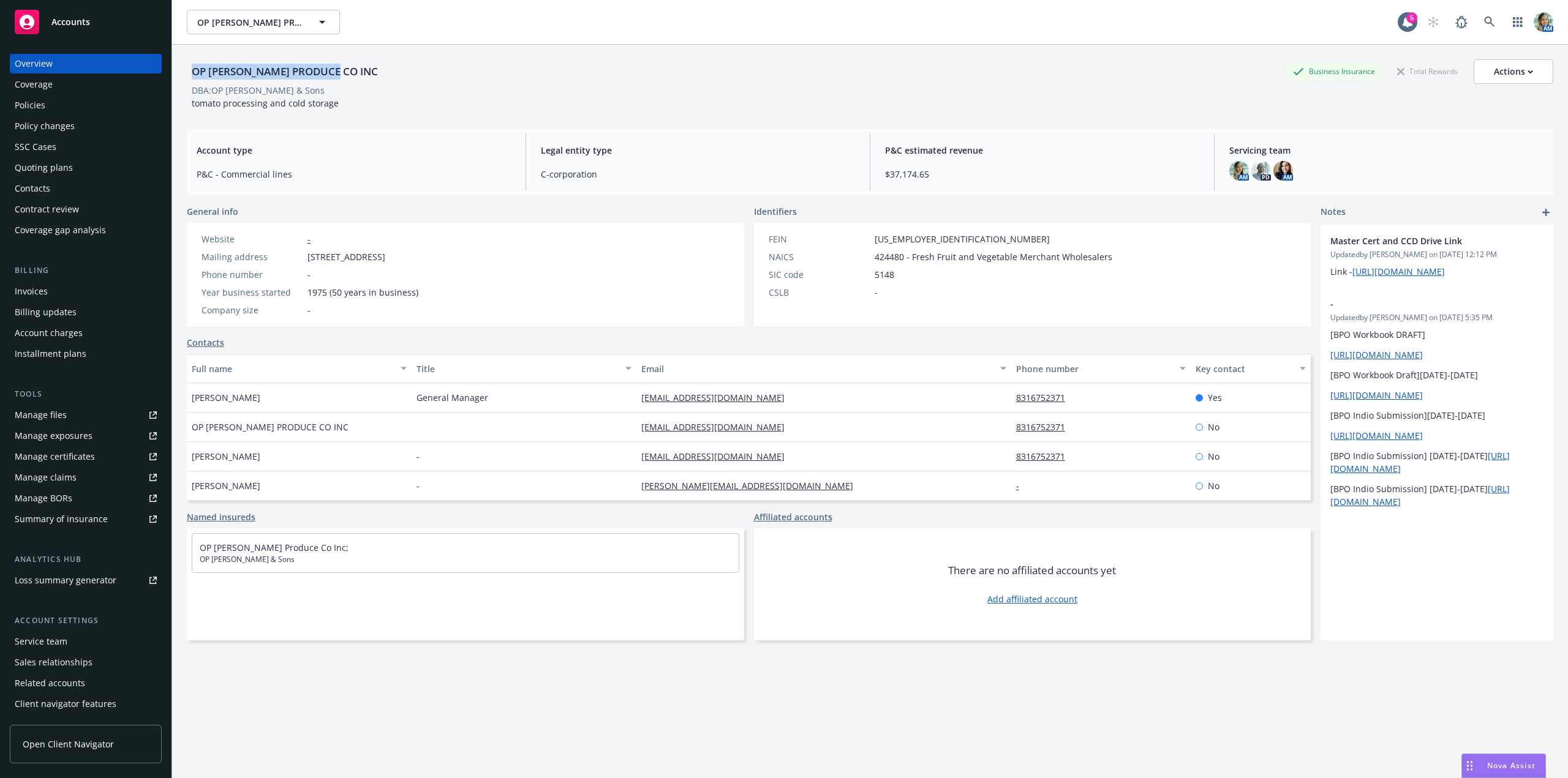
drag, startPoint x: 191, startPoint y: 73, endPoint x: 345, endPoint y: 71, distance: 154.0
click at [345, 71] on div "OP MURPHY PRODUCE CO INC" at bounding box center [285, 71] width 196 height 16
copy div "OP MURPHY PRODUCE CO INC"
drag, startPoint x: 193, startPoint y: 91, endPoint x: 290, endPoint y: 97, distance: 97.2
click at [290, 97] on div "OP MURPHY PRODUCE CO INC Business Insurance Total Rewards Actions DBA: OP Murph…" at bounding box center [870, 85] width 1366 height 50
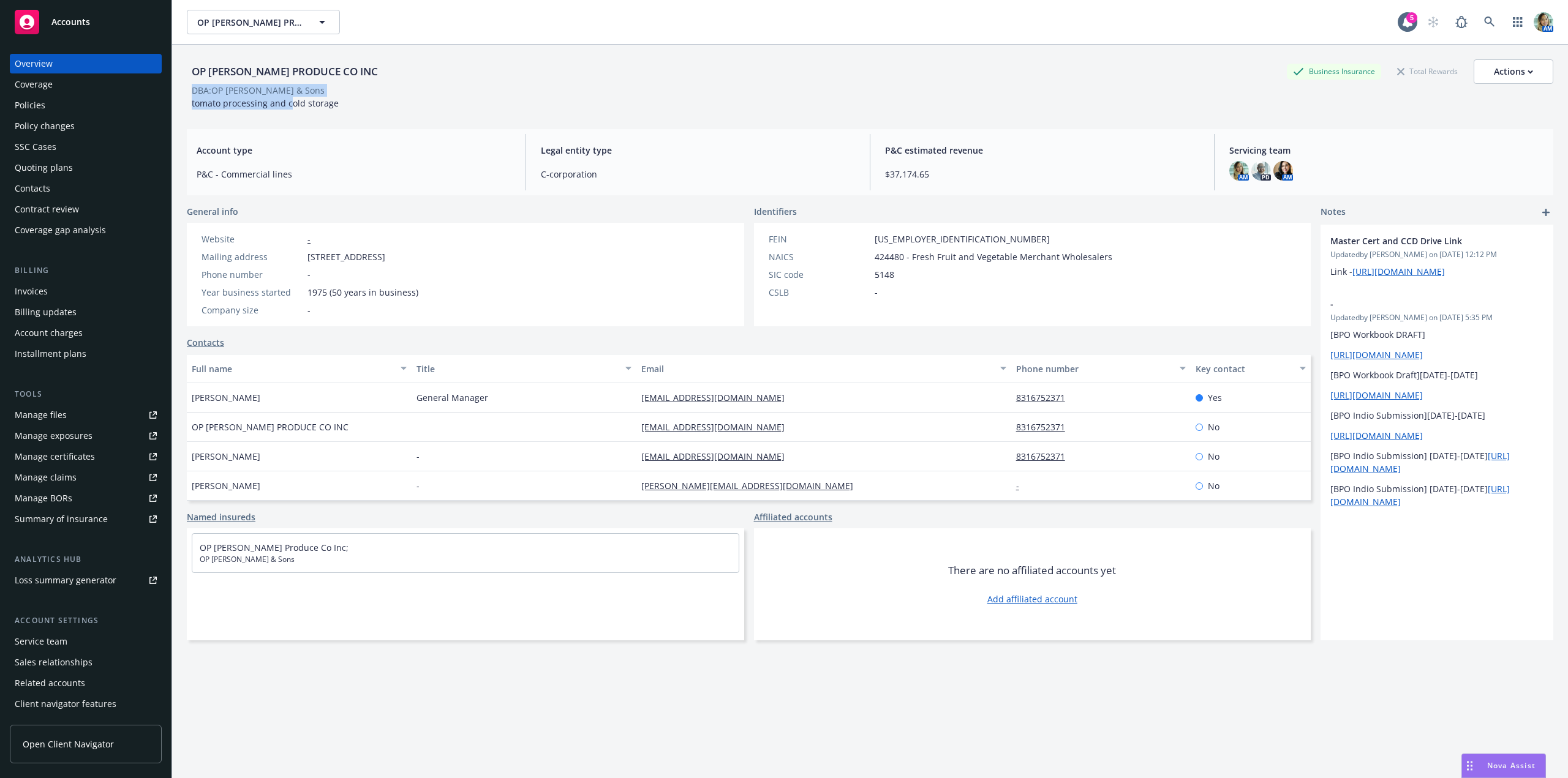
copy div "DBA: OP Murphy & Sons tomato processing and c"
drag, startPoint x: 358, startPoint y: 78, endPoint x: 347, endPoint y: 71, distance: 13.0
click at [358, 78] on div "OP MURPHY PRODUCE CO INC Business Insurance Total Rewards Actions" at bounding box center [870, 71] width 1366 height 24
drag, startPoint x: 346, startPoint y: 71, endPoint x: 191, endPoint y: 77, distance: 155.1
click at [191, 77] on div "OP MURPHY PRODUCE CO INC" at bounding box center [285, 71] width 196 height 16
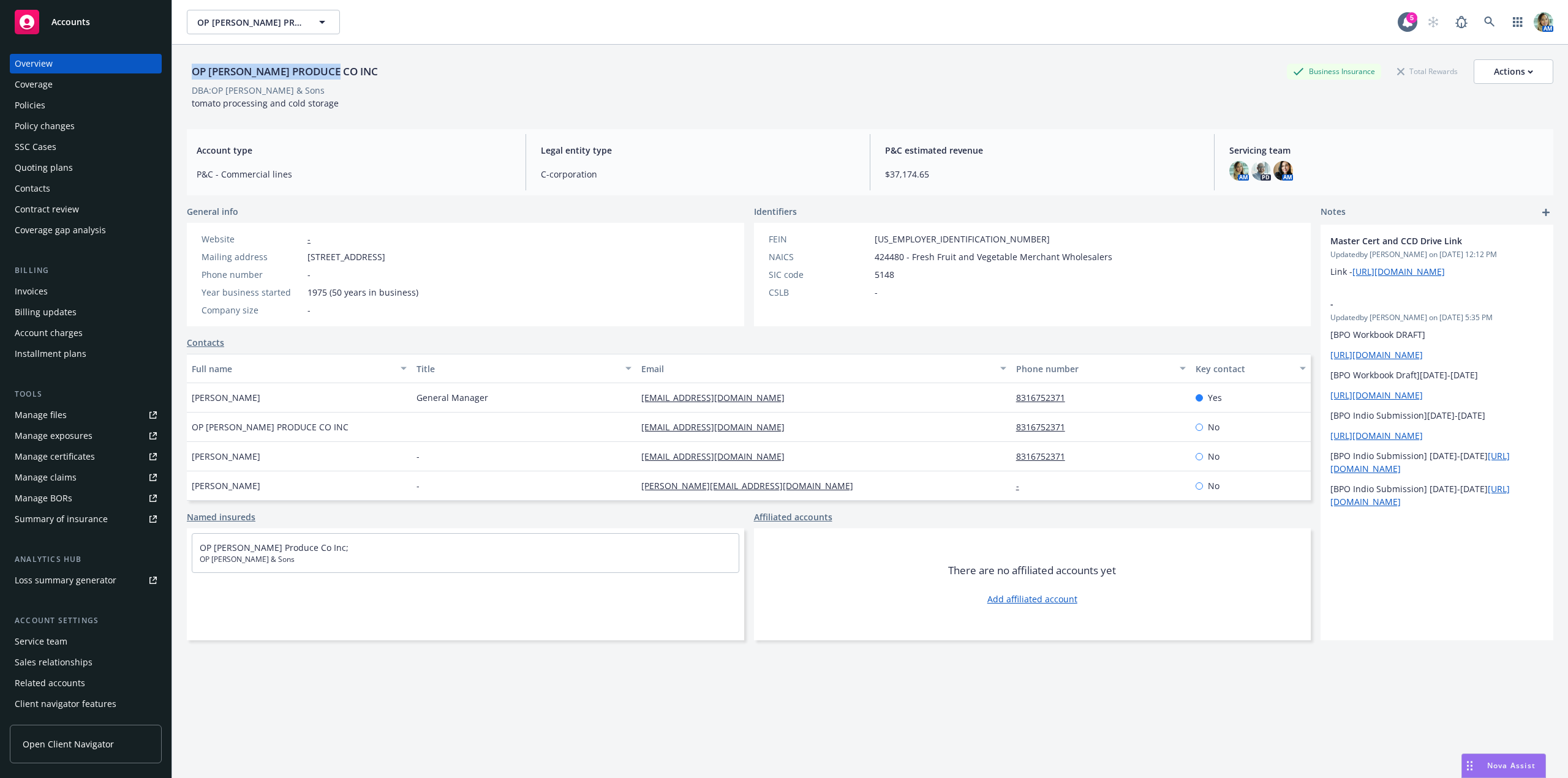
copy div "OP MURPHY PRODUCE CO INC"
drag, startPoint x: 256, startPoint y: 105, endPoint x: 303, endPoint y: 92, distance: 48.8
click at [257, 105] on span "tomato processing and cold storage" at bounding box center [265, 103] width 147 height 12
drag, startPoint x: 296, startPoint y: 89, endPoint x: 189, endPoint y: 93, distance: 107.1
click at [189, 93] on div "DBA: OP Murphy & Sons" at bounding box center [870, 90] width 1366 height 13
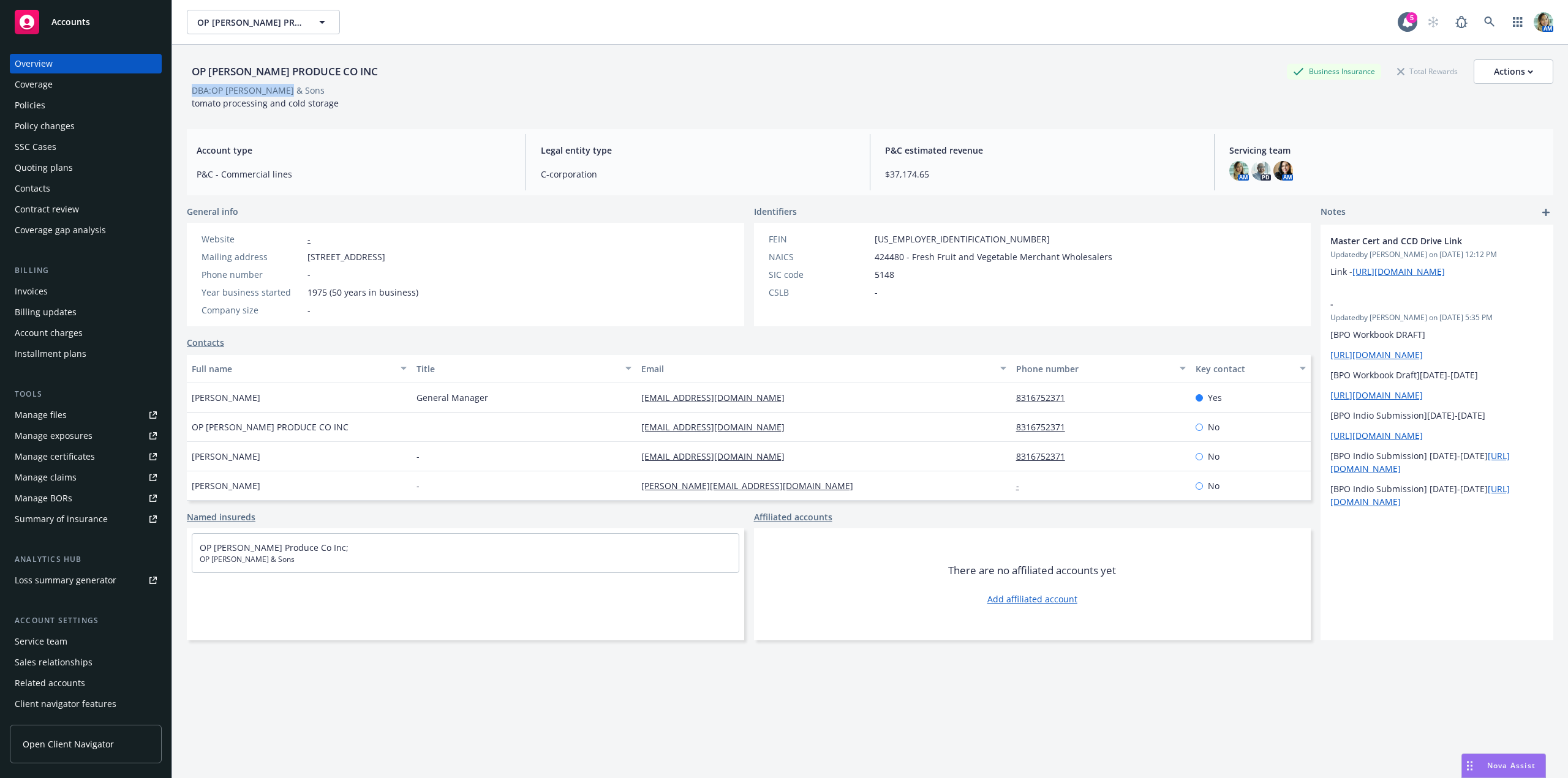
copy div "DBA: OP Murphy & Sons"
drag, startPoint x: 308, startPoint y: 259, endPoint x: 353, endPoint y: 259, distance: 45.0
click at [353, 259] on span "PO Box 548, Soledad, CA, 93960" at bounding box center [346, 256] width 78 height 13
copy span "PO Box 548"
drag, startPoint x: 410, startPoint y: 260, endPoint x: 457, endPoint y: 258, distance: 47.0
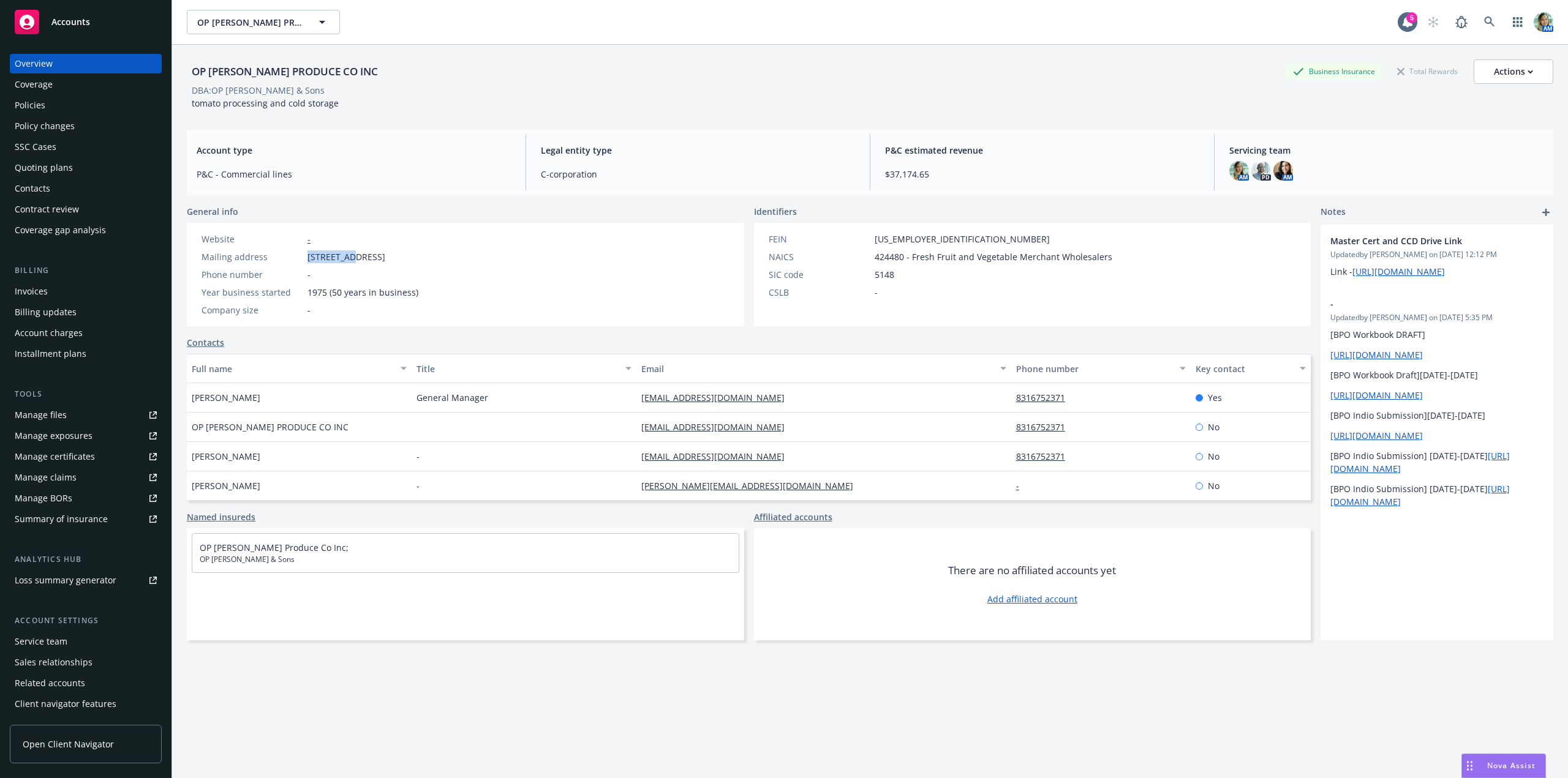
click at [457, 258] on div "Website - Mailing address PO Box 548, Soledad, CA, 93960 Phone number - Year bu…" at bounding box center [466, 274] width 557 height 103
copy span "93960"
click at [53, 95] on div "Overview Coverage Policies Policy changes SSC Cases Quoting plans Contacts Cont…" at bounding box center [85, 147] width 152 height 186
click at [53, 104] on div "Policies" at bounding box center [85, 105] width 142 height 19
